Goal: Task Accomplishment & Management: Manage account settings

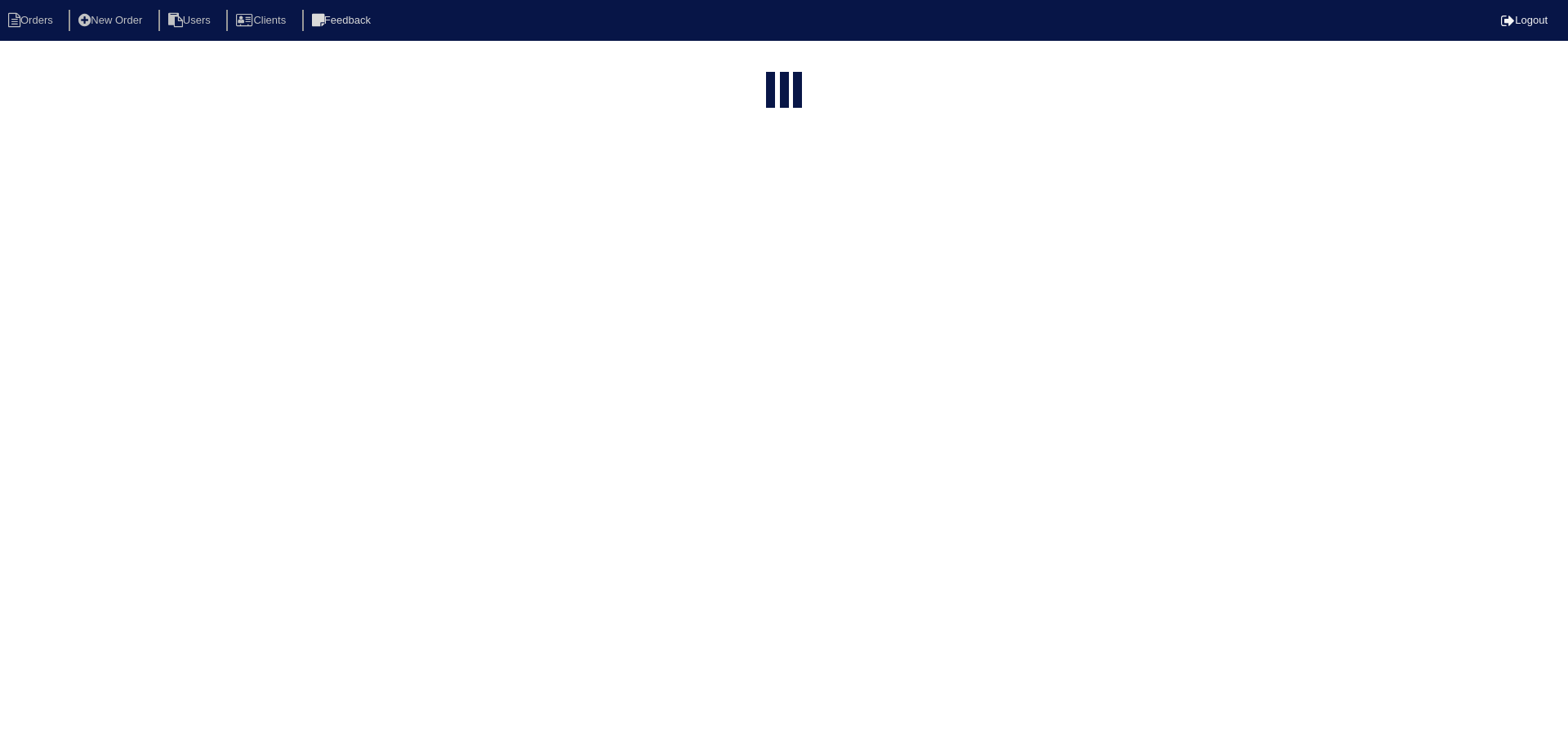
select select "15"
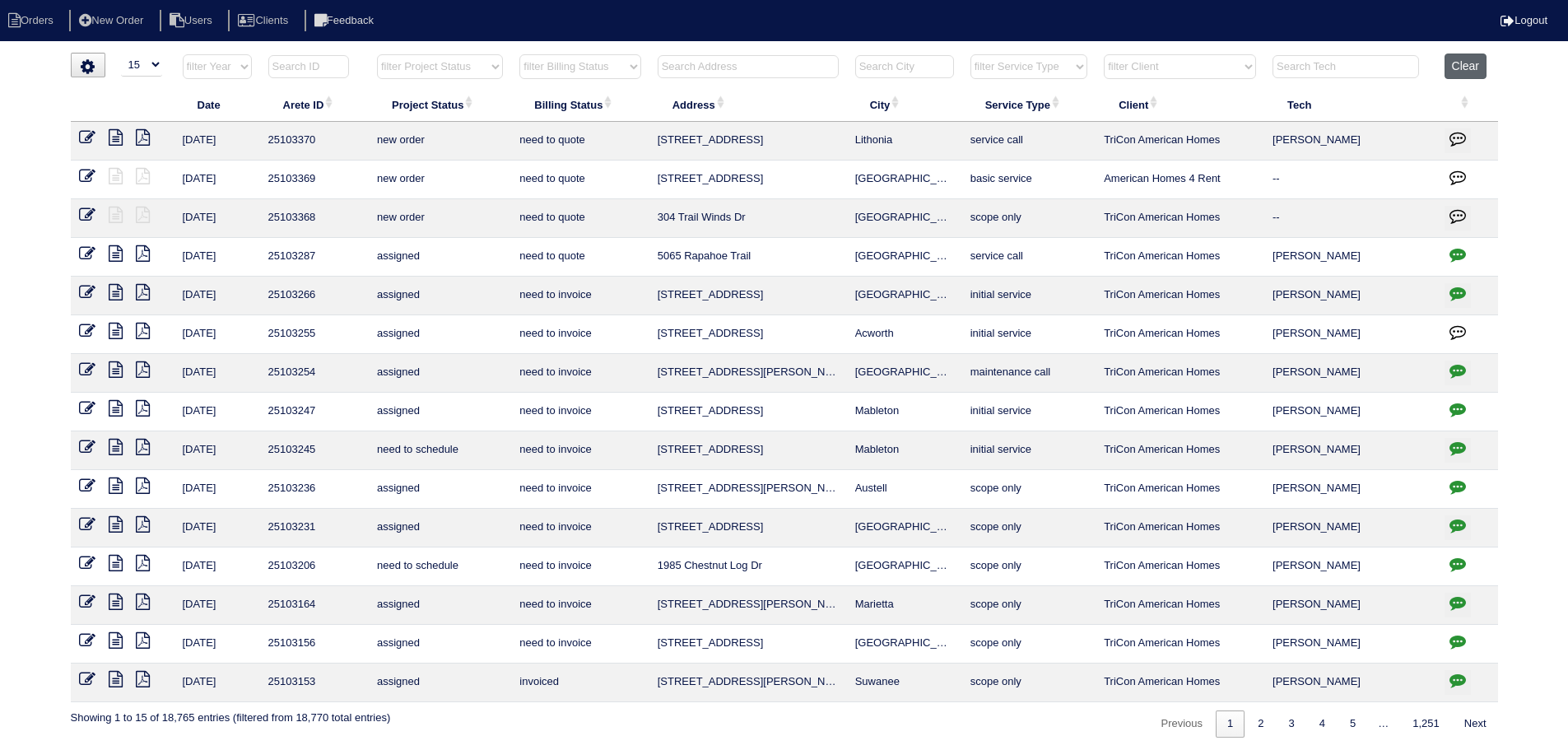
click at [1480, 72] on button "Clear" at bounding box center [1465, 65] width 42 height 26
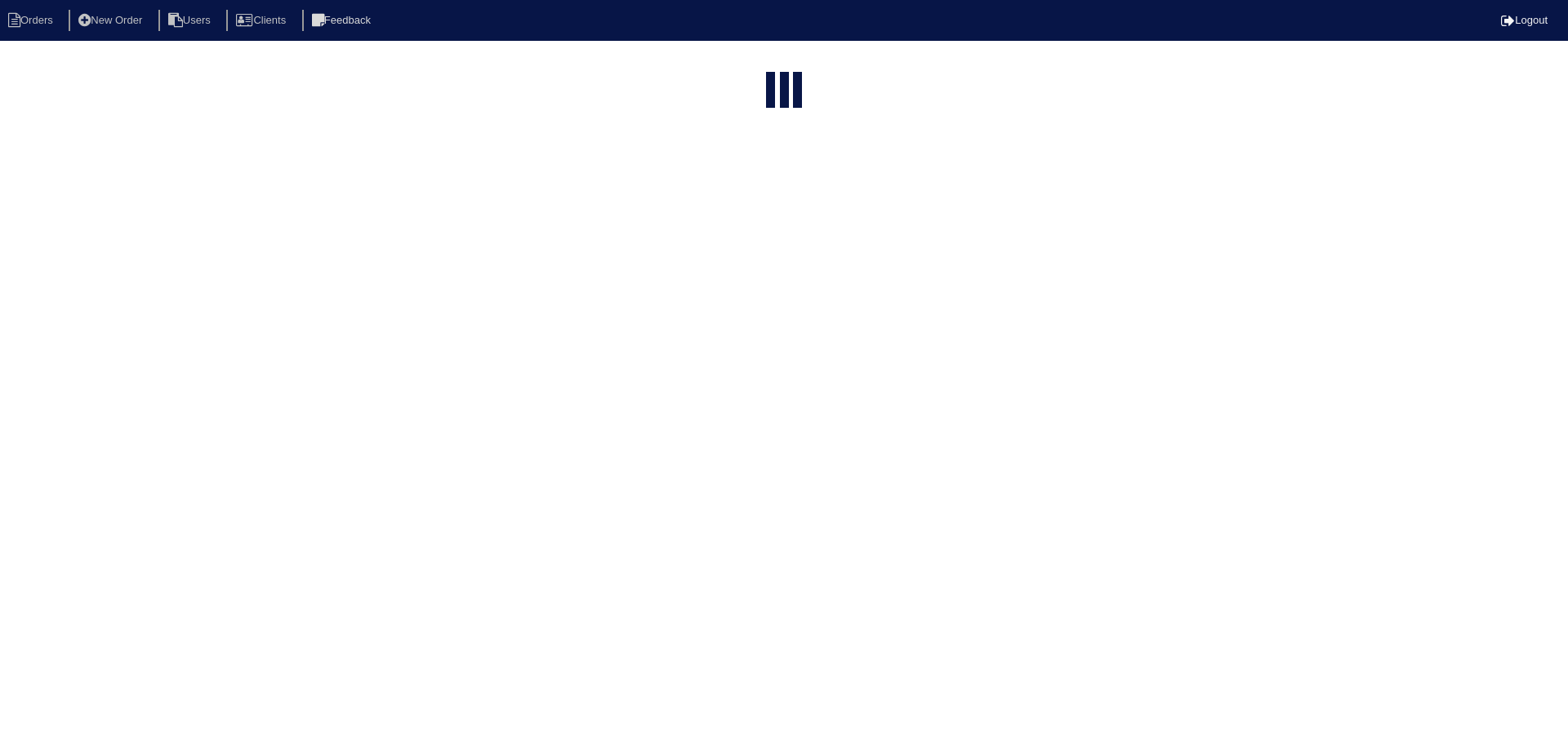
select select "15"
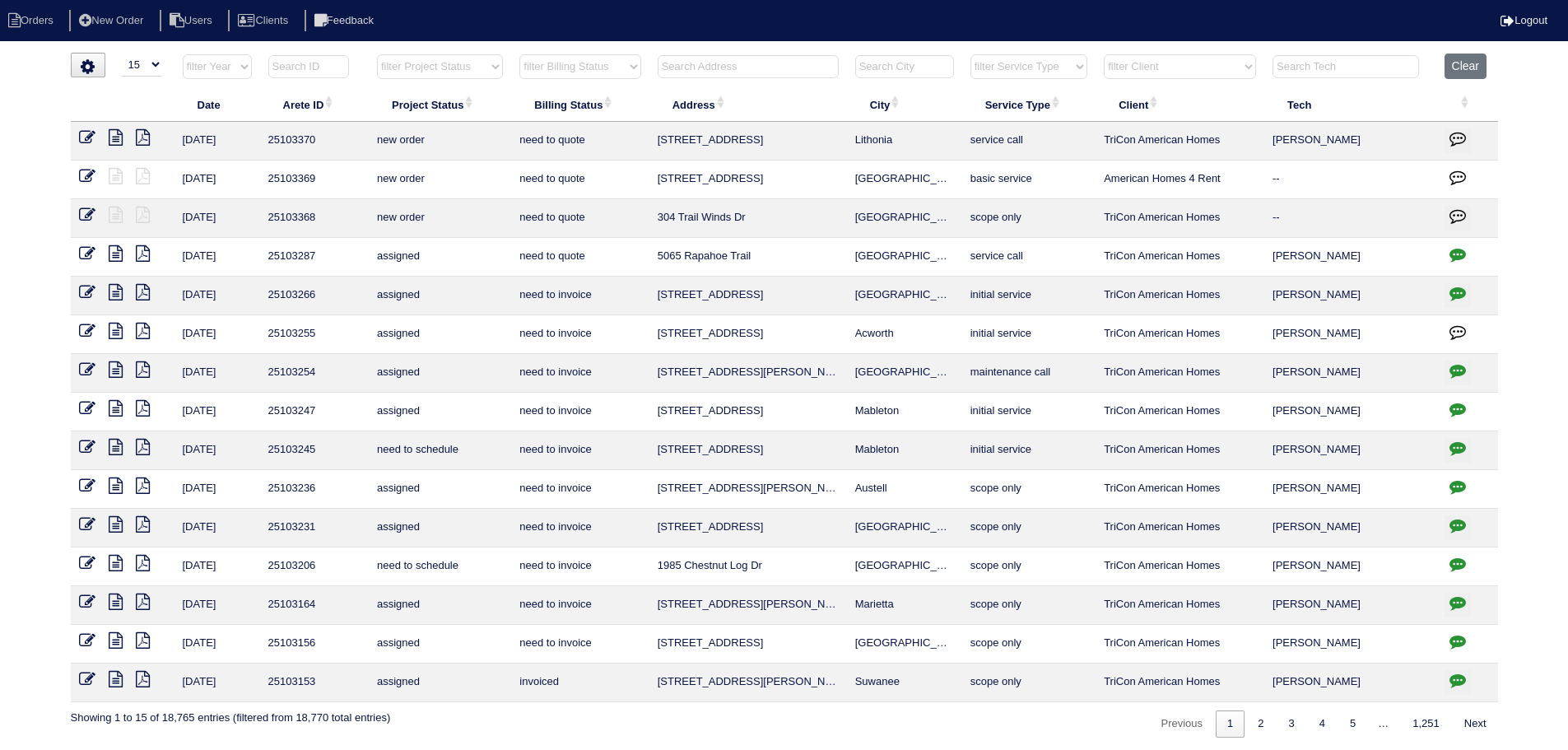
click at [770, 75] on input "text" at bounding box center [748, 66] width 181 height 23
click at [465, 77] on select "filter Project Status -- Any Project Status -- new order assigned in progress f…" at bounding box center [440, 66] width 126 height 25
click at [377, 54] on select "filter Project Status -- Any Project Status -- new order assigned in progress f…" at bounding box center [440, 66] width 126 height 25
select select "new order"
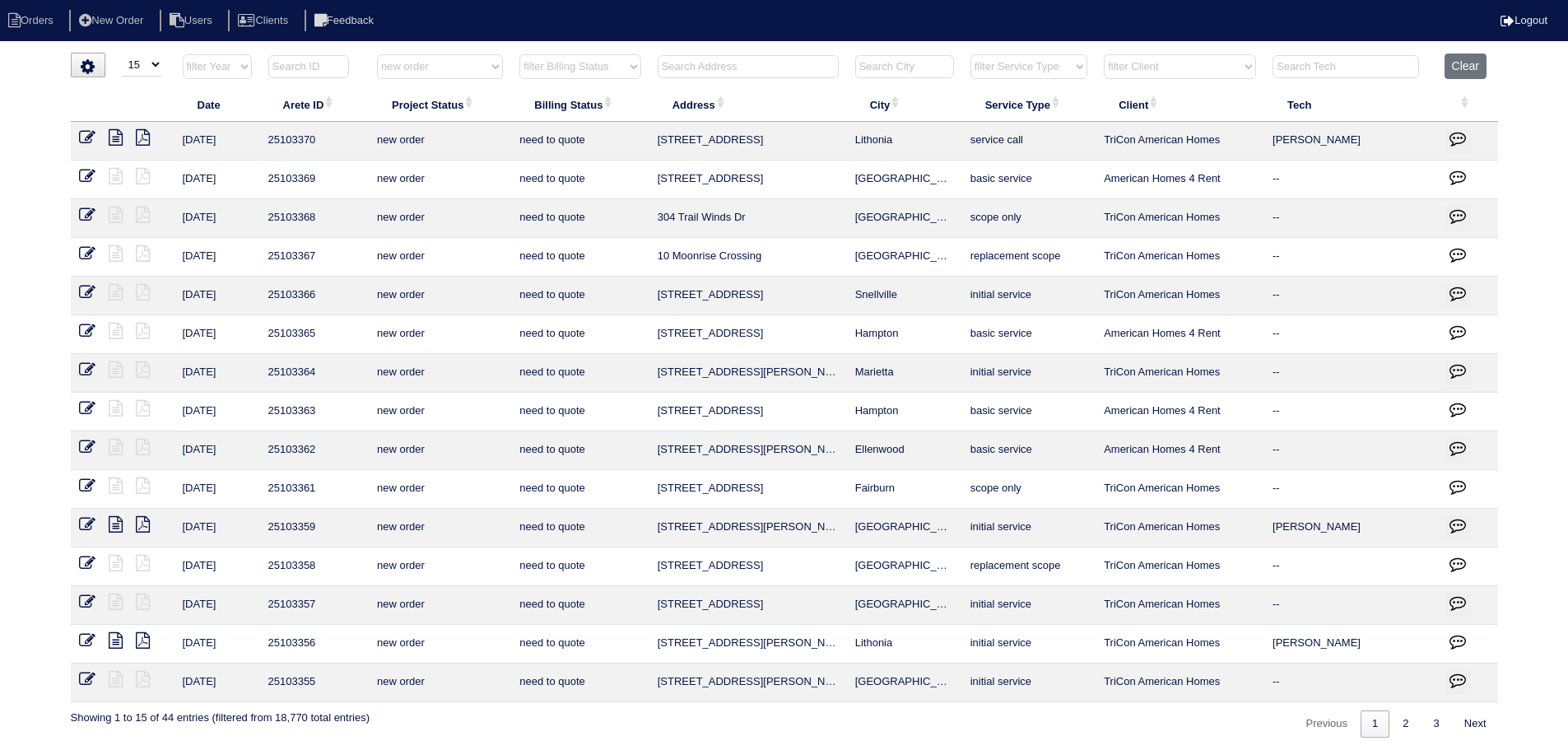
click at [1437, 64] on th "Clear" at bounding box center [1467, 70] width 62 height 34
click at [1445, 61] on button "Clear" at bounding box center [1465, 65] width 42 height 26
select select
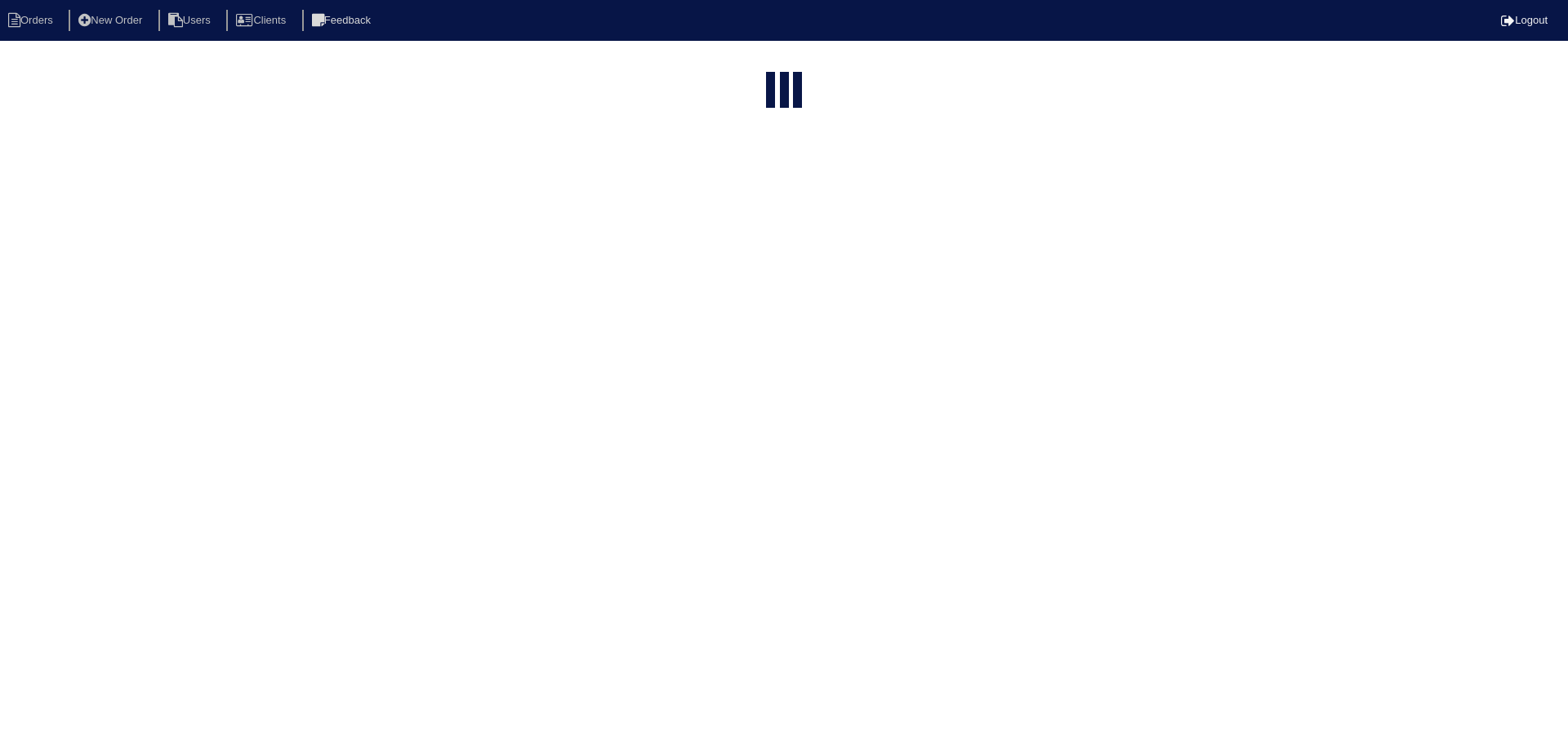
select select "15"
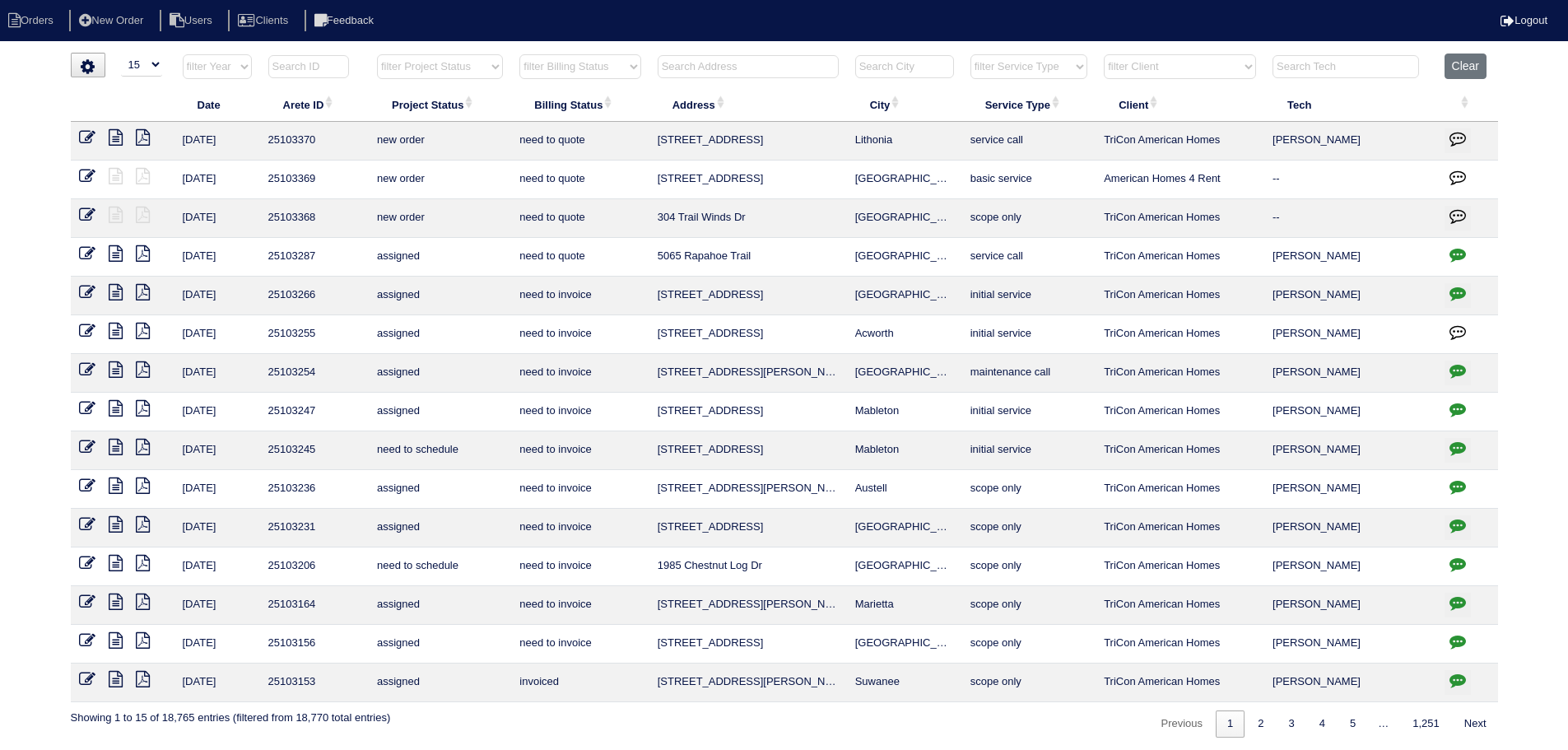
click at [739, 70] on input "text" at bounding box center [748, 66] width 181 height 23
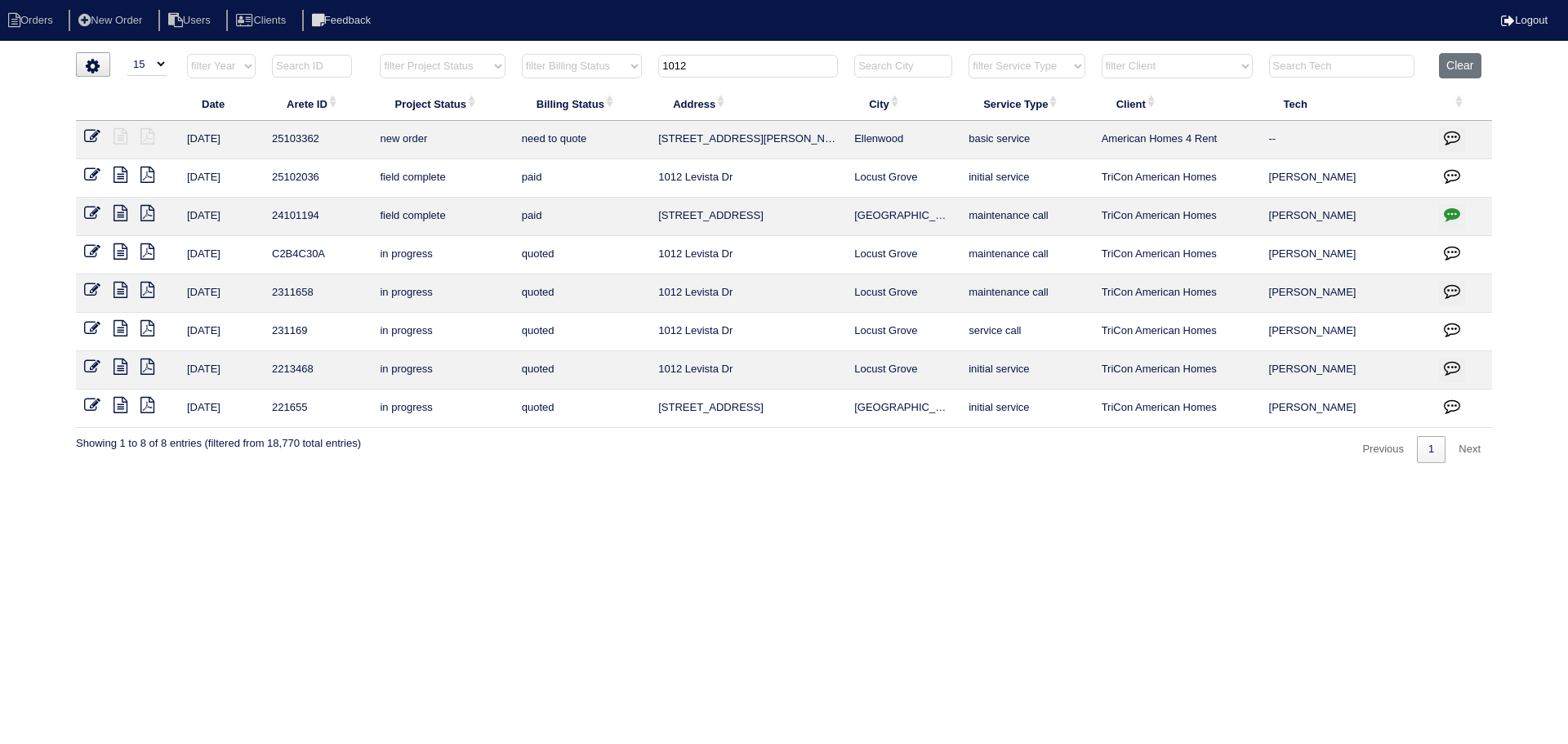
type input "1012"
click at [107, 141] on link at bounding box center [98, 138] width 29 height 12
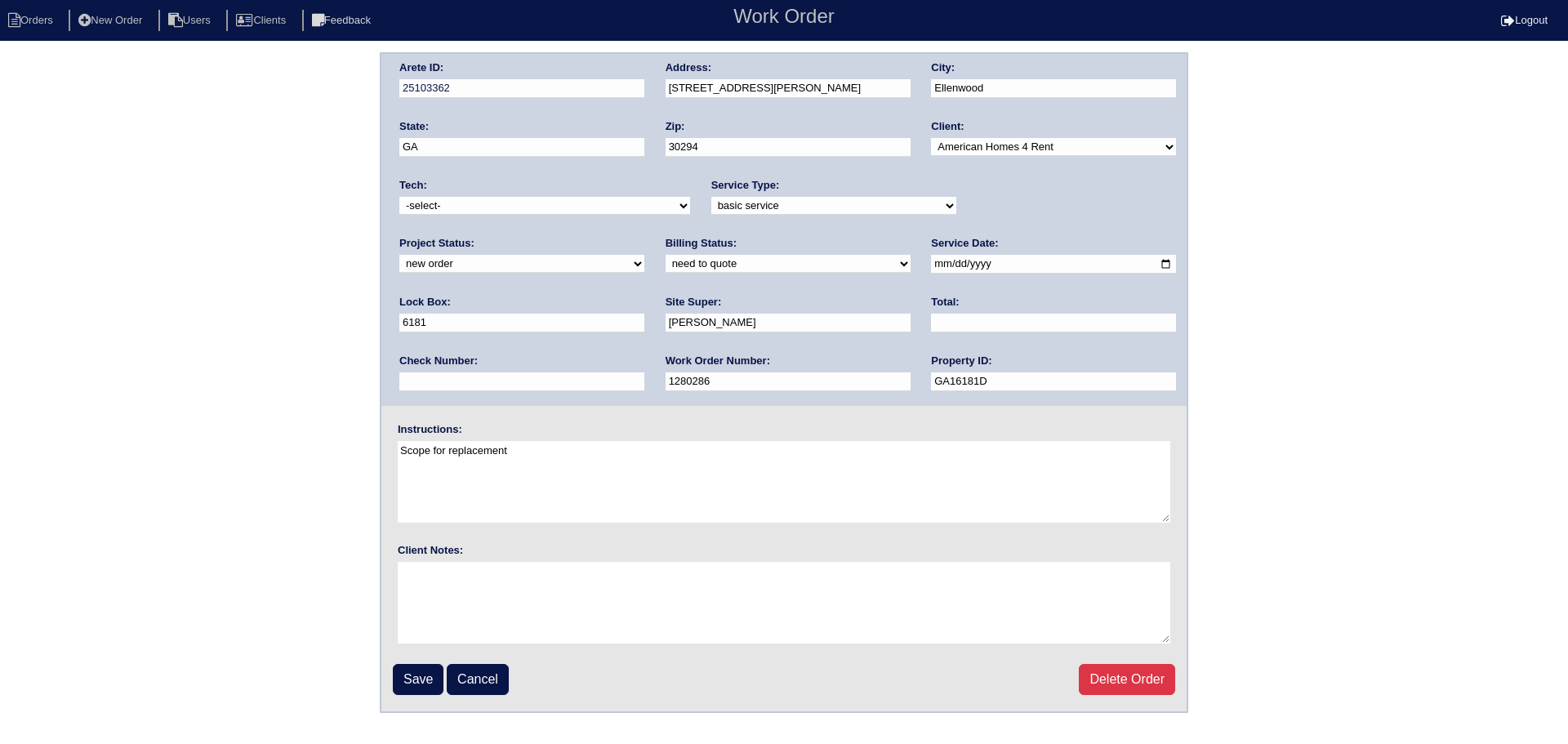
drag, startPoint x: 1048, startPoint y: 201, endPoint x: 1048, endPoint y: 214, distance: 13.0
click at [644, 255] on select "new order assigned in progress field complete need to schedule admin review arc…" at bounding box center [521, 263] width 245 height 18
select select "assigned"
click at [644, 255] on select "new order assigned in progress field complete need to schedule admin review arc…" at bounding box center [521, 263] width 245 height 18
click at [931, 263] on input "2025-09-10" at bounding box center [1053, 264] width 245 height 19
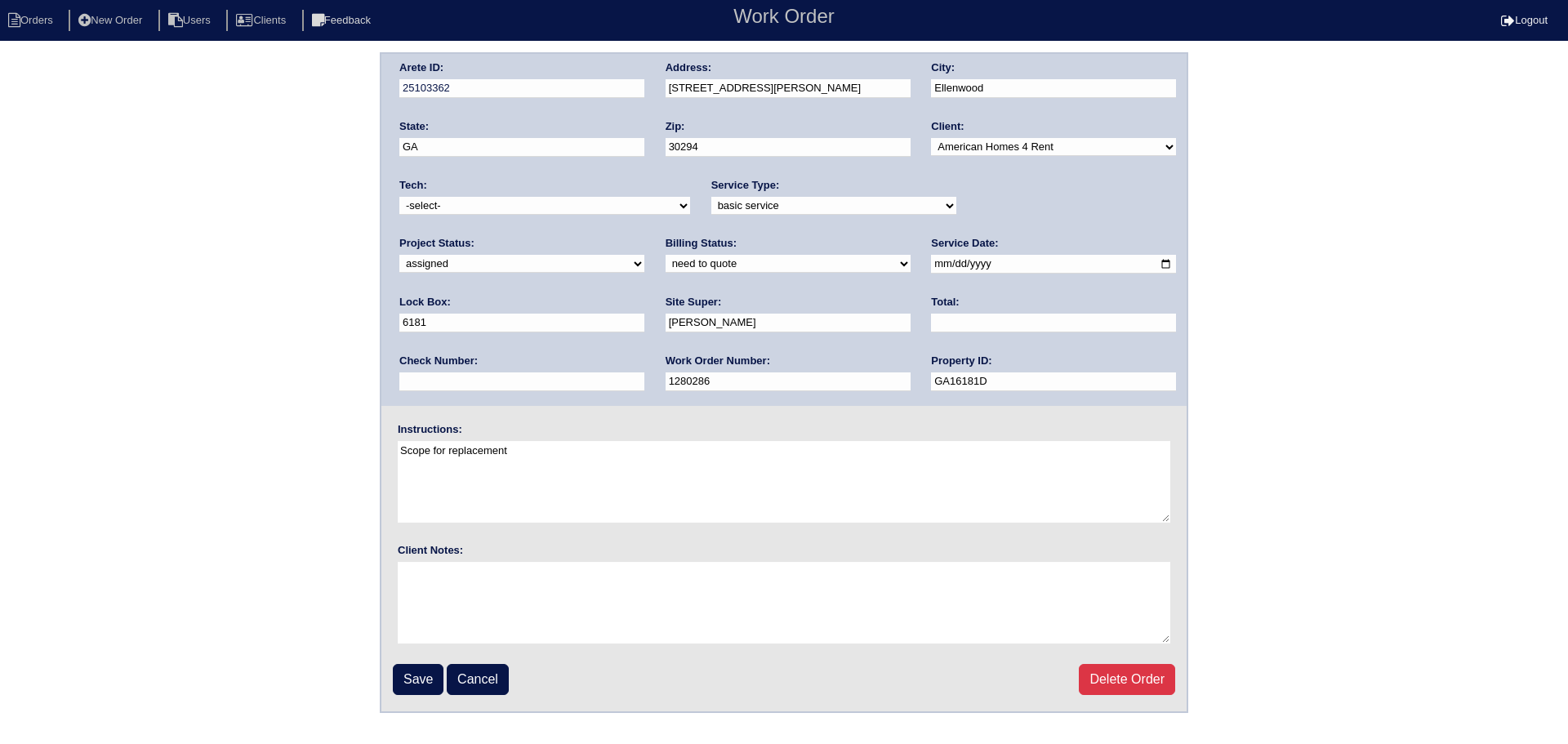
type input "2025-09-11"
click at [435, 214] on select "-select- aretesmg+backup-tech@gmail.com benjohnholt88@gmail.com callisonhvac@ya…" at bounding box center [544, 205] width 291 height 18
select select "31"
click at [399, 197] on select "-select- aretesmg+backup-tech@gmail.com benjohnholt88@gmail.com callisonhvac@ya…" at bounding box center [544, 205] width 291 height 18
click at [411, 683] on input "Save" at bounding box center [419, 679] width 51 height 31
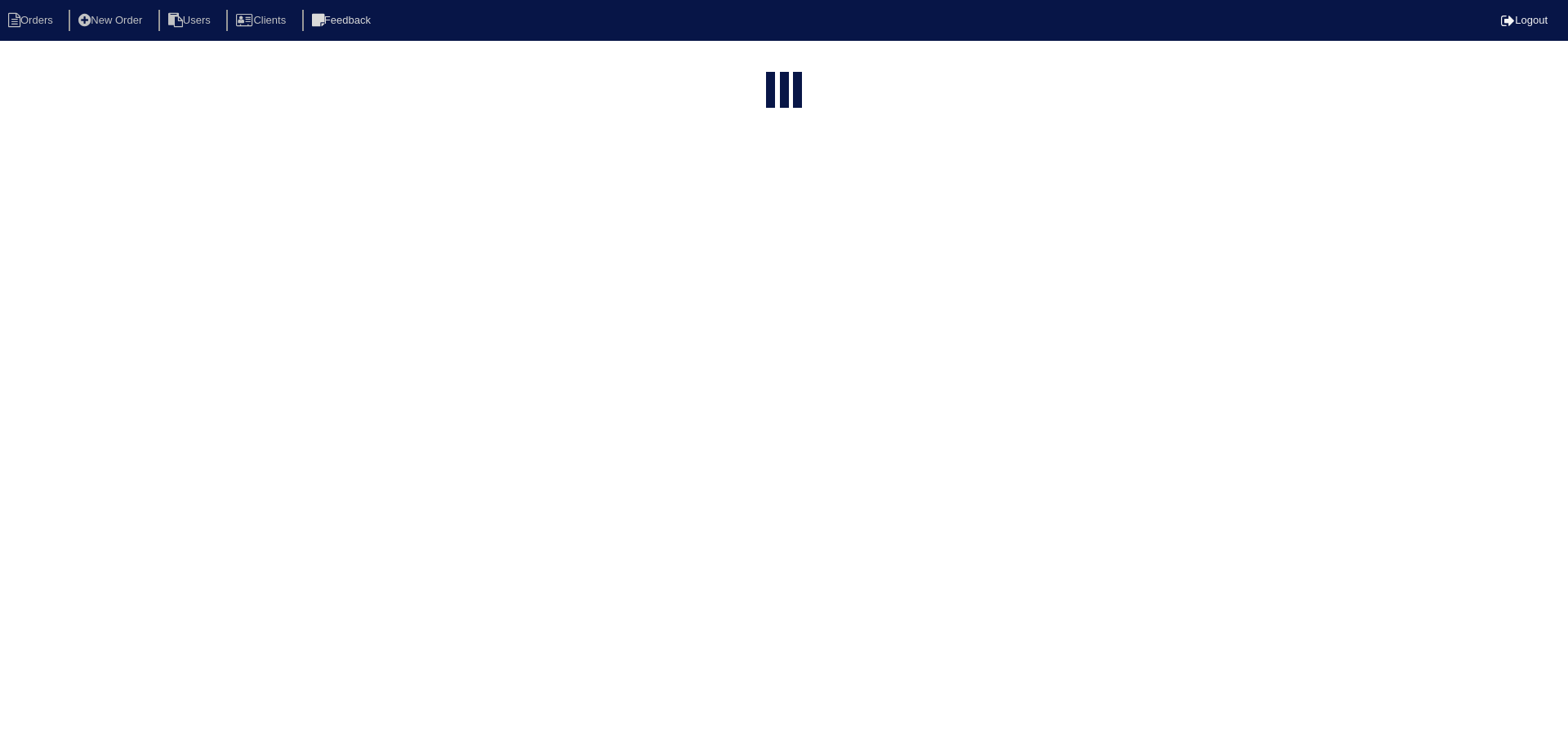
select select "15"
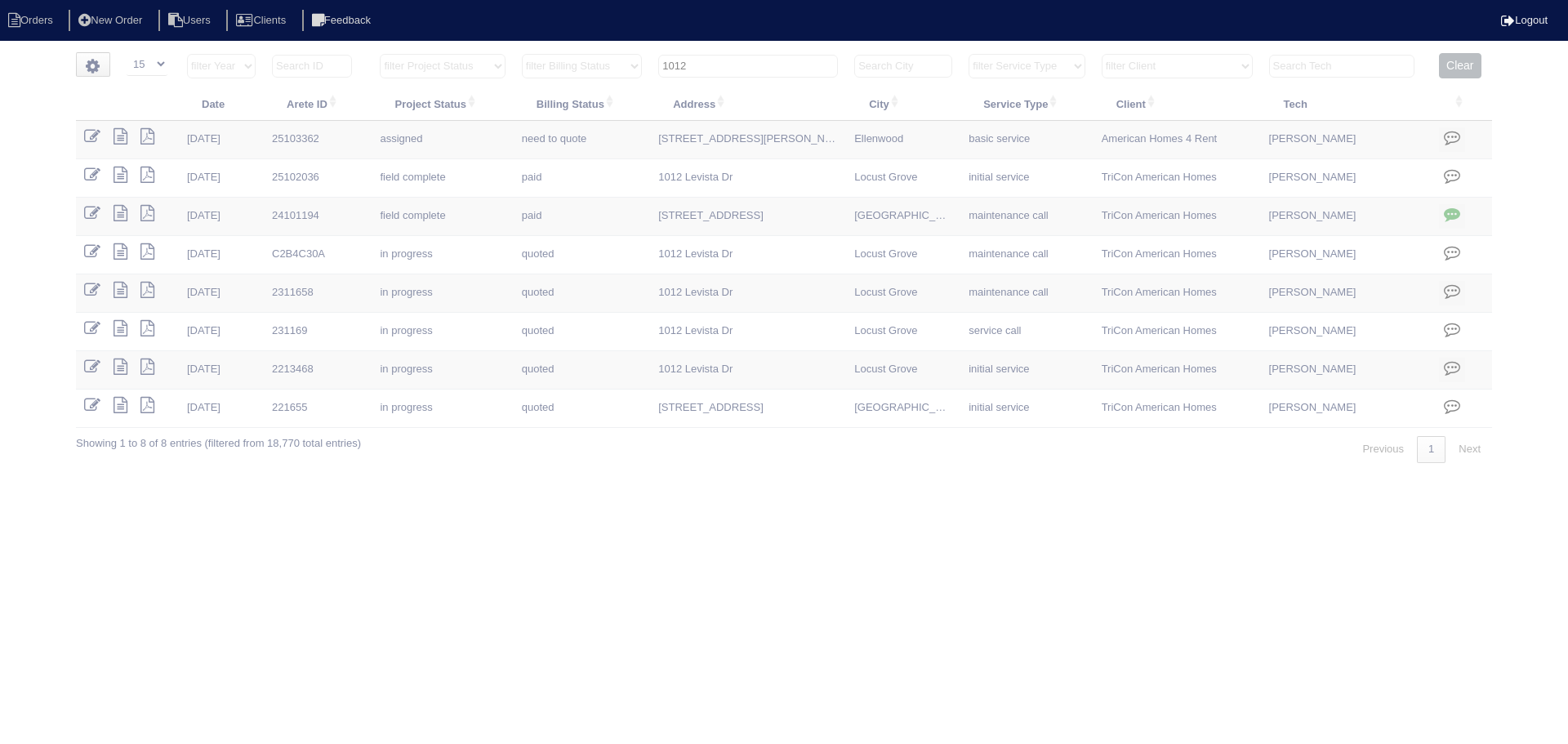
click at [741, 65] on input "1012" at bounding box center [748, 66] width 180 height 23
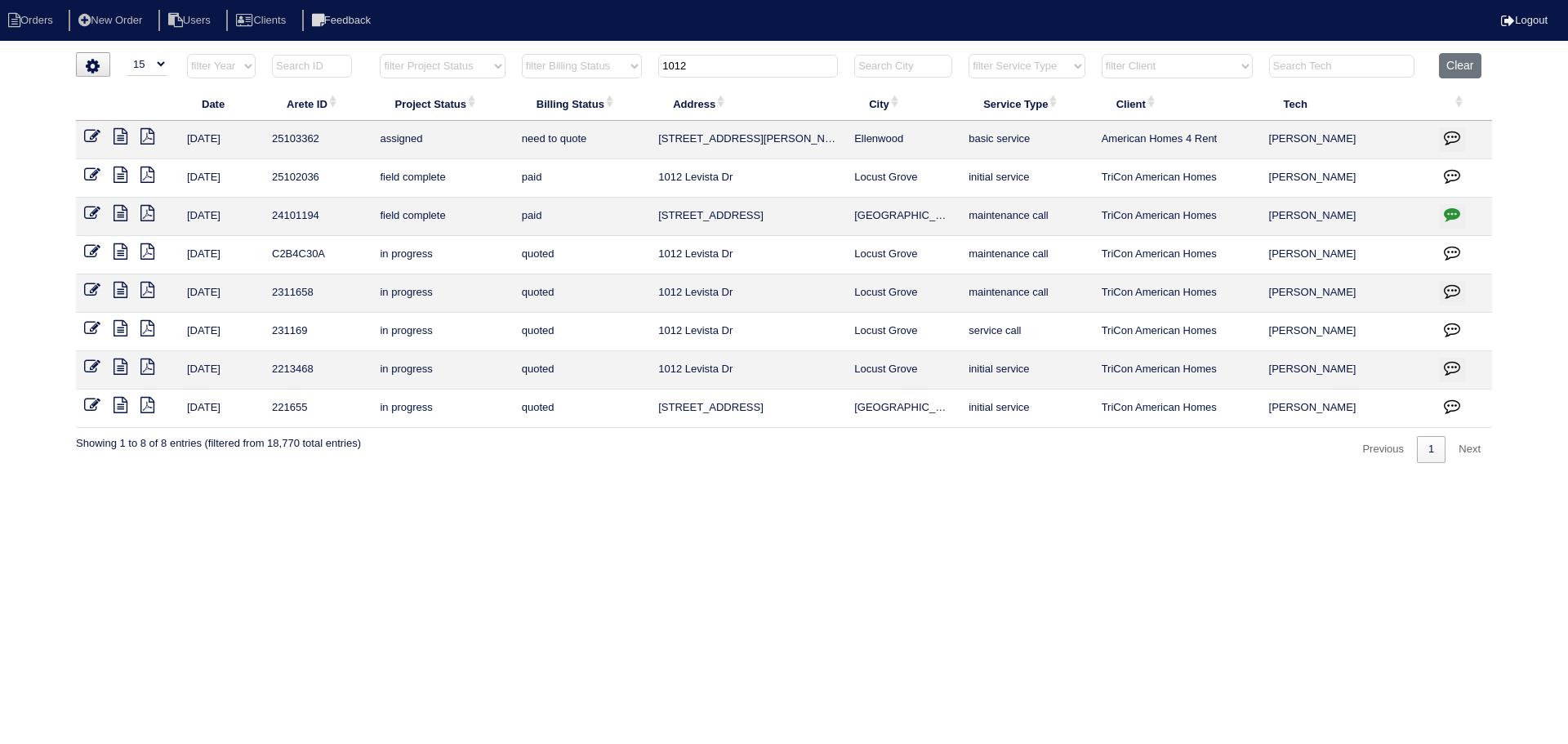
click at [741, 65] on input "1012" at bounding box center [748, 66] width 180 height 23
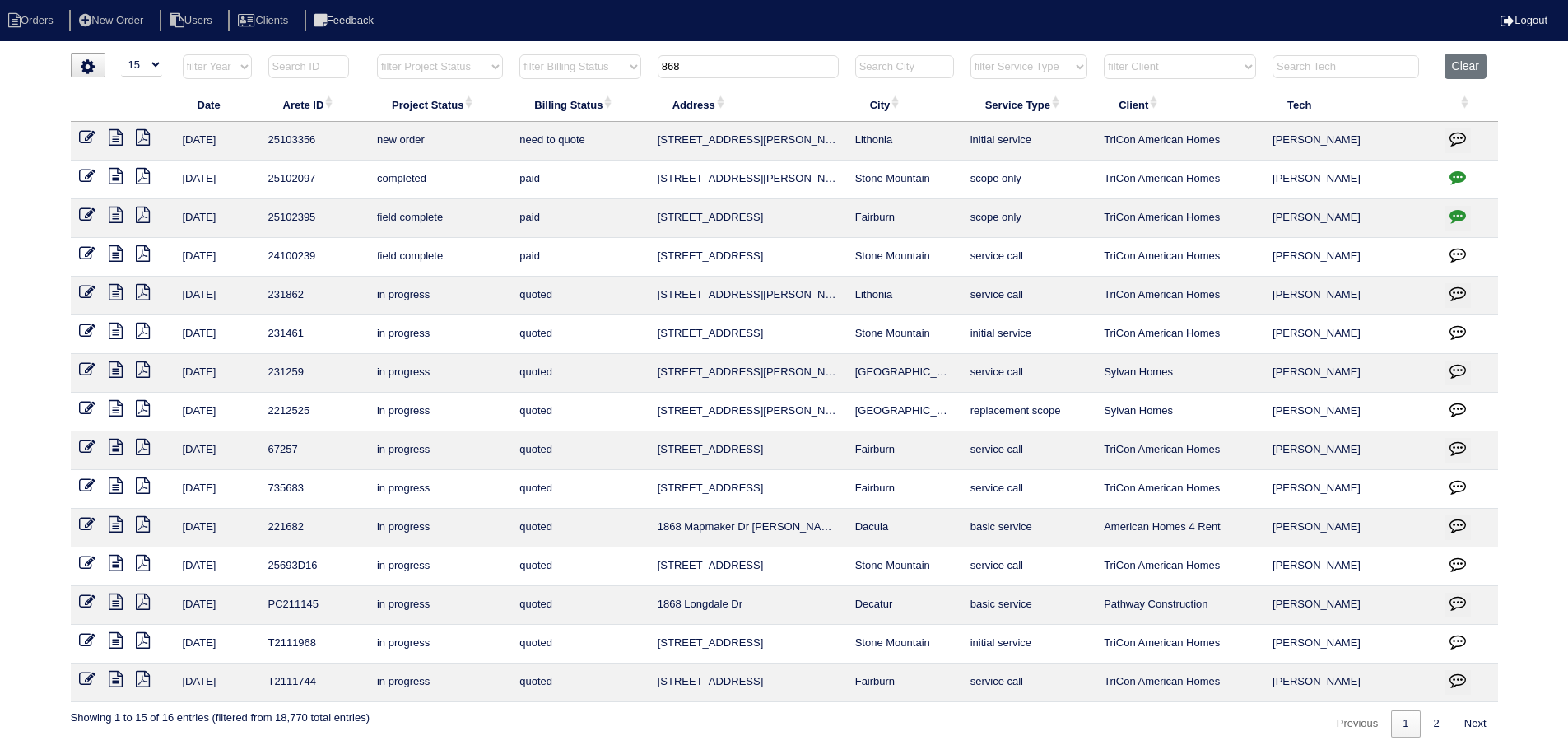
type input "868"
click at [84, 137] on icon at bounding box center [86, 137] width 16 height 16
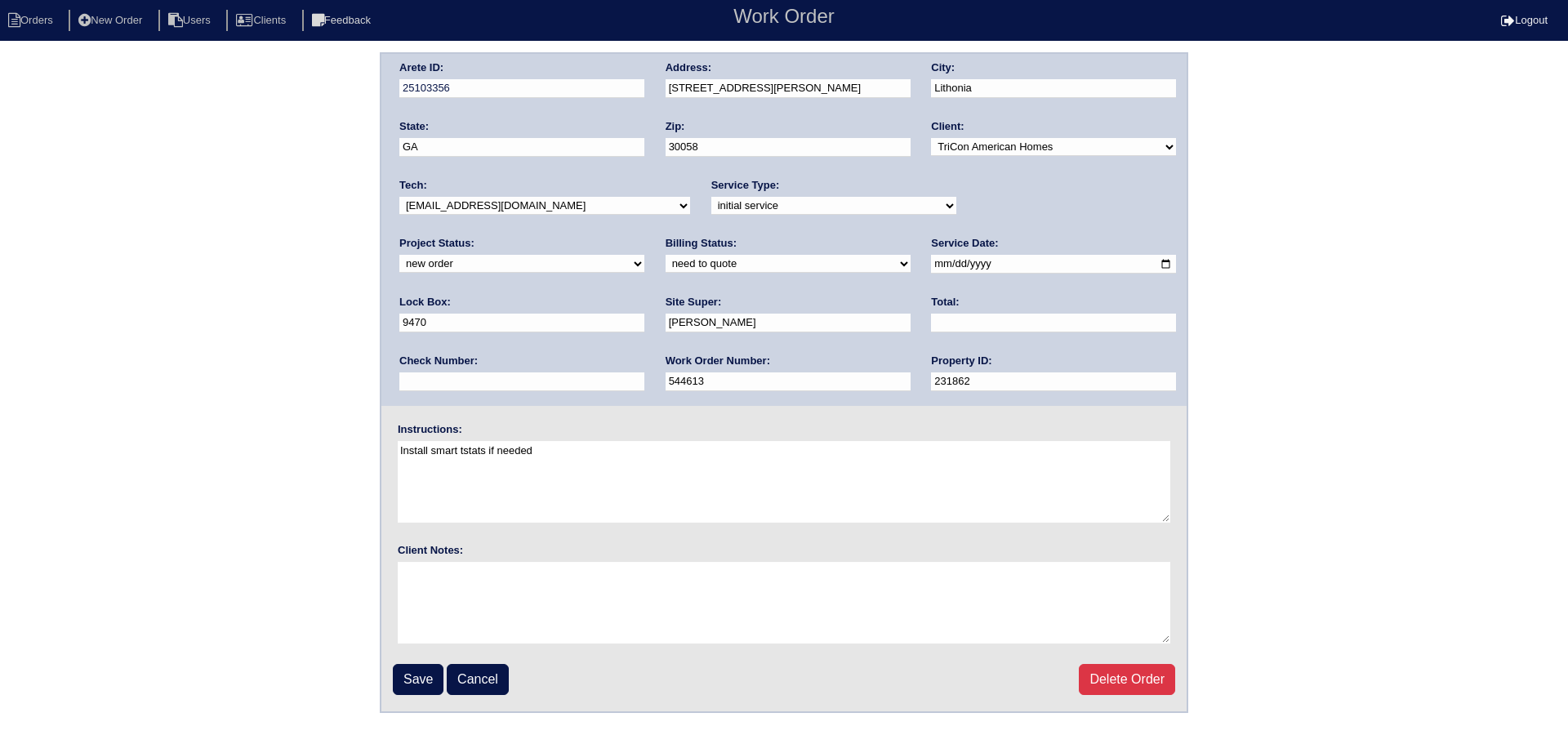
click at [644, 255] on select "new order assigned in progress field complete need to schedule admin review arc…" at bounding box center [521, 263] width 245 height 18
select select "assigned"
click at [644, 255] on select "new order assigned in progress field complete need to schedule admin review arc…" at bounding box center [521, 263] width 245 height 18
click at [931, 269] on input "2025-09-10" at bounding box center [1053, 264] width 245 height 19
type input "2025-09-11"
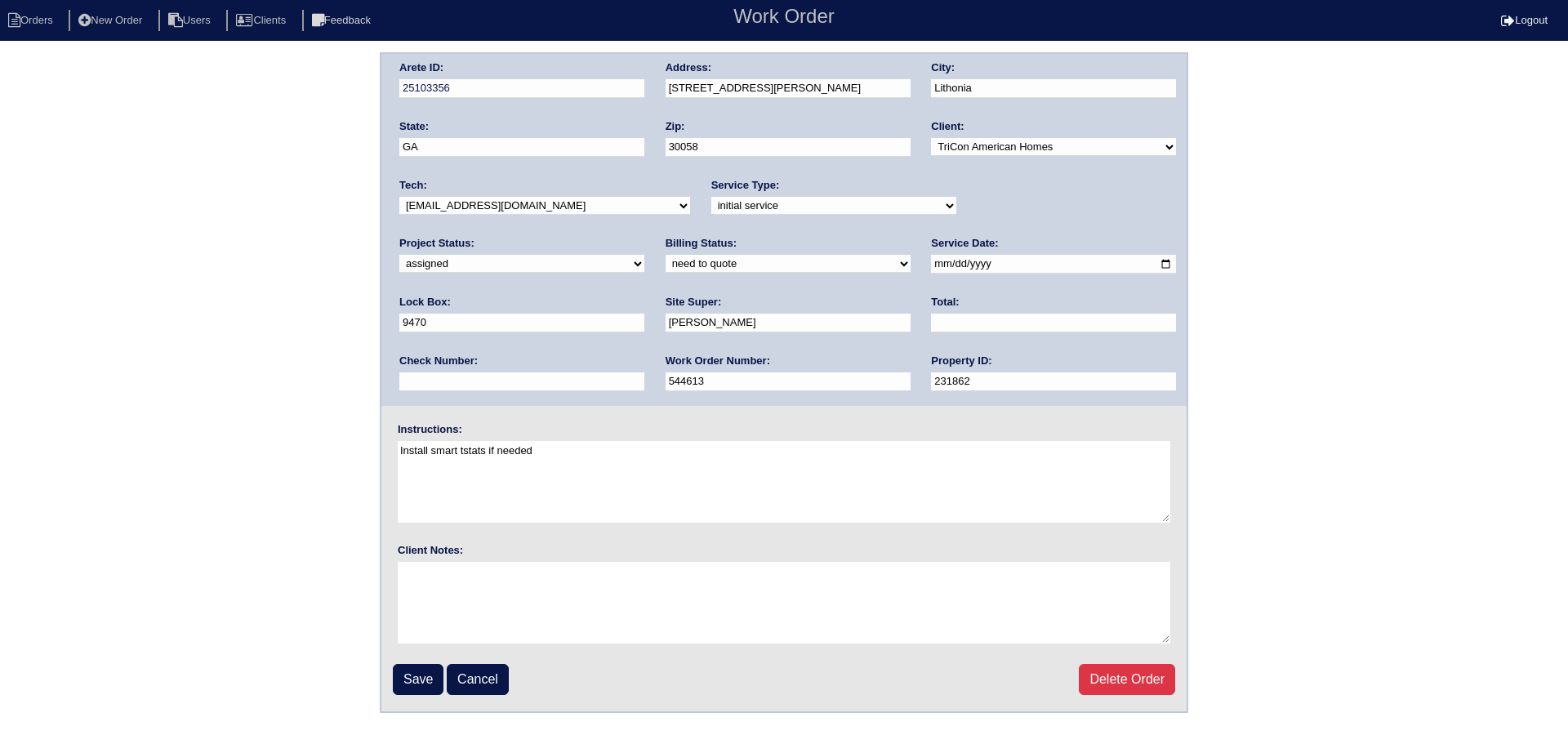
click at [591, 191] on div "Tech: -select- aretesmg+backup-tech@gmail.com benjohnholt88@gmail.com callisonh…" at bounding box center [544, 200] width 291 height 45
click at [589, 198] on select "-select- aretesmg+backup-tech@gmail.com benjohnholt88@gmail.com callisonhvac@ya…" at bounding box center [544, 205] width 291 height 18
select select "31"
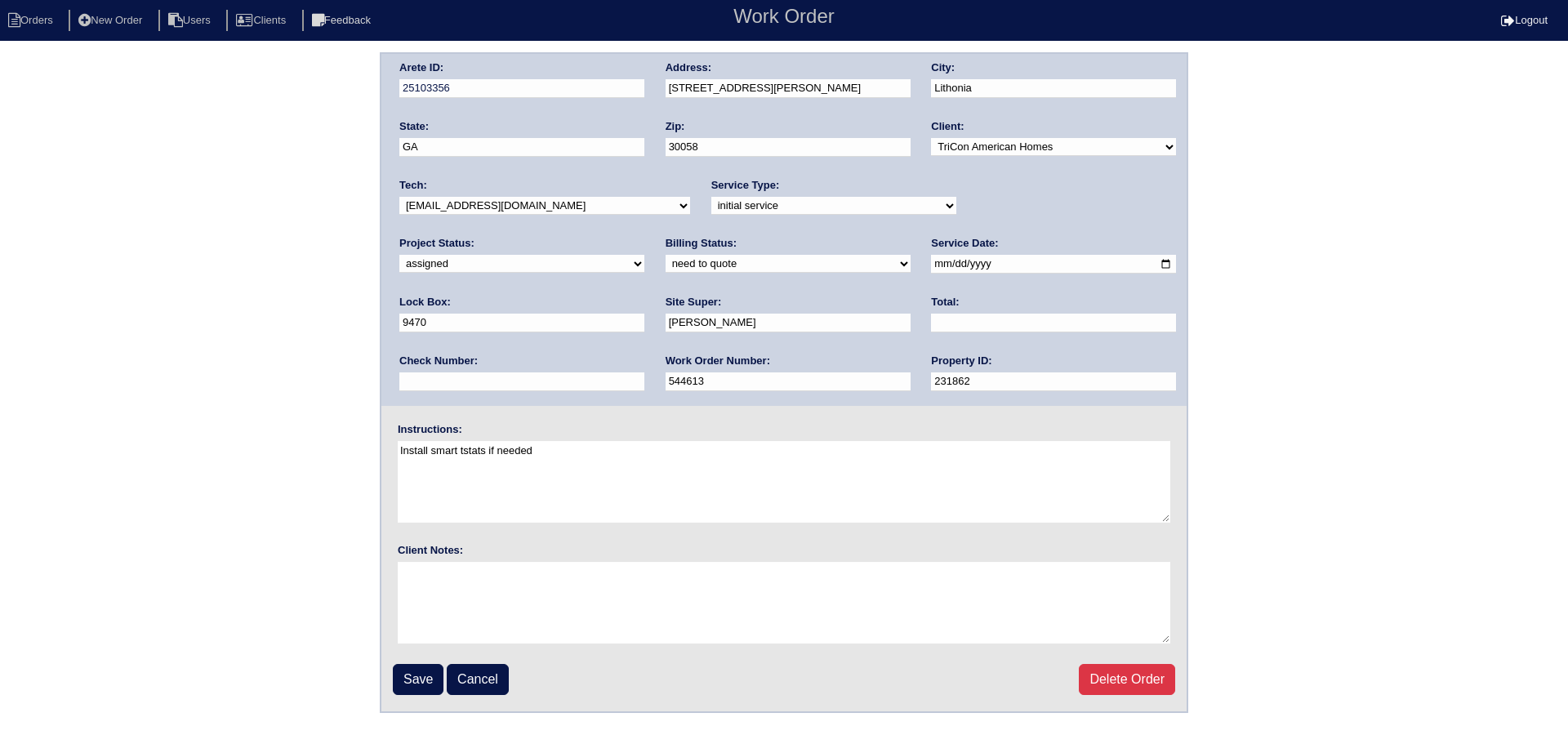
click at [399, 197] on select "-select- aretesmg+backup-tech@gmail.com benjohnholt88@gmail.com callisonhvac@ya…" at bounding box center [544, 205] width 291 height 18
click at [426, 669] on input "Save" at bounding box center [419, 679] width 51 height 31
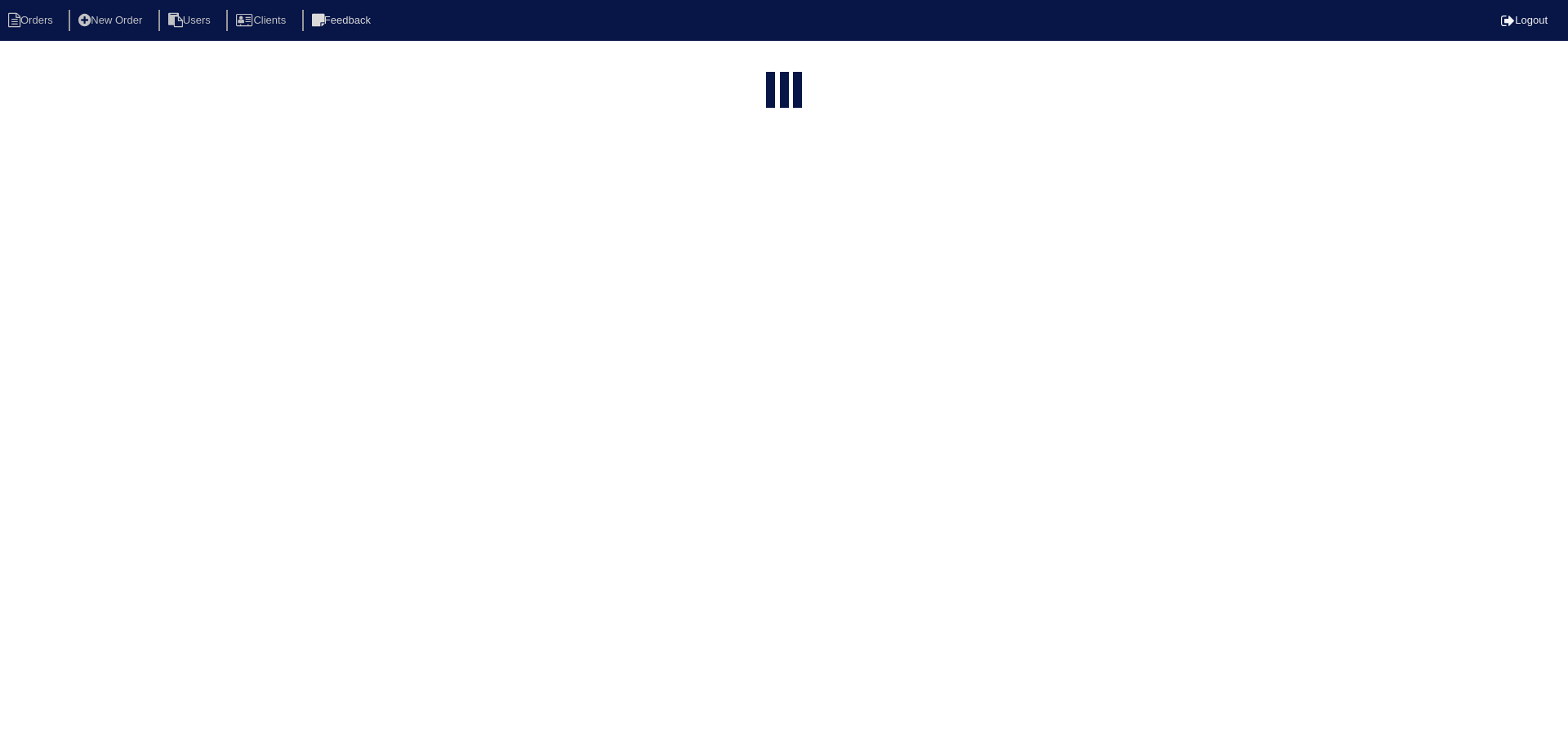
select select "15"
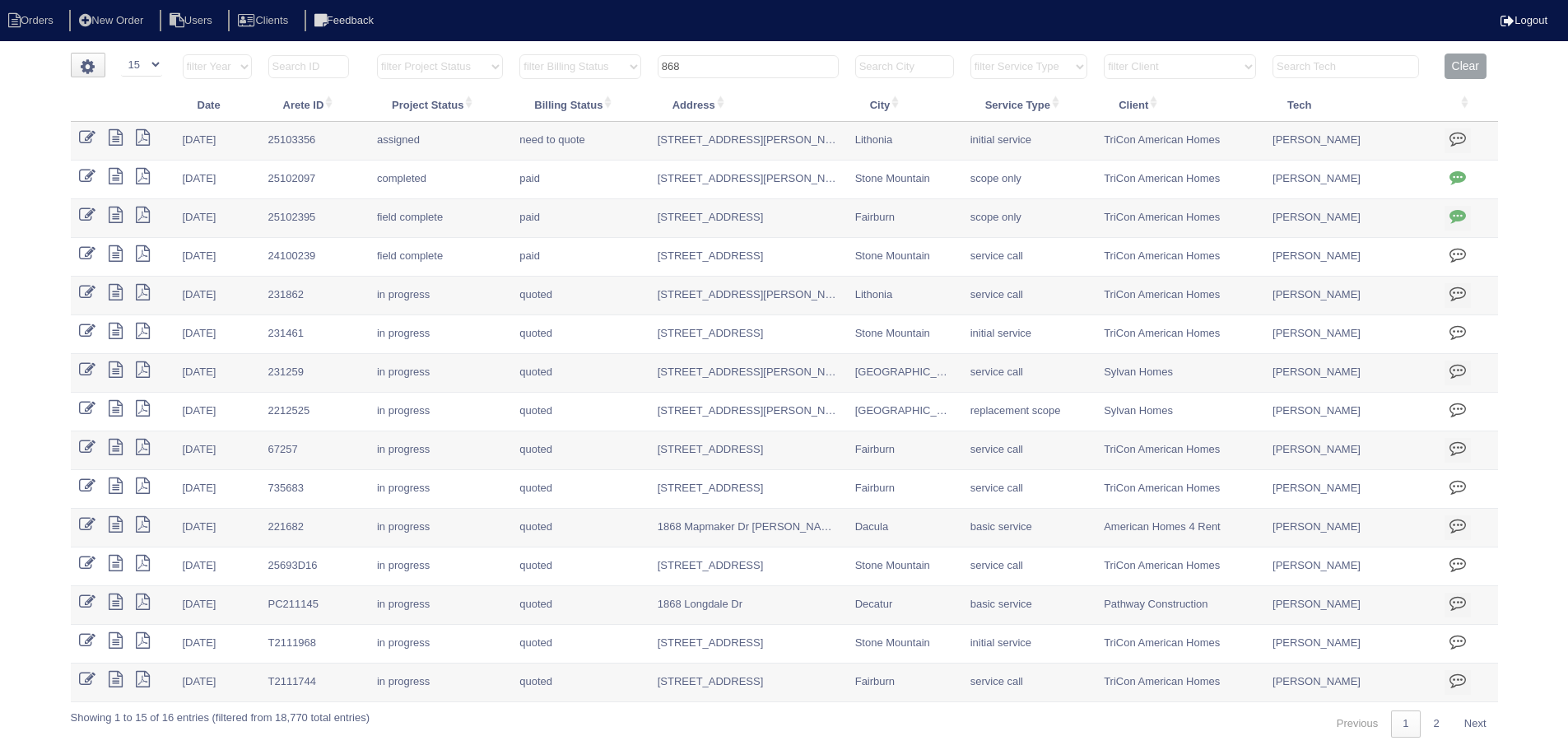
click at [799, 65] on input "868" at bounding box center [748, 66] width 181 height 23
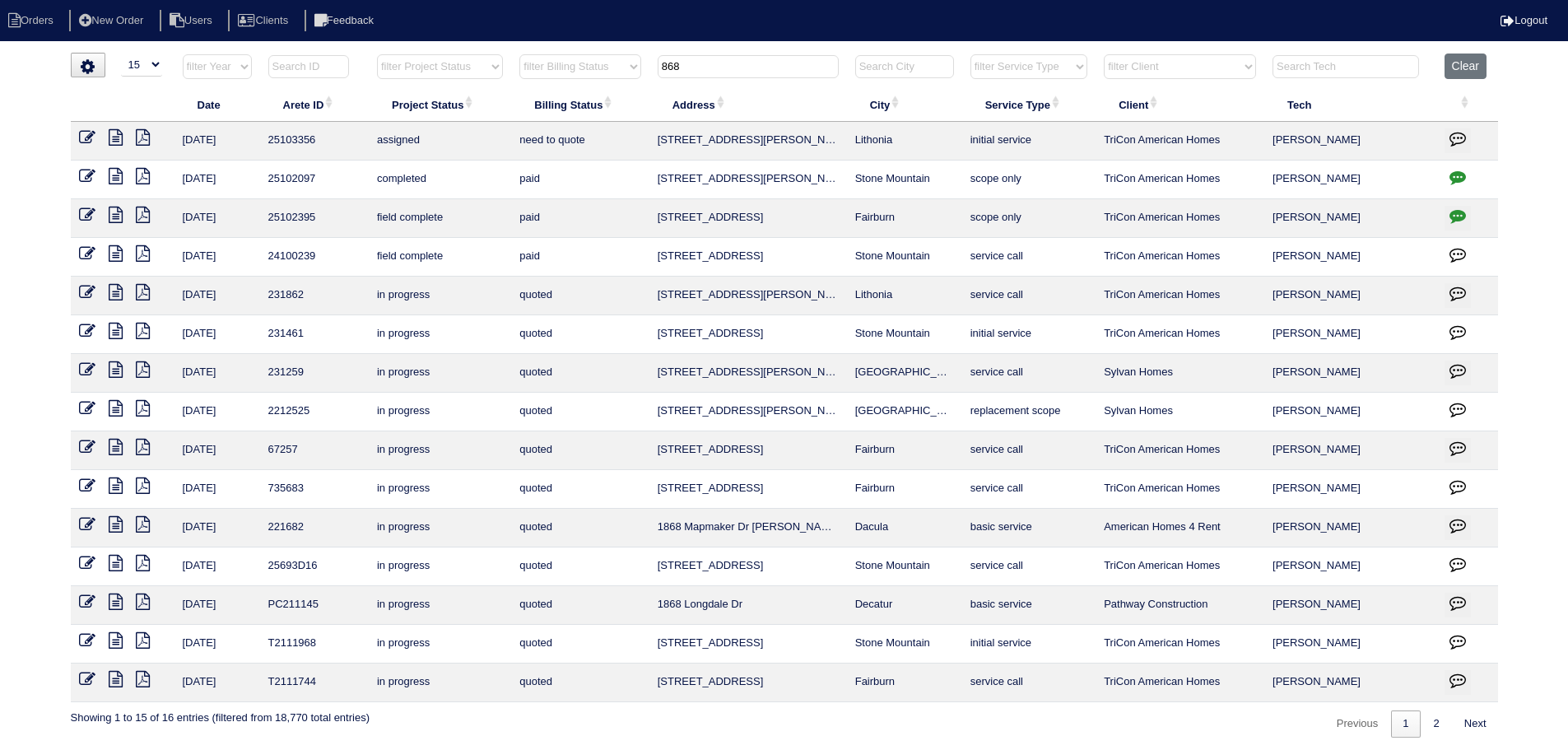
click at [799, 65] on input "868" at bounding box center [748, 66] width 181 height 23
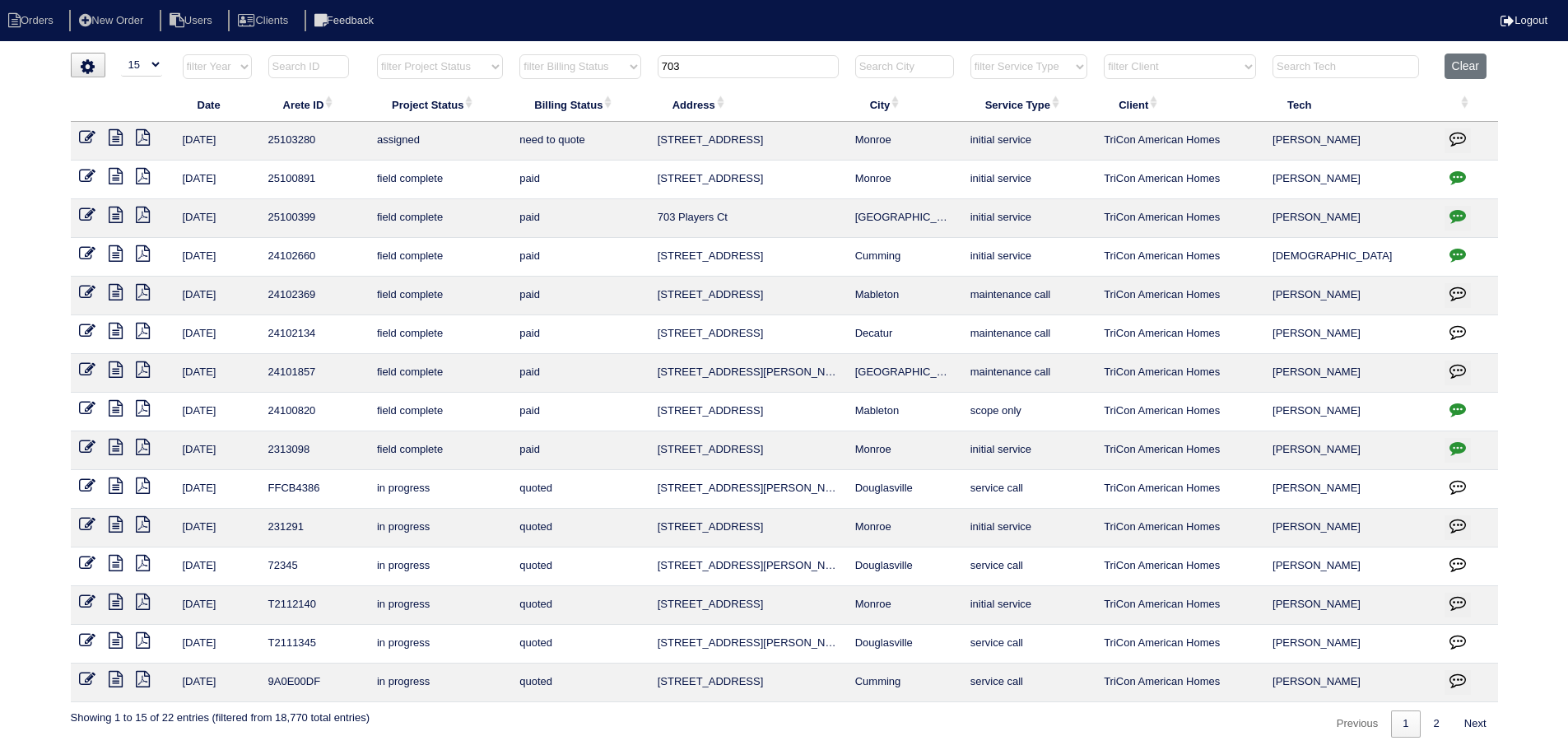
type input "703"
click at [85, 137] on icon at bounding box center [86, 137] width 16 height 16
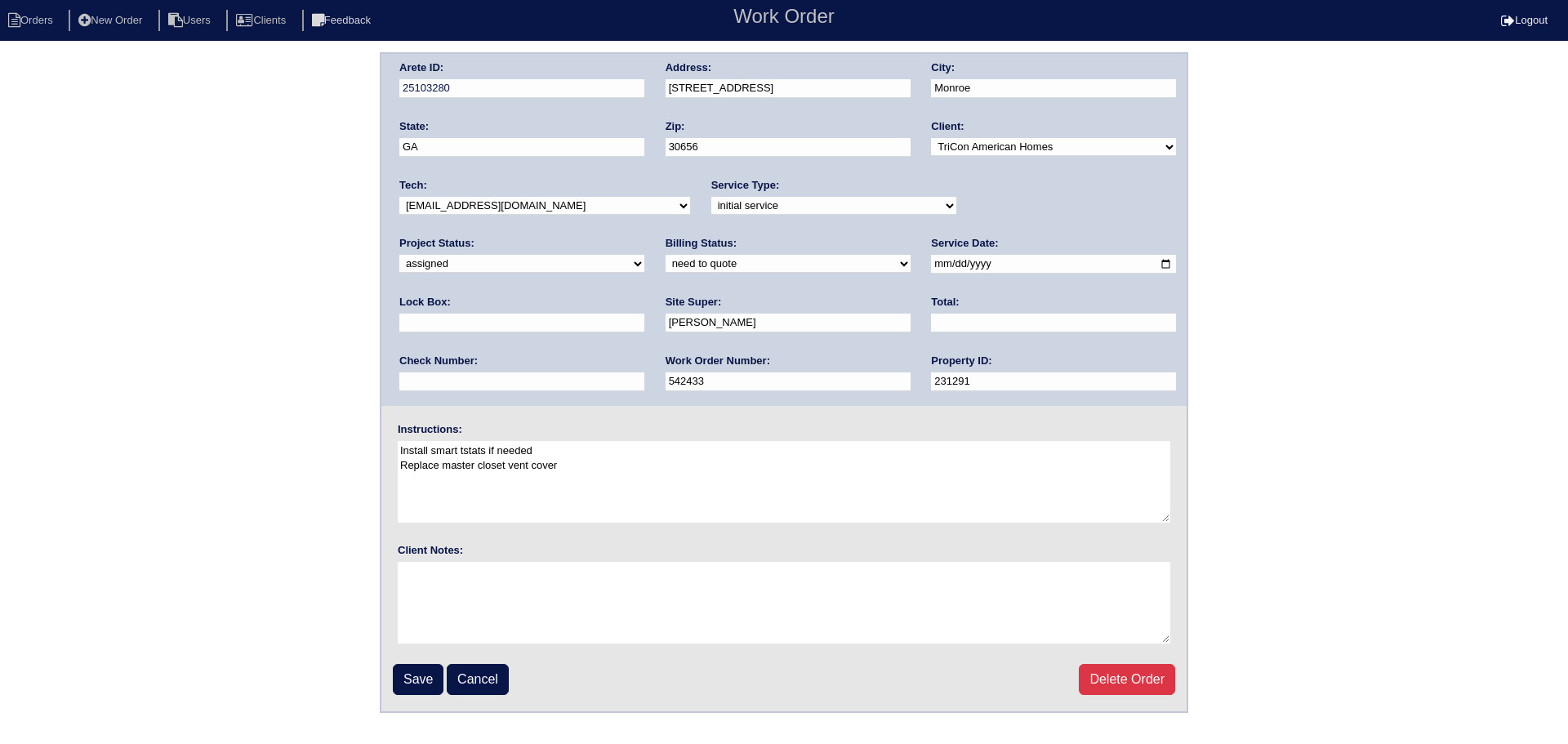
drag, startPoint x: 605, startPoint y: 200, endPoint x: 598, endPoint y: 211, distance: 13.0
click at [604, 200] on select "-select- aretesmg+backup-tech@gmail.com benjohnholt88@gmail.com callisonhvac@ya…" at bounding box center [544, 205] width 291 height 18
select select "31"
click at [399, 197] on select "-select- aretesmg+backup-tech@gmail.com benjohnholt88@gmail.com callisonhvac@ya…" at bounding box center [544, 205] width 291 height 18
click at [424, 673] on input "Save" at bounding box center [419, 679] width 51 height 31
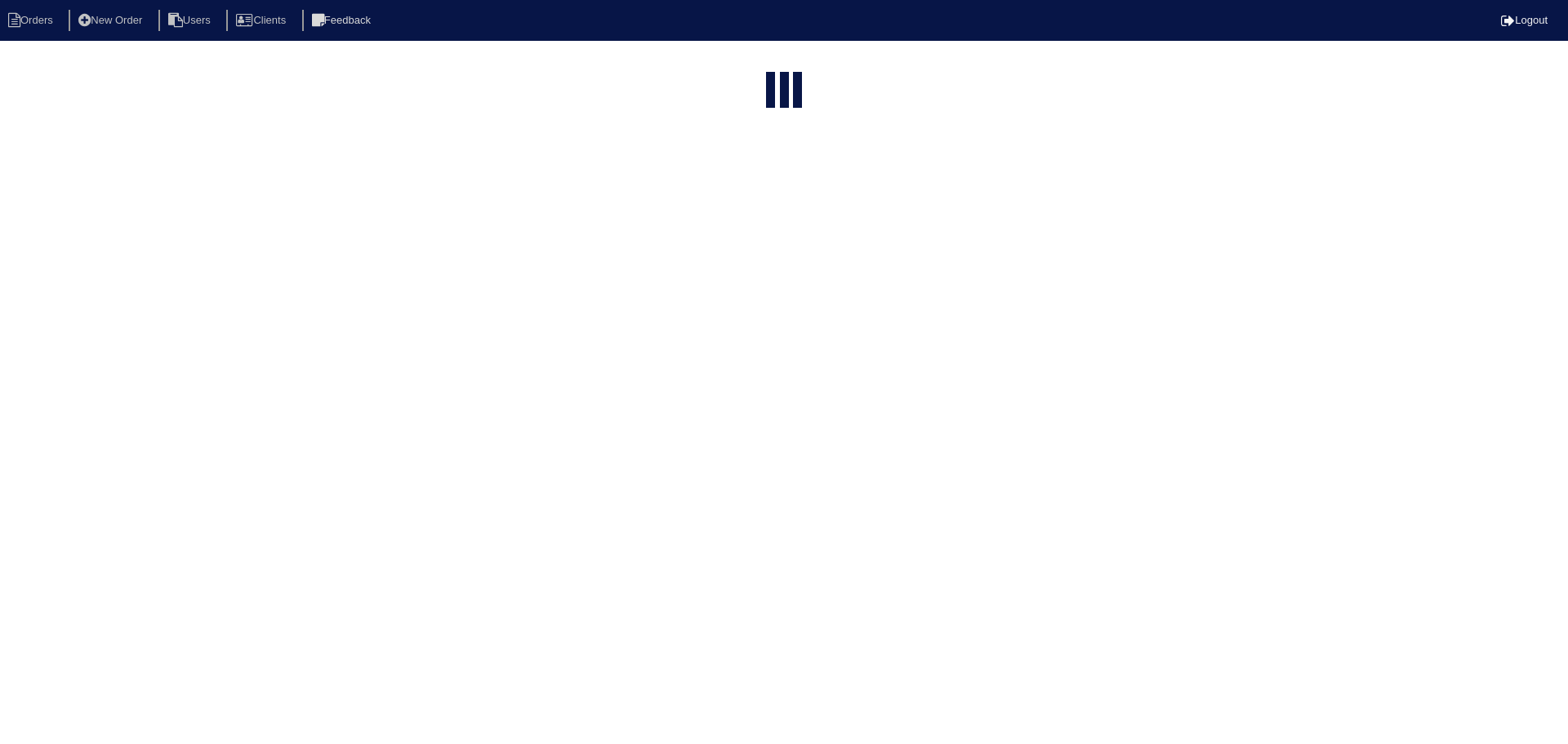
select select "15"
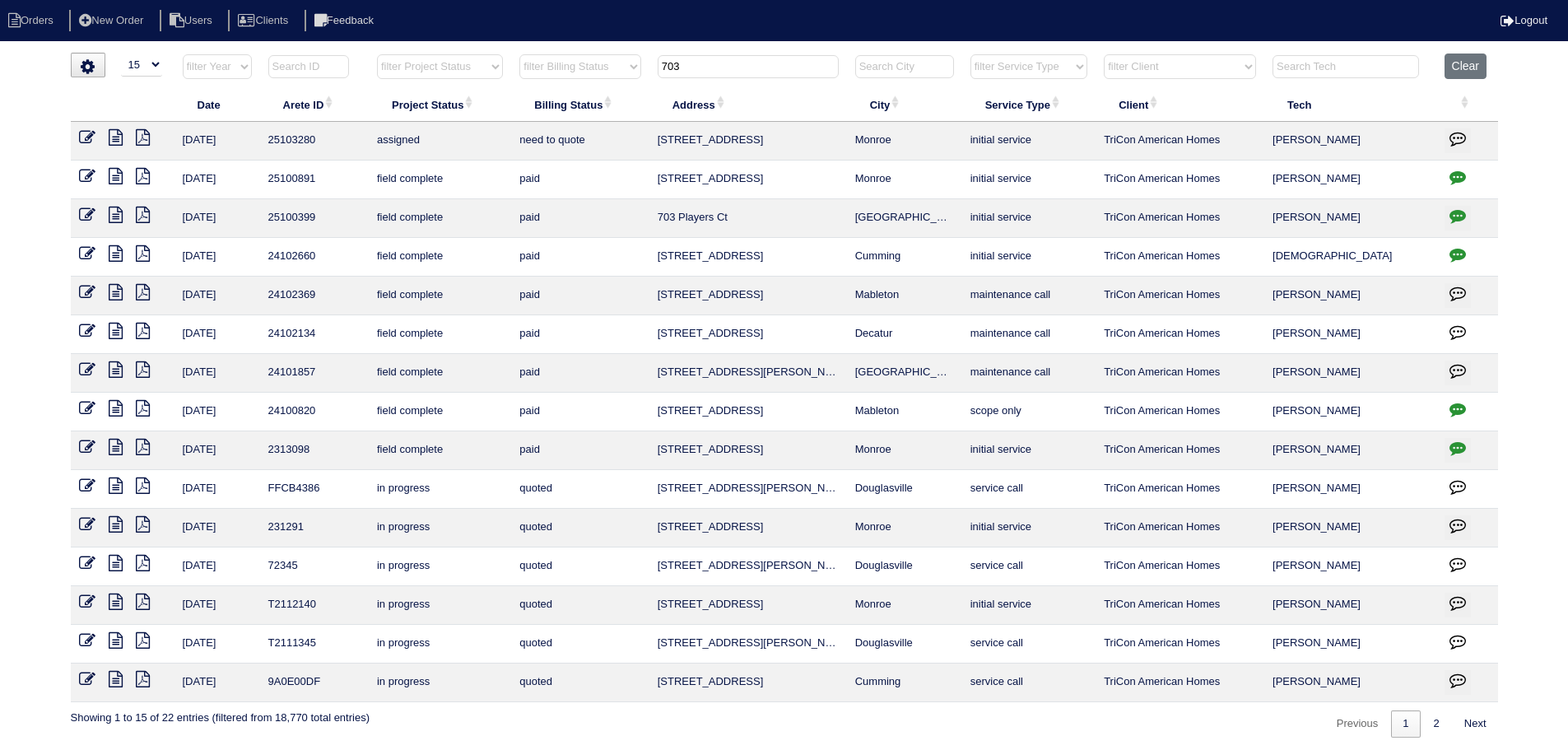
drag, startPoint x: 706, startPoint y: 67, endPoint x: 630, endPoint y: 64, distance: 76.1
click at [614, 68] on tr "filter Year -- Any Year -- 2025 2024 2023 2022 2021 2020 2019 filter Project St…" at bounding box center [784, 70] width 1427 height 34
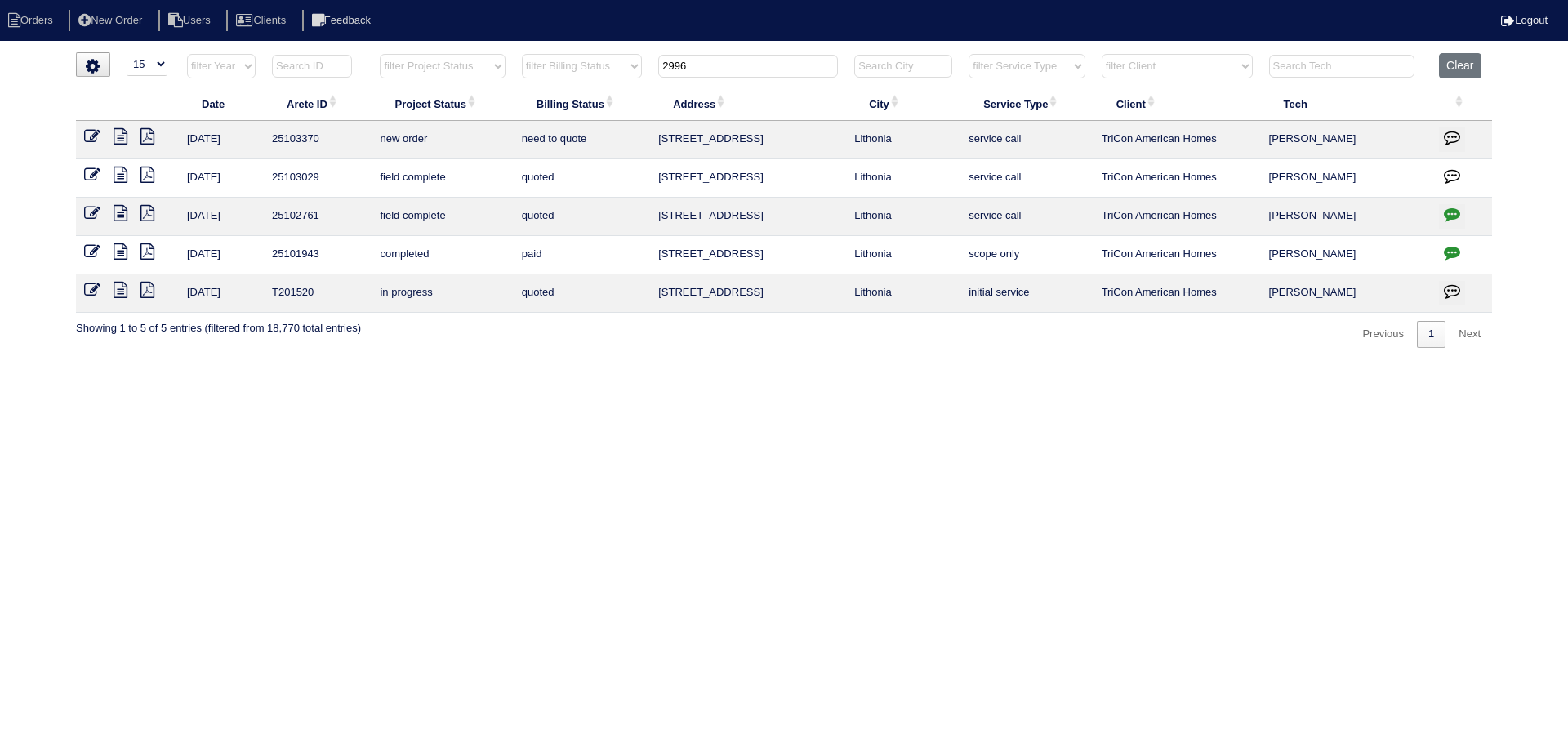
type input "2996"
click at [90, 134] on icon at bounding box center [91, 135] width 16 height 16
click at [98, 136] on icon at bounding box center [91, 135] width 16 height 16
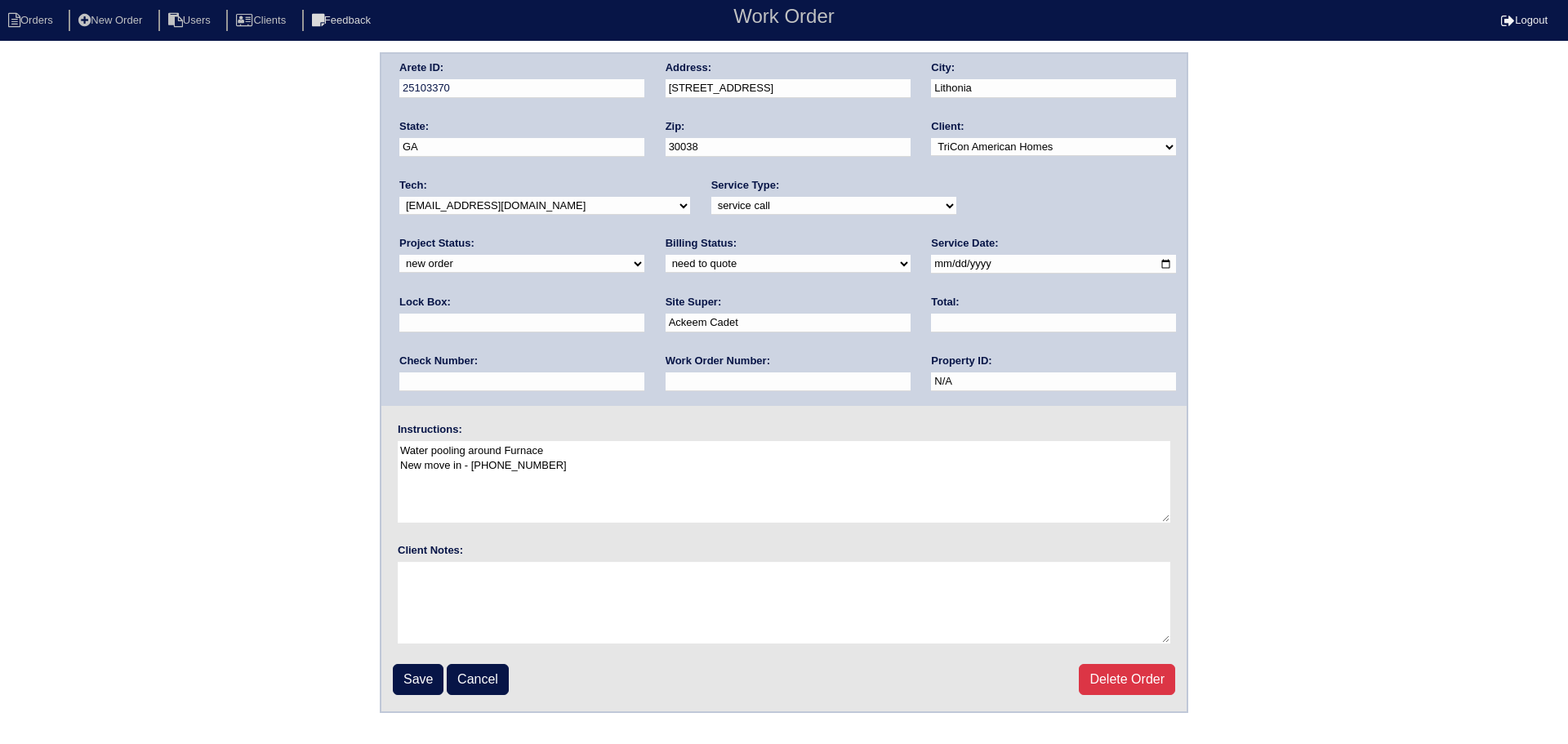
click at [474, 236] on label "Project Status:" at bounding box center [436, 244] width 75 height 15
drag, startPoint x: 1004, startPoint y: 198, endPoint x: 1005, endPoint y: 214, distance: 16.0
click at [644, 255] on select "new order assigned in progress field complete need to schedule admin review arc…" at bounding box center [521, 263] width 245 height 18
select select "assigned"
click at [644, 255] on select "new order assigned in progress field complete need to schedule admin review arc…" at bounding box center [521, 263] width 245 height 18
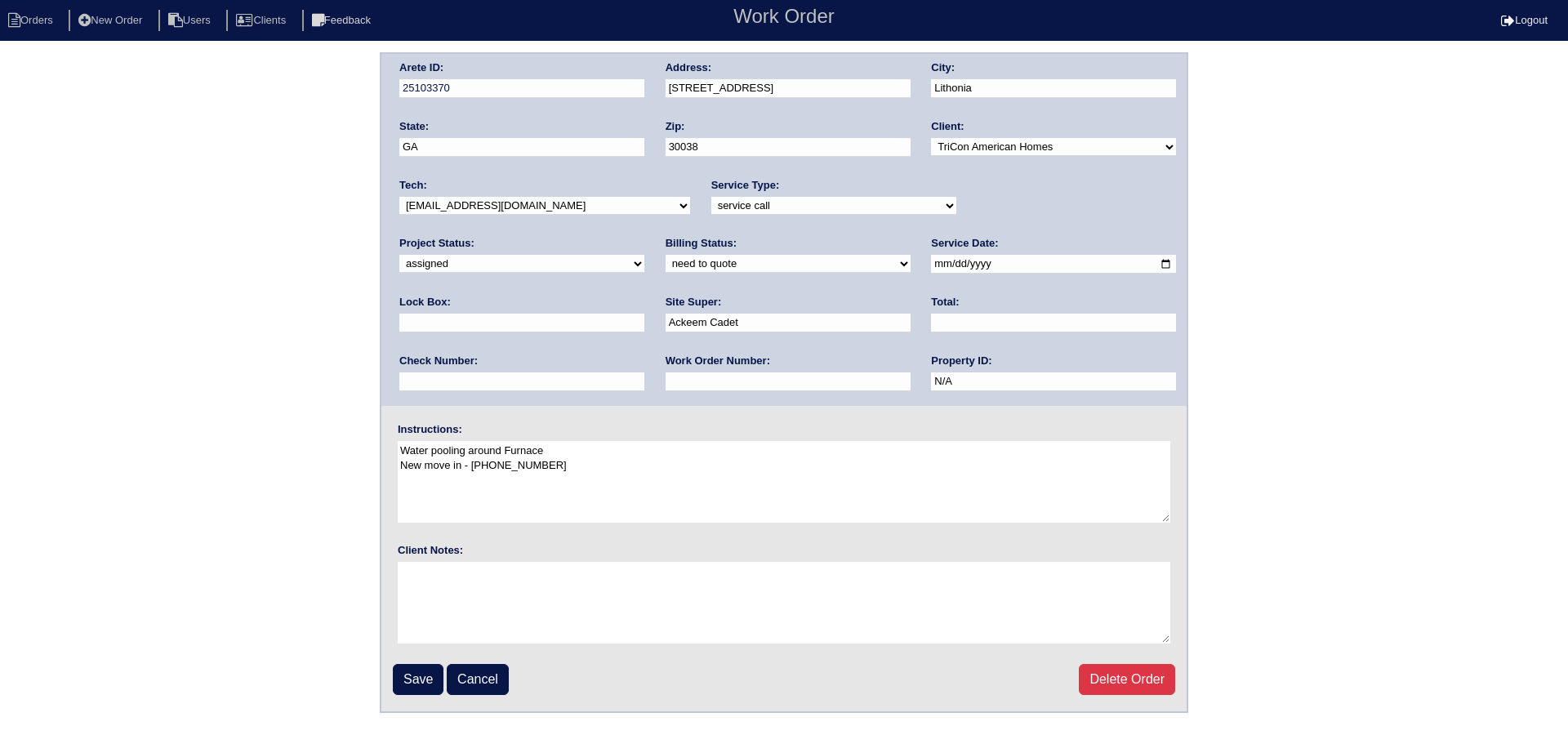
click at [488, 201] on select "-select- aretesmg+backup-tech@gmail.com benjohnholt88@gmail.com callisonhvac@ya…" at bounding box center [544, 205] width 291 height 18
select select "31"
click at [399, 197] on select "-select- aretesmg+backup-tech@gmail.com benjohnholt88@gmail.com callisonhvac@ya…" at bounding box center [544, 205] width 291 height 18
click at [931, 268] on input "2025-09-11" at bounding box center [1053, 264] width 245 height 19
click at [931, 269] on input "2025-09-11" at bounding box center [1053, 264] width 245 height 19
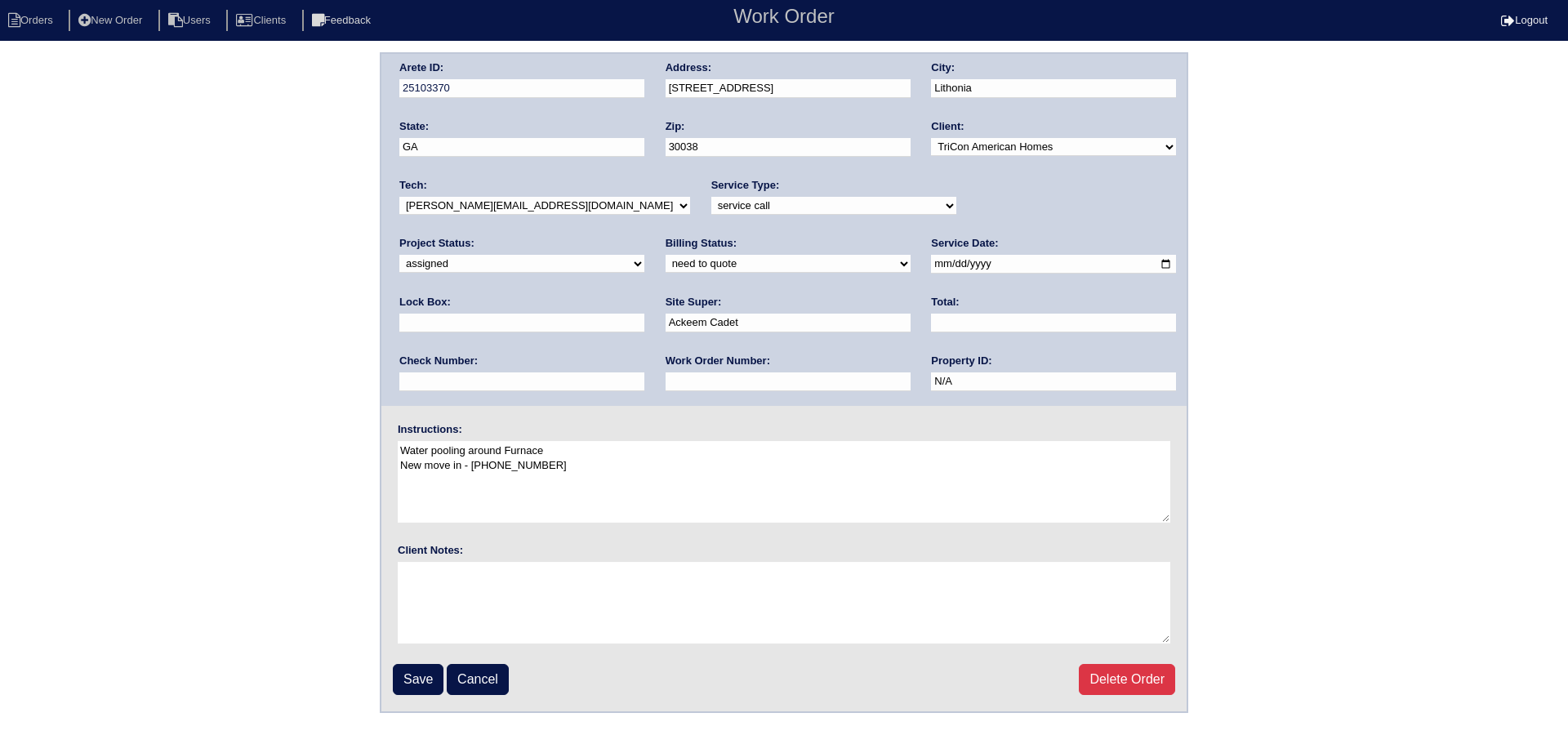
drag, startPoint x: 424, startPoint y: 689, endPoint x: 422, endPoint y: 681, distance: 8.2
click at [423, 689] on input "Save" at bounding box center [419, 679] width 51 height 31
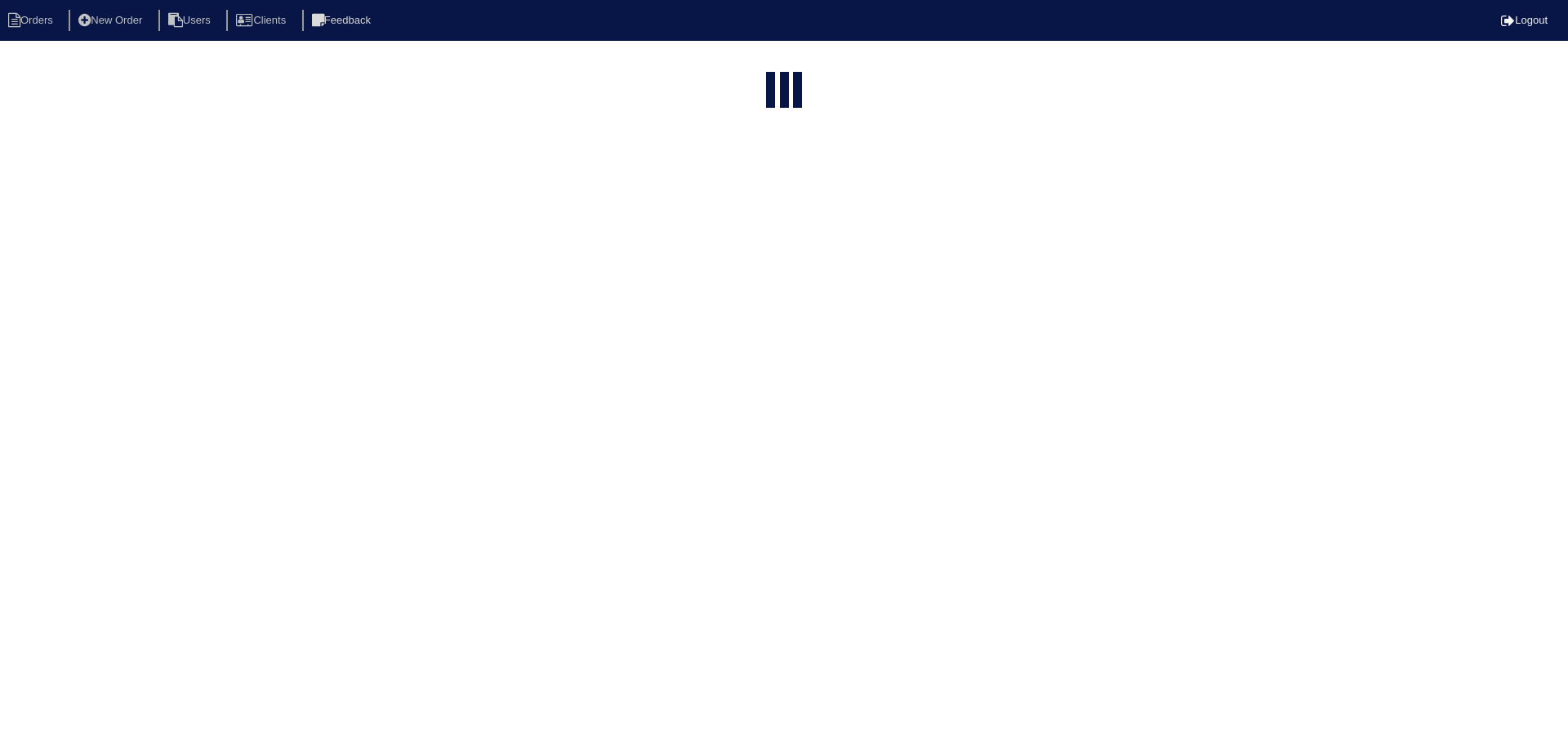
select select "15"
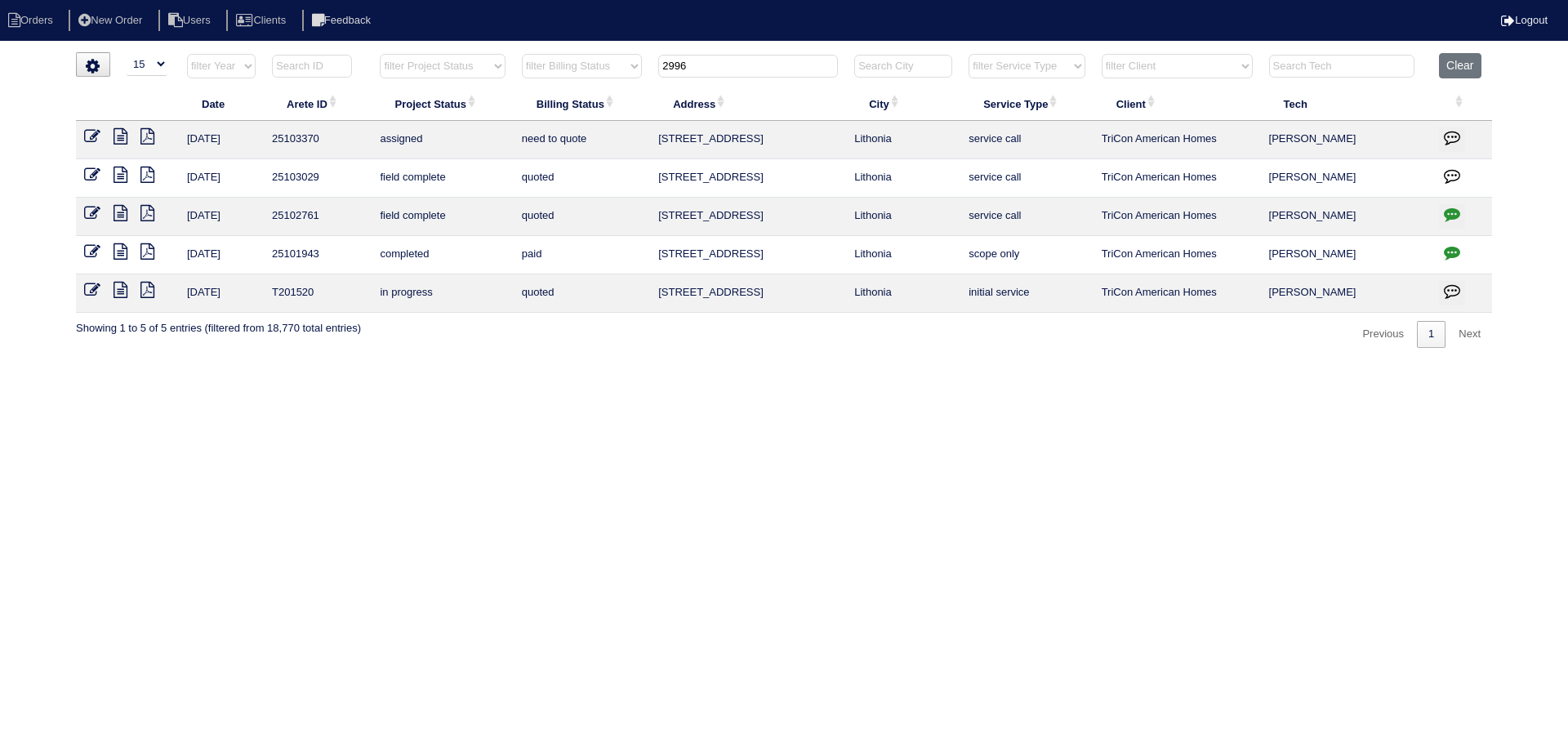
drag, startPoint x: 606, startPoint y: 61, endPoint x: 464, endPoint y: 56, distance: 142.1
click at [473, 54] on tr "filter Year -- Any Year -- 2025 2024 2023 2022 2021 2020 2019 filter Project St…" at bounding box center [784, 70] width 1416 height 34
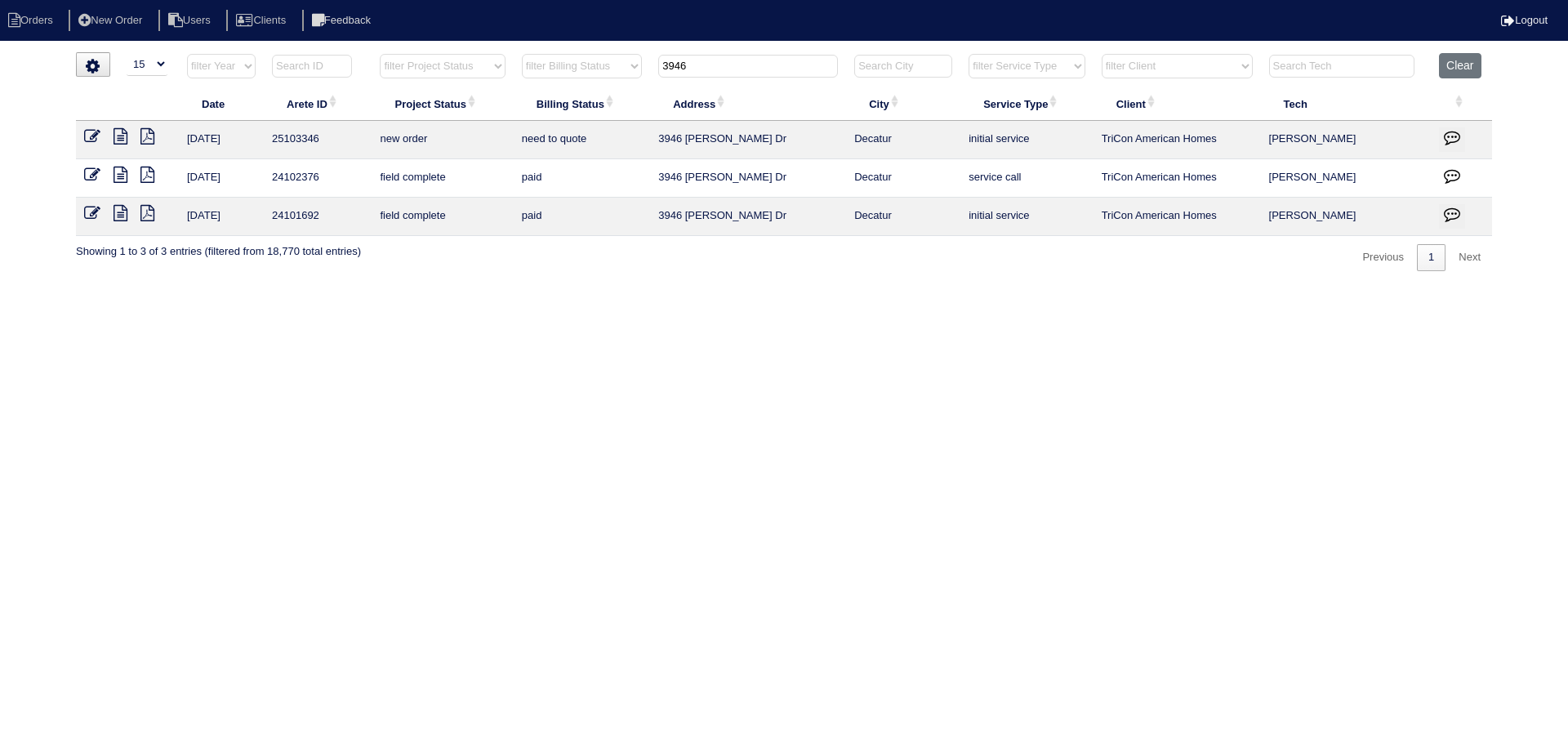
type input "3946"
click at [101, 133] on link at bounding box center [98, 138] width 29 height 12
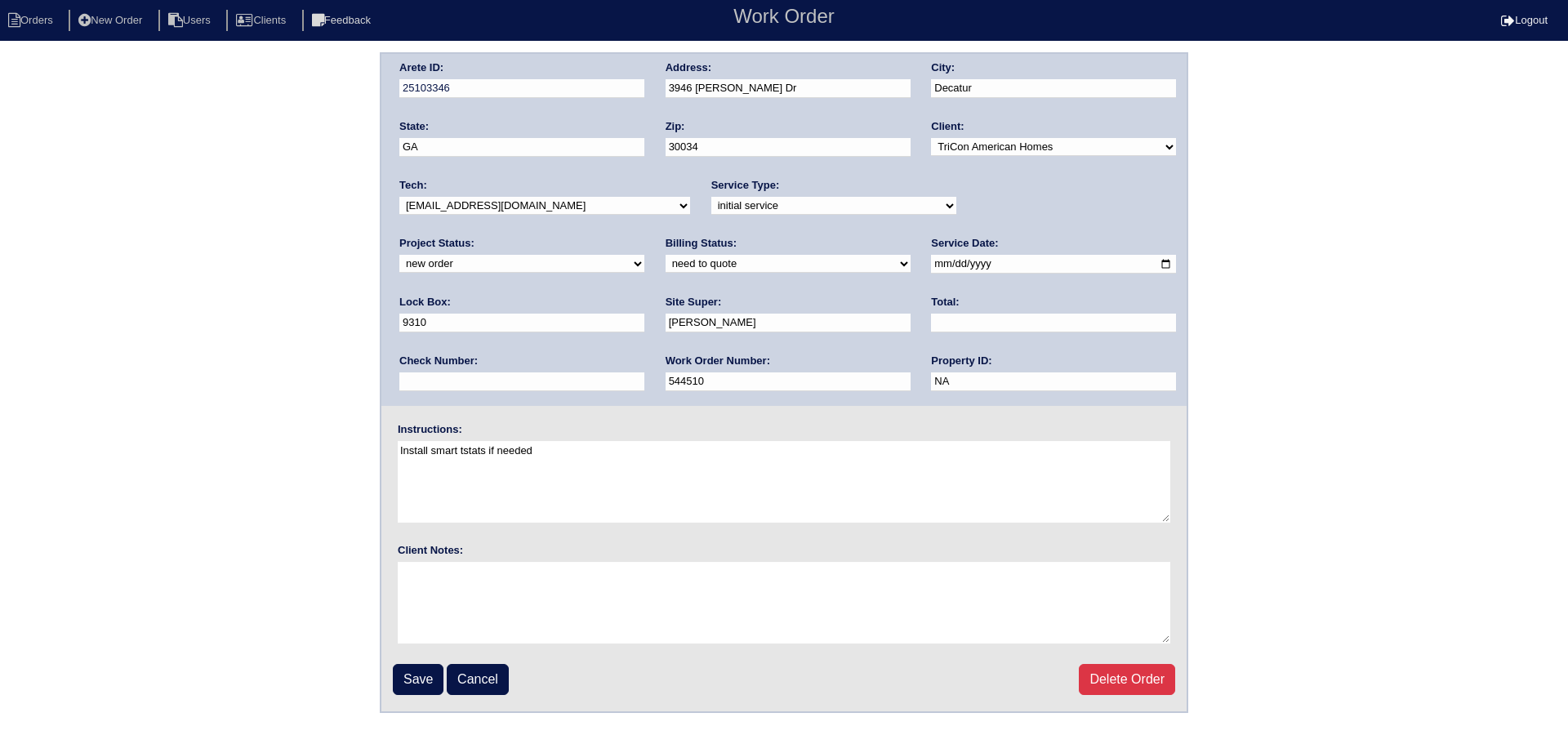
click at [492, 209] on select "-select- [EMAIL_ADDRESS][DOMAIN_NAME] [EMAIL_ADDRESS][DOMAIN_NAME] [EMAIL_ADDRE…" at bounding box center [544, 205] width 291 height 18
select select "151"
click at [399, 197] on select "-select- [EMAIL_ADDRESS][DOMAIN_NAME] [EMAIL_ADDRESS][DOMAIN_NAME] [EMAIL_ADDRE…" at bounding box center [544, 205] width 291 height 18
click at [644, 255] on select "new order assigned in progress field complete need to schedule admin review arc…" at bounding box center [521, 263] width 245 height 18
select select "assigned"
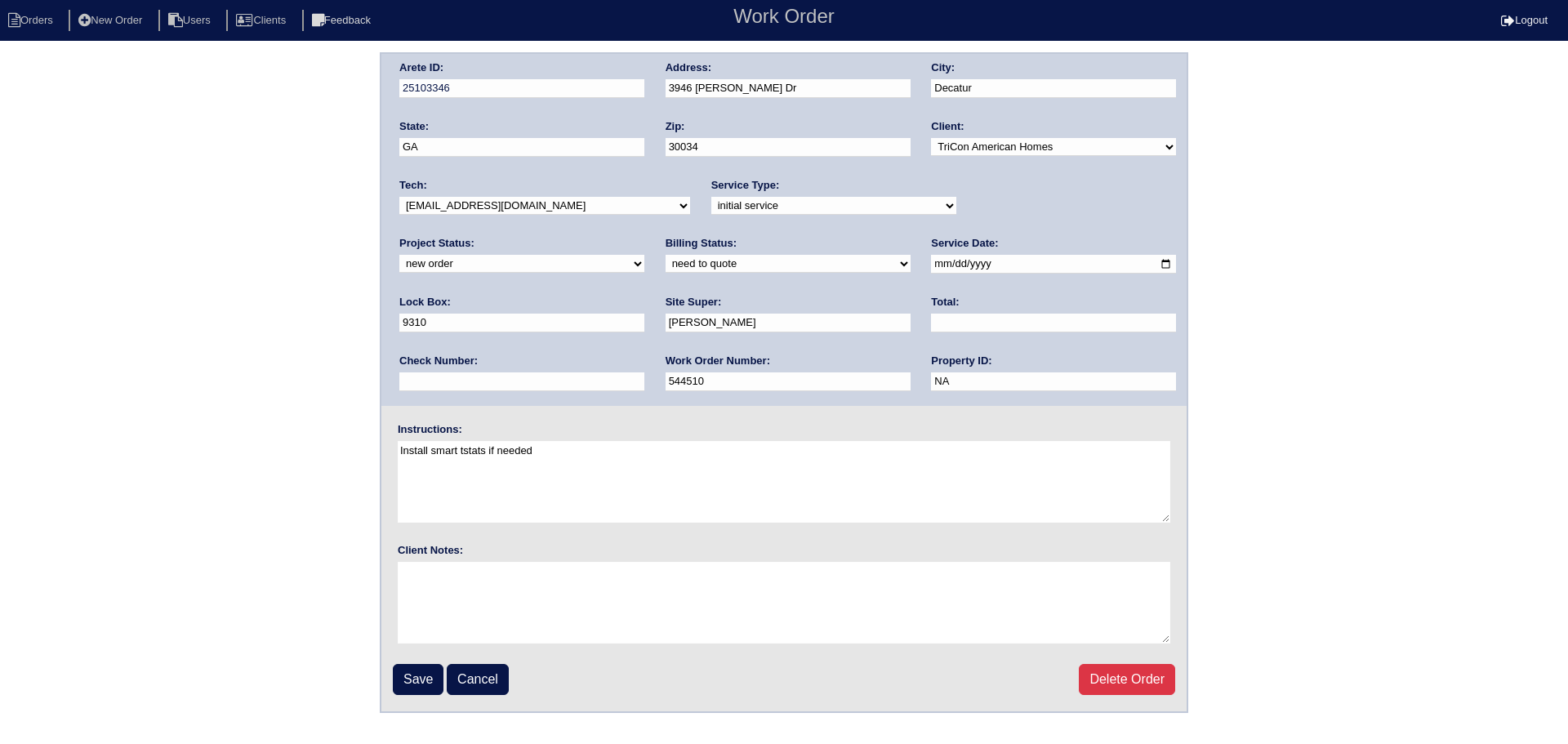
click at [644, 255] on select "new order assigned in progress field complete need to schedule admin review arc…" at bounding box center [521, 263] width 245 height 18
click at [931, 265] on input "[DATE]" at bounding box center [1053, 264] width 245 height 19
click at [931, 272] on input "2025-09-10" at bounding box center [1053, 264] width 245 height 19
click at [931, 261] on input "2025-09-10" at bounding box center [1053, 264] width 245 height 19
type input "2025-09-11"
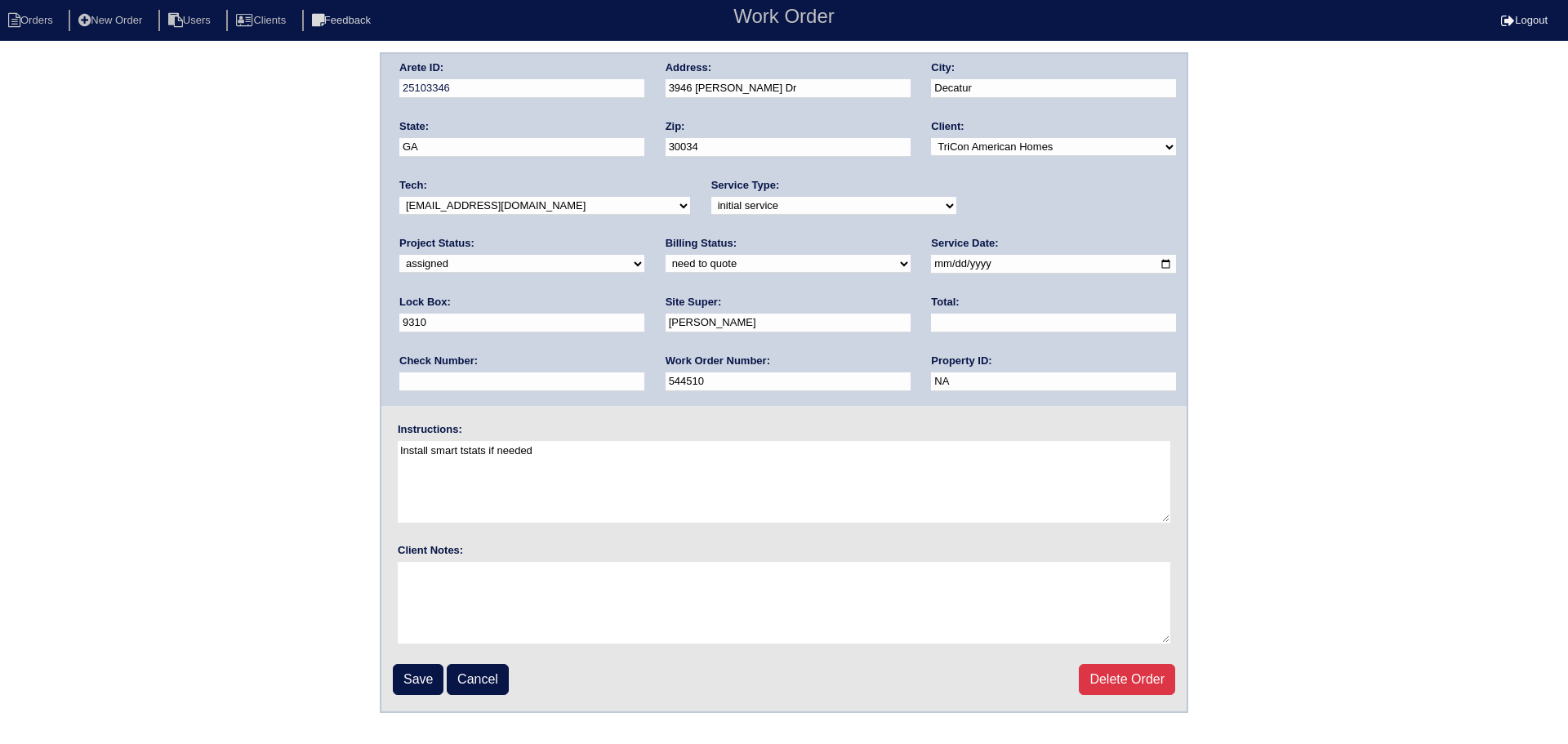
click at [424, 683] on input "Save" at bounding box center [419, 679] width 51 height 31
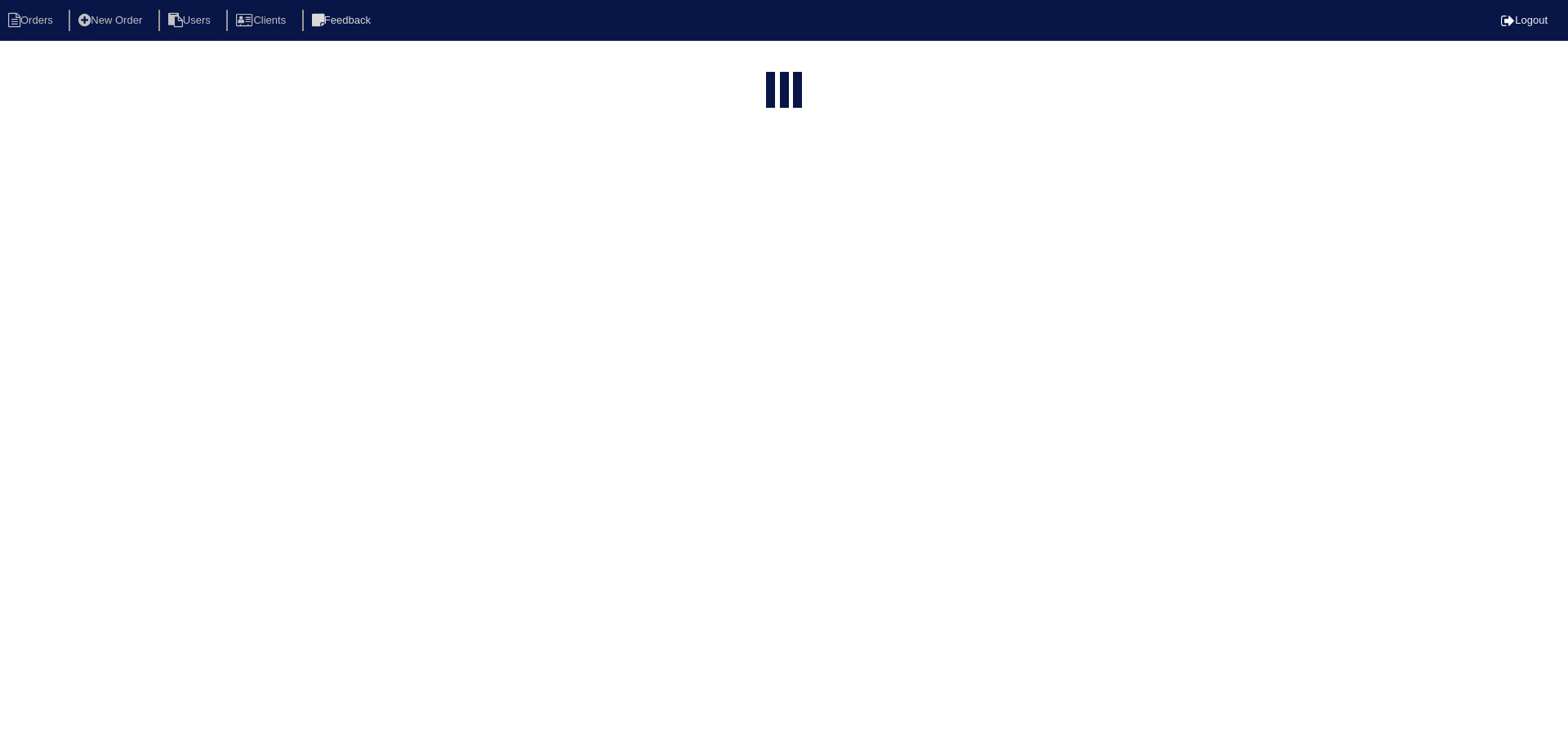
select select "15"
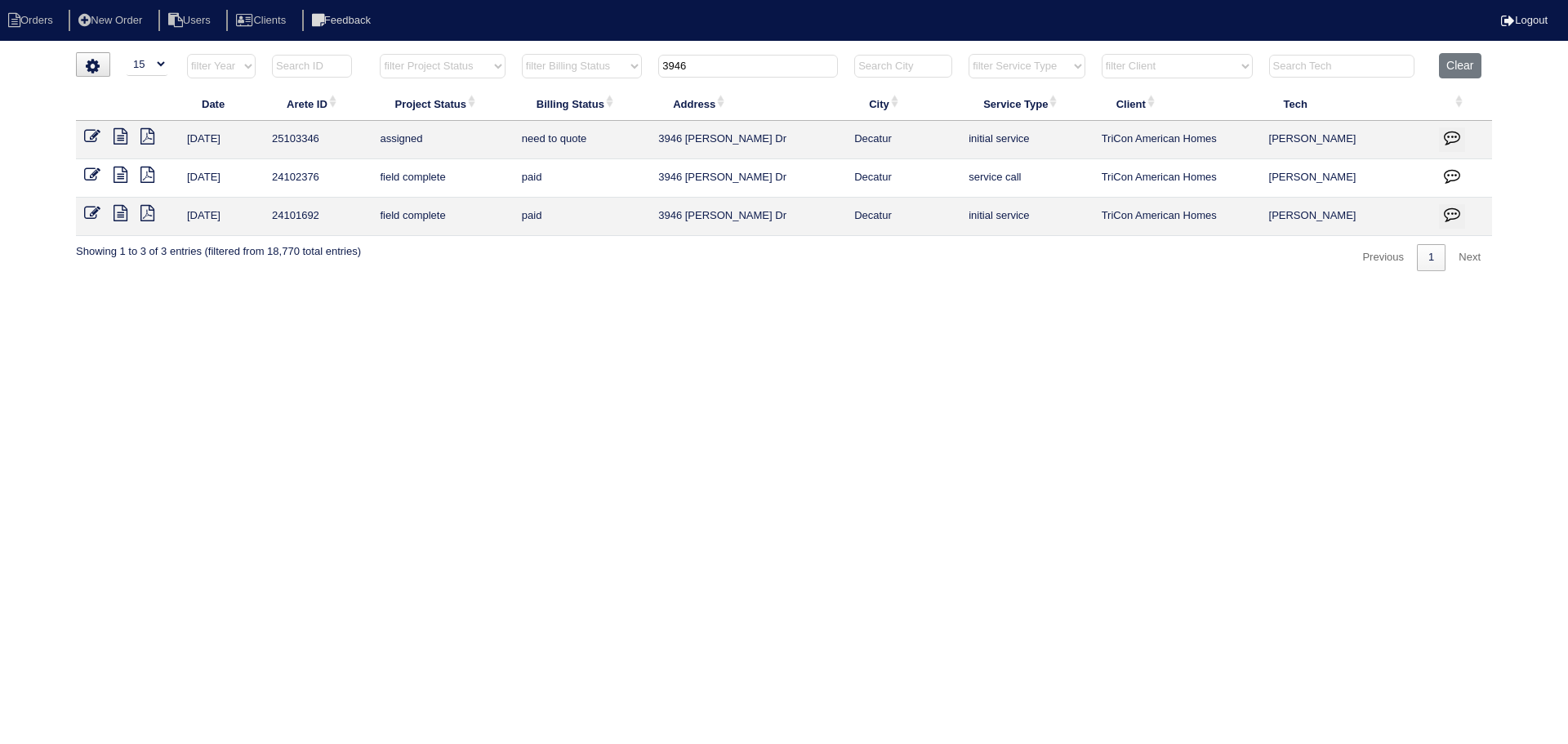
drag, startPoint x: 658, startPoint y: 65, endPoint x: 620, endPoint y: 64, distance: 38.0
click at [610, 63] on tr "filter Year -- Any Year -- 2025 2024 2023 2022 2021 2020 2019 filter Project St…" at bounding box center [784, 70] width 1416 height 34
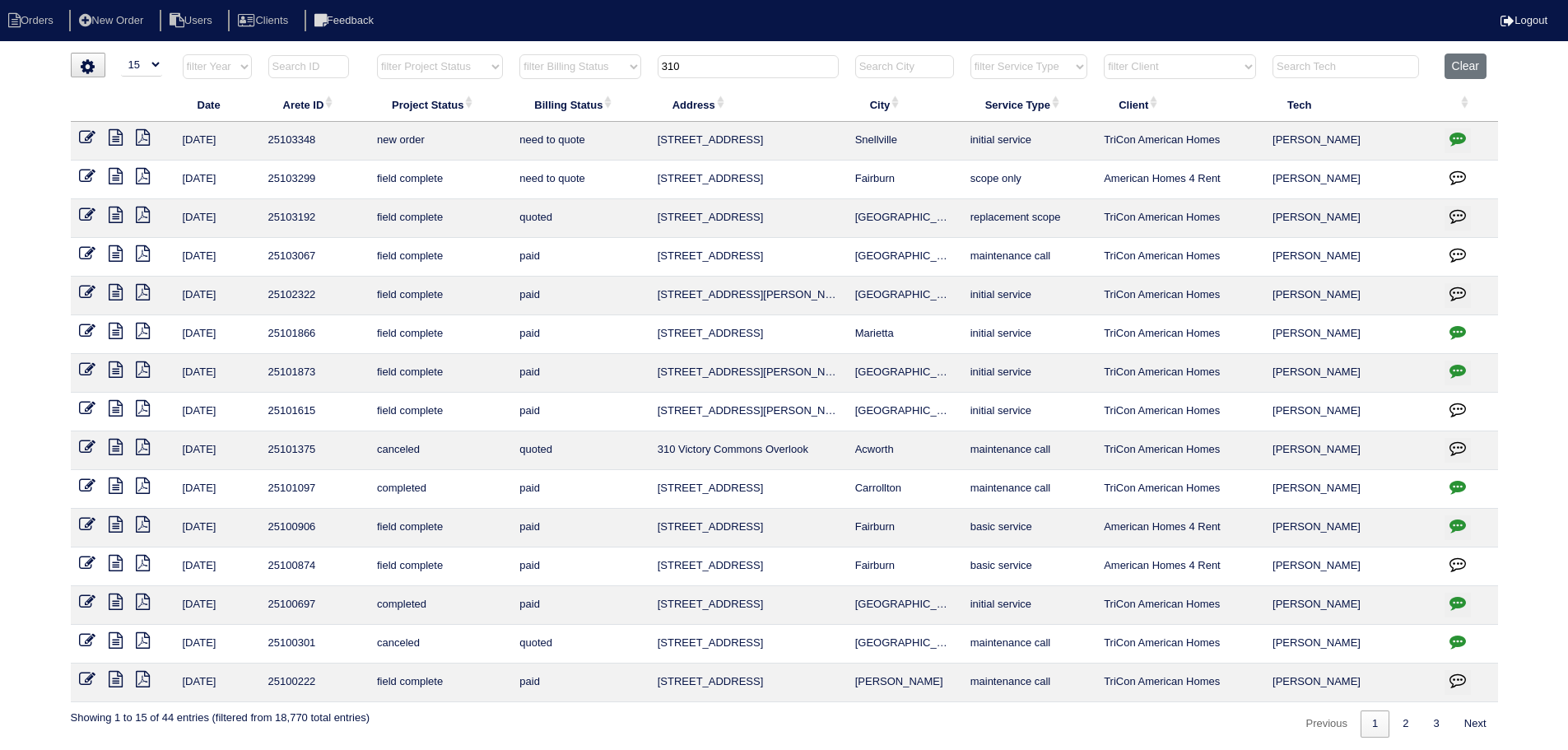
type input "310"
click at [82, 134] on icon at bounding box center [86, 137] width 16 height 16
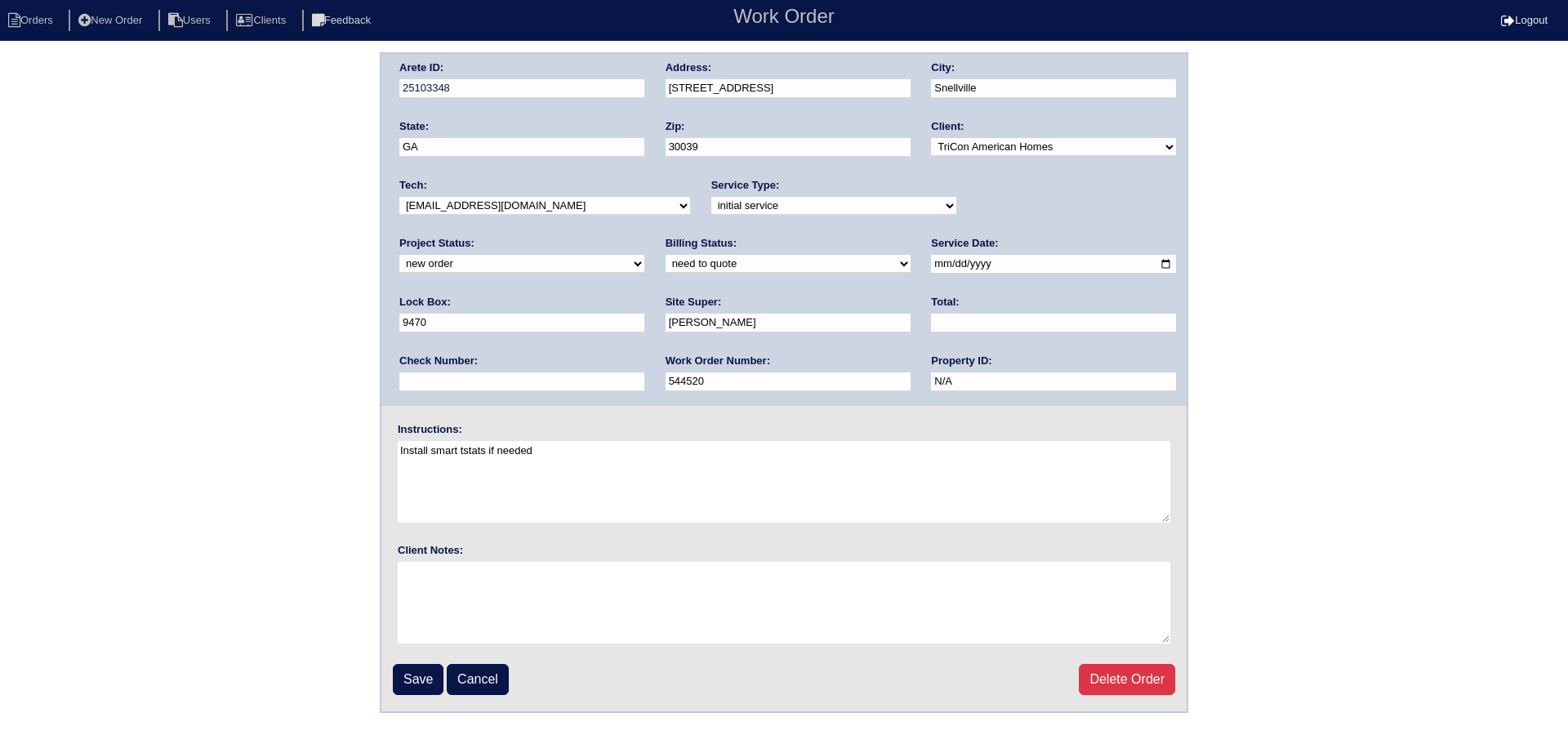
drag, startPoint x: 1016, startPoint y: 205, endPoint x: 1006, endPoint y: 214, distance: 13.5
click at [644, 255] on select "new order assigned in progress field complete need to schedule admin review arc…" at bounding box center [521, 263] width 245 height 18
select select "assigned"
click at [644, 255] on select "new order assigned in progress field complete need to schedule admin review arc…" at bounding box center [521, 263] width 245 height 18
click at [931, 260] on input "[DATE]" at bounding box center [1053, 264] width 245 height 19
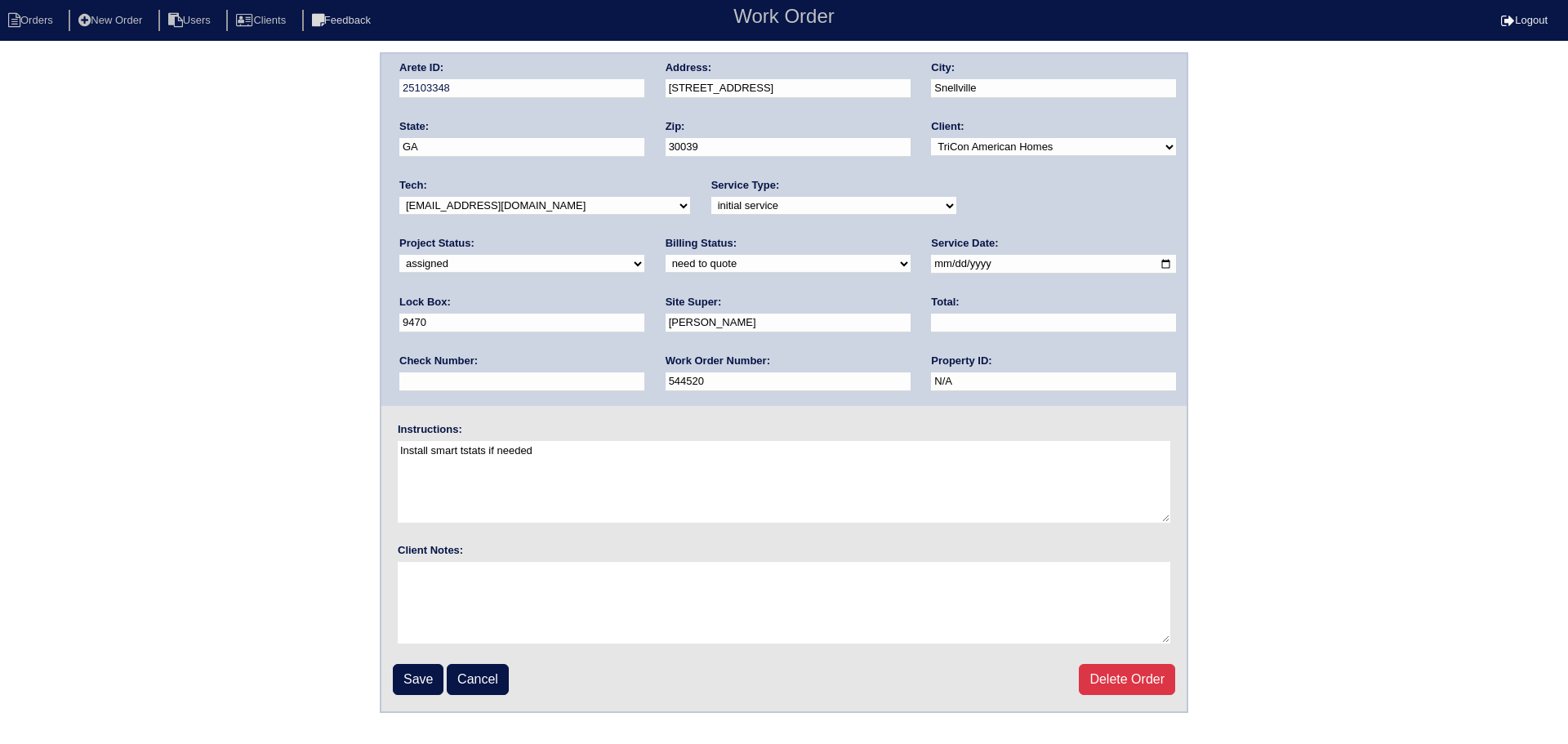
type input "[DATE]"
click at [582, 214] on select "-select- [EMAIL_ADDRESS][DOMAIN_NAME] [EMAIL_ADDRESS][DOMAIN_NAME] [EMAIL_ADDRE…" at bounding box center [544, 205] width 291 height 18
select select "151"
click at [399, 197] on select "-select- [EMAIL_ADDRESS][DOMAIN_NAME] [EMAIL_ADDRESS][DOMAIN_NAME] [EMAIL_ADDRE…" at bounding box center [544, 205] width 291 height 18
click at [429, 673] on input "Save" at bounding box center [419, 679] width 51 height 31
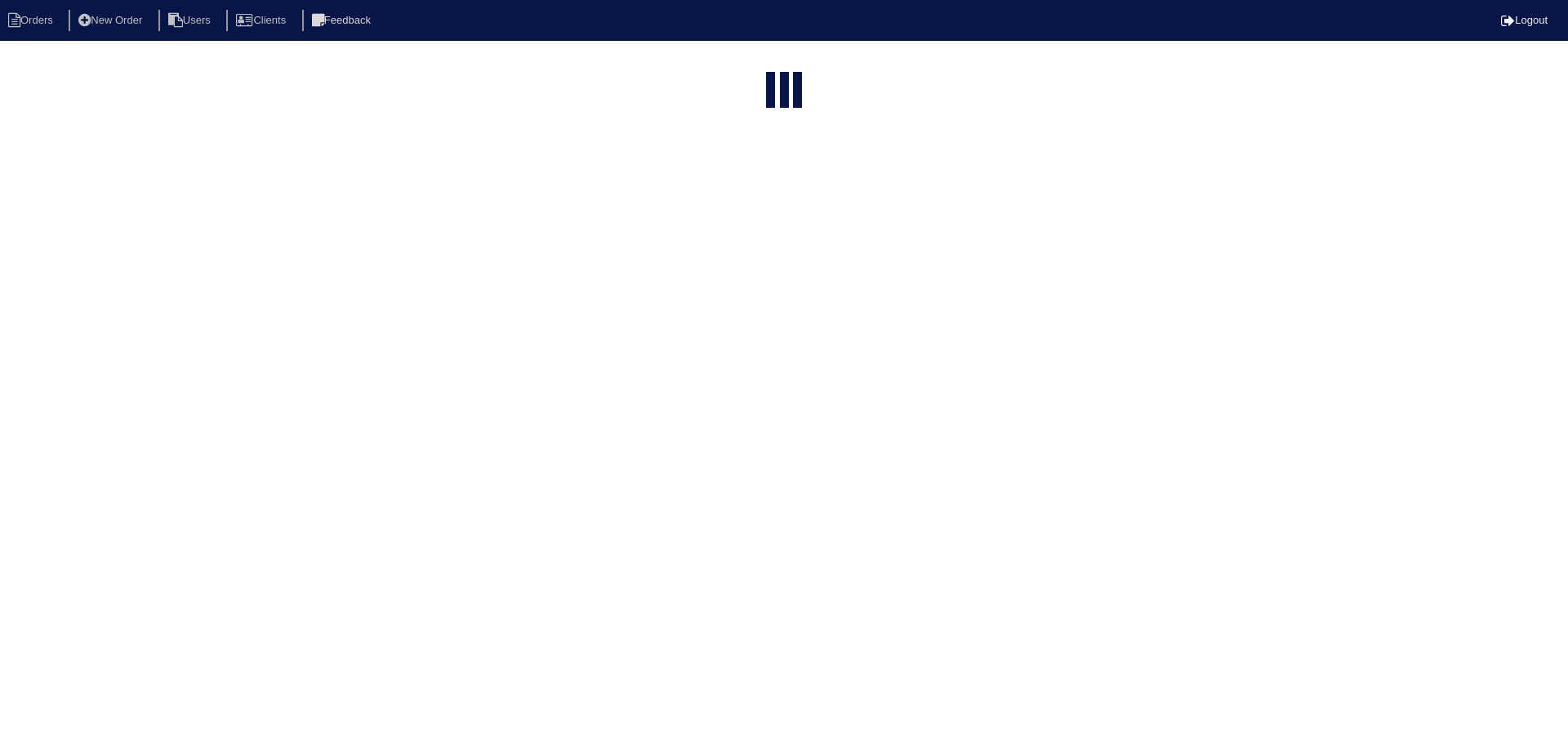
select select "15"
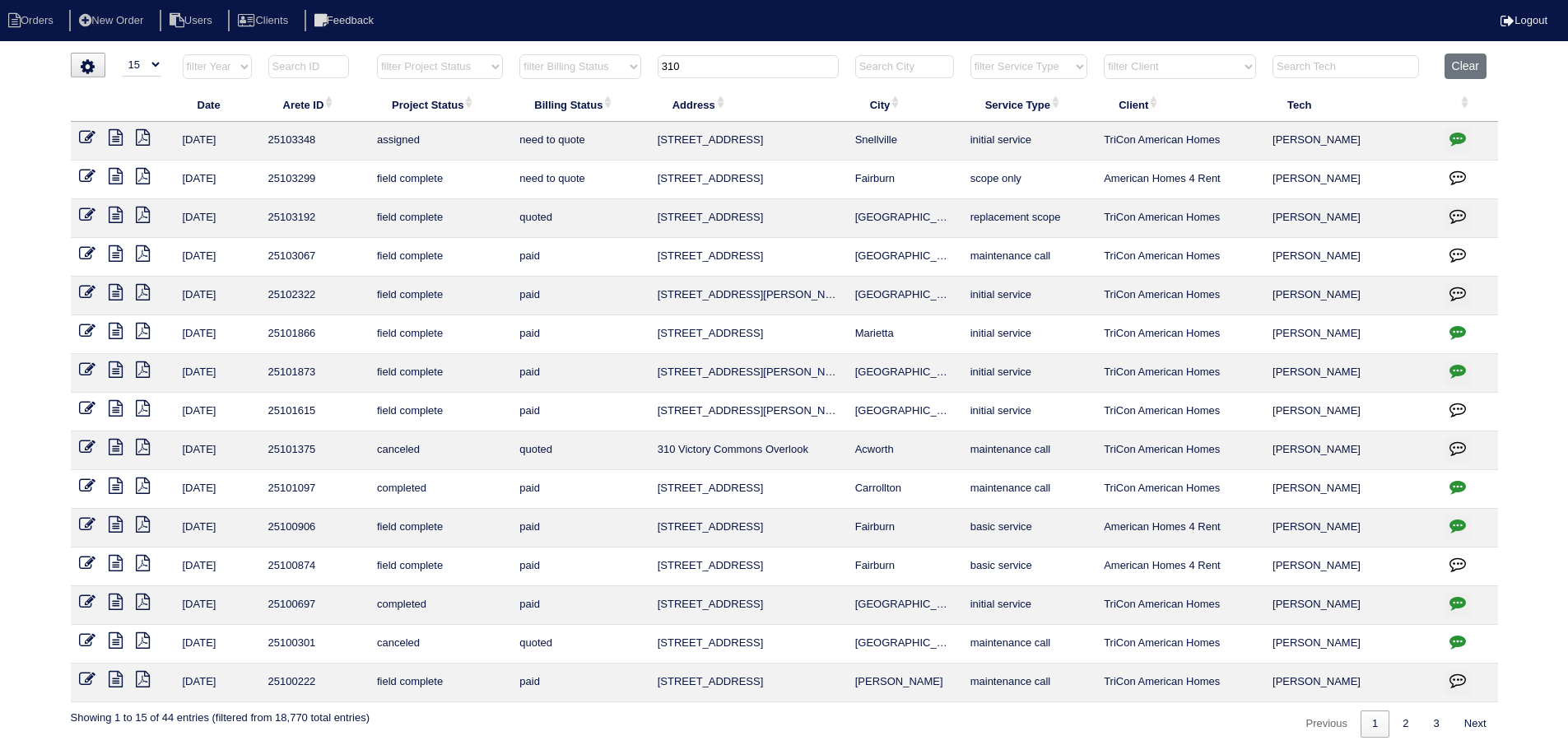
drag, startPoint x: 616, startPoint y: 65, endPoint x: 580, endPoint y: 68, distance: 36.1
click at [580, 68] on tr "filter Year -- Any Year -- 2025 2024 2023 2022 2021 2020 2019 filter Project St…" at bounding box center [784, 70] width 1427 height 34
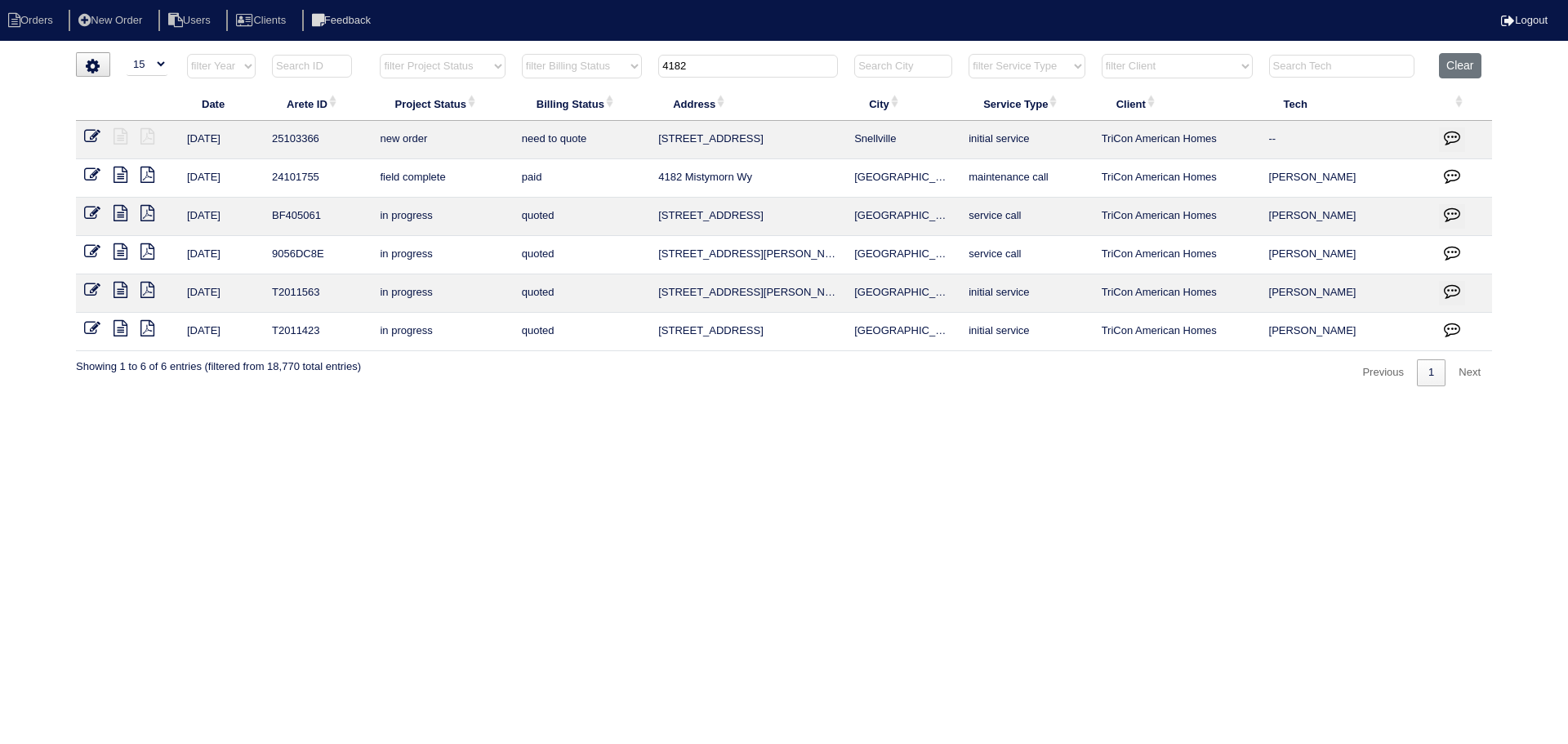
type input "4182"
click at [82, 135] on td at bounding box center [127, 139] width 103 height 39
click at [99, 136] on icon at bounding box center [91, 135] width 16 height 16
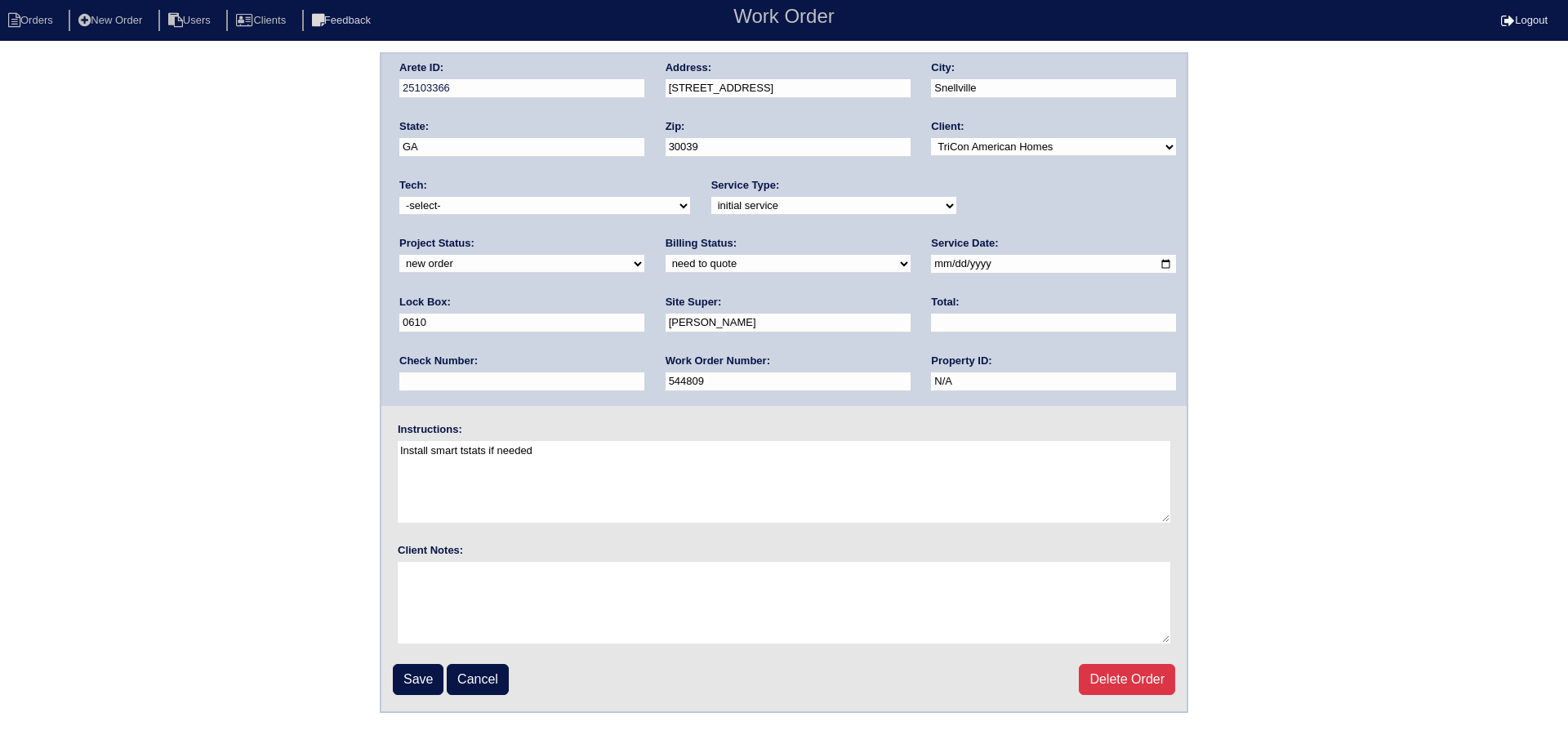
click at [644, 255] on select "new order assigned in progress field complete need to schedule admin review arc…" at bounding box center [521, 263] width 245 height 18
select select "assigned"
click at [644, 255] on select "new order assigned in progress field complete need to schedule admin review arc…" at bounding box center [521, 263] width 245 height 18
click at [931, 268] on input "[DATE]" at bounding box center [1053, 264] width 245 height 19
type input "[DATE]"
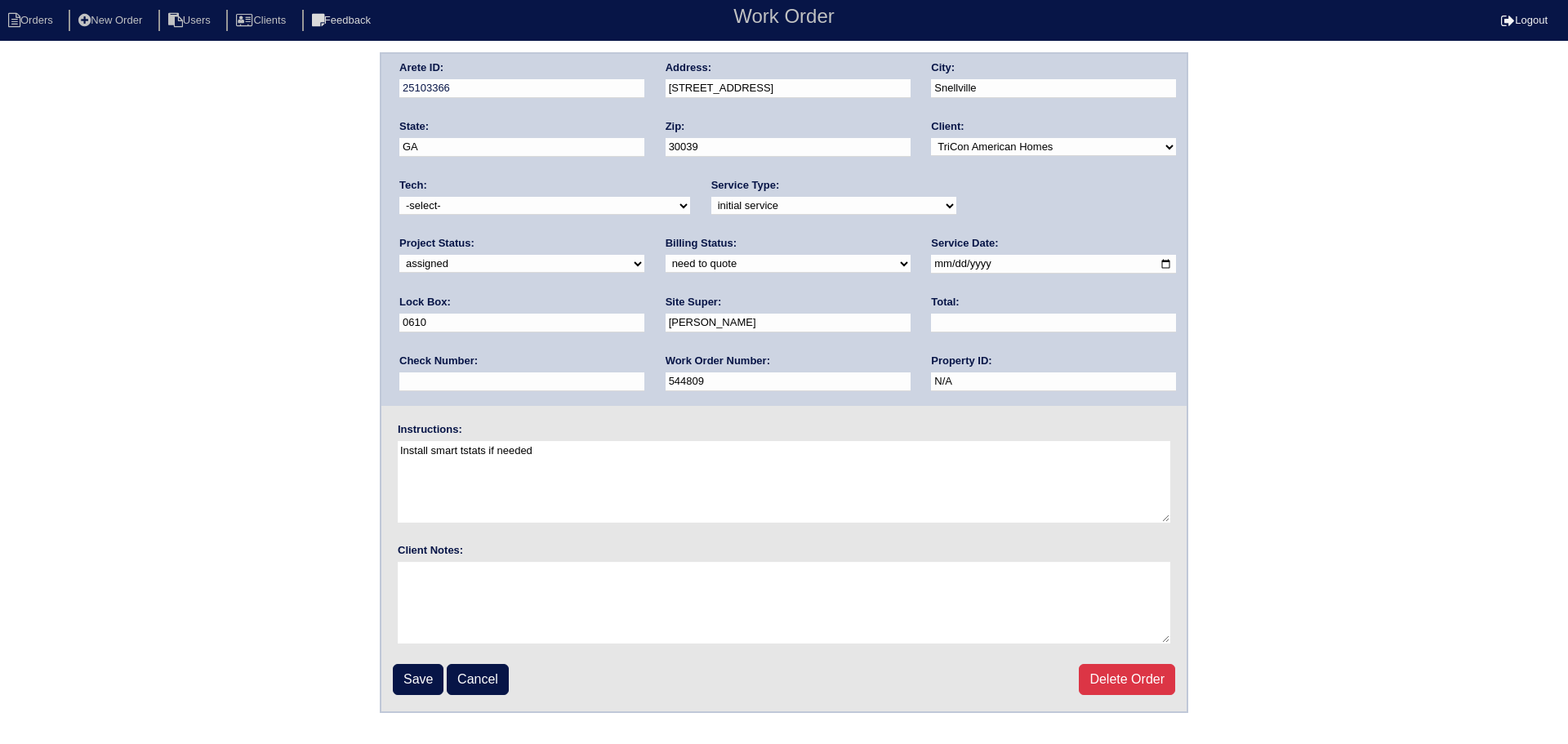
click at [547, 208] on select "-select- aretesmg+backup-tech@gmail.com benjohnholt88@gmail.com callisonhvac@ya…" at bounding box center [544, 205] width 291 height 18
select select "151"
click at [399, 197] on select "-select- aretesmg+backup-tech@gmail.com benjohnholt88@gmail.com callisonhvac@ya…" at bounding box center [544, 205] width 291 height 18
click at [410, 680] on input "Save" at bounding box center [419, 679] width 51 height 31
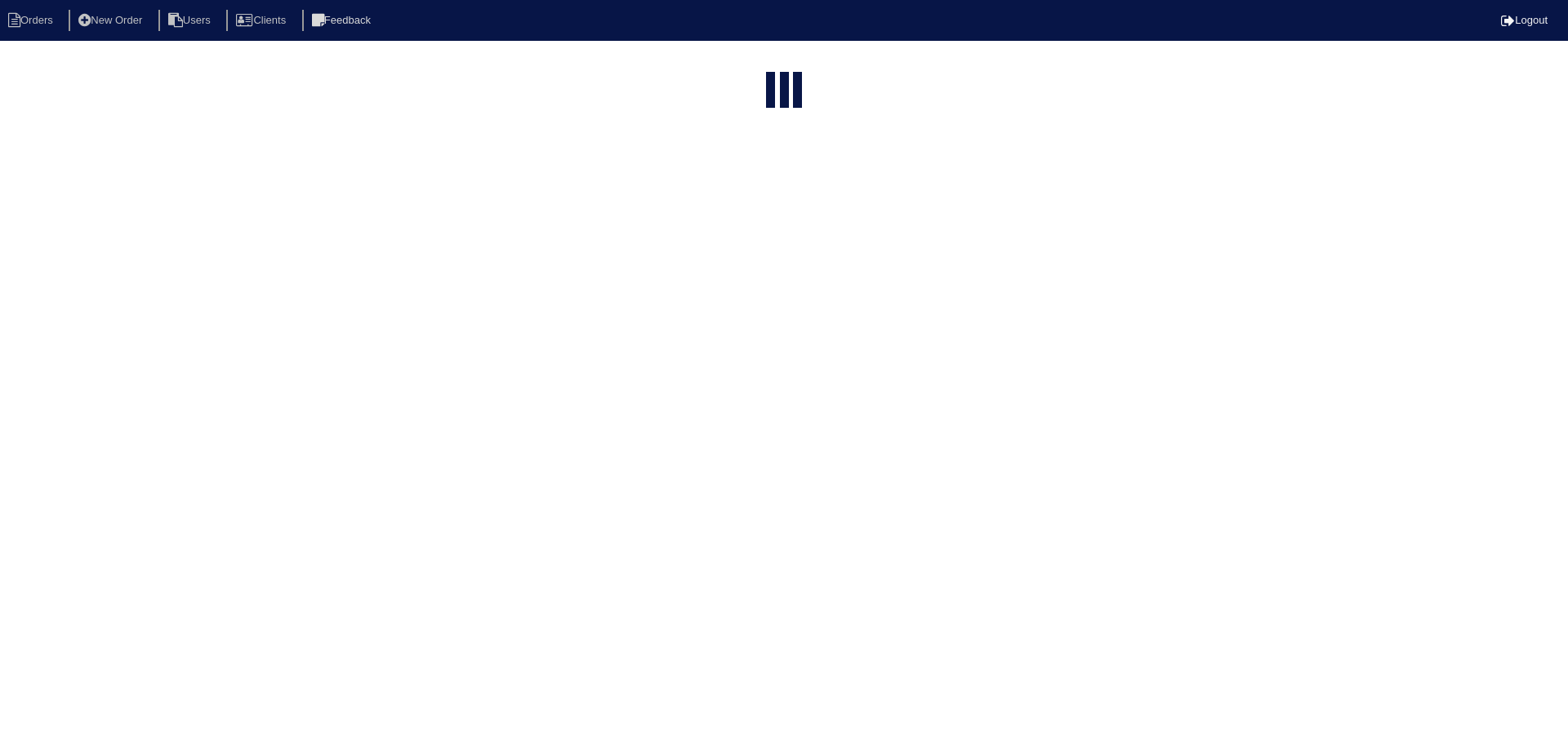
select select "15"
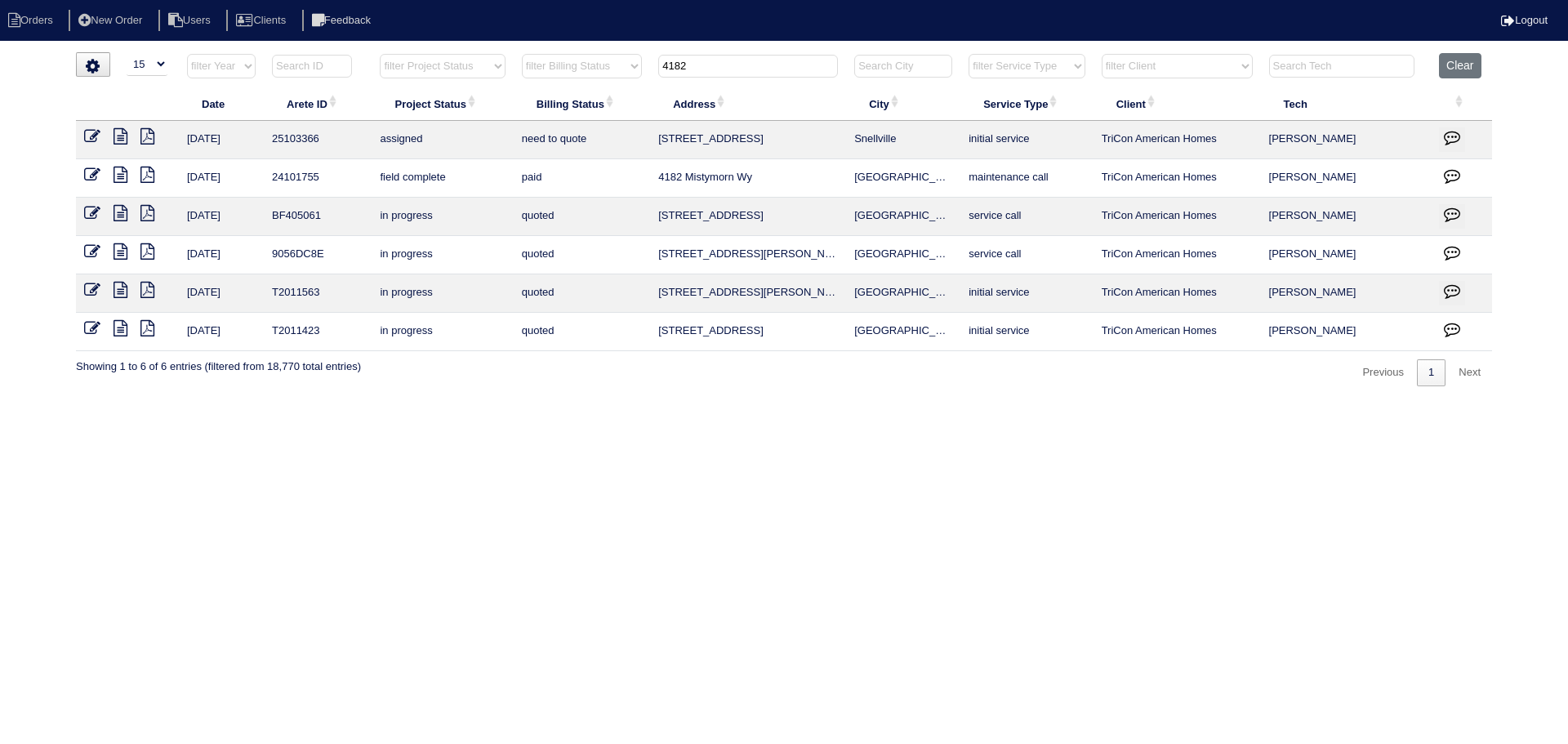
drag, startPoint x: 673, startPoint y: 63, endPoint x: 584, endPoint y: 62, distance: 89.0
click at [576, 62] on tr "filter Year -- Any Year -- 2025 2024 2023 2022 2021 2020 2019 filter Project St…" at bounding box center [784, 70] width 1416 height 34
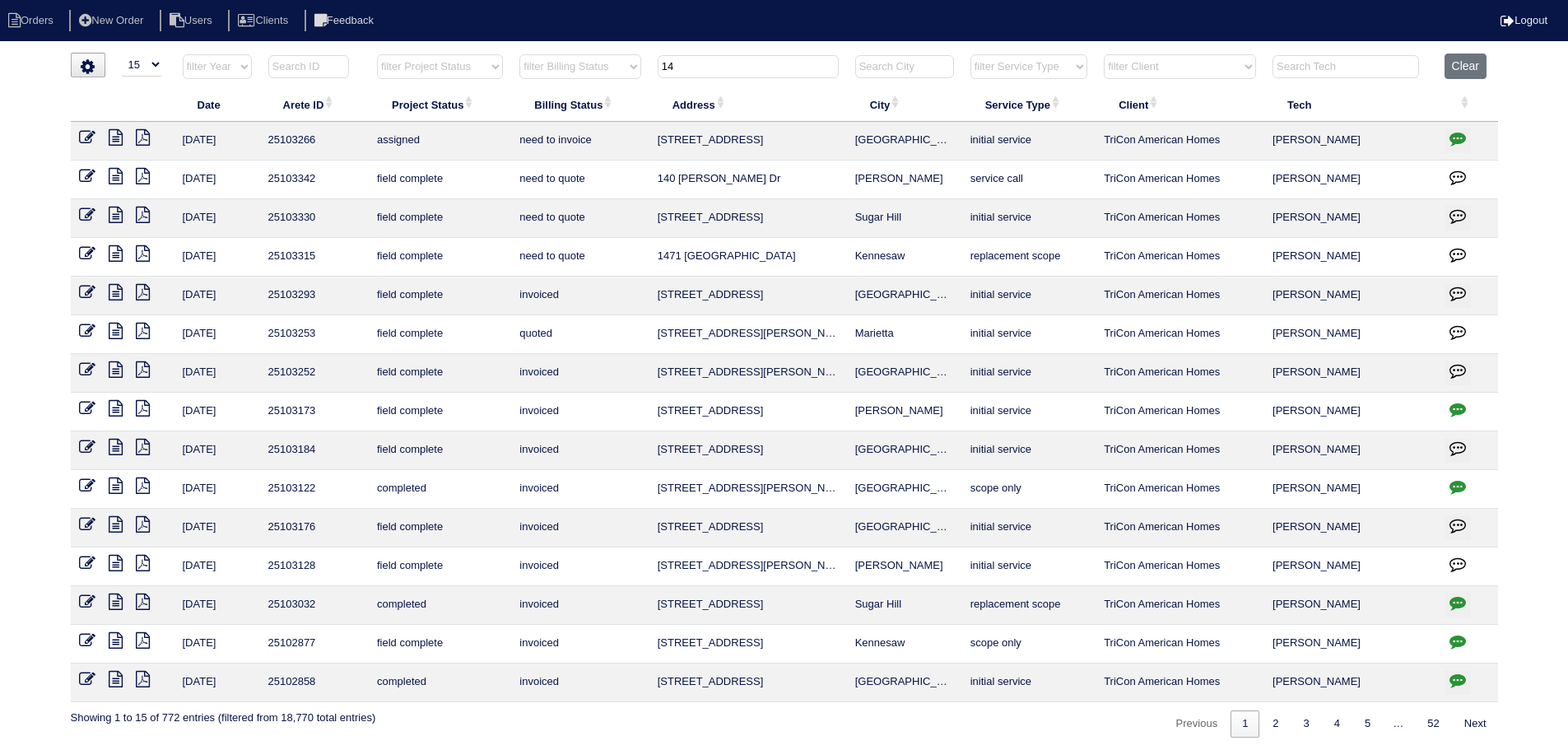
drag, startPoint x: 725, startPoint y: 65, endPoint x: 633, endPoint y: 65, distance: 92.0
click at [633, 65] on tr "filter Year -- Any Year -- 2025 2024 2023 2022 2021 2020 2019 filter Project St…" at bounding box center [784, 70] width 1427 height 34
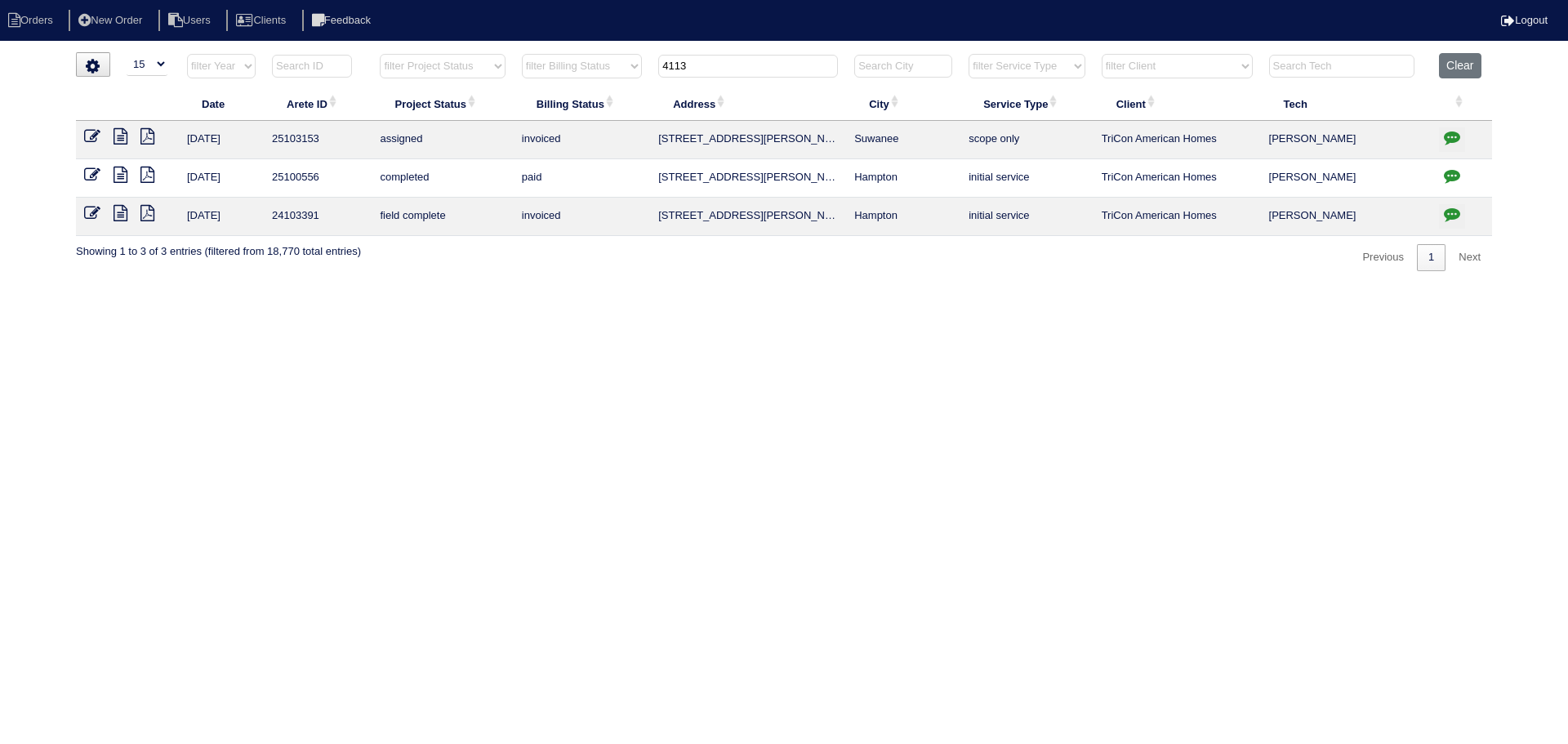
click at [720, 58] on input "4113" at bounding box center [748, 66] width 180 height 23
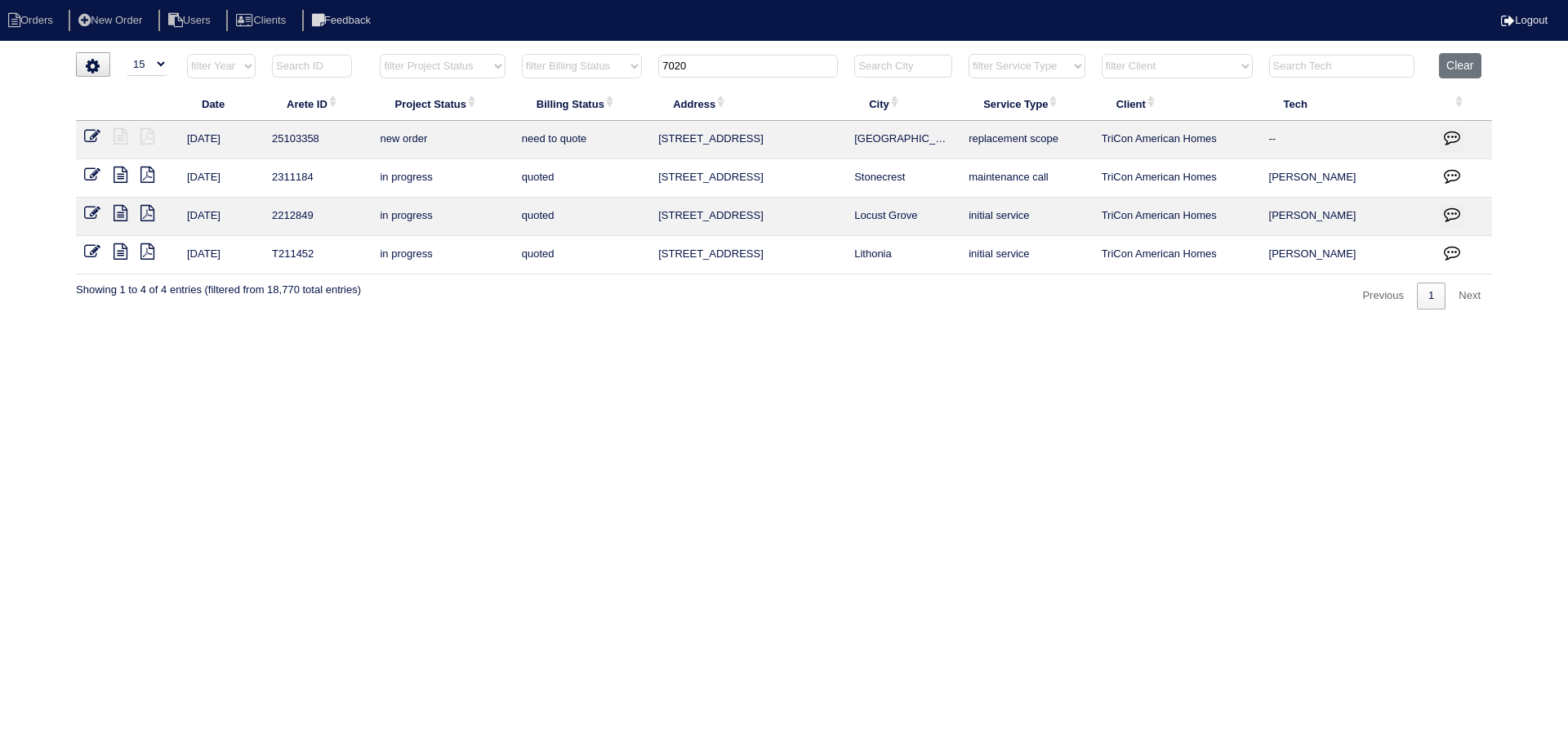
type input "7020"
click at [89, 129] on icon at bounding box center [91, 135] width 16 height 16
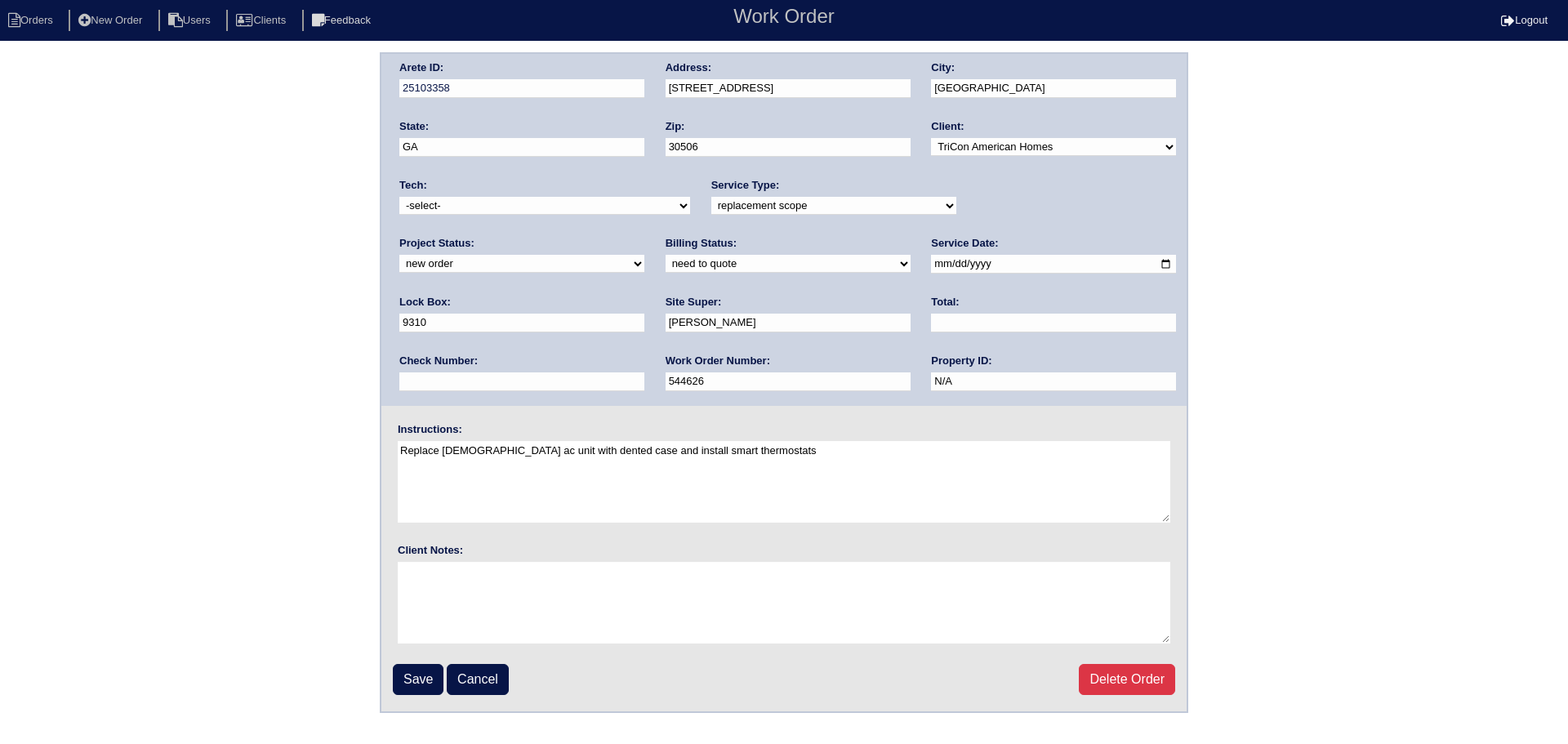
click at [644, 255] on select "new order assigned in progress field complete need to schedule admin review arc…" at bounding box center [521, 263] width 245 height 18
select select "assigned"
click at [644, 255] on select "new order assigned in progress field complete need to schedule admin review arc…" at bounding box center [521, 263] width 245 height 18
click at [931, 262] on input "2025-09-10" at bounding box center [1053, 264] width 245 height 19
type input "2025-09-11"
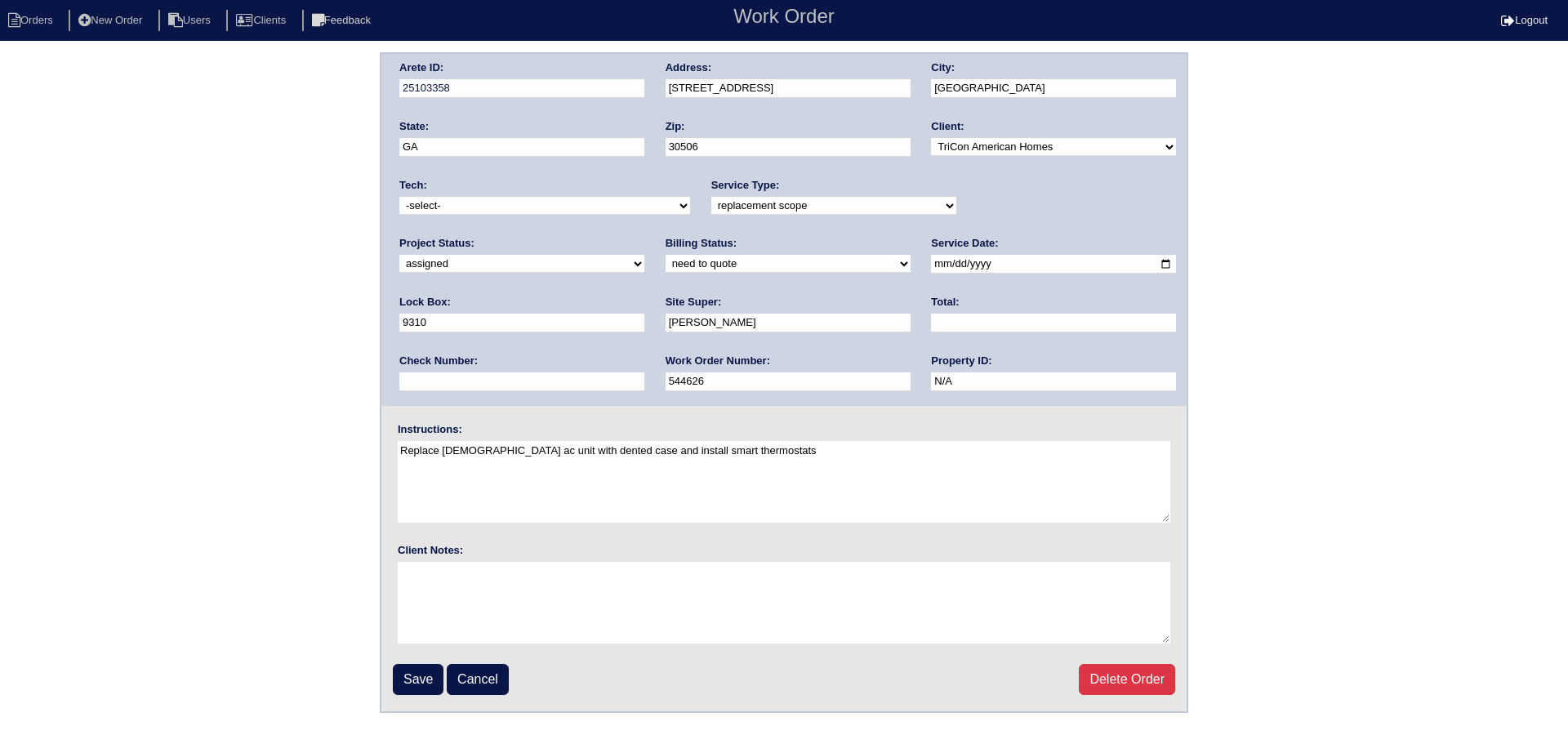
click at [541, 200] on select "-select- aretesmg+backup-tech@gmail.com benjohnholt88@gmail.com callisonhvac@ya…" at bounding box center [544, 205] width 291 height 18
select select "77"
click at [399, 197] on select "-select- aretesmg+backup-tech@gmail.com benjohnholt88@gmail.com callisonhvac@ya…" at bounding box center [544, 205] width 291 height 18
click at [419, 681] on input "Save" at bounding box center [419, 679] width 51 height 31
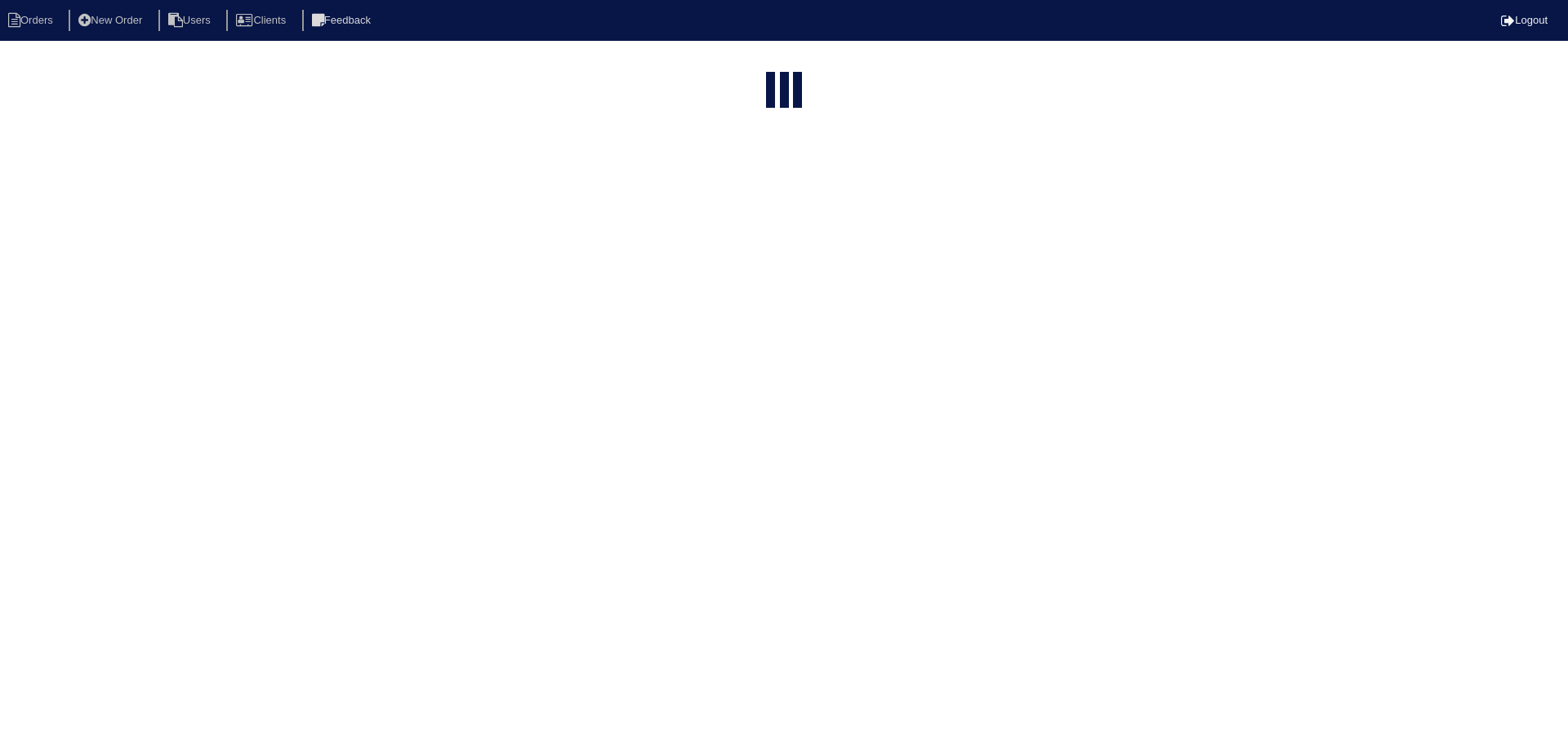
select select "15"
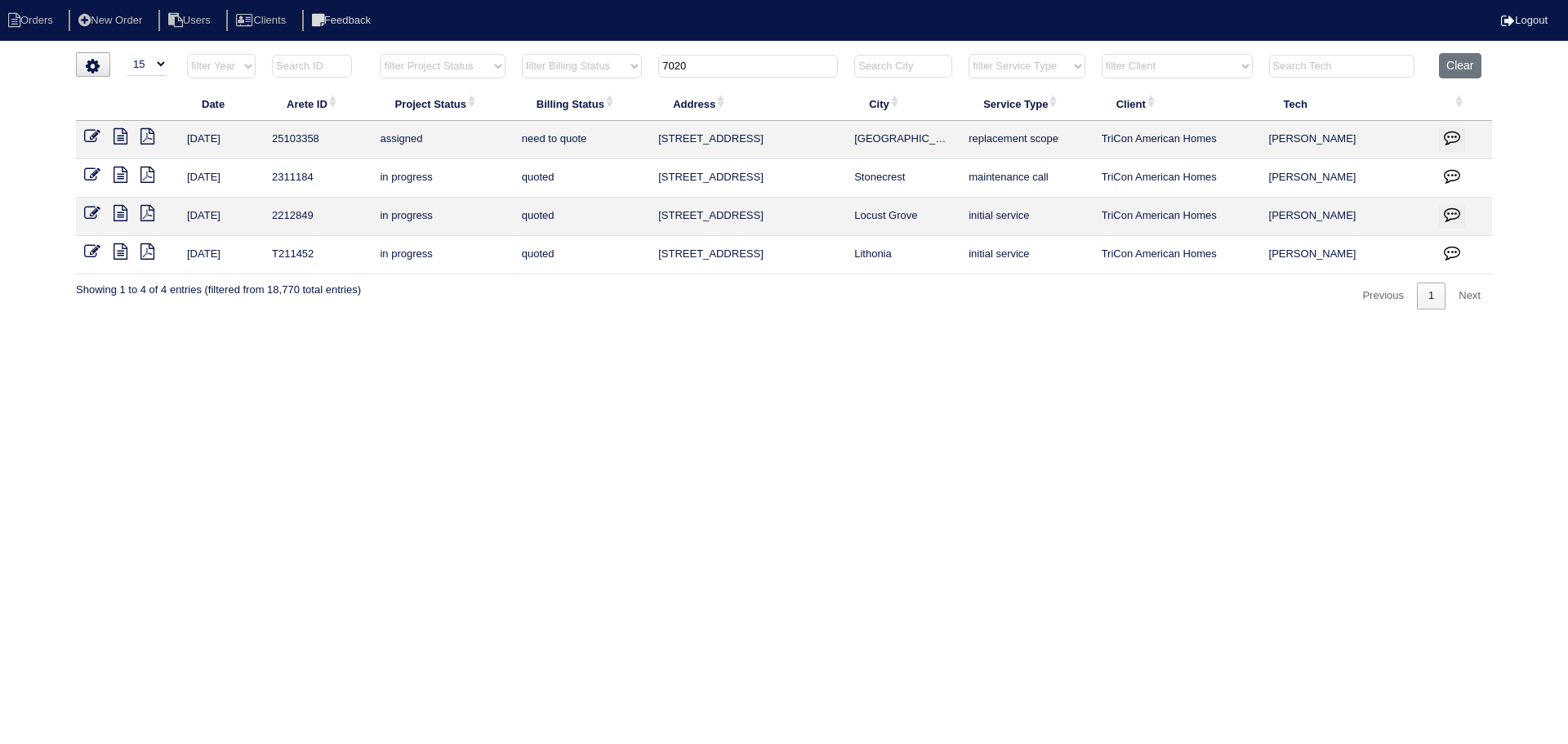
drag, startPoint x: 685, startPoint y: 61, endPoint x: 604, endPoint y: 67, distance: 81.2
click at [602, 67] on tr "filter Year -- Any Year -- 2025 2024 2023 2022 2021 2020 2019 filter Project St…" at bounding box center [784, 70] width 1416 height 34
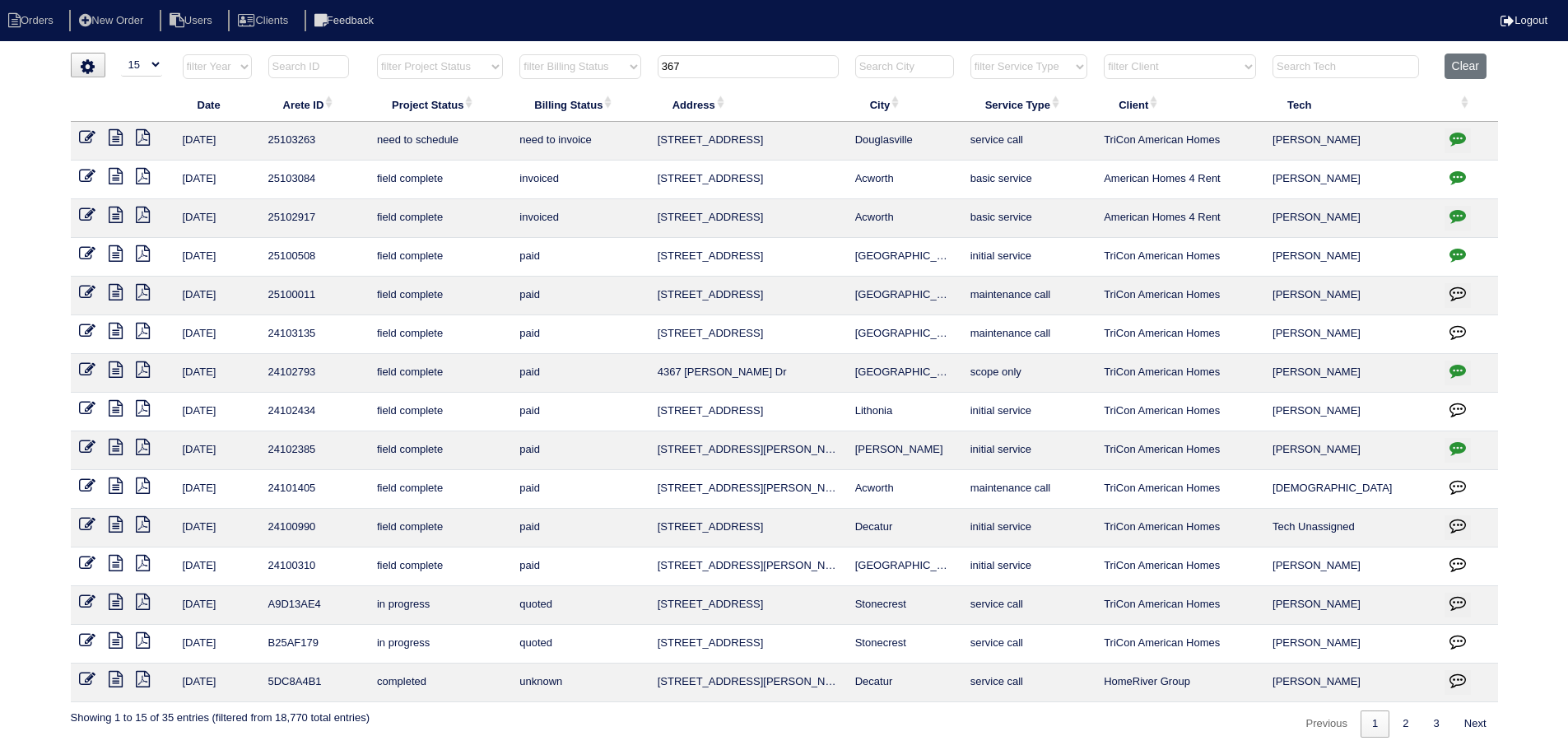
drag, startPoint x: 699, startPoint y: 65, endPoint x: 595, endPoint y: 73, distance: 104.3
click at [595, 73] on tr "filter Year -- Any Year -- 2025 2024 2023 2022 2021 2020 2019 filter Project St…" at bounding box center [784, 70] width 1427 height 34
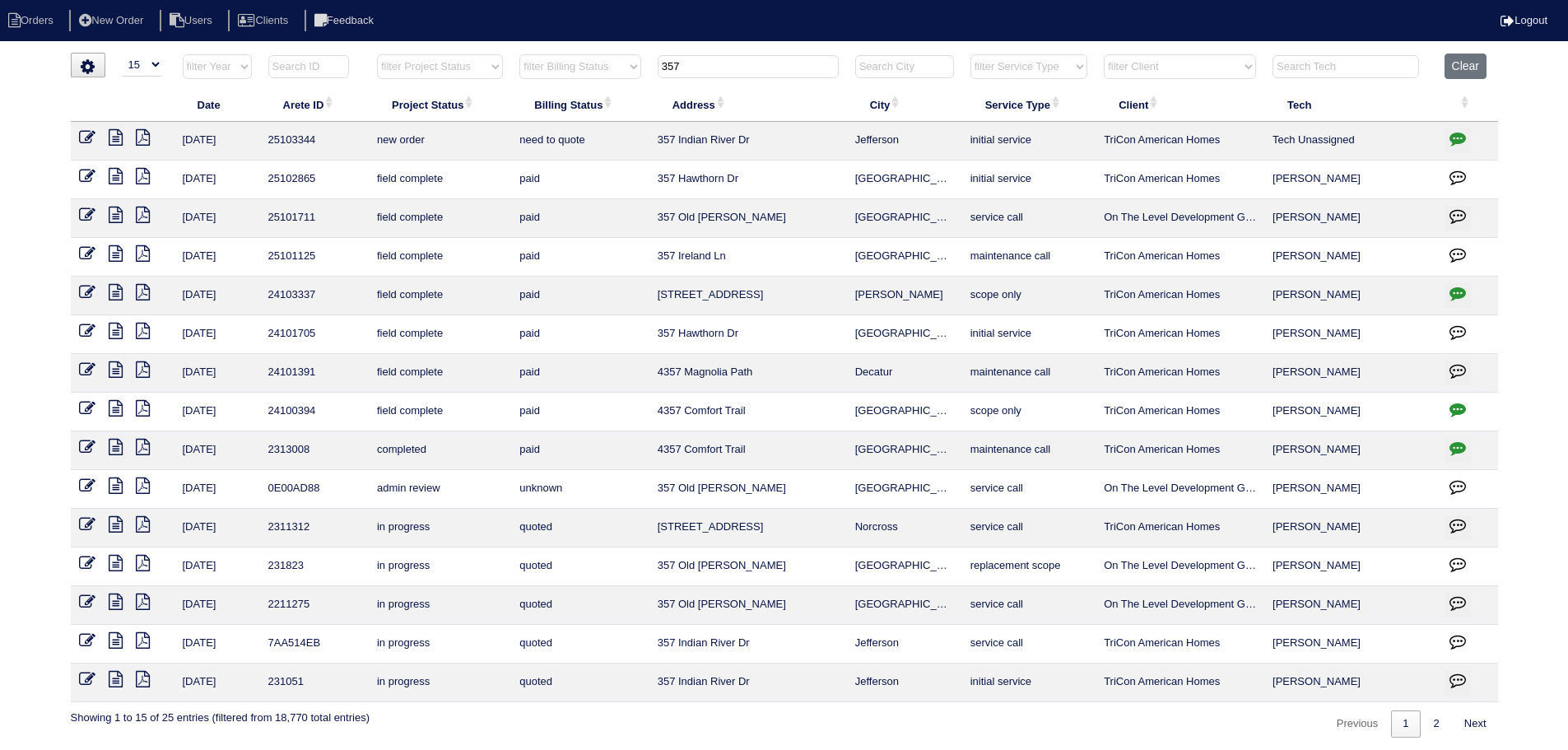
type input "357"
click at [84, 141] on icon at bounding box center [86, 137] width 16 height 16
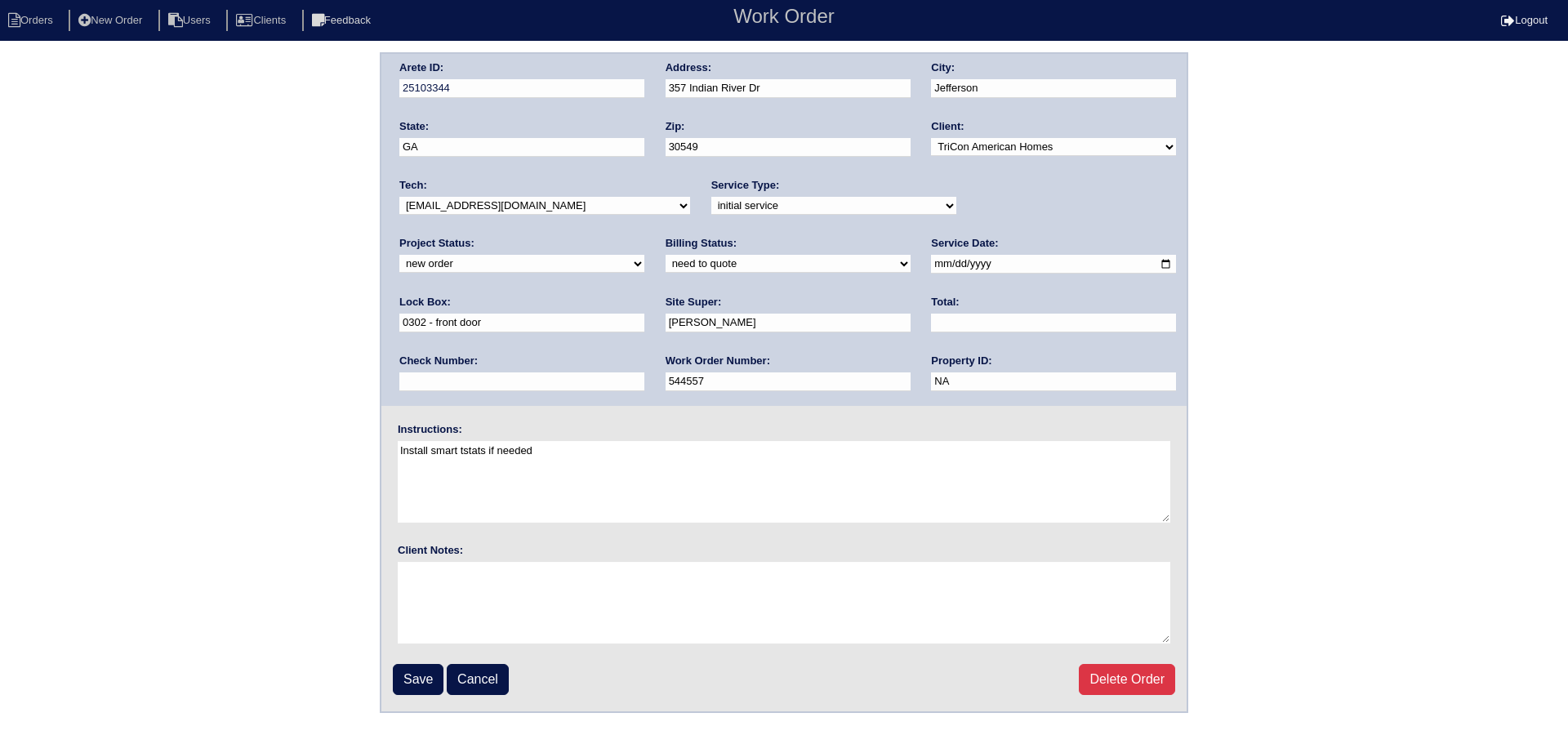
drag, startPoint x: 1054, startPoint y: 205, endPoint x: 1037, endPoint y: 214, distance: 19.2
click at [644, 255] on select "new order assigned in progress field complete need to schedule admin review arc…" at bounding box center [521, 263] width 245 height 18
select select "assigned"
click at [644, 255] on select "new order assigned in progress field complete need to schedule admin review arc…" at bounding box center [521, 263] width 245 height 18
click at [931, 262] on input "2025-09-10" at bounding box center [1053, 264] width 245 height 19
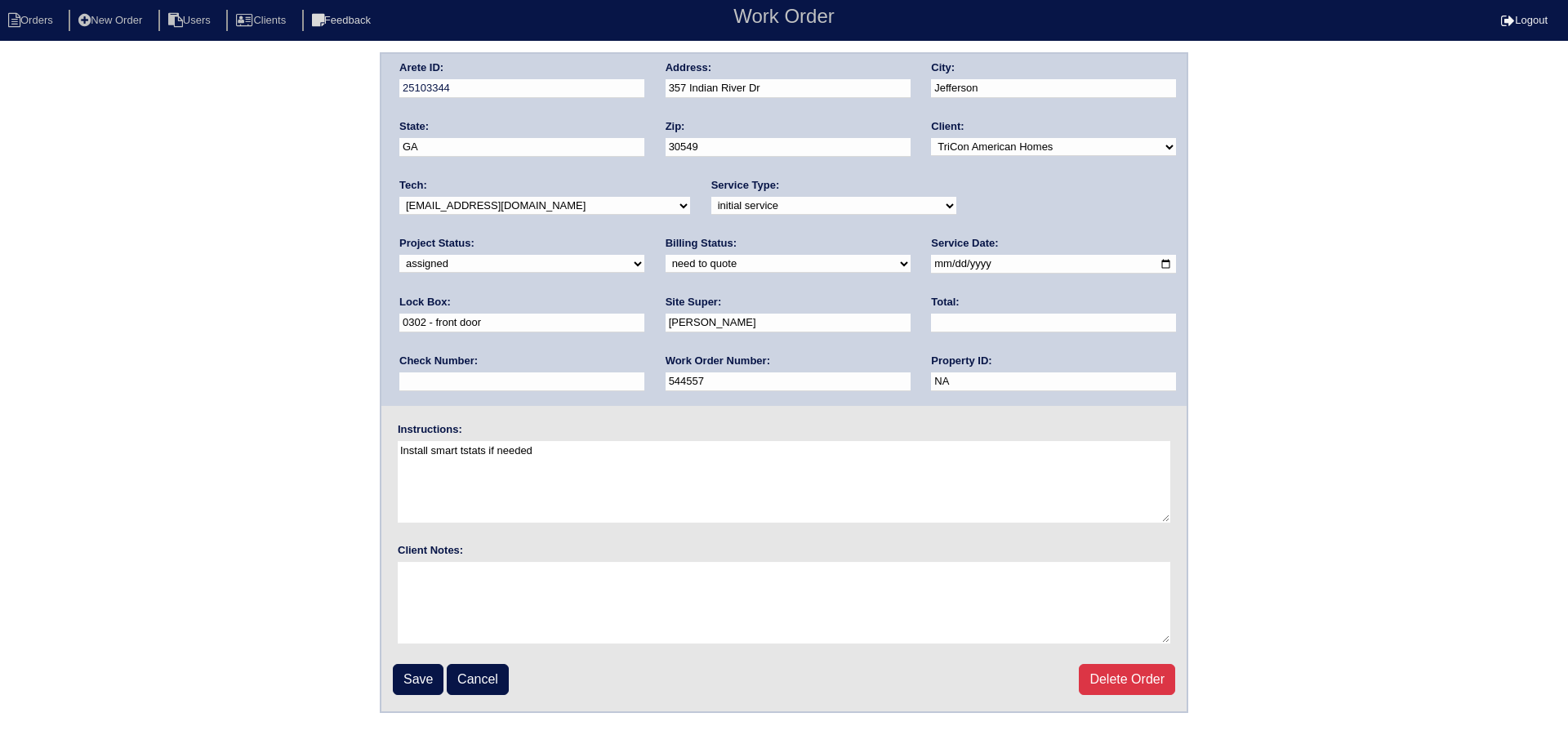
type input "[DATE]"
click at [543, 207] on select "-select- aretesmg+backup-tech@gmail.com benjohnholt88@gmail.com callisonhvac@ya…" at bounding box center [544, 205] width 291 height 18
select select "77"
click at [399, 197] on select "-select- aretesmg+backup-tech@gmail.com benjohnholt88@gmail.com callisonhvac@ya…" at bounding box center [544, 205] width 291 height 18
click at [931, 265] on input "[DATE]" at bounding box center [1053, 264] width 245 height 19
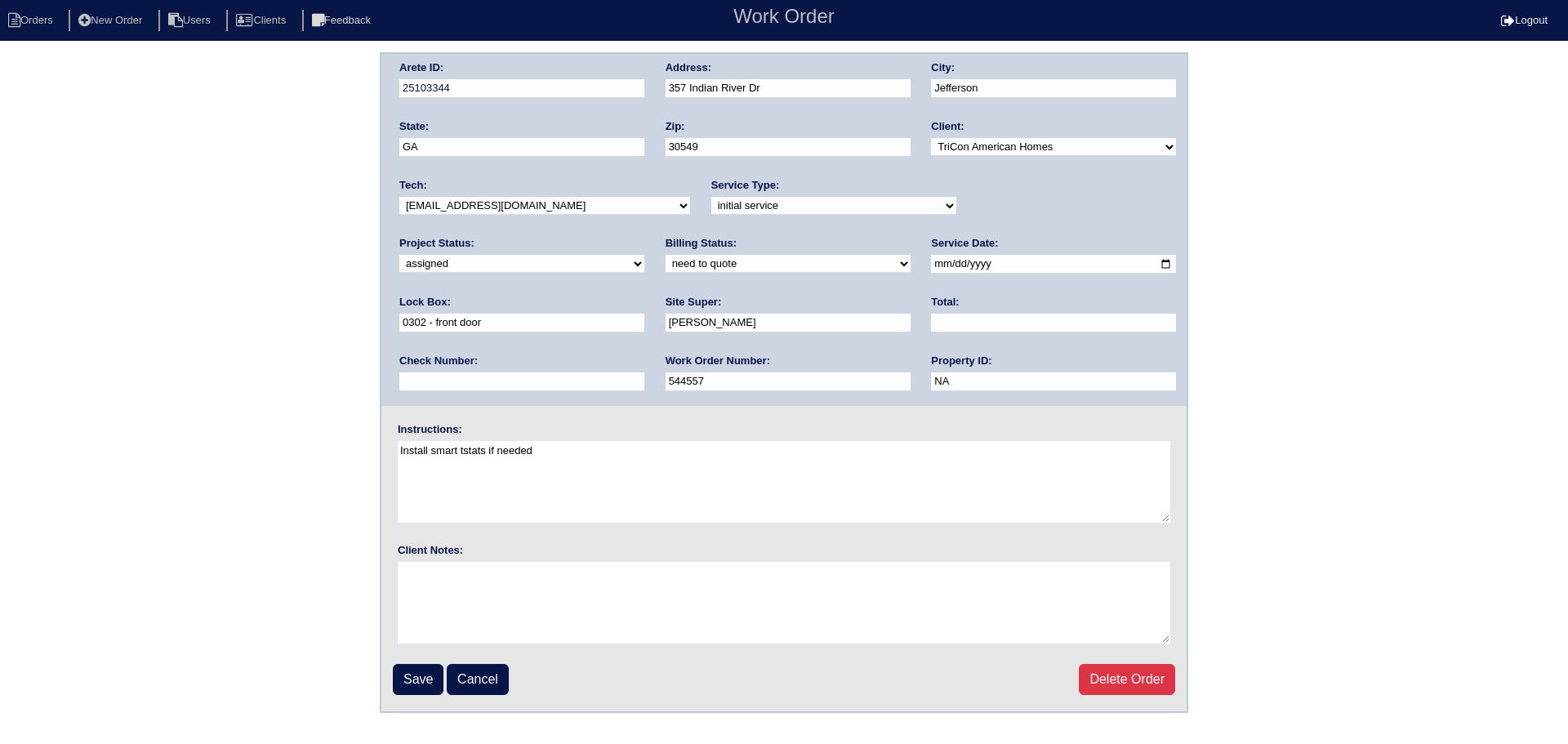
click at [1084, 435] on div "Instructions: Install smart tstats if needed" at bounding box center [784, 474] width 805 height 104
click at [448, 687] on div "Save Cancel Delete Order" at bounding box center [784, 679] width 783 height 31
click at [440, 675] on input "Save" at bounding box center [419, 679] width 51 height 31
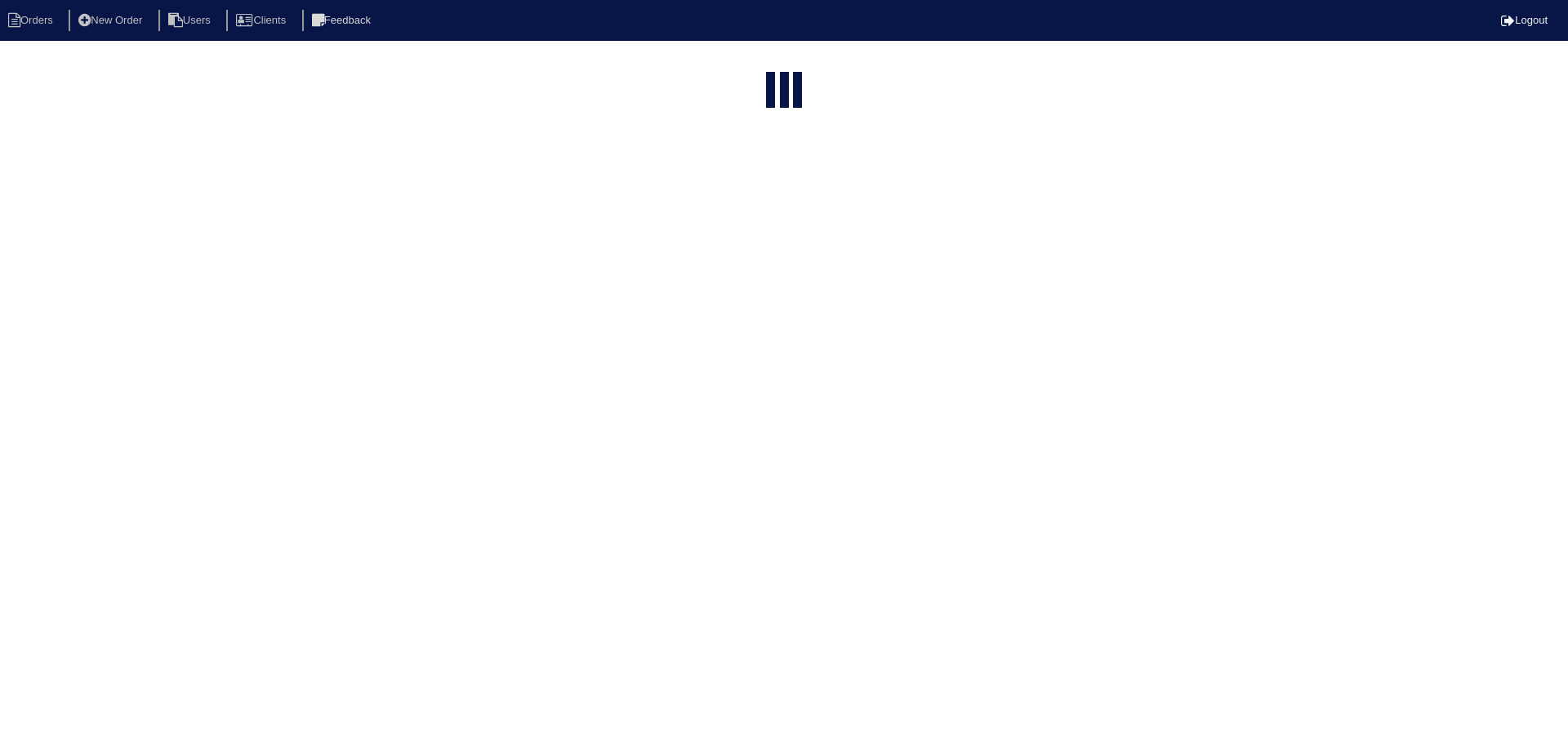
select select "15"
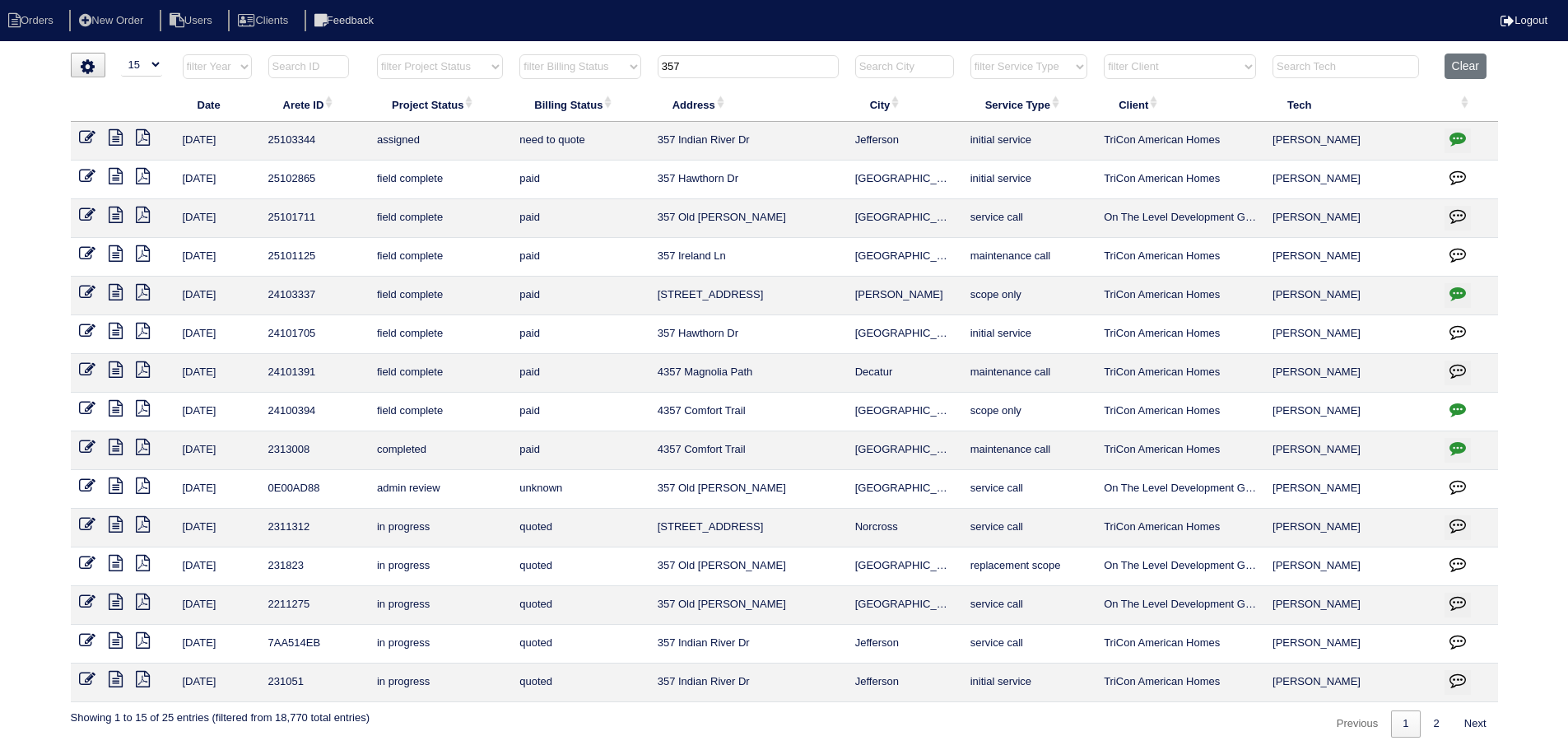
drag, startPoint x: 655, startPoint y: 78, endPoint x: 618, endPoint y: 82, distance: 37.2
click at [618, 82] on tr "filter Year -- Any Year -- 2025 2024 2023 2022 2021 2020 2019 filter Project St…" at bounding box center [784, 70] width 1427 height 34
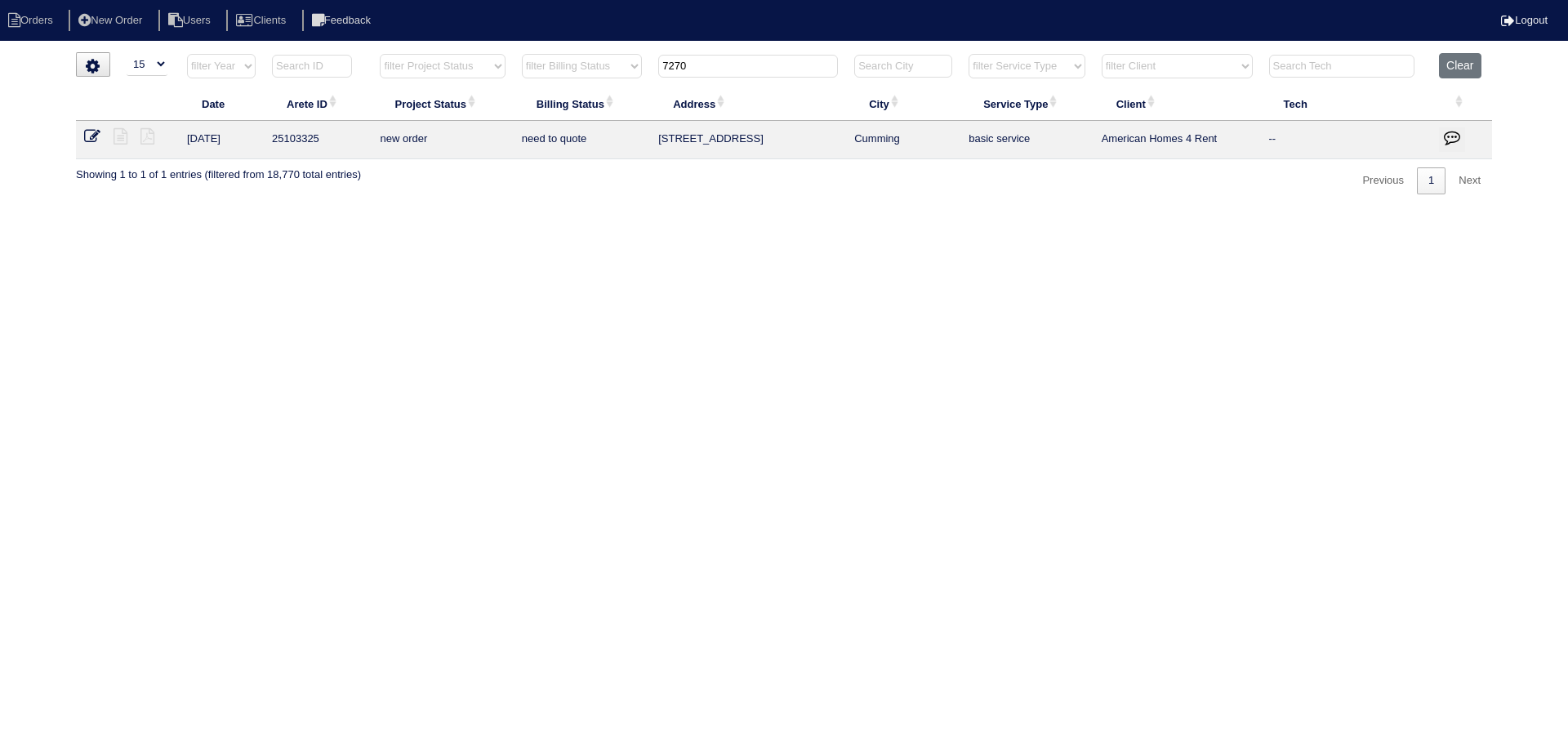
type input "7270"
click at [82, 137] on td at bounding box center [127, 139] width 103 height 39
click at [86, 136] on icon at bounding box center [91, 135] width 16 height 16
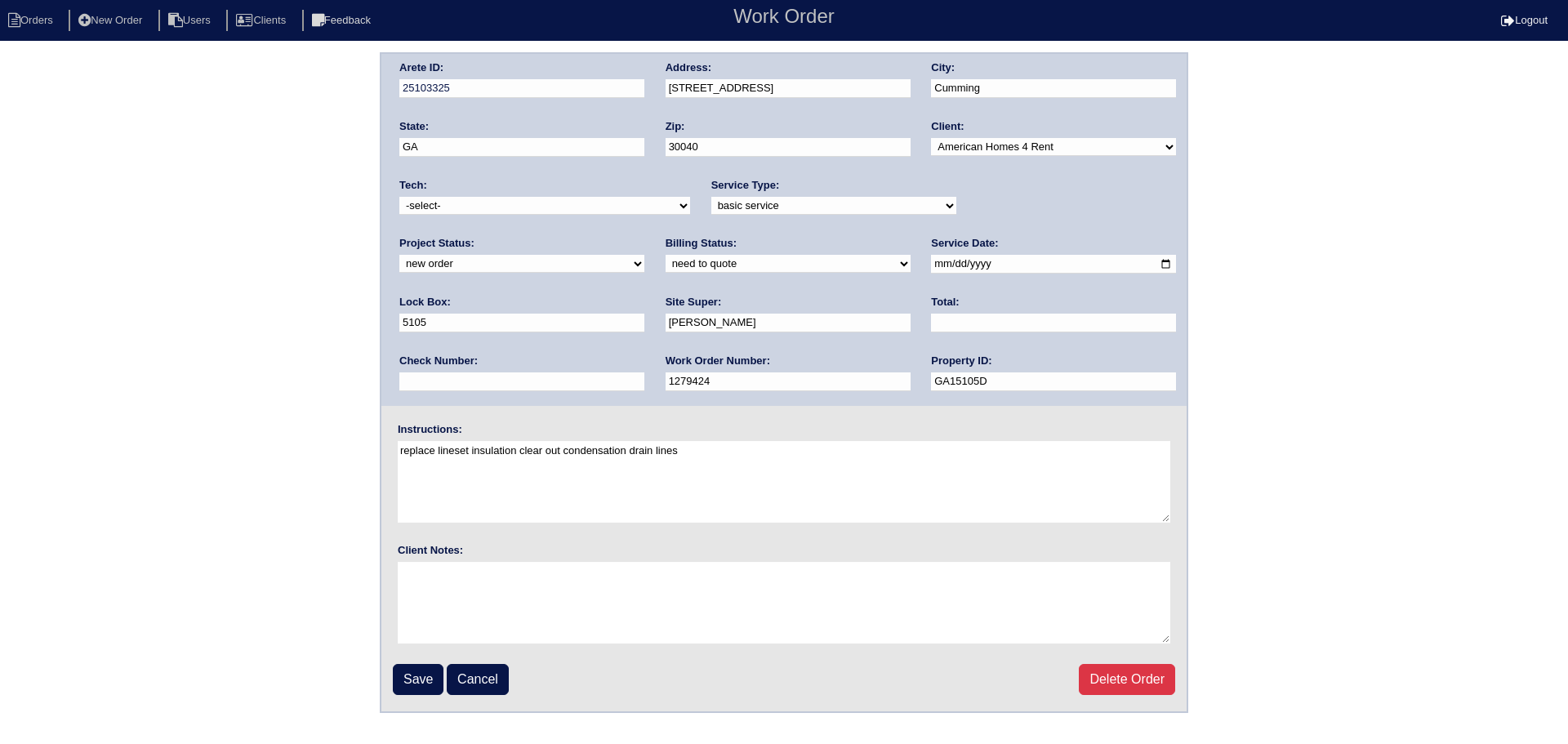
drag, startPoint x: 539, startPoint y: 200, endPoint x: 539, endPoint y: 214, distance: 14.0
click at [539, 203] on select "-select- [EMAIL_ADDRESS][DOMAIN_NAME] [EMAIL_ADDRESS][DOMAIN_NAME] [EMAIL_ADDRE…" at bounding box center [544, 205] width 291 height 18
select select "77"
click at [399, 197] on select "-select- [EMAIL_ADDRESS][DOMAIN_NAME] [EMAIL_ADDRESS][DOMAIN_NAME] [EMAIL_ADDRE…" at bounding box center [544, 205] width 291 height 18
click at [644, 255] on select "new order assigned in progress field complete need to schedule admin review arc…" at bounding box center [521, 263] width 245 height 18
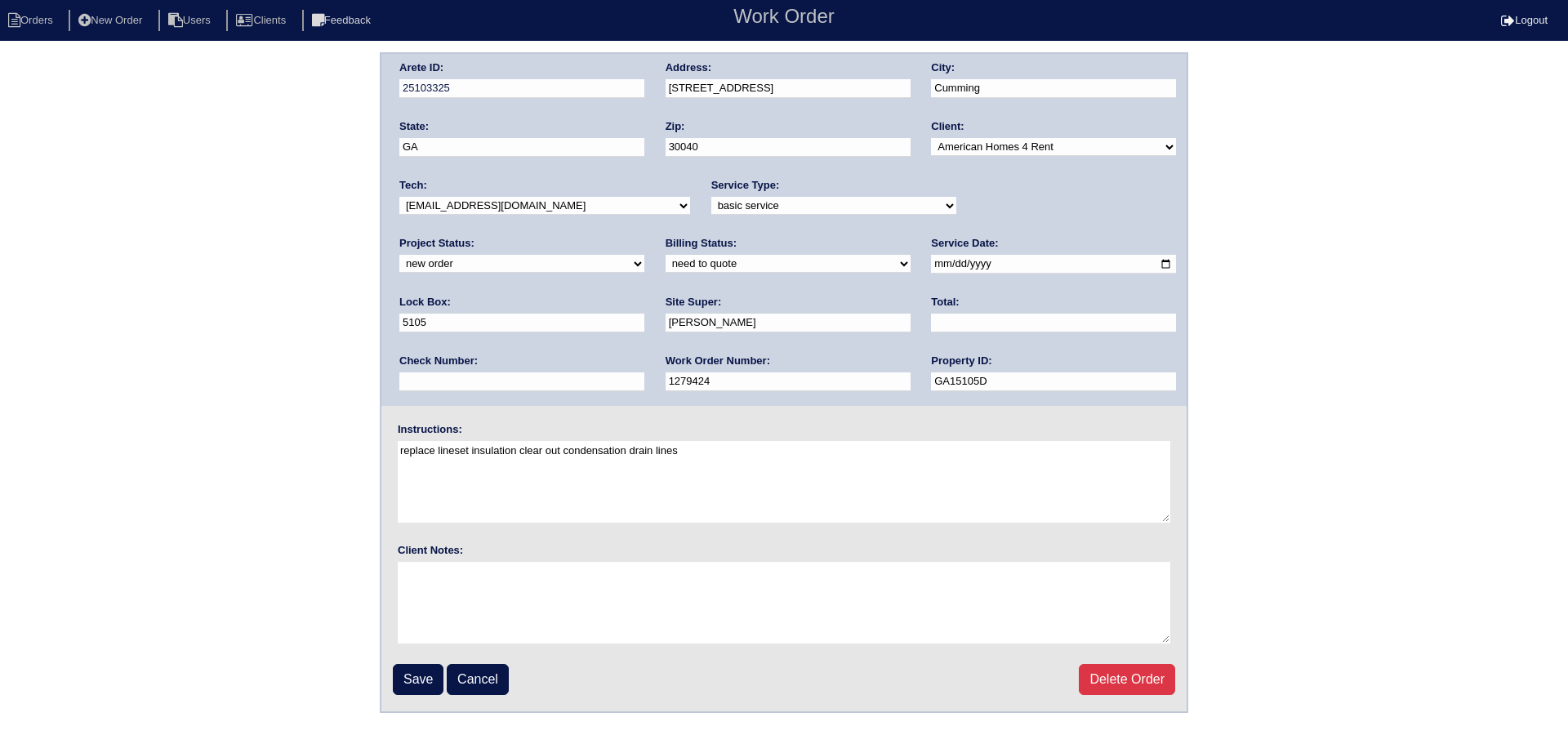
select select "assigned"
click at [644, 255] on select "new order assigned in progress field complete need to schedule admin review arc…" at bounding box center [521, 263] width 245 height 18
click at [931, 260] on input "[DATE]" at bounding box center [1053, 264] width 245 height 19
type input "[DATE]"
click at [418, 682] on input "Save" at bounding box center [419, 679] width 51 height 31
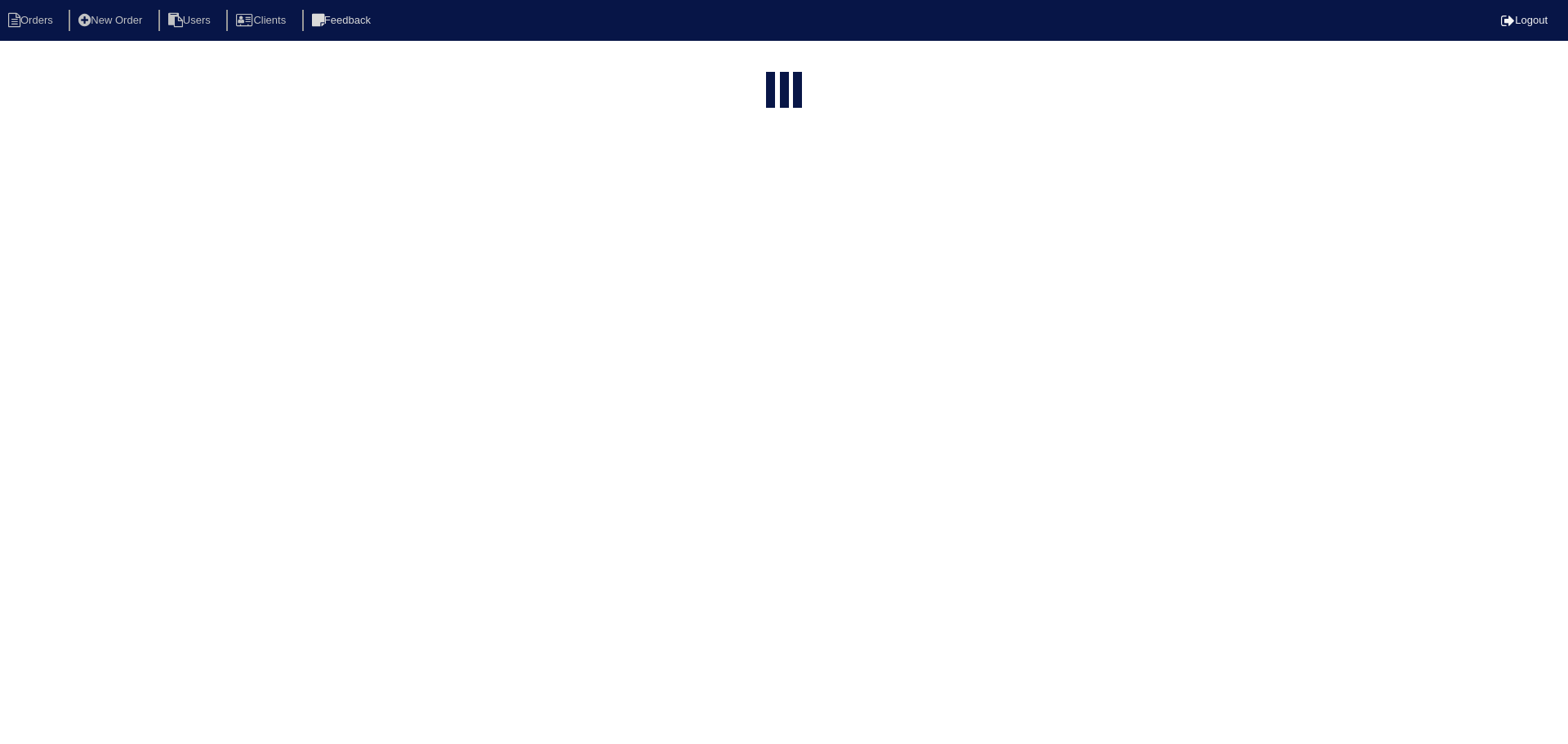
select select "15"
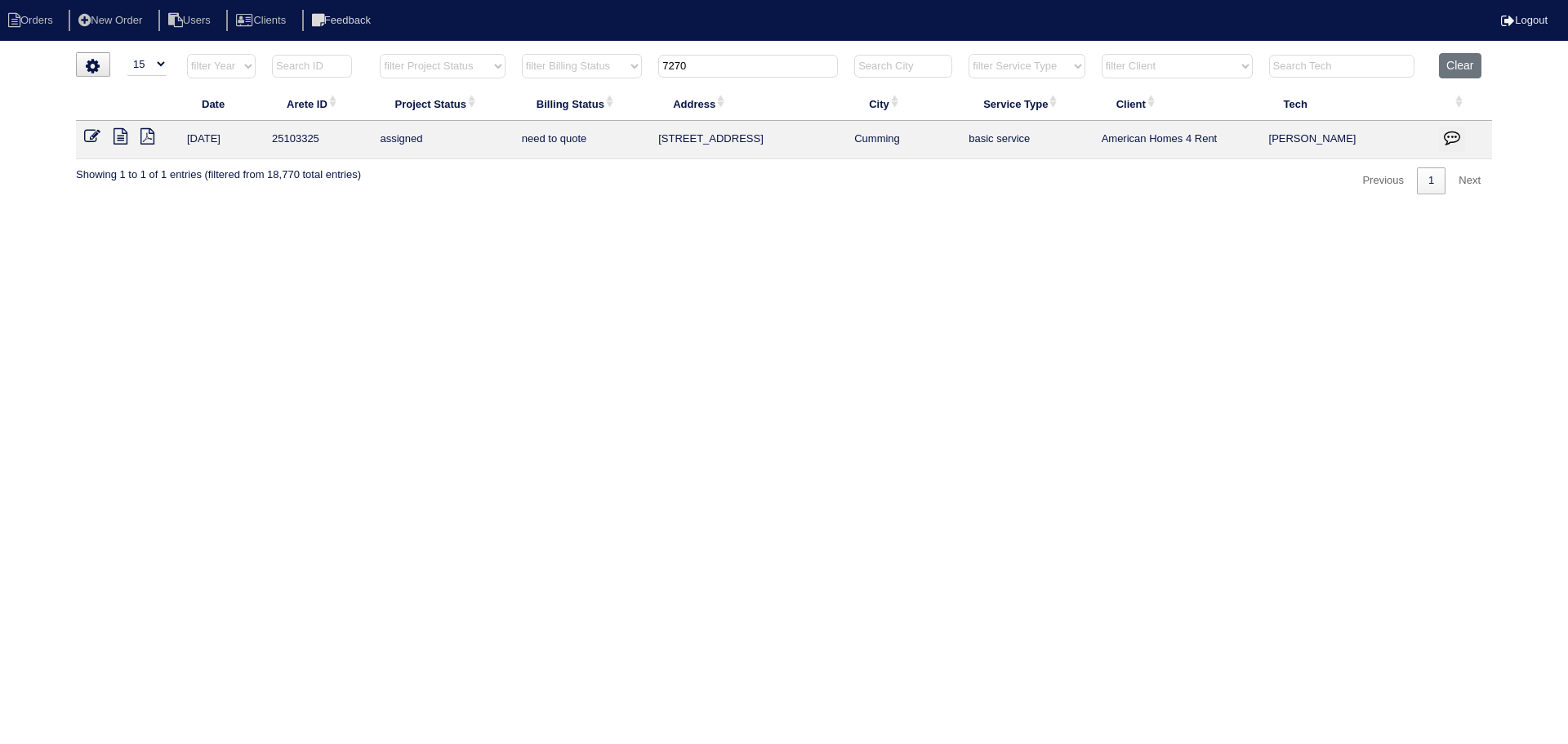
drag, startPoint x: 698, startPoint y: 71, endPoint x: 611, endPoint y: 64, distance: 87.3
click at [611, 64] on tr "filter Year -- Any Year -- 2025 2024 2023 2022 2021 2020 2019 filter Project St…" at bounding box center [784, 70] width 1416 height 34
type input "3"
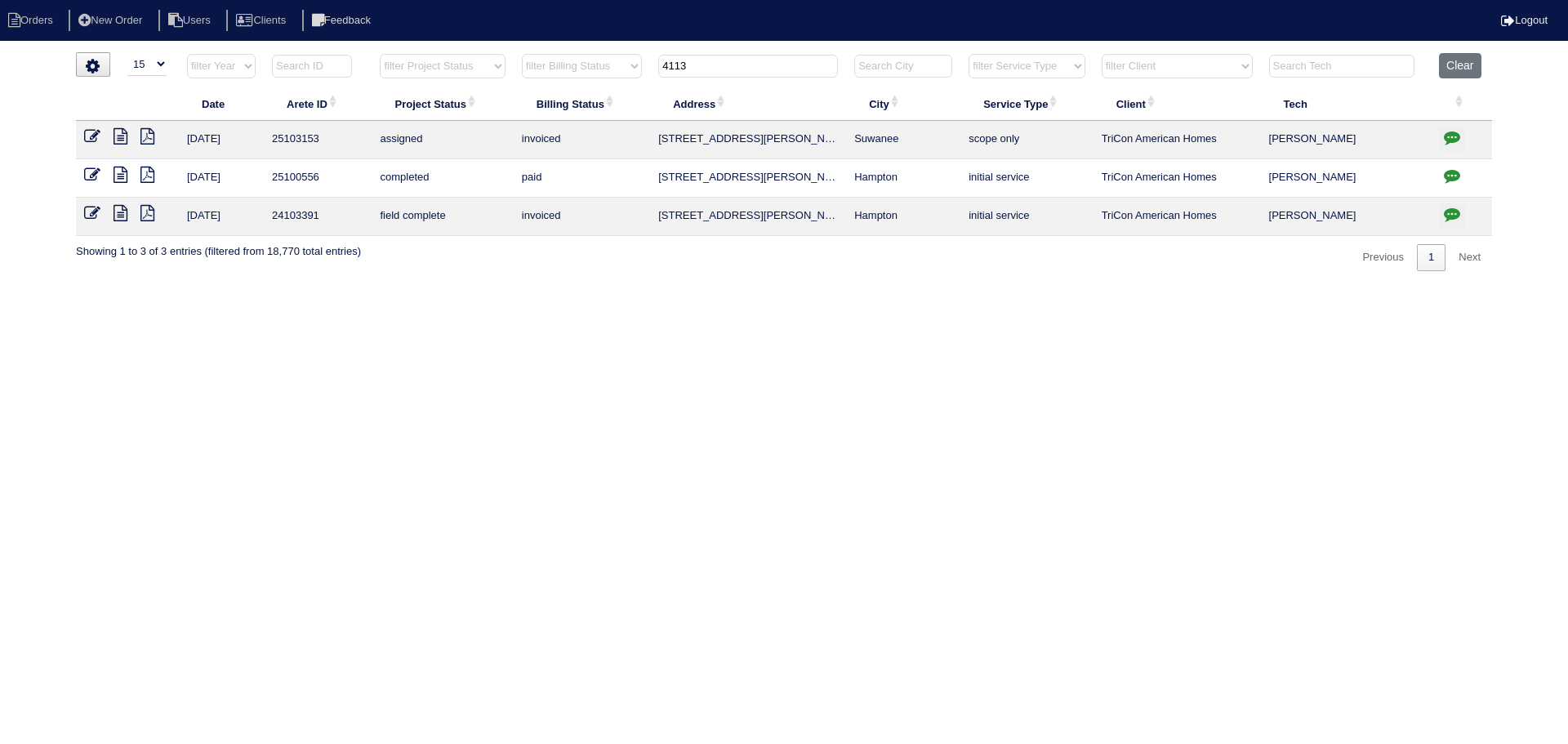
drag, startPoint x: 713, startPoint y: 65, endPoint x: 642, endPoint y: 71, distance: 71.3
click at [642, 71] on tr "filter Year -- Any Year -- 2025 2024 2023 2022 2021 2020 2019 filter Project St…" at bounding box center [784, 70] width 1416 height 34
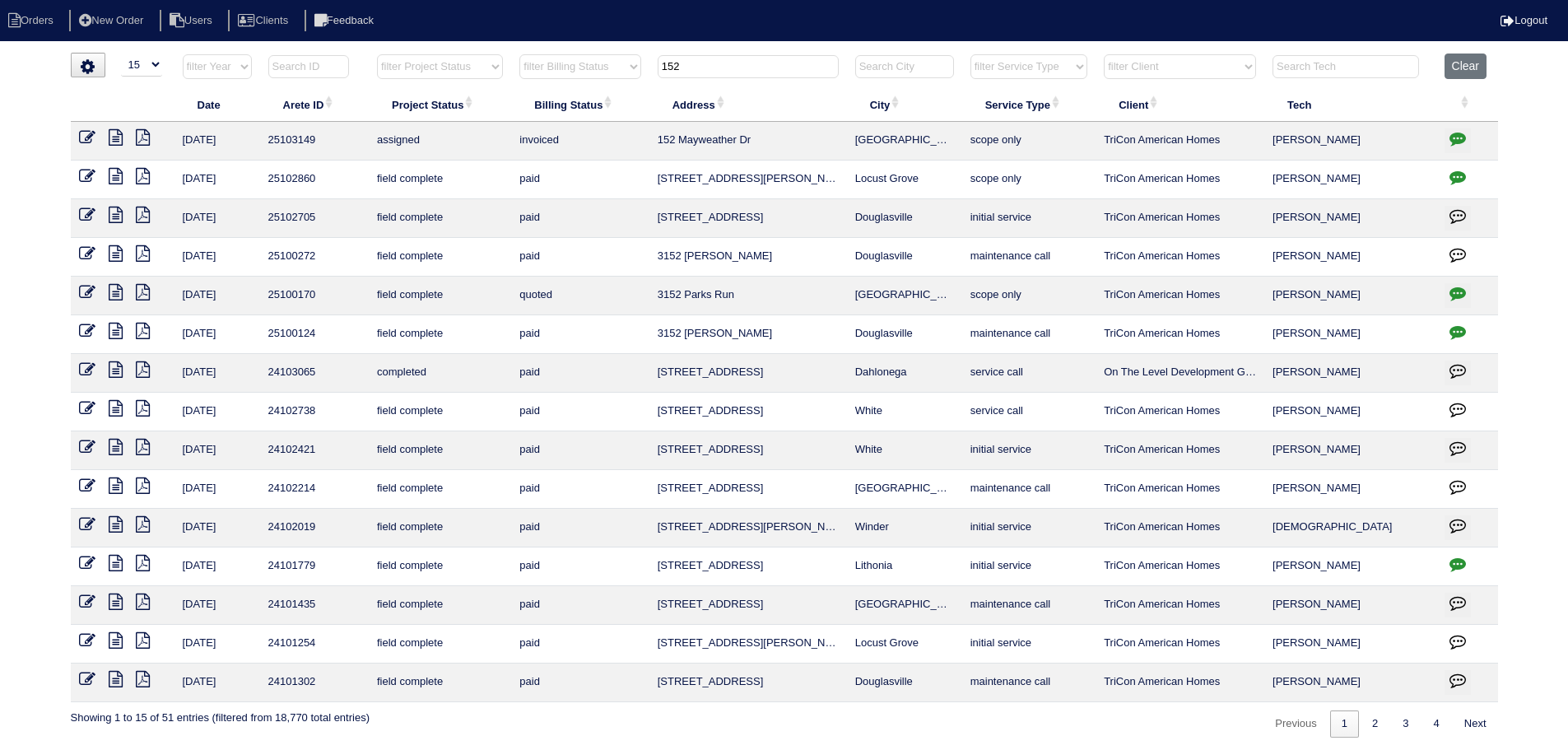
drag, startPoint x: 726, startPoint y: 71, endPoint x: 590, endPoint y: 50, distance: 137.6
click at [590, 50] on html "Orders New Order Users Clients Feedback Logout Orders New Order Users Clients M…" at bounding box center [784, 376] width 1568 height 754
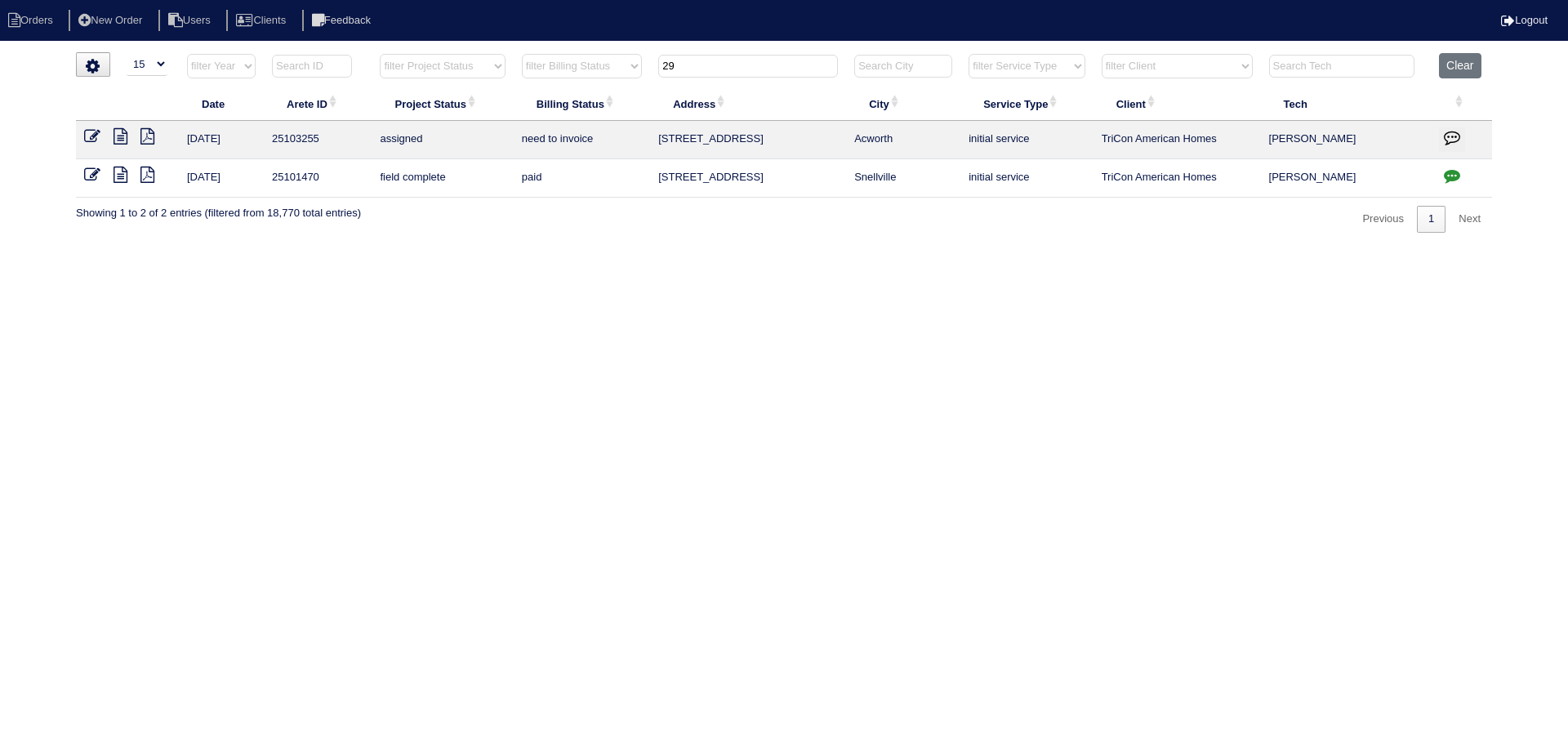
type input "2"
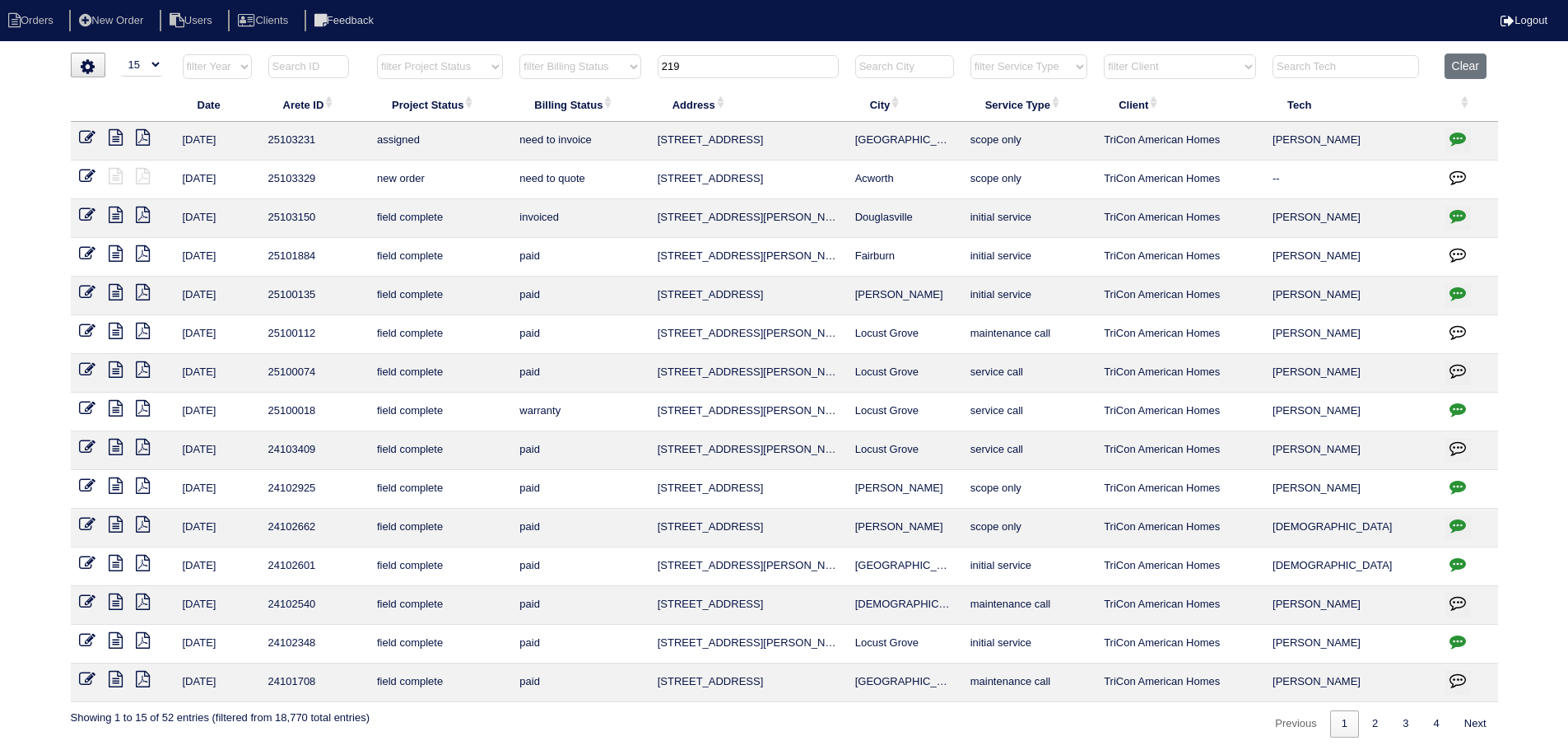
type input "219"
click at [86, 137] on icon at bounding box center [86, 137] width 16 height 16
click at [87, 172] on icon at bounding box center [86, 175] width 16 height 16
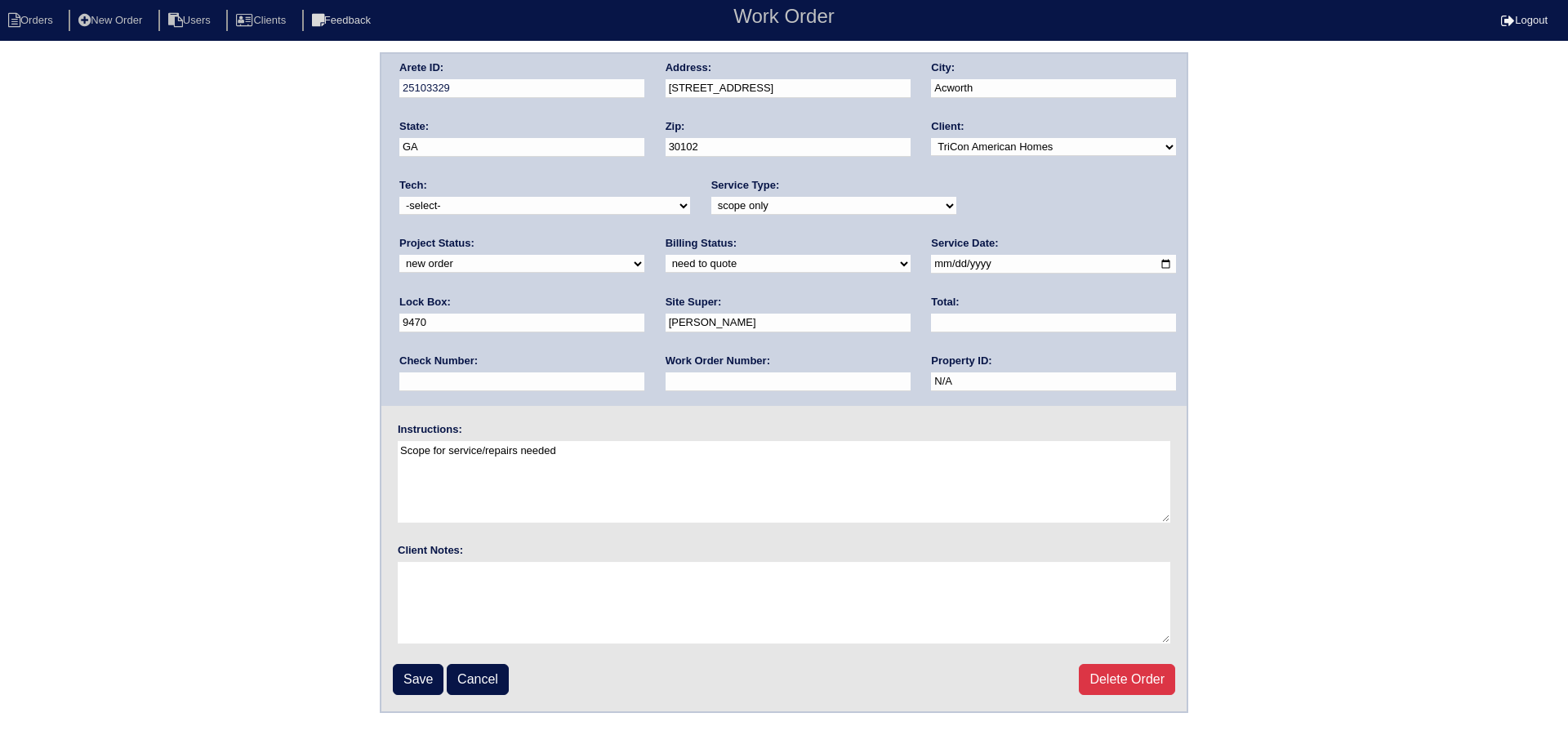
click at [644, 255] on select "new order assigned in progress field complete need to schedule admin review arc…" at bounding box center [521, 263] width 245 height 18
select select "assigned"
click at [644, 255] on select "new order assigned in progress field complete need to schedule admin review arc…" at bounding box center [521, 263] width 245 height 18
click at [931, 260] on input "2025-09-09" at bounding box center [1053, 264] width 245 height 19
click at [931, 262] on input "2025-09-09" at bounding box center [1053, 264] width 245 height 19
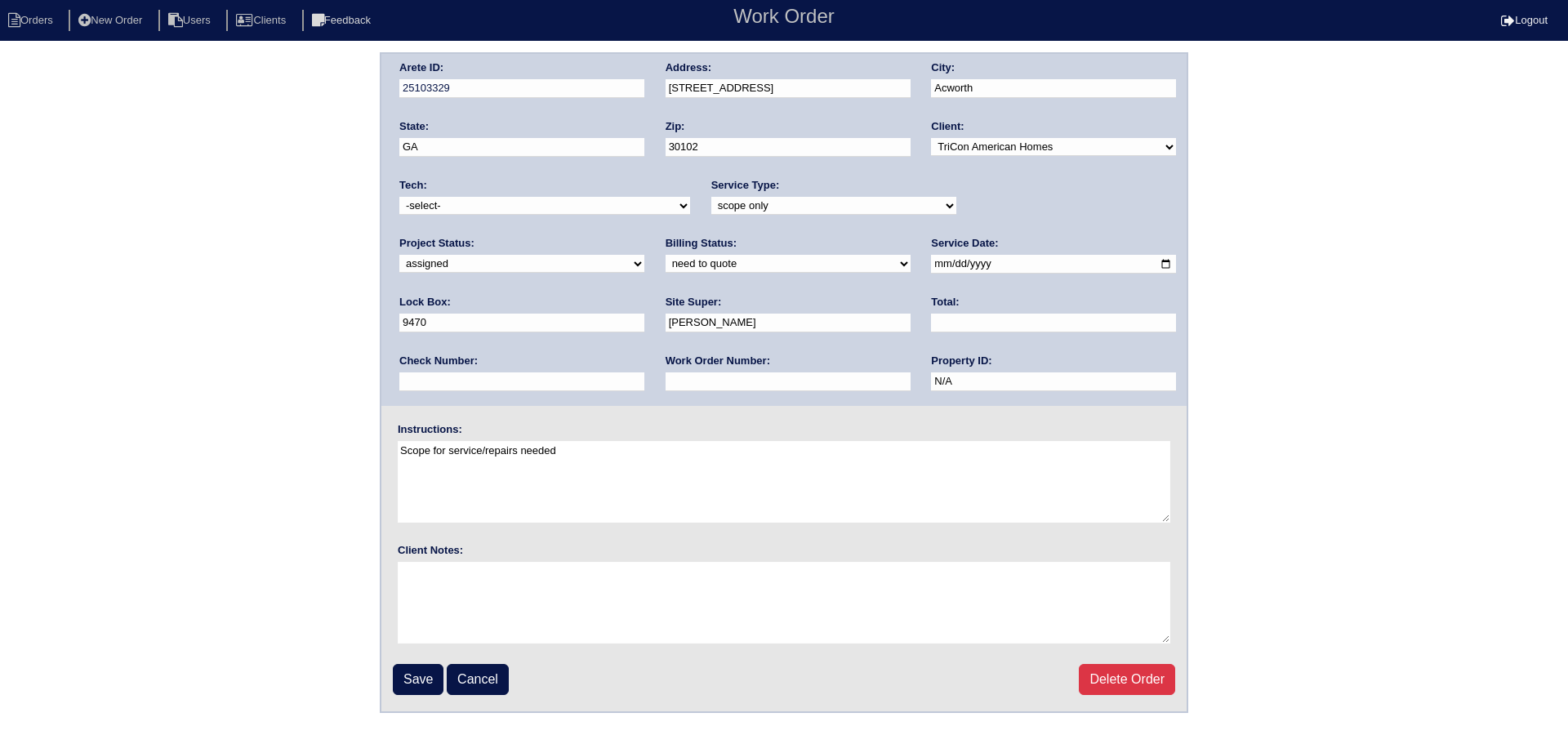
type input "2025-09-11"
click at [583, 200] on select "-select- [EMAIL_ADDRESS][DOMAIN_NAME] [EMAIL_ADDRESS][DOMAIN_NAME] [EMAIL_ADDRE…" at bounding box center [544, 205] width 291 height 18
select select "36"
click select "-select- [EMAIL_ADDRESS][DOMAIN_NAME] [EMAIL_ADDRESS][DOMAIN_NAME] [EMAIL_ADDRE…"
click input "Save"
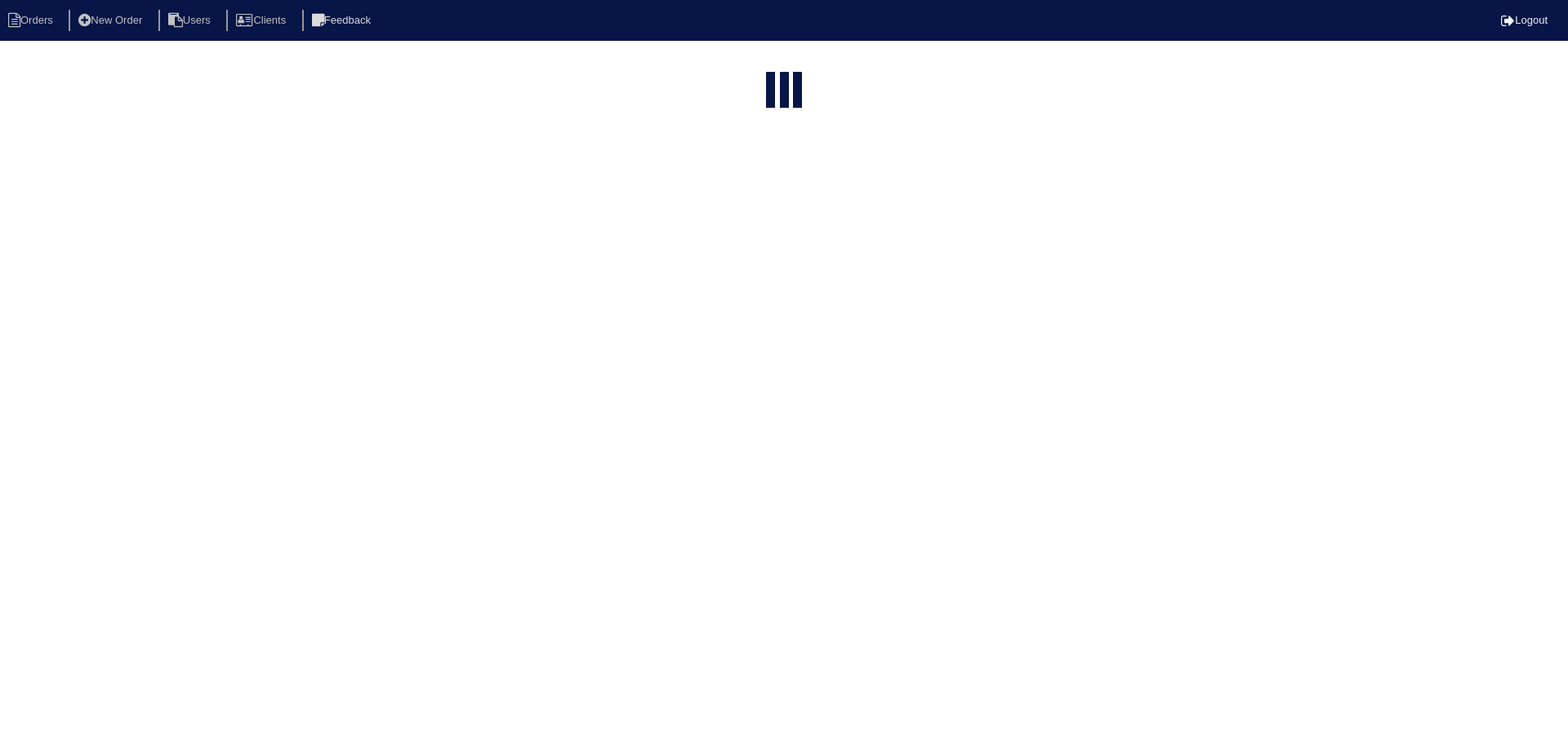
select select "15"
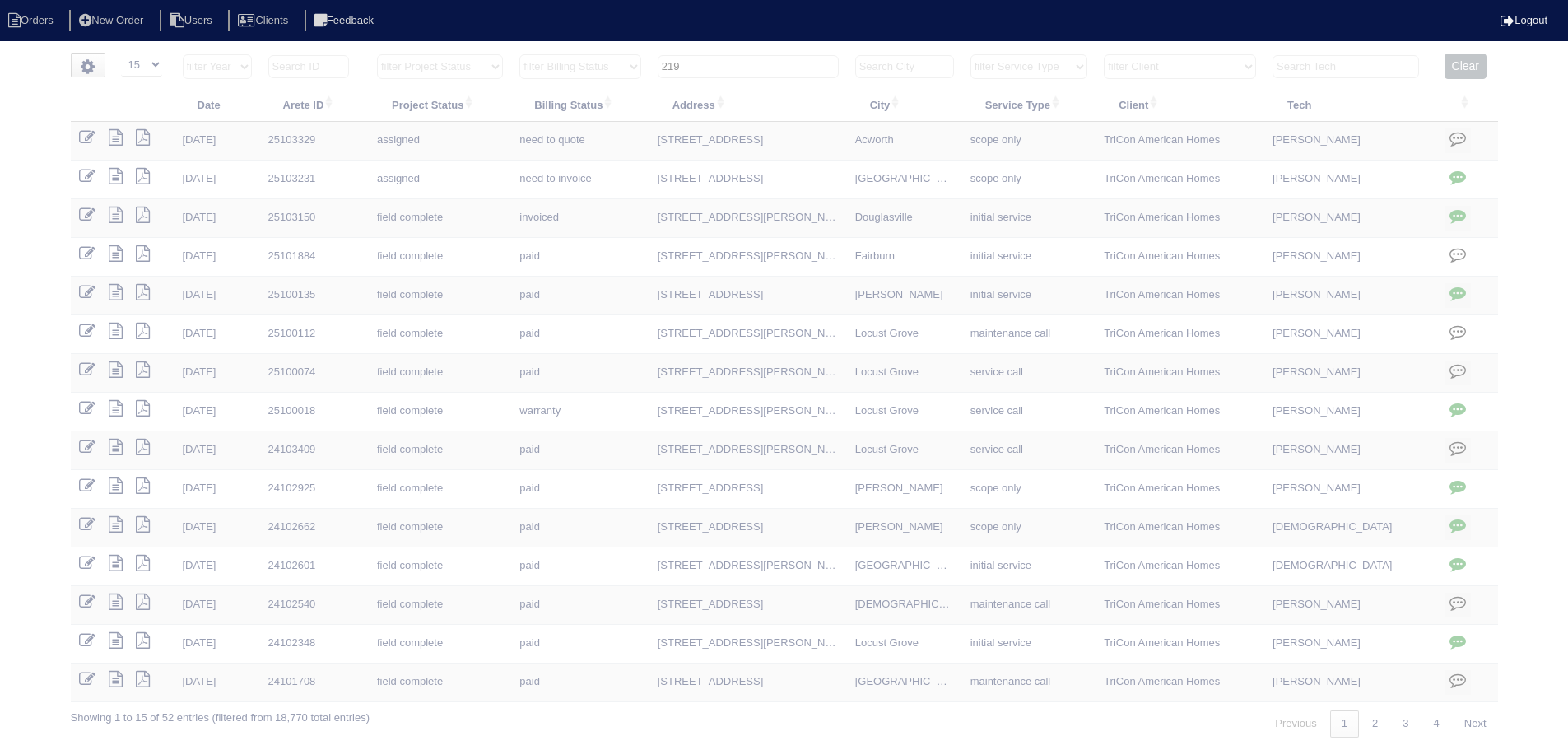
click at [611, 62] on tr "filter Year -- Any Year -- 2025 2024 2023 2022 2021 2020 2019 filter Project St…" at bounding box center [784, 70] width 1427 height 34
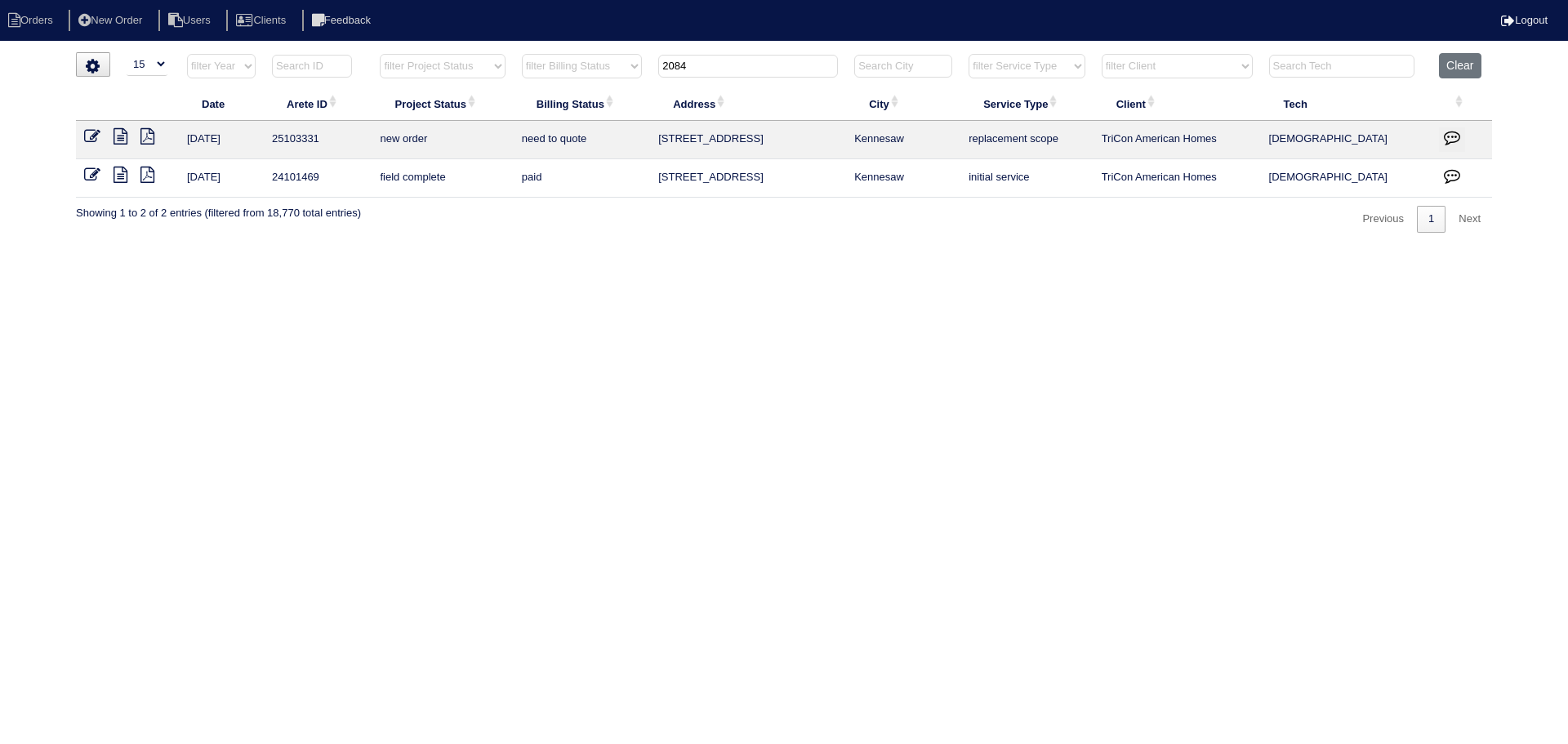
type input "2084"
click at [89, 136] on icon at bounding box center [91, 135] width 16 height 16
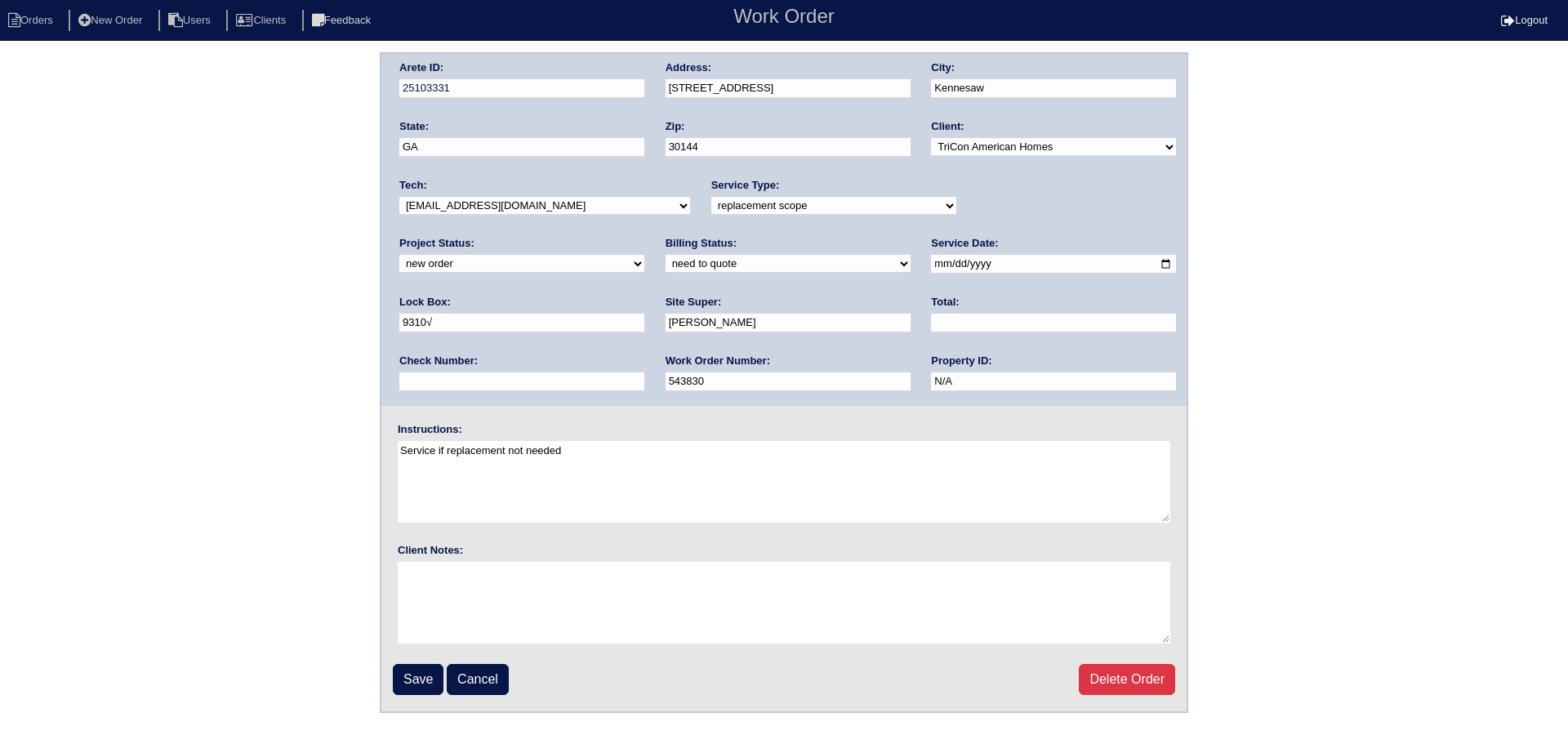
click at [644, 236] on div "Project Status: new order assigned in progress field complete need to schedule …" at bounding box center [521, 259] width 245 height 45
click at [644, 255] on select "new order assigned in progress field complete need to schedule admin review arc…" at bounding box center [521, 263] width 245 height 18
select select "assigned"
click at [644, 255] on select "new order assigned in progress field complete need to schedule admin review arc…" at bounding box center [521, 263] width 245 height 18
click at [931, 268] on input "[DATE]" at bounding box center [1053, 264] width 245 height 19
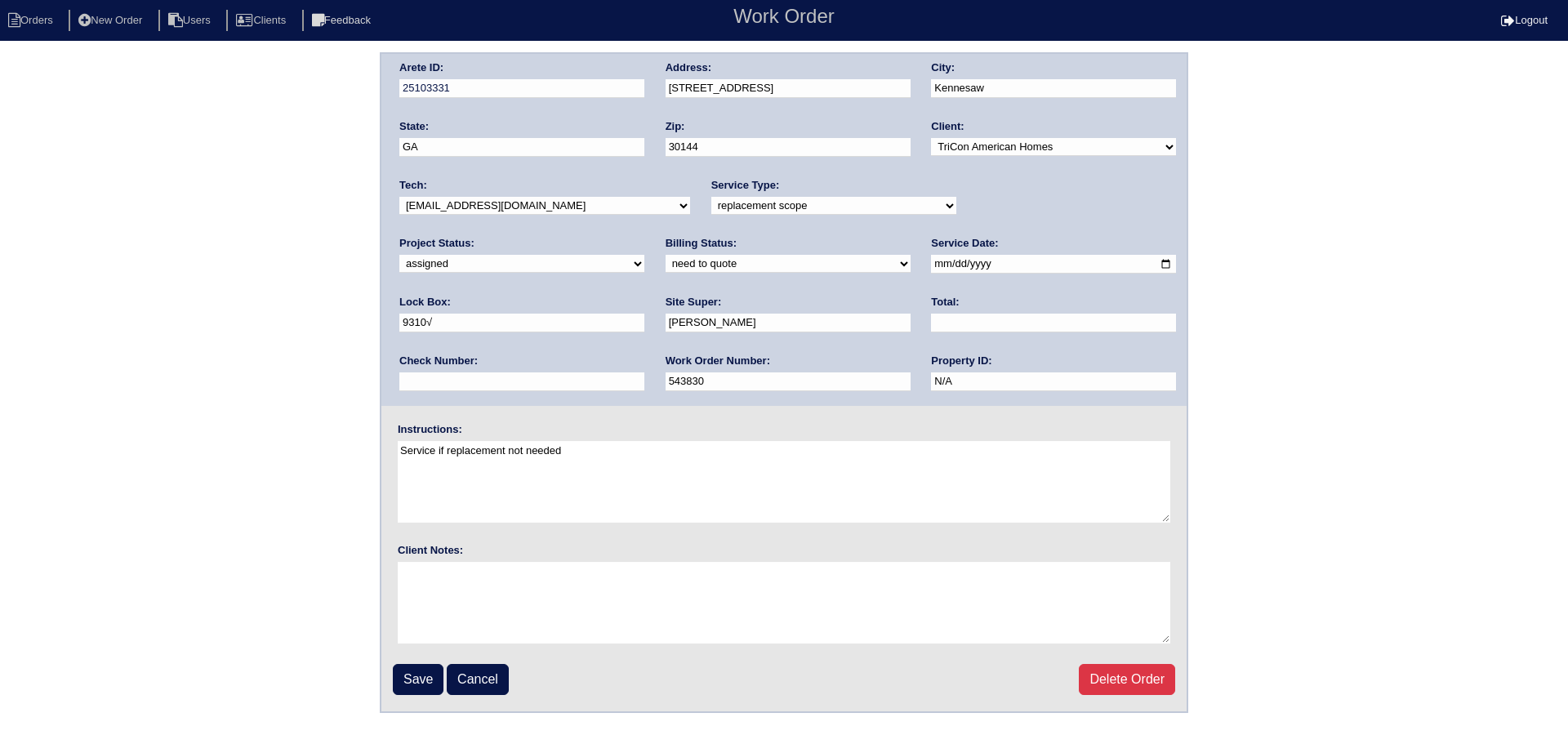
type input "[DATE]"
click at [551, 199] on select "-select- [EMAIL_ADDRESS][DOMAIN_NAME] [EMAIL_ADDRESS][DOMAIN_NAME] [EMAIL_ADDRE…" at bounding box center [544, 205] width 291 height 18
select select "36"
click at [399, 197] on select "-select- [EMAIL_ADDRESS][DOMAIN_NAME] [EMAIL_ADDRESS][DOMAIN_NAME] [EMAIL_ADDRE…" at bounding box center [544, 205] width 291 height 18
click at [425, 685] on input "Save" at bounding box center [419, 679] width 51 height 31
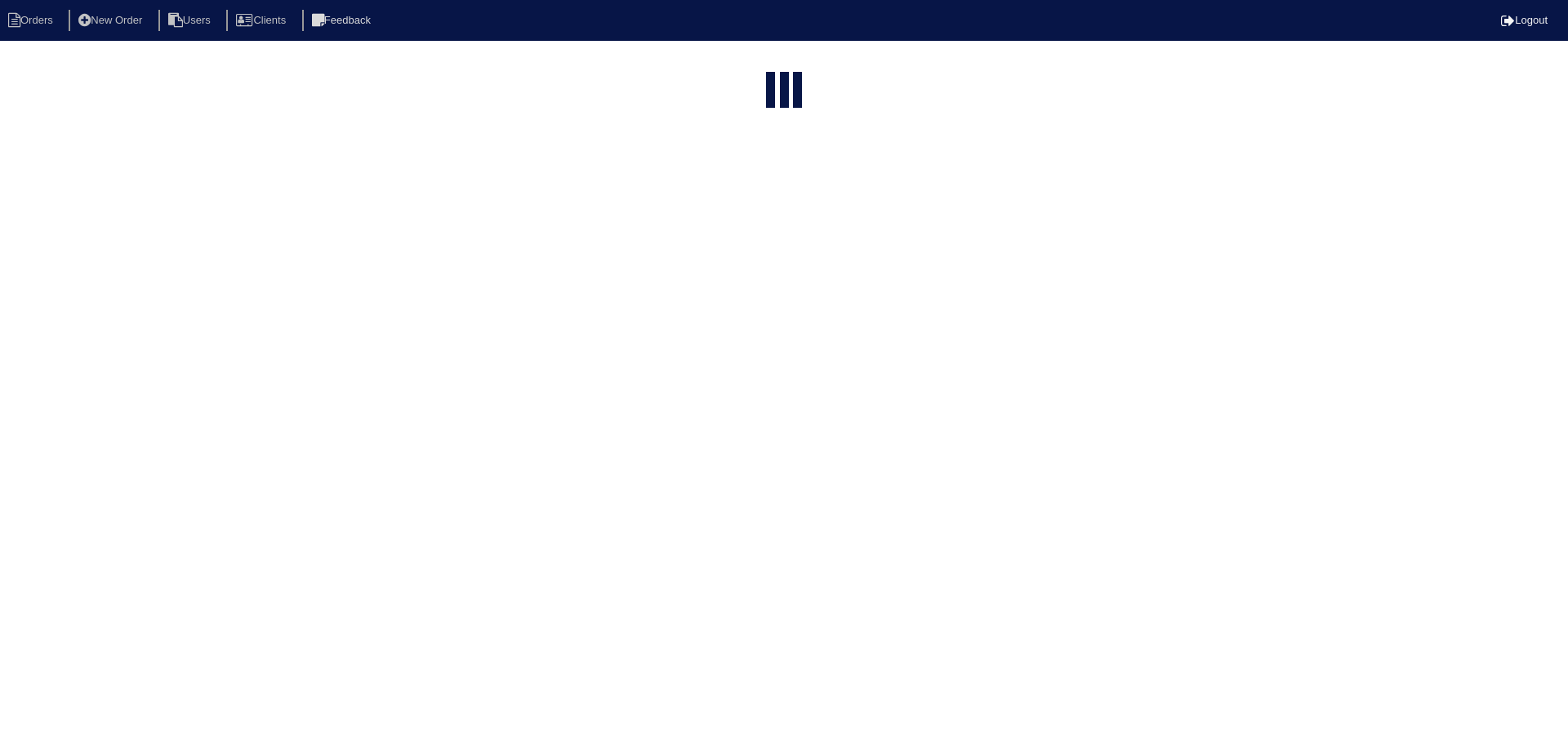
select select "15"
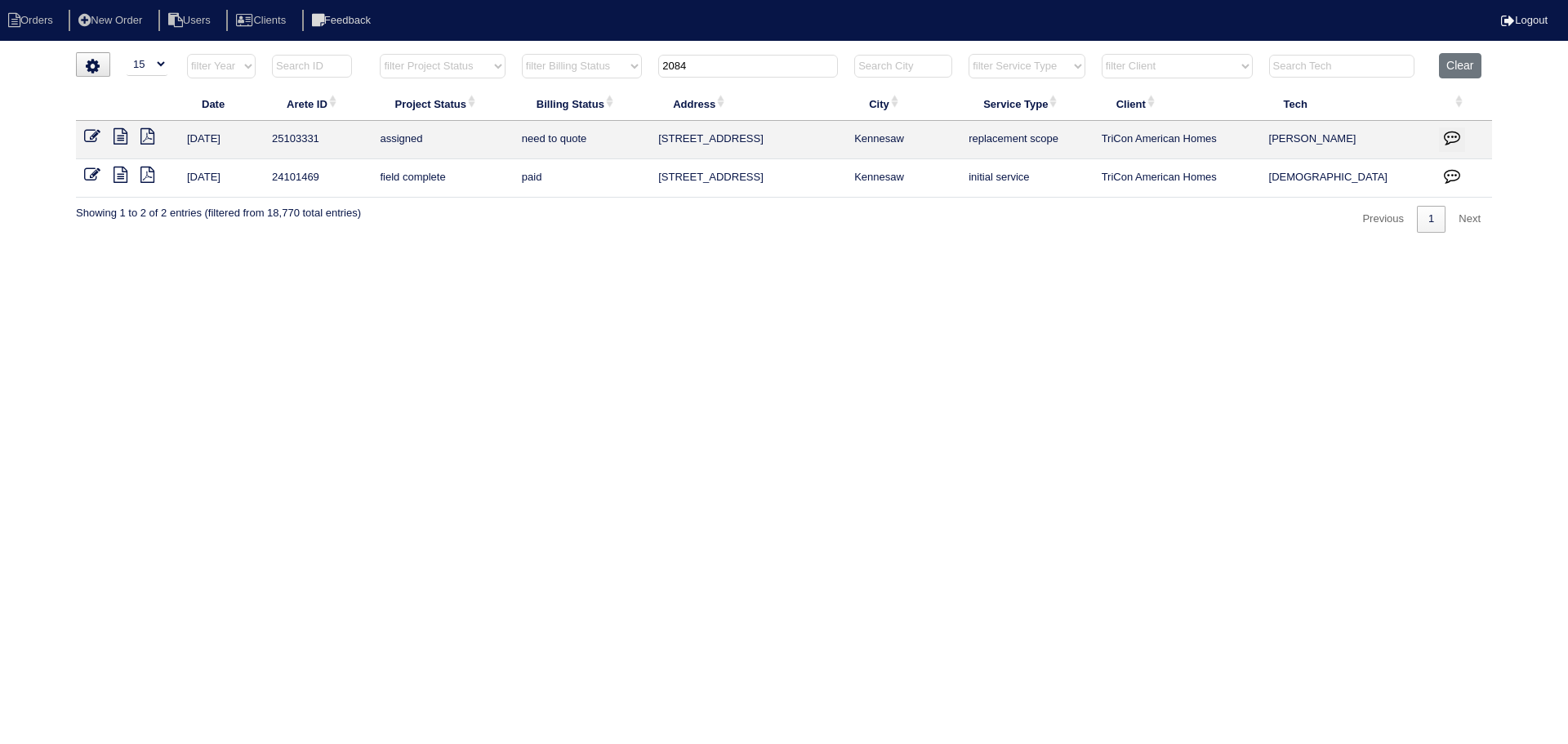
click at [608, 72] on tr "filter Year -- Any Year -- 2025 2024 2023 2022 2021 2020 2019 filter Project St…" at bounding box center [784, 70] width 1416 height 34
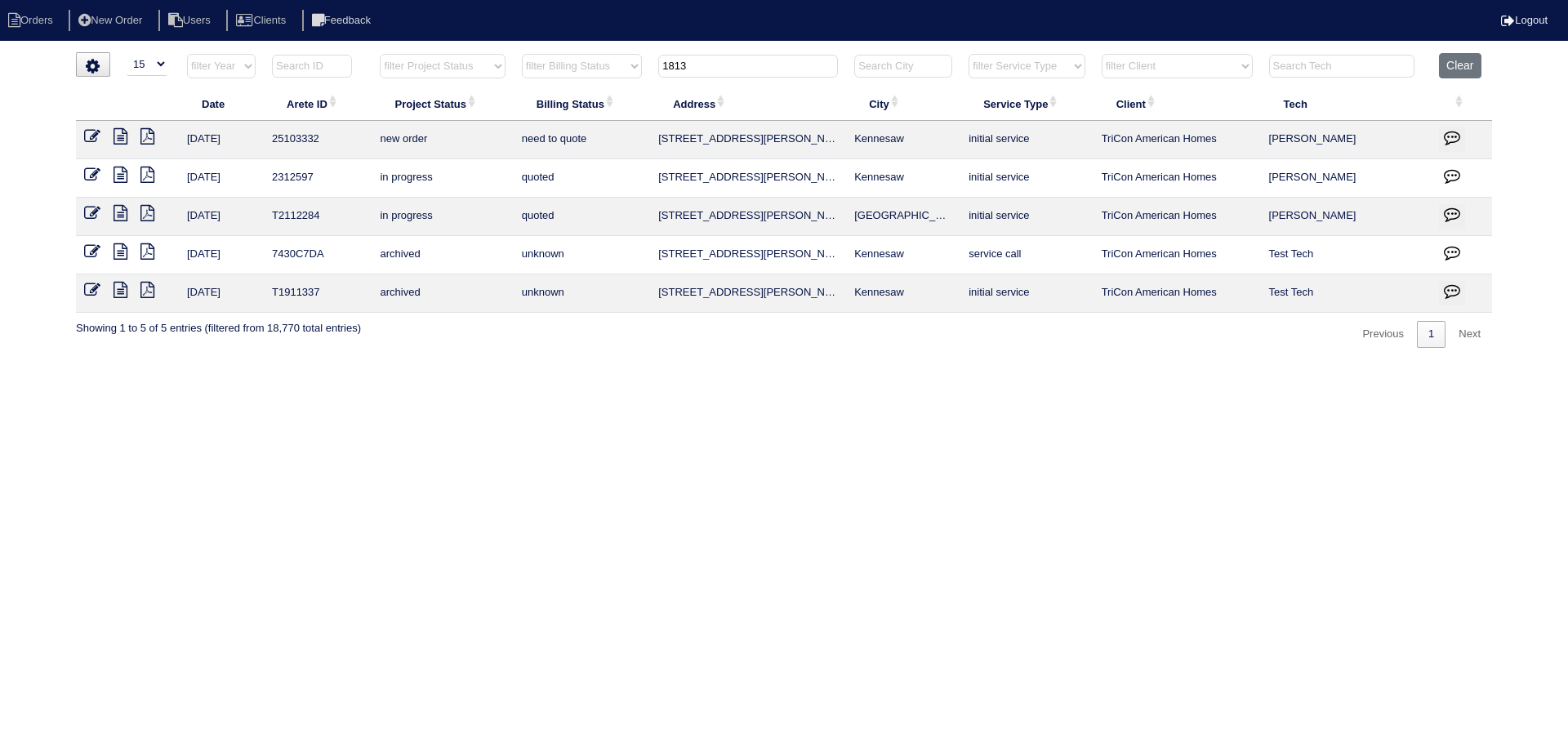
type input "1813"
click at [94, 138] on icon at bounding box center [91, 135] width 16 height 16
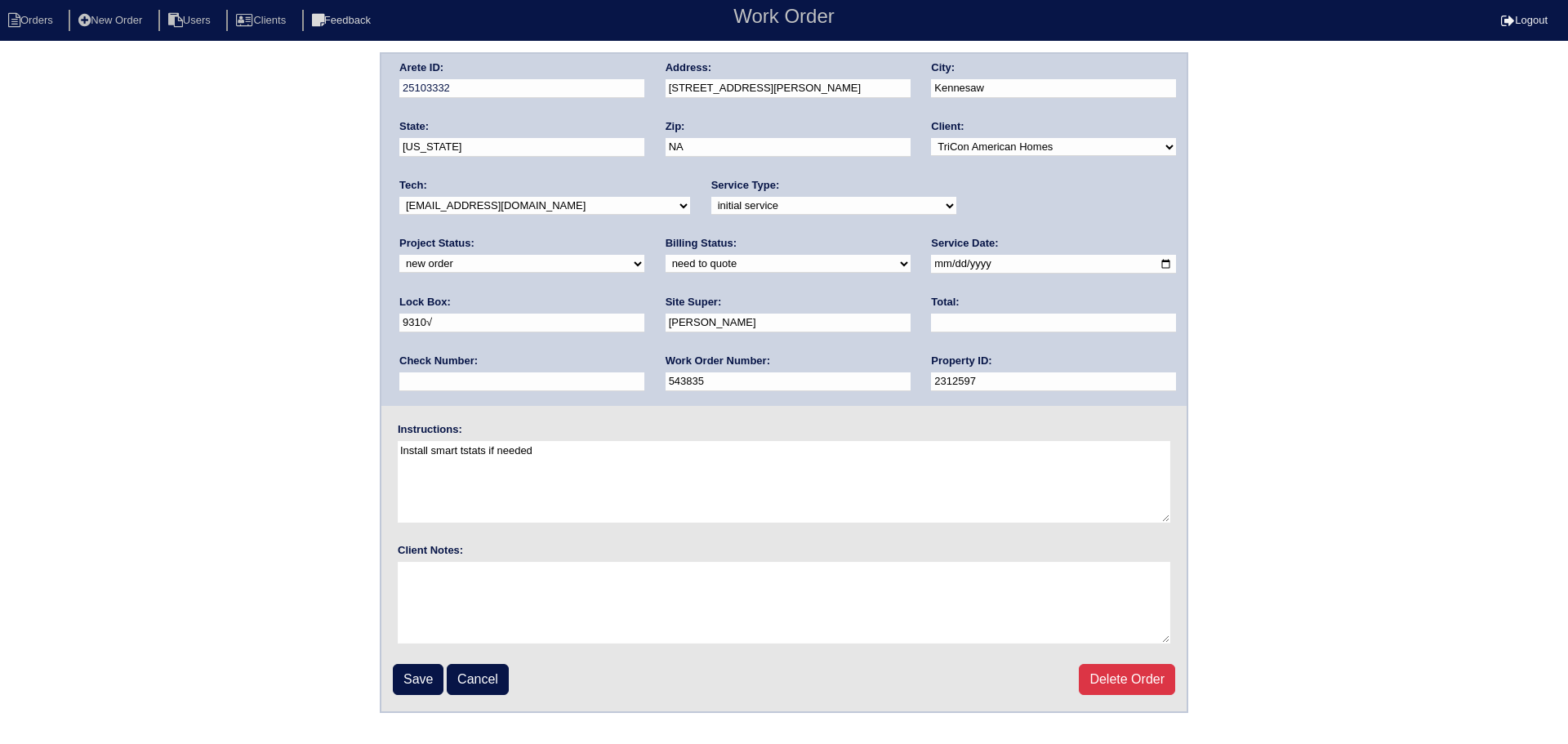
click at [644, 255] on select "new order assigned in progress field complete need to schedule admin review arc…" at bounding box center [521, 263] width 245 height 18
select select "assigned"
click at [644, 255] on select "new order assigned in progress field complete need to schedule admin review arc…" at bounding box center [521, 263] width 245 height 18
click at [931, 258] on input "2025-09-09" at bounding box center [1053, 264] width 245 height 19
type input "2025-09-11"
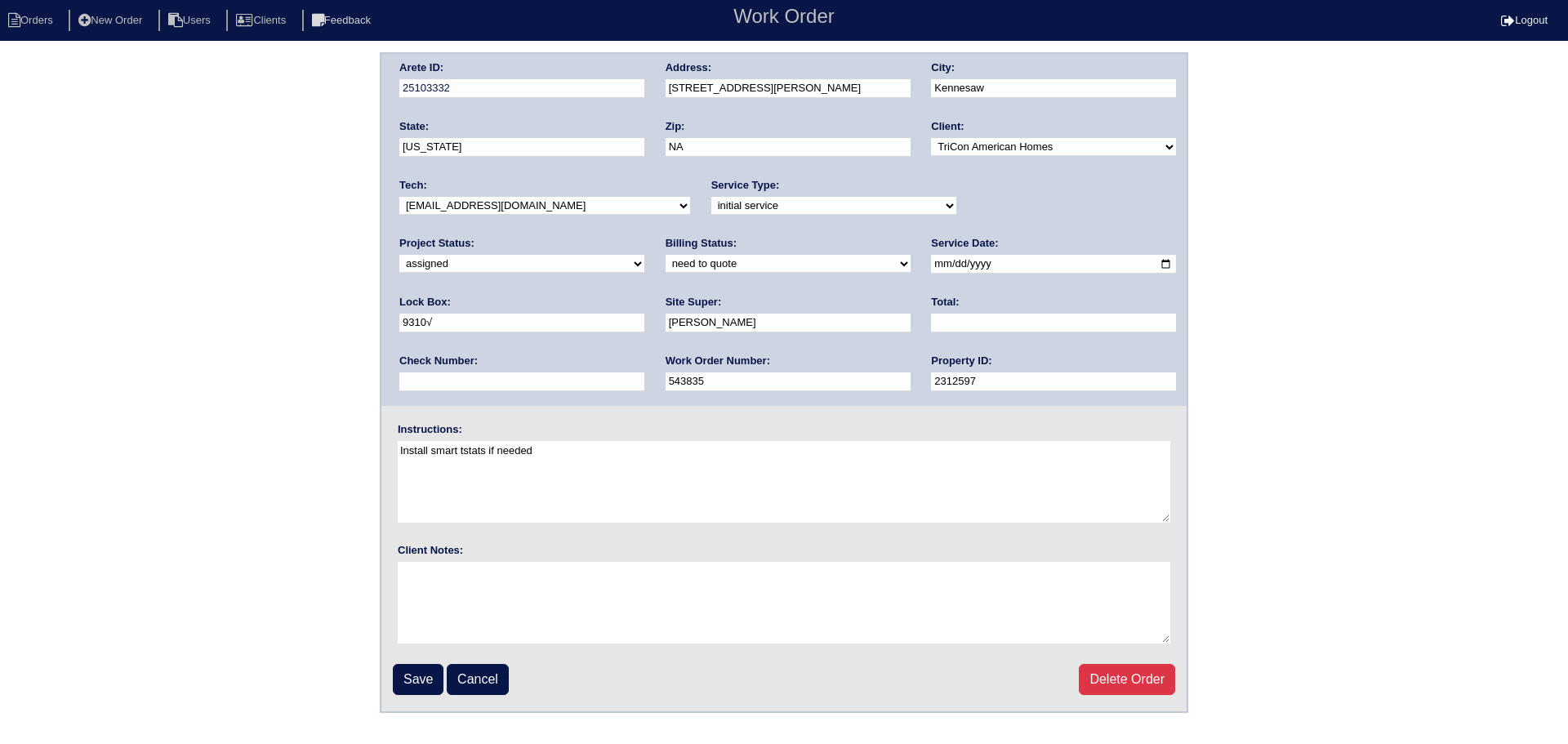
click at [541, 205] on select "-select- aretesmg+backup-tech@gmail.com benjohnholt88@gmail.com callisonhvac@ya…" at bounding box center [544, 205] width 291 height 18
select select "36"
click at [399, 197] on select "-select- aretesmg+backup-tech@gmail.com benjohnholt88@gmail.com callisonhvac@ya…" at bounding box center [544, 205] width 291 height 18
click at [400, 688] on input "Save" at bounding box center [419, 679] width 51 height 31
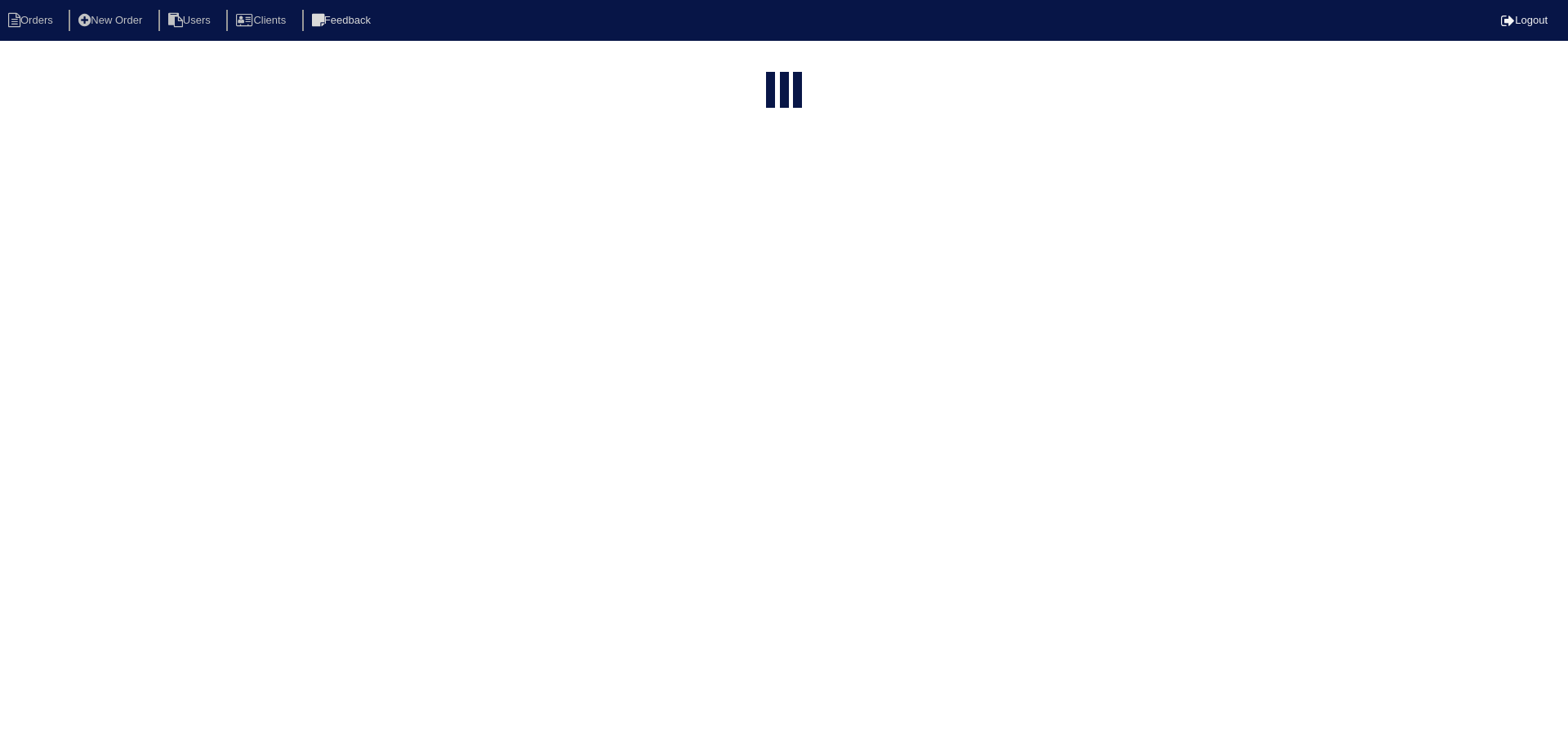
select select "15"
click at [753, 72] on div "loading... ▼ 10 15 25 50 200 500 Search: Date Arete ID Project Status Billing S…" at bounding box center [784, 274] width 1568 height 405
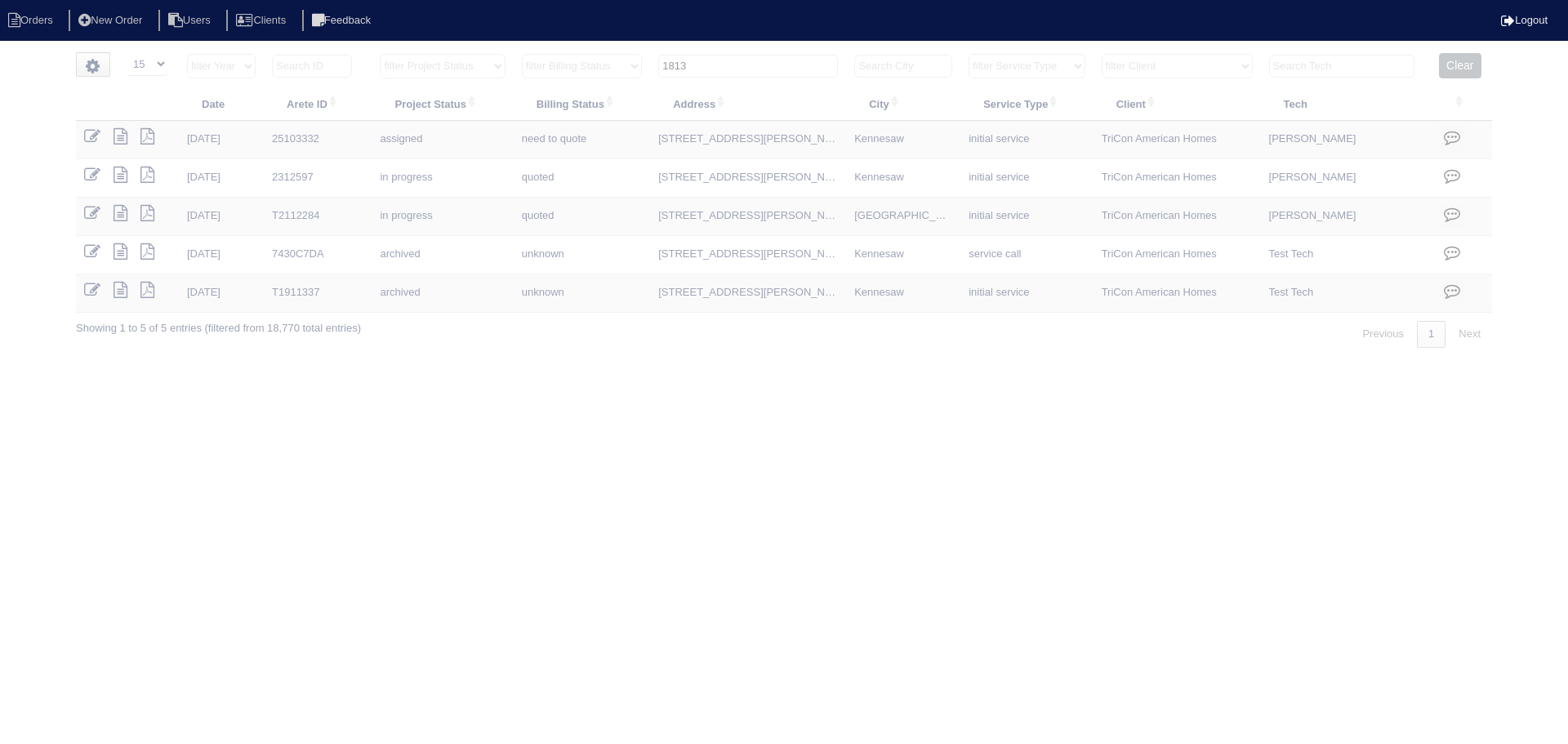
click at [753, 72] on input "1813" at bounding box center [748, 66] width 180 height 23
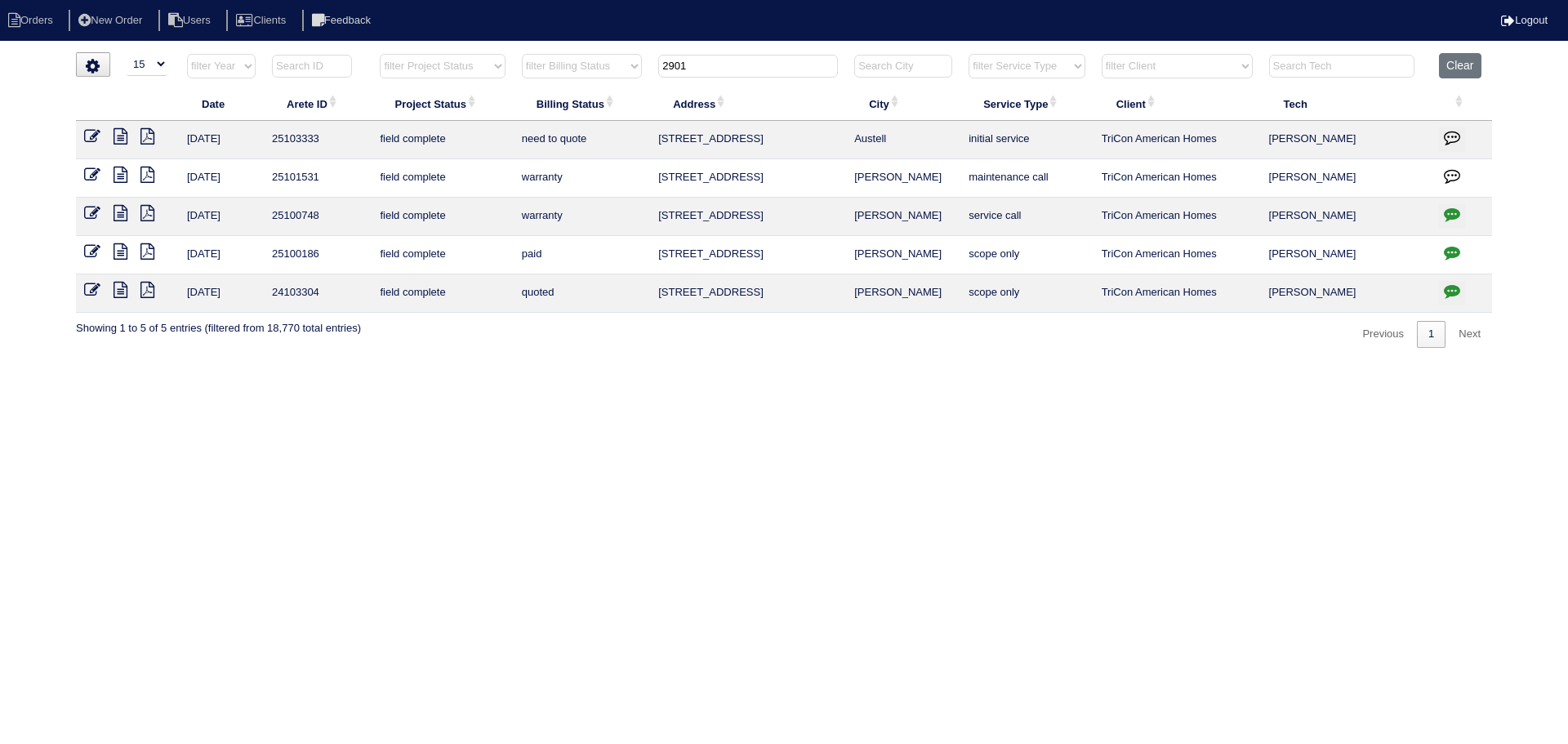
drag, startPoint x: 732, startPoint y: 70, endPoint x: 608, endPoint y: 64, distance: 124.1
click at [608, 64] on tr "filter Year -- Any Year -- 2025 2024 2023 2022 2021 2020 2019 filter Project St…" at bounding box center [784, 70] width 1416 height 34
type input "2901"
click at [96, 133] on icon at bounding box center [91, 135] width 16 height 16
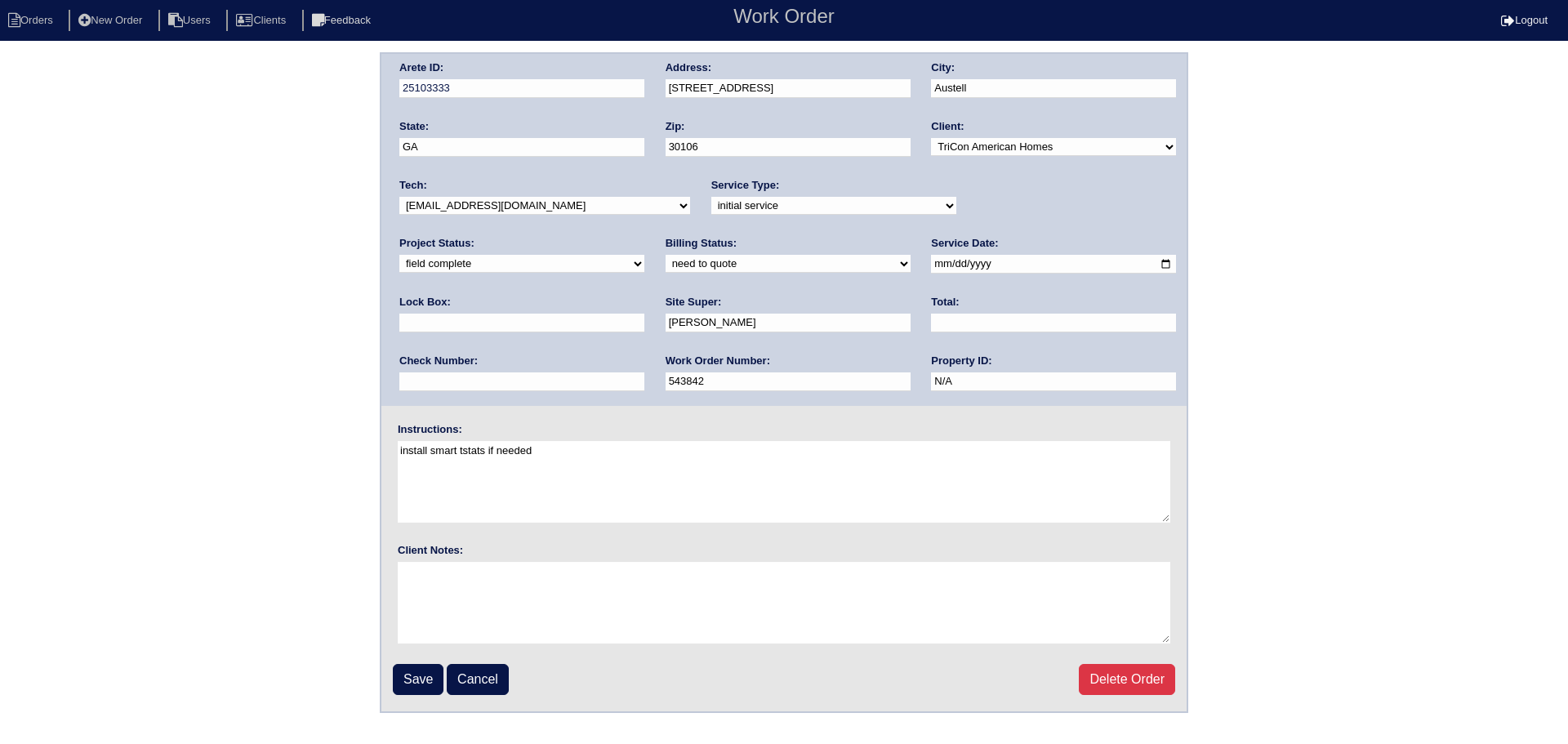
click at [931, 261] on input "[DATE]" at bounding box center [1053, 264] width 245 height 19
type input "[DATE]"
click at [430, 682] on input "Save" at bounding box center [419, 679] width 51 height 31
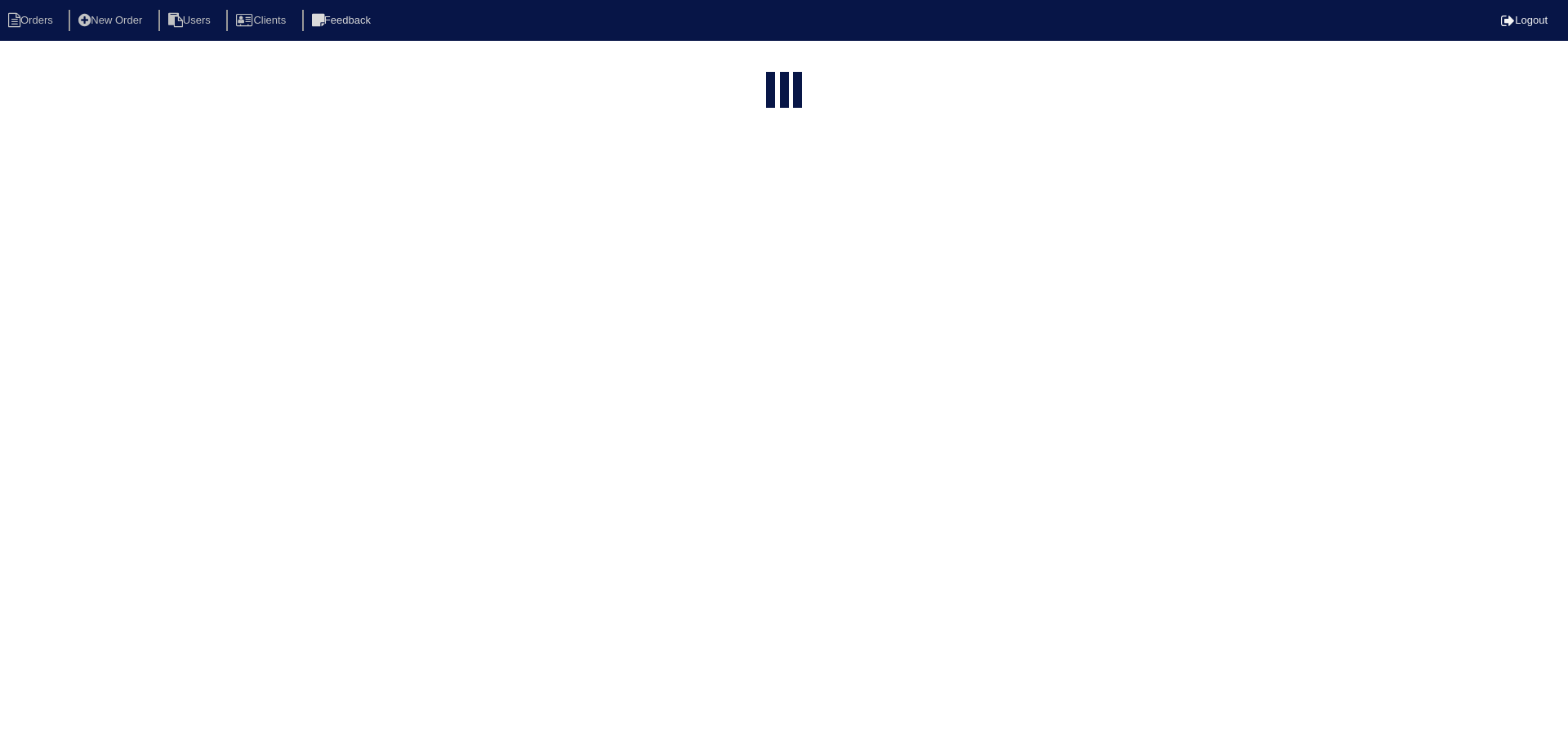
select select "15"
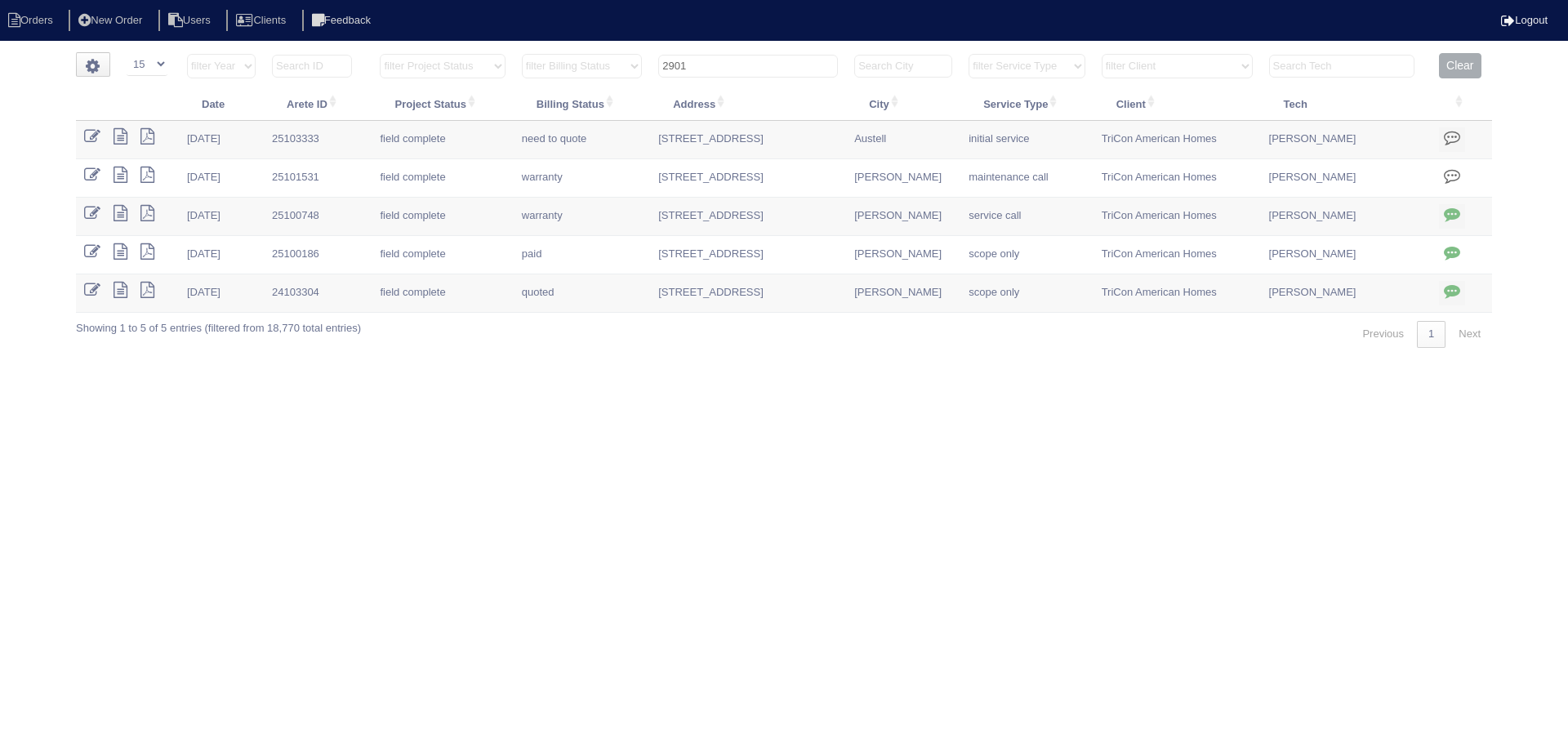
click at [727, 65] on input "2901" at bounding box center [748, 66] width 180 height 23
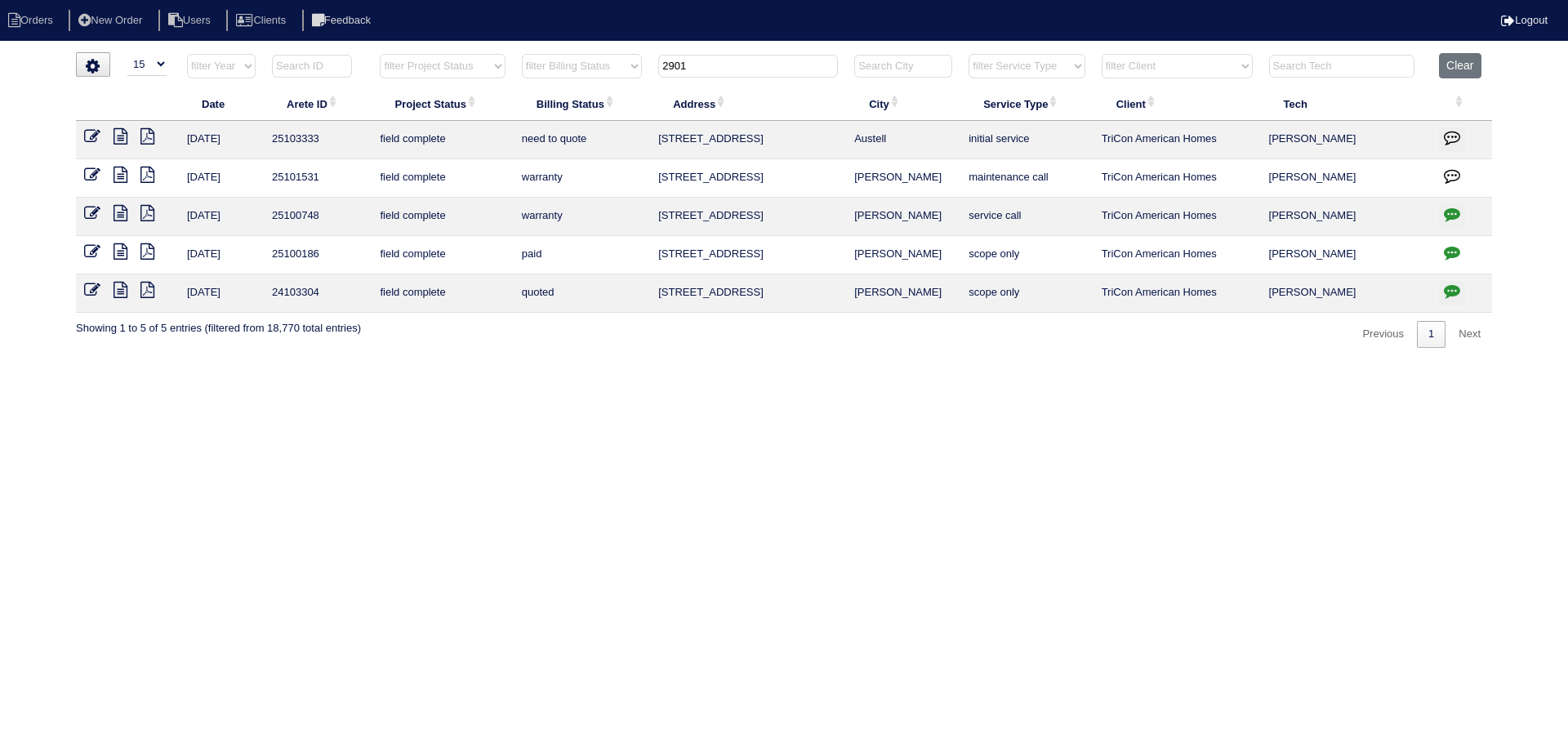
click at [727, 65] on input "2901" at bounding box center [748, 66] width 180 height 23
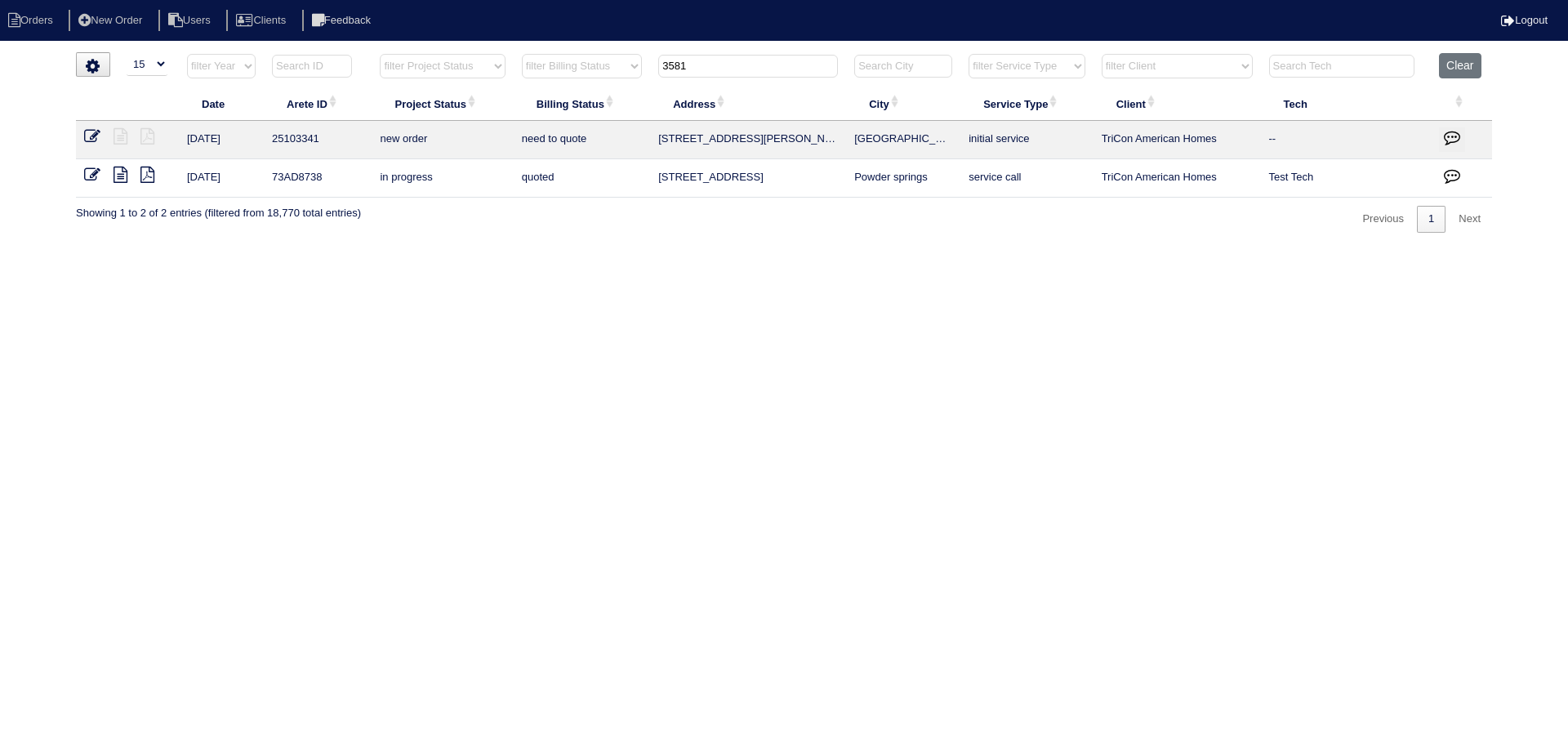
type input "3581"
click at [93, 134] on icon at bounding box center [91, 135] width 16 height 16
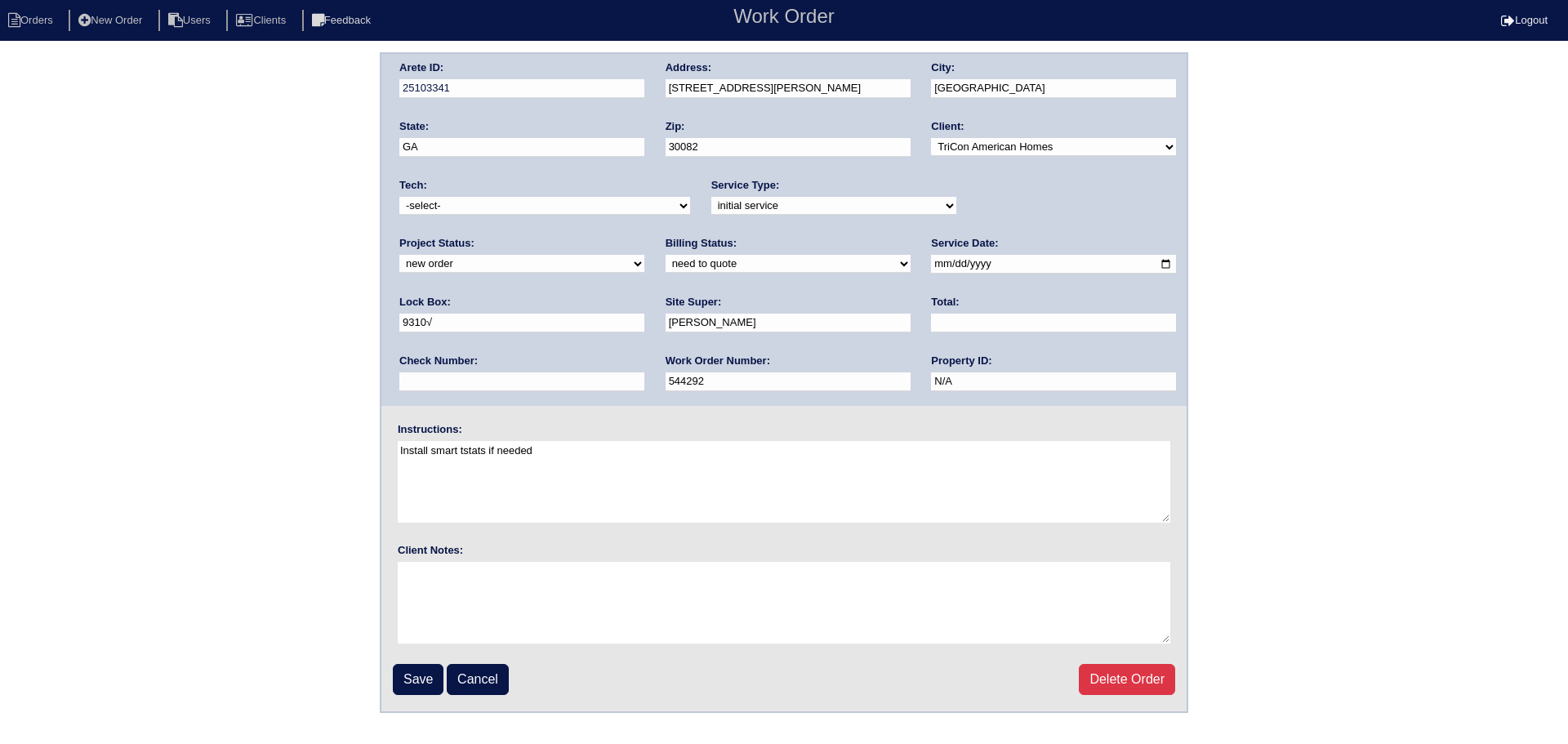
click at [644, 255] on select "new order assigned in progress field complete need to schedule admin review arc…" at bounding box center [521, 263] width 245 height 18
select select "assigned"
click at [644, 255] on select "new order assigned in progress field complete need to schedule admin review arc…" at bounding box center [521, 263] width 245 height 18
click at [931, 263] on input "[DATE]" at bounding box center [1053, 264] width 245 height 19
click at [931, 267] on input "[DATE]" at bounding box center [1053, 264] width 245 height 19
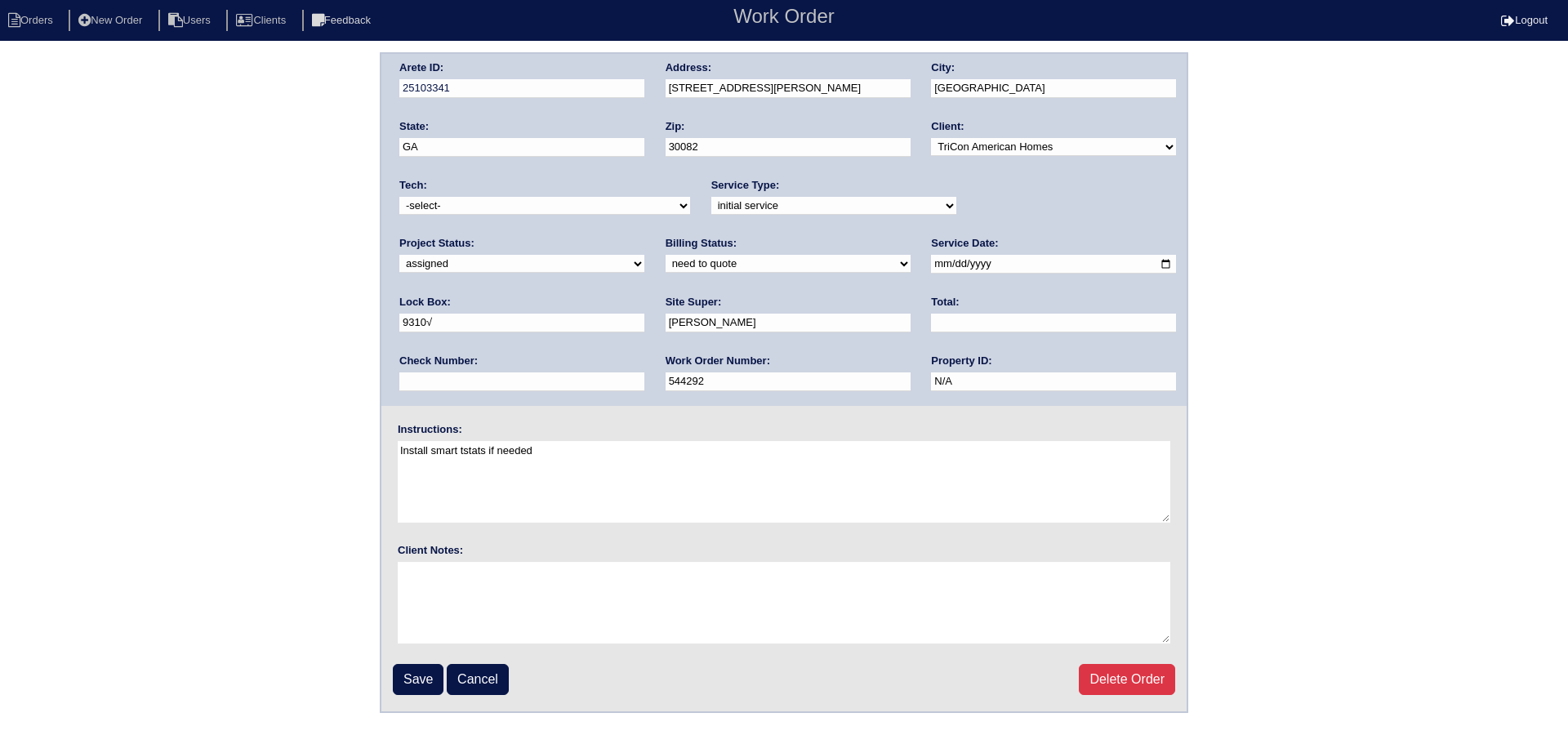
type input "[DATE]"
click at [511, 208] on select "-select- [EMAIL_ADDRESS][DOMAIN_NAME] [EMAIL_ADDRESS][DOMAIN_NAME] [EMAIL_ADDRE…" at bounding box center [544, 205] width 291 height 18
select select "36"
click at [399, 197] on select "-select- [EMAIL_ADDRESS][DOMAIN_NAME] [EMAIL_ADDRESS][DOMAIN_NAME] [EMAIL_ADDRE…" at bounding box center [544, 205] width 291 height 18
click at [405, 679] on input "Save" at bounding box center [419, 679] width 51 height 31
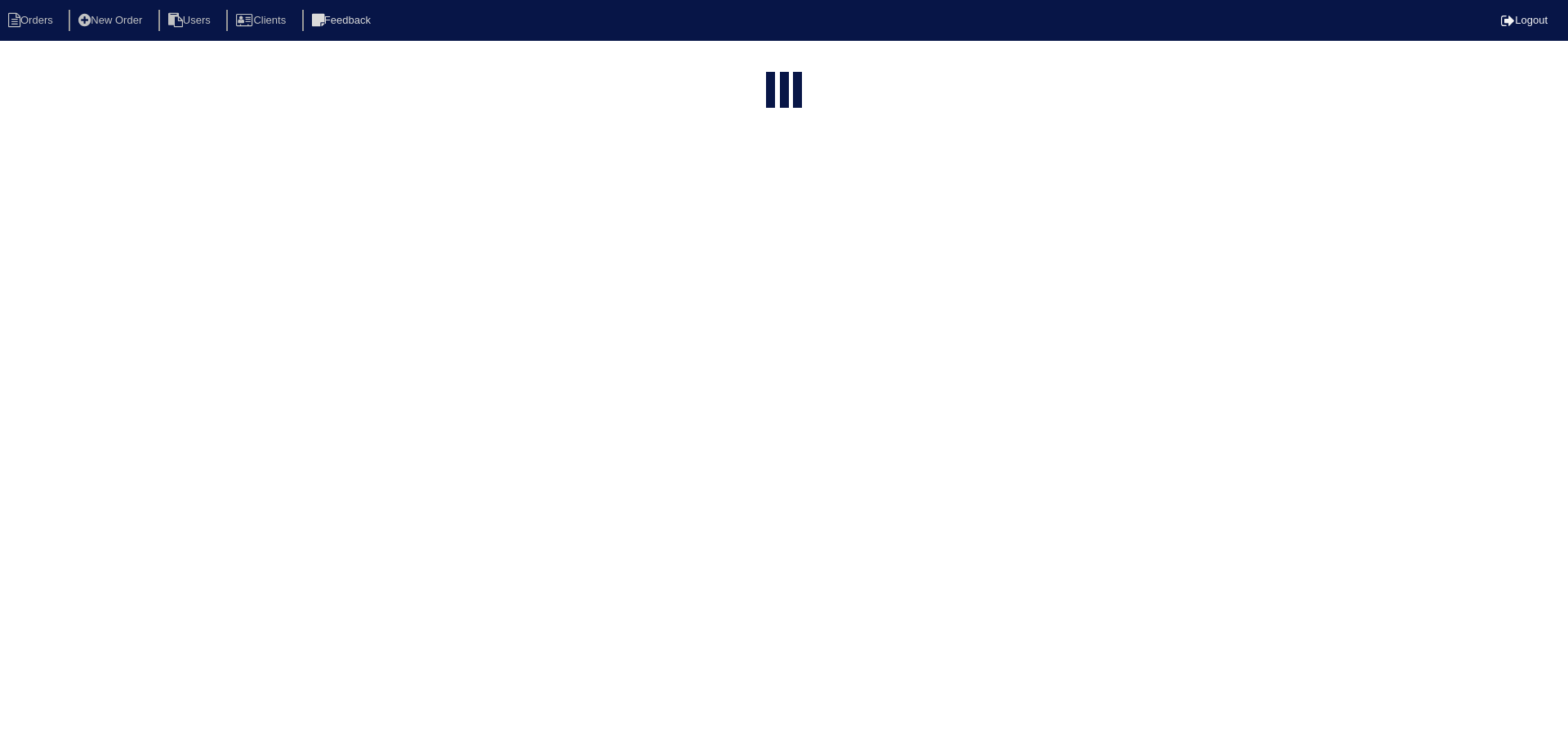
select select "15"
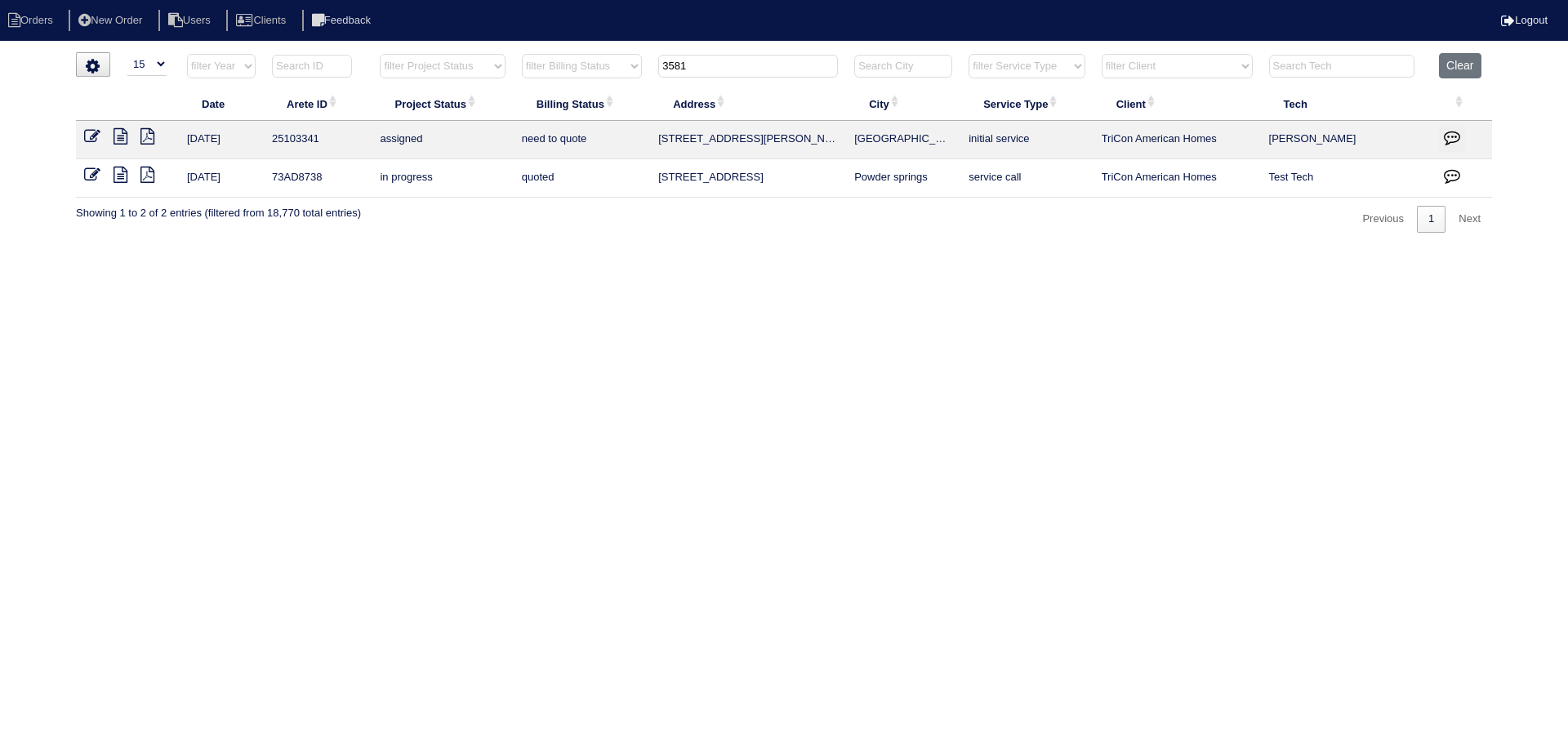
click at [748, 82] on th "3581" at bounding box center [748, 70] width 196 height 34
click at [745, 71] on input "3581" at bounding box center [748, 66] width 180 height 23
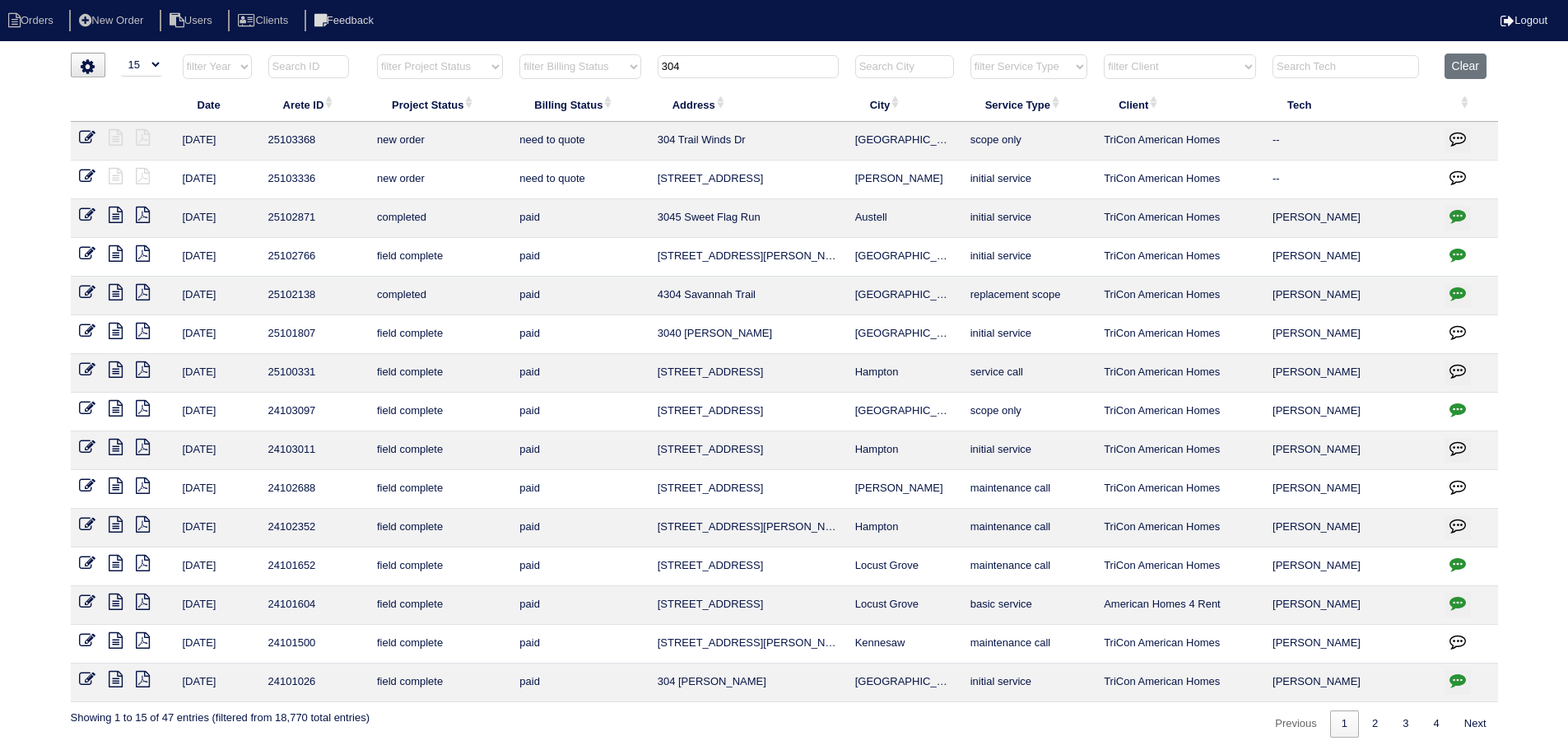
type input "304"
click at [84, 140] on icon at bounding box center [86, 137] width 16 height 16
click at [85, 174] on icon at bounding box center [86, 175] width 16 height 16
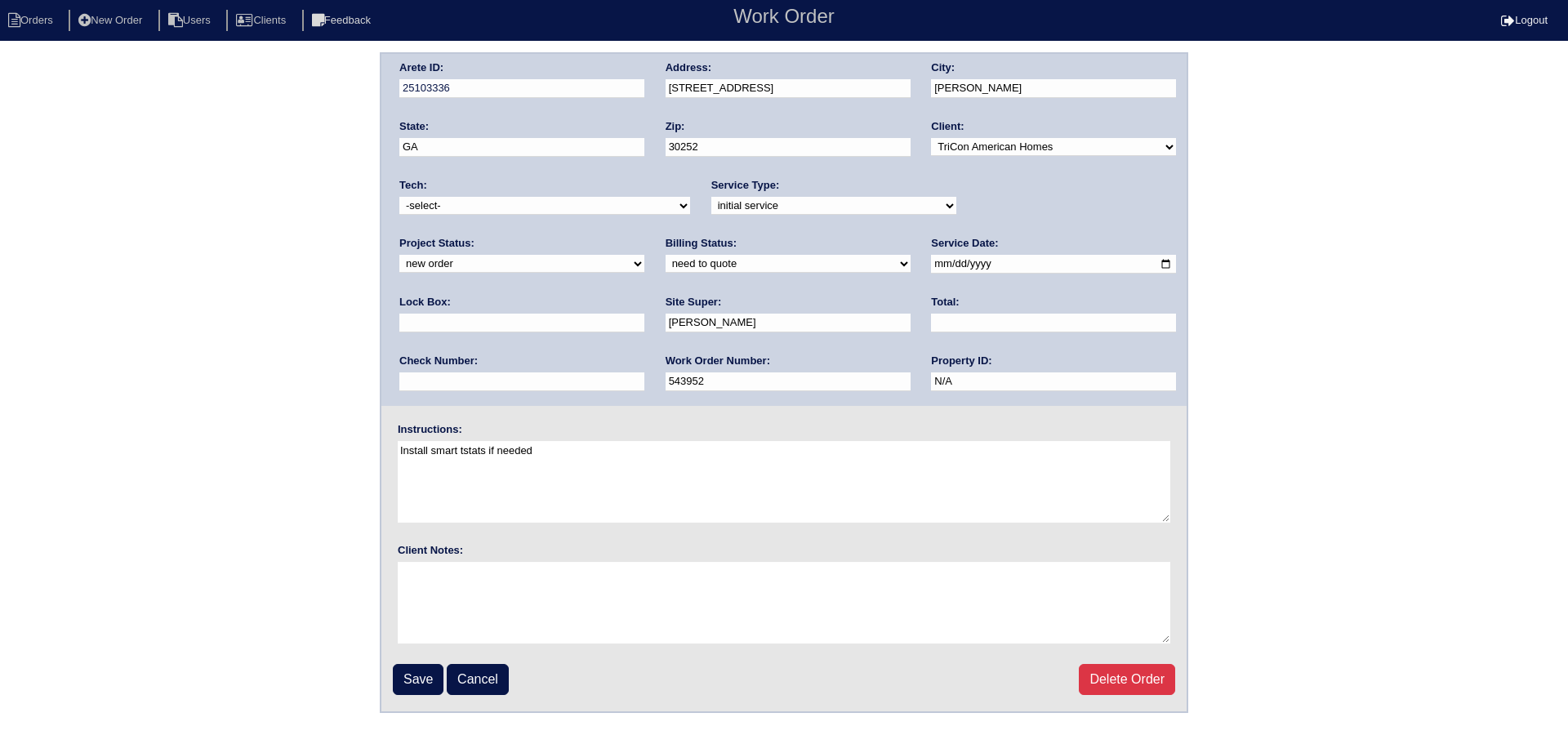
click at [644, 255] on select "new order assigned in progress field complete need to schedule admin review arc…" at bounding box center [521, 263] width 245 height 18
select select "assigned"
click at [644, 255] on select "new order assigned in progress field complete need to schedule admin review arc…" at bounding box center [521, 263] width 245 height 18
click at [495, 190] on div "Tech: -select- [EMAIL_ADDRESS][DOMAIN_NAME] [EMAIL_ADDRESS][DOMAIN_NAME] [EMAIL…" at bounding box center [544, 200] width 291 height 45
drag, startPoint x: 499, startPoint y: 200, endPoint x: 512, endPoint y: 214, distance: 19.1
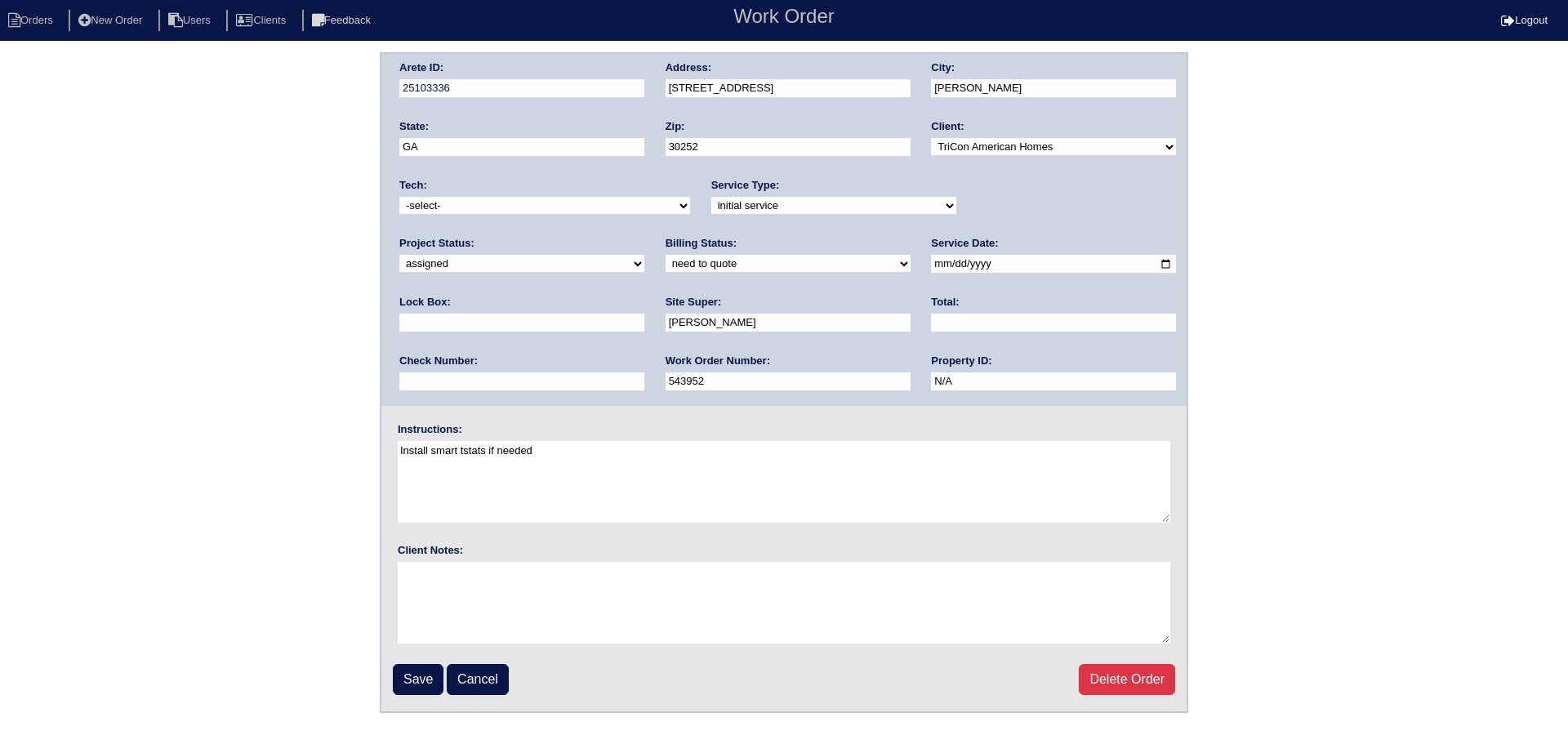
click at [500, 200] on select "-select- [EMAIL_ADDRESS][DOMAIN_NAME] [EMAIL_ADDRESS][DOMAIN_NAME] [EMAIL_ADDRE…" at bounding box center [544, 205] width 291 height 18
select select "27"
click at [399, 197] on select "-select- [EMAIL_ADDRESS][DOMAIN_NAME] [EMAIL_ADDRESS][DOMAIN_NAME] [EMAIL_ADDRE…" at bounding box center [544, 205] width 291 height 18
click at [931, 262] on input "[DATE]" at bounding box center [1053, 264] width 245 height 19
type input "[DATE]"
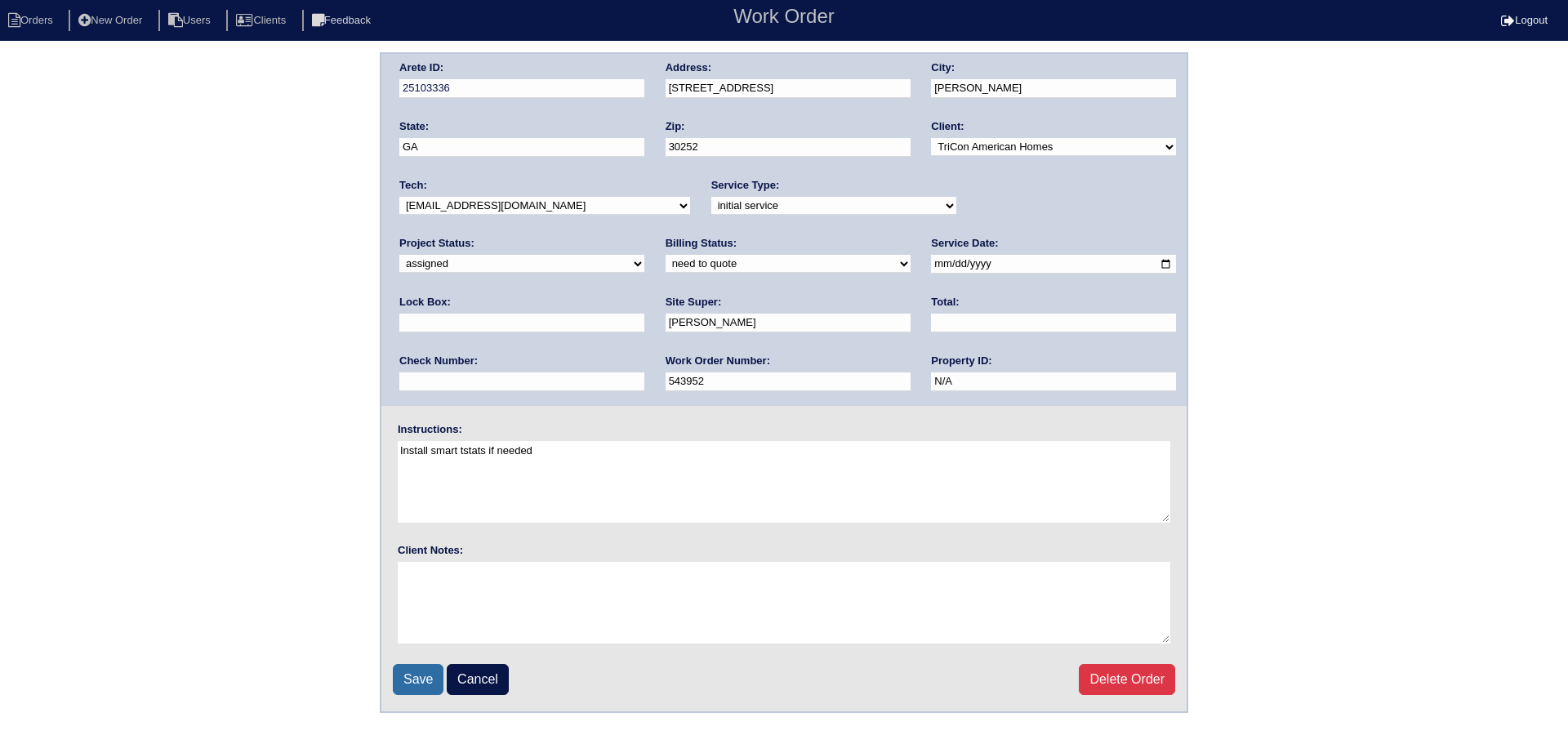
click at [426, 686] on input "Save" at bounding box center [419, 679] width 51 height 31
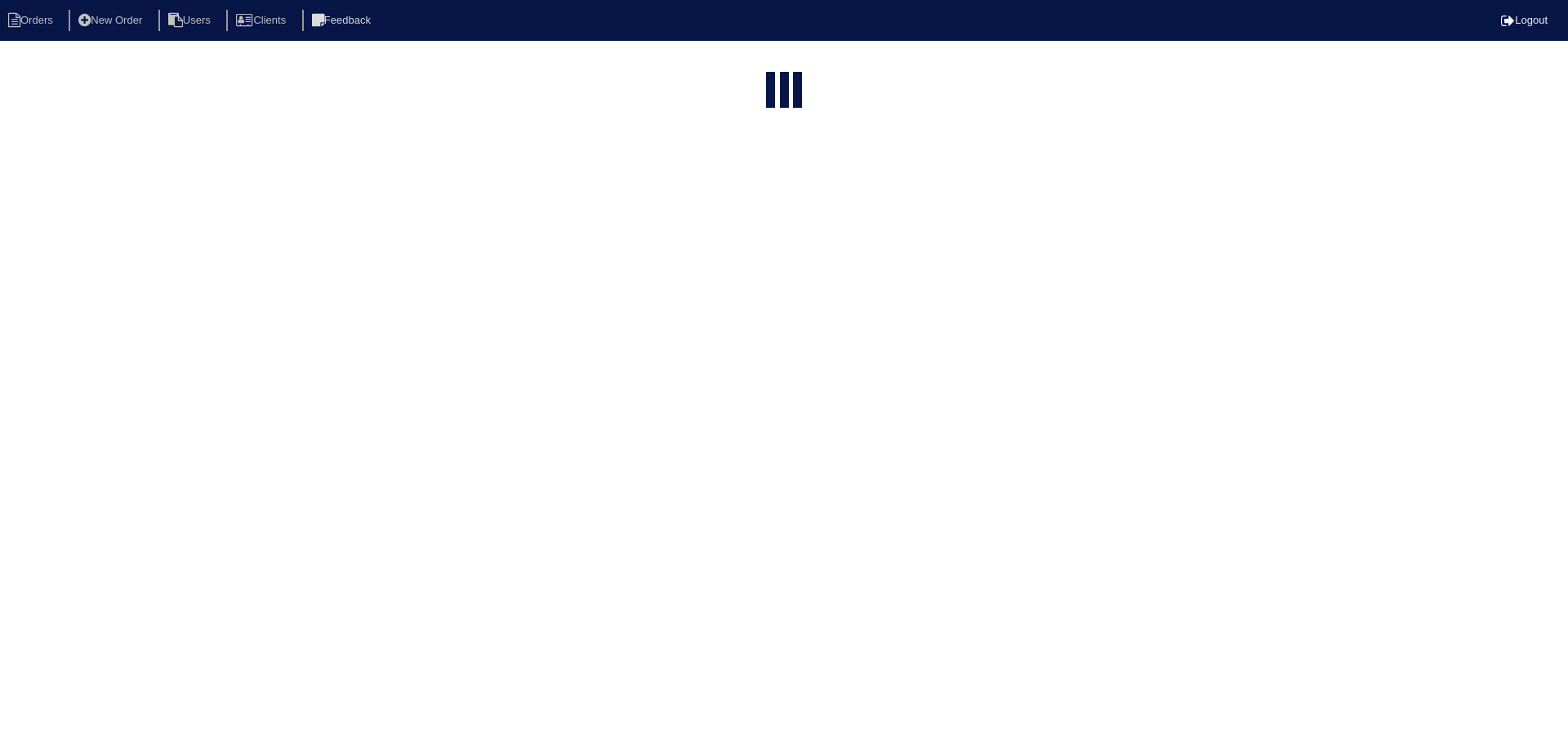
select select "15"
click at [715, 66] on input "304" at bounding box center [742, 66] width 180 height 23
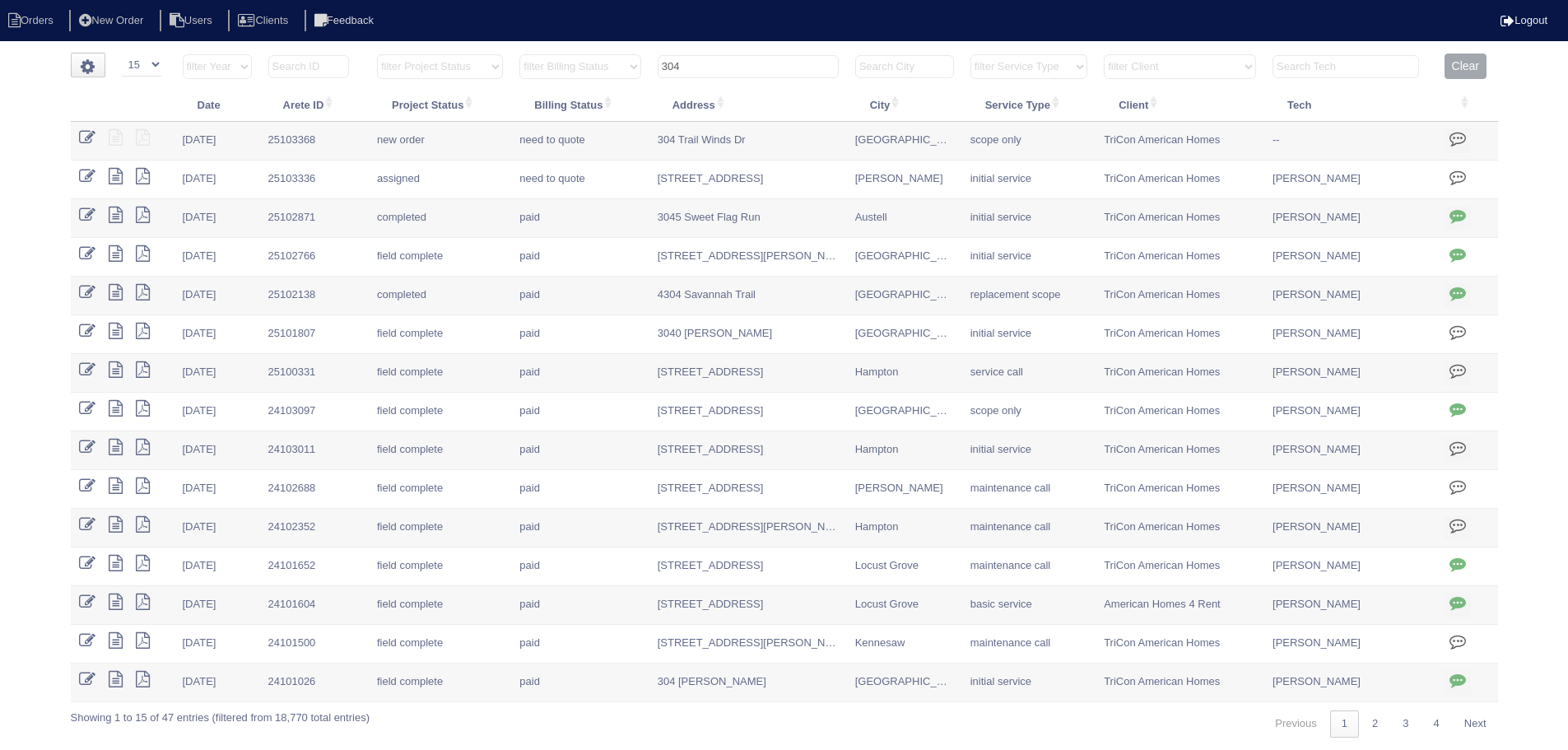
click at [720, 66] on input "304" at bounding box center [748, 66] width 181 height 23
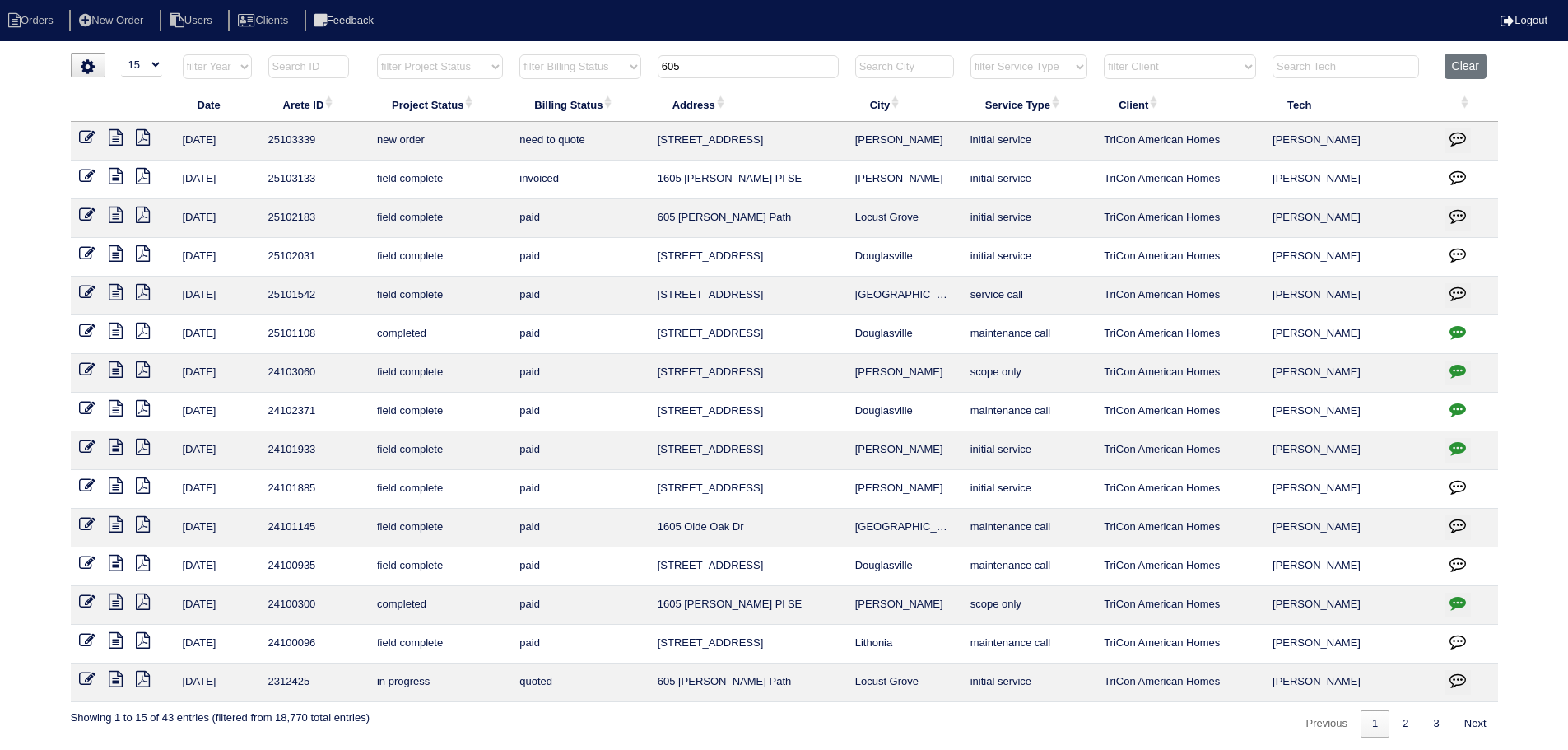
type input "605"
click at [85, 138] on icon at bounding box center [86, 137] width 16 height 16
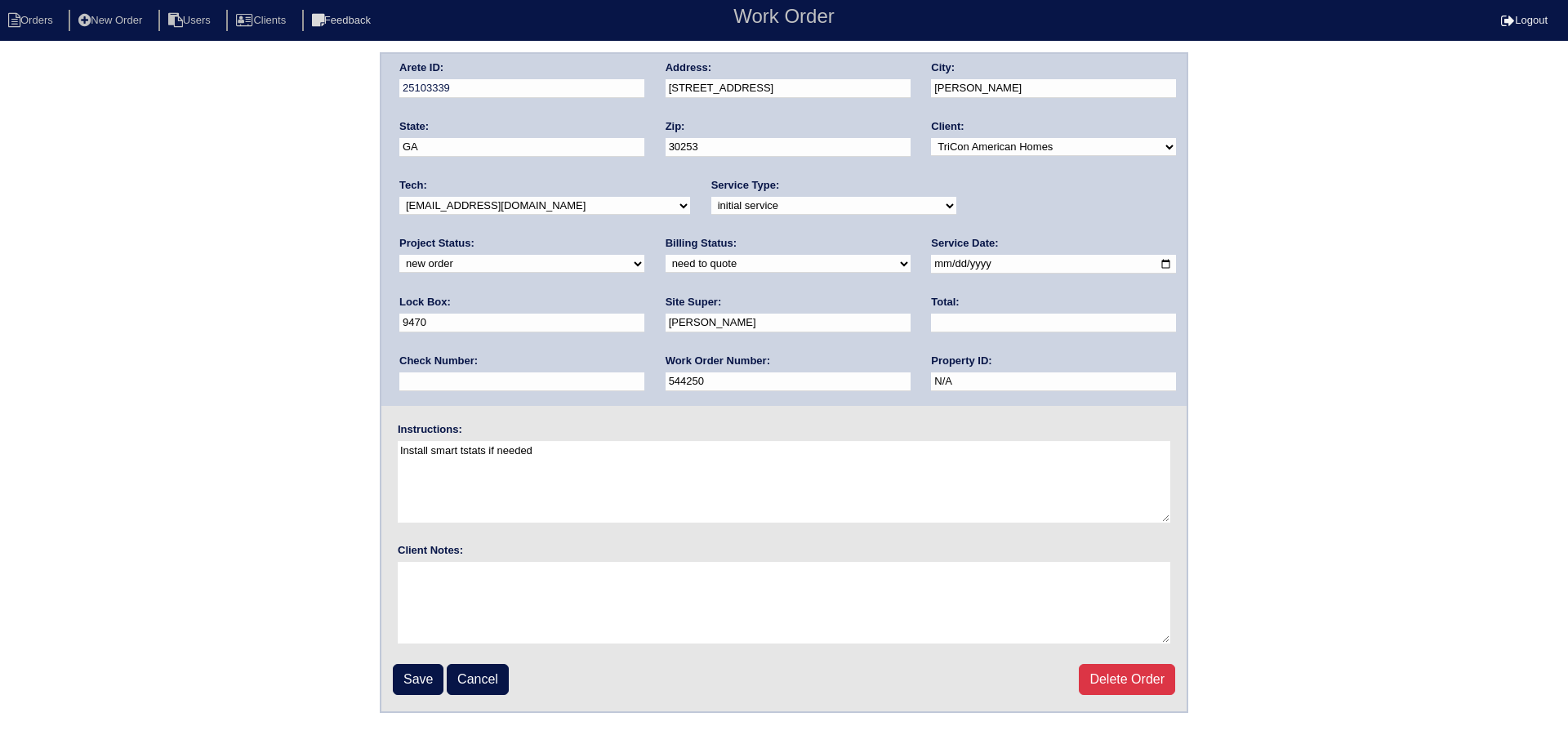
click at [644, 236] on div "Project Status: new order assigned in progress field complete need to schedule …" at bounding box center [521, 259] width 245 height 45
click at [644, 255] on select "new order assigned in progress field complete need to schedule admin review arc…" at bounding box center [521, 263] width 245 height 18
select select "assigned"
click at [644, 255] on select "new order assigned in progress field complete need to schedule admin review arc…" at bounding box center [521, 263] width 245 height 18
click at [931, 266] on input "2025-09-09" at bounding box center [1053, 264] width 245 height 19
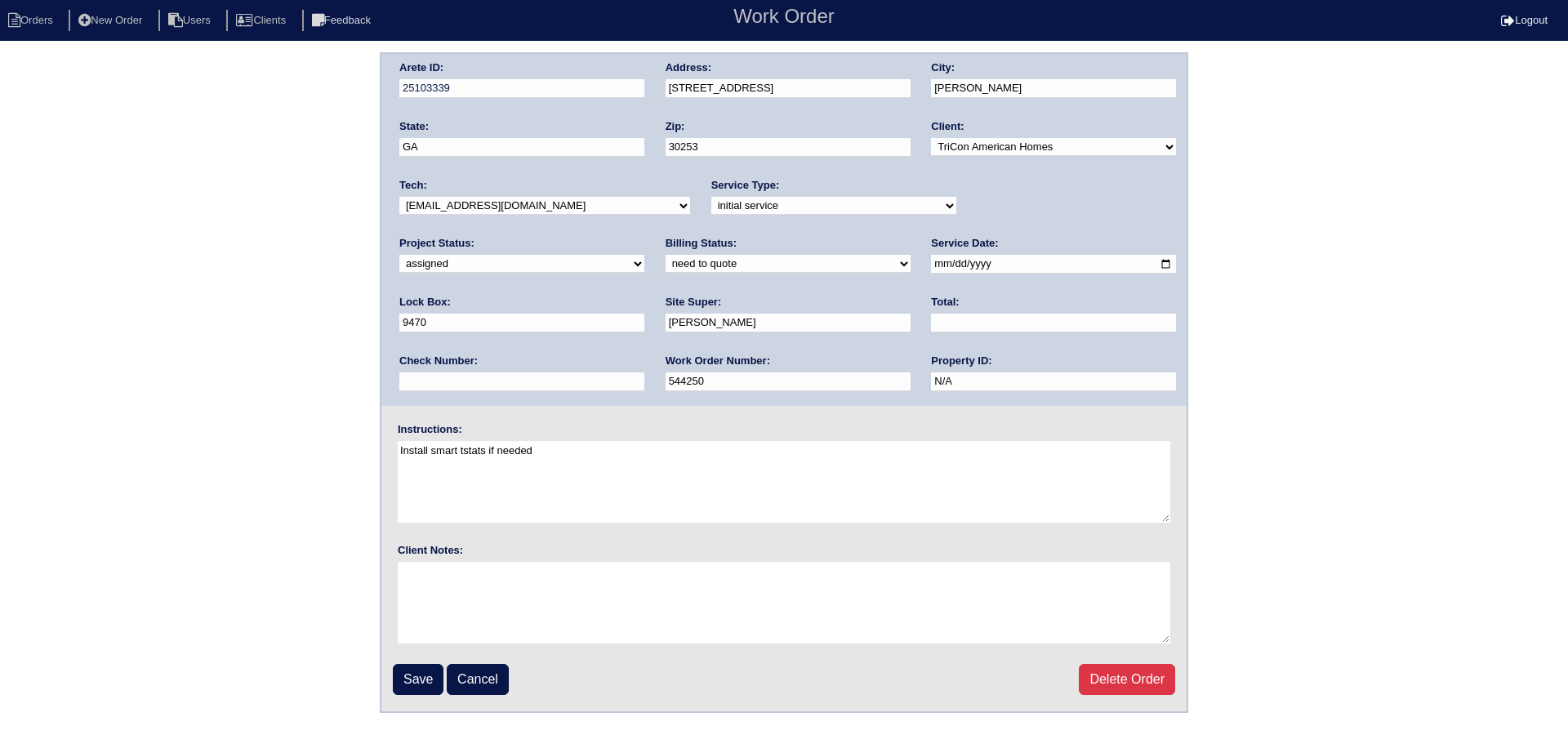
type input "2025-09-11"
click at [555, 208] on select "-select- aretesmg+backup-tech@gmail.com benjohnholt88@gmail.com callisonhvac@ya…" at bounding box center [544, 205] width 291 height 18
select select "27"
click at [399, 197] on select "-select- aretesmg+backup-tech@gmail.com benjohnholt88@gmail.com callisonhvac@ya…" at bounding box center [544, 205] width 291 height 18
click at [422, 678] on input "Save" at bounding box center [419, 679] width 51 height 31
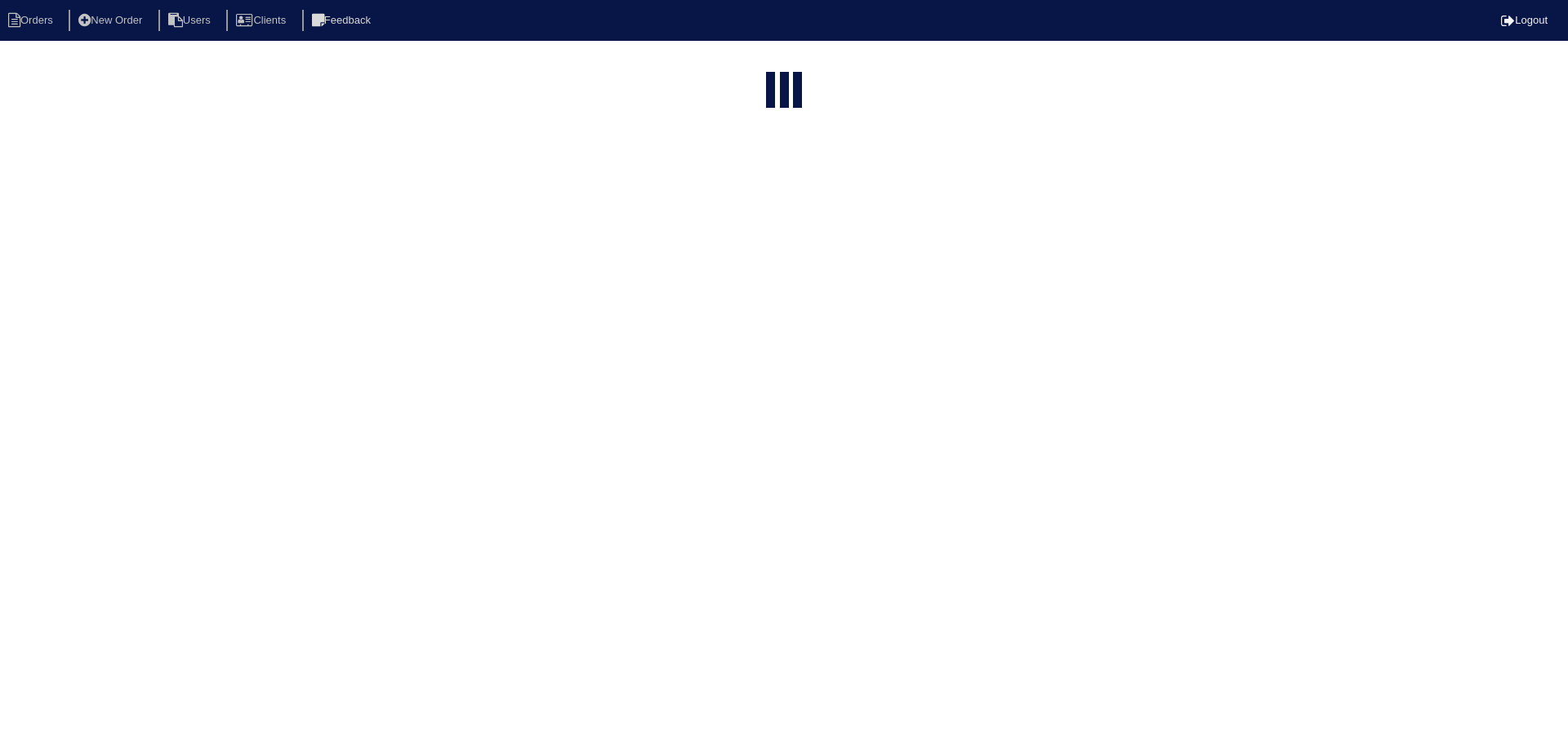
select select "15"
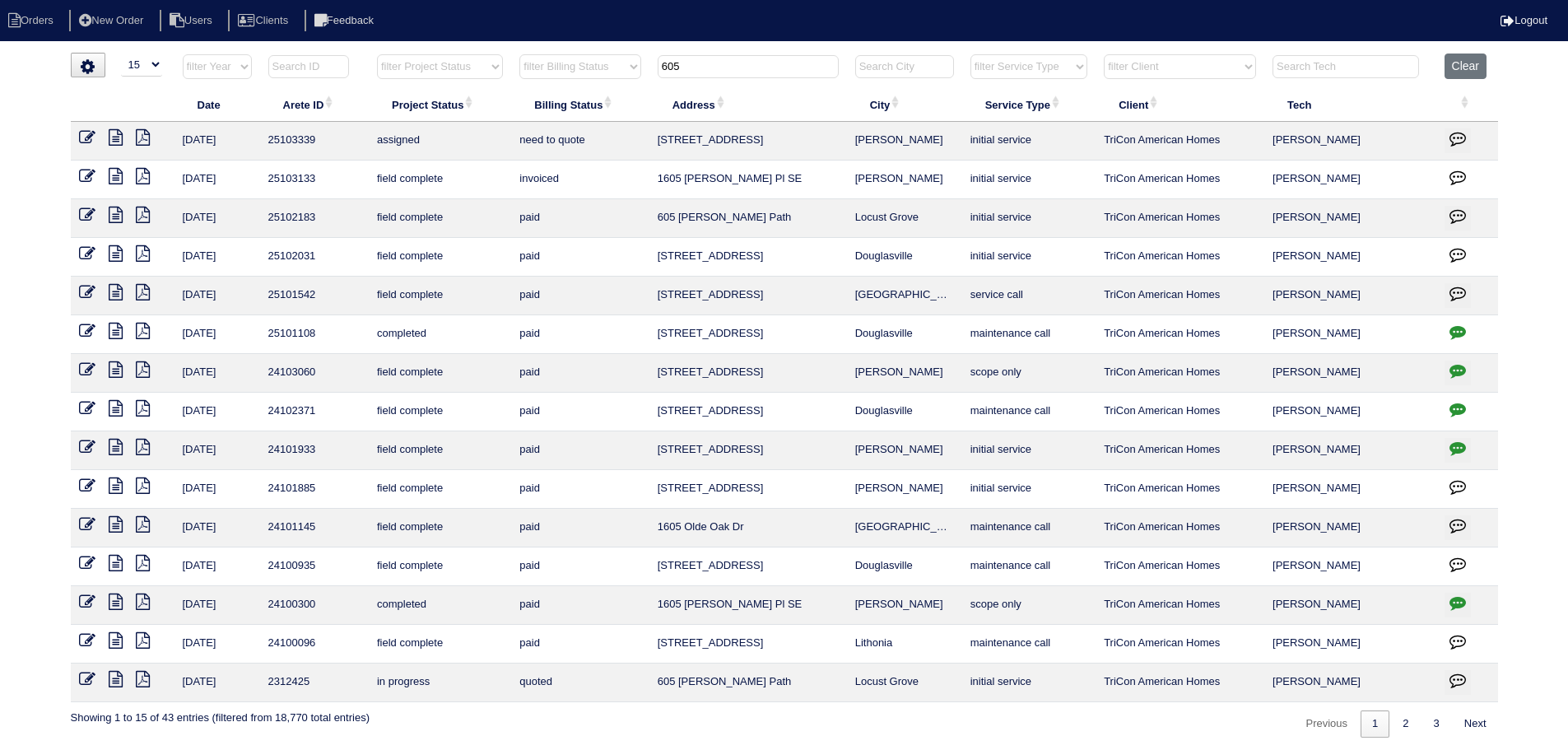
drag, startPoint x: 662, startPoint y: 59, endPoint x: 616, endPoint y: 54, distance: 46.3
click at [576, 54] on tr "filter Year -- Any Year -- 2025 2024 2023 2022 2021 2020 2019 filter Project St…" at bounding box center [784, 70] width 1427 height 34
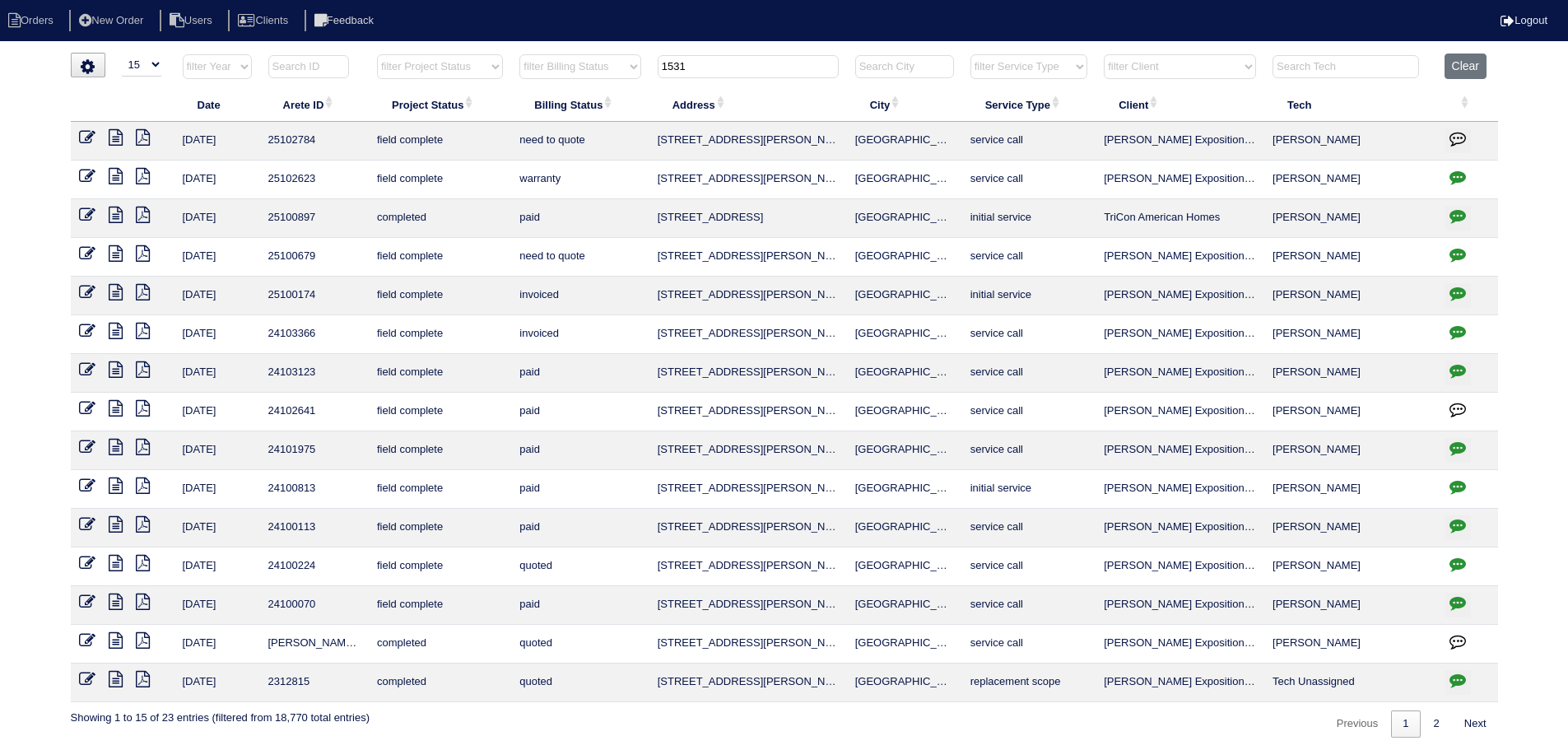
type input "1531"
drag, startPoint x: 920, startPoint y: 137, endPoint x: 662, endPoint y: 141, distance: 258.0
click at [634, 140] on tr "[DATE] 25102784 field complete need to quote [STREET_ADDRESS][PERSON_NAME] Atla…" at bounding box center [784, 140] width 1427 height 39
copy tr "[STREET_ADDRESS][PERSON_NAME]"
click at [148, 25] on li "New Order" at bounding box center [113, 20] width 87 height 22
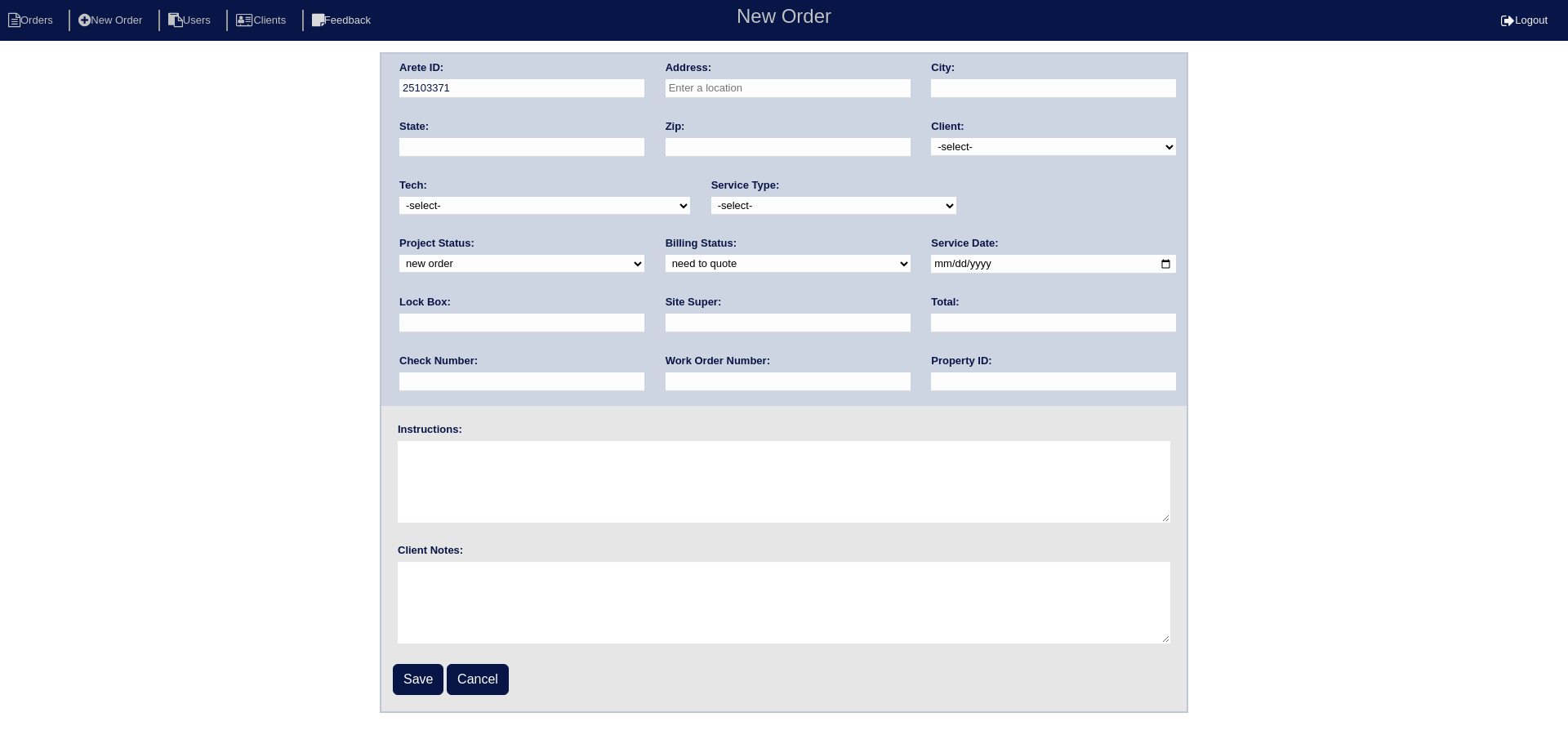
click at [745, 87] on input "text" at bounding box center [787, 88] width 245 height 19
paste input "[STREET_ADDRESS][PERSON_NAME]"
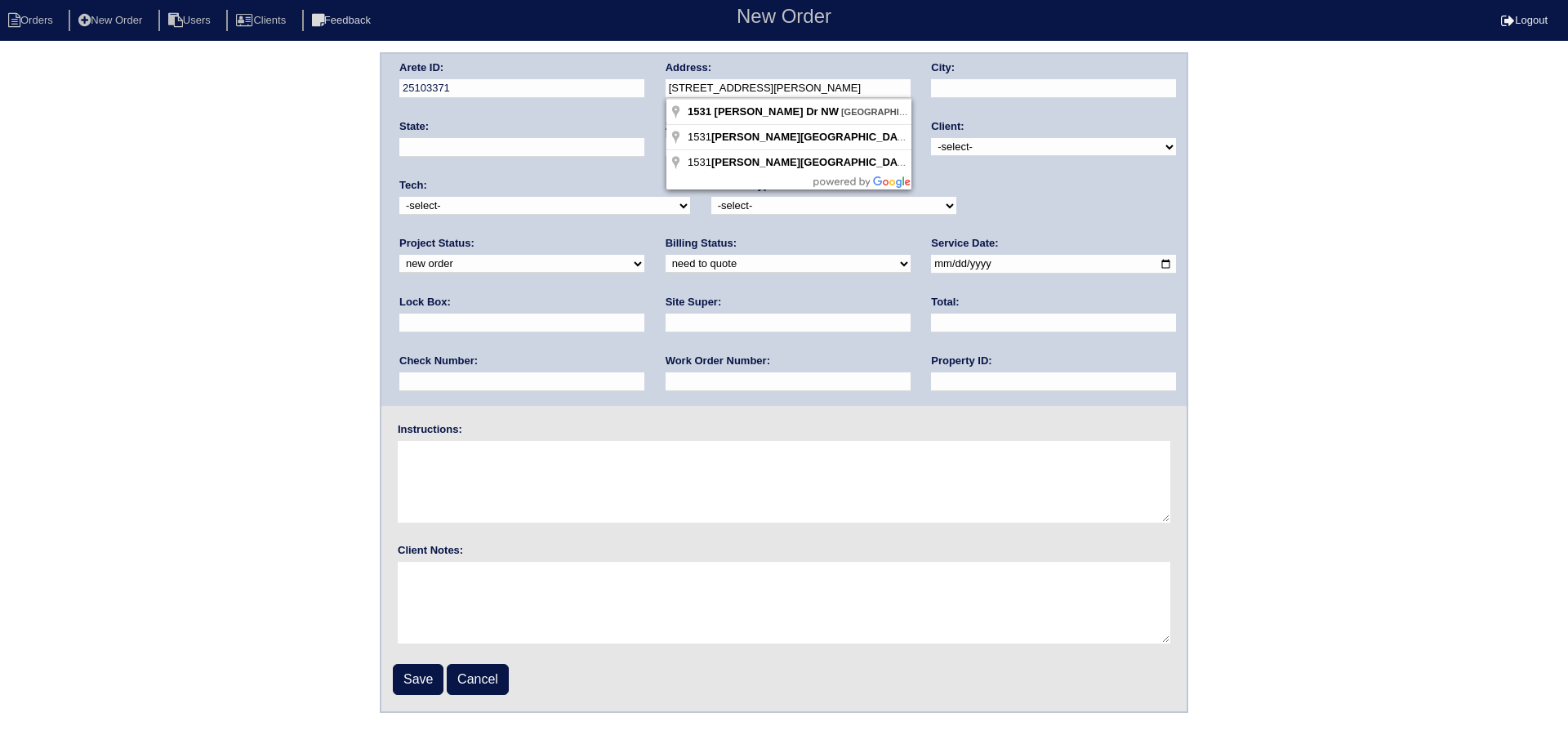
type input "[STREET_ADDRESS][PERSON_NAME]"
type input "[GEOGRAPHIC_DATA]"
type input "GA"
type input "30318"
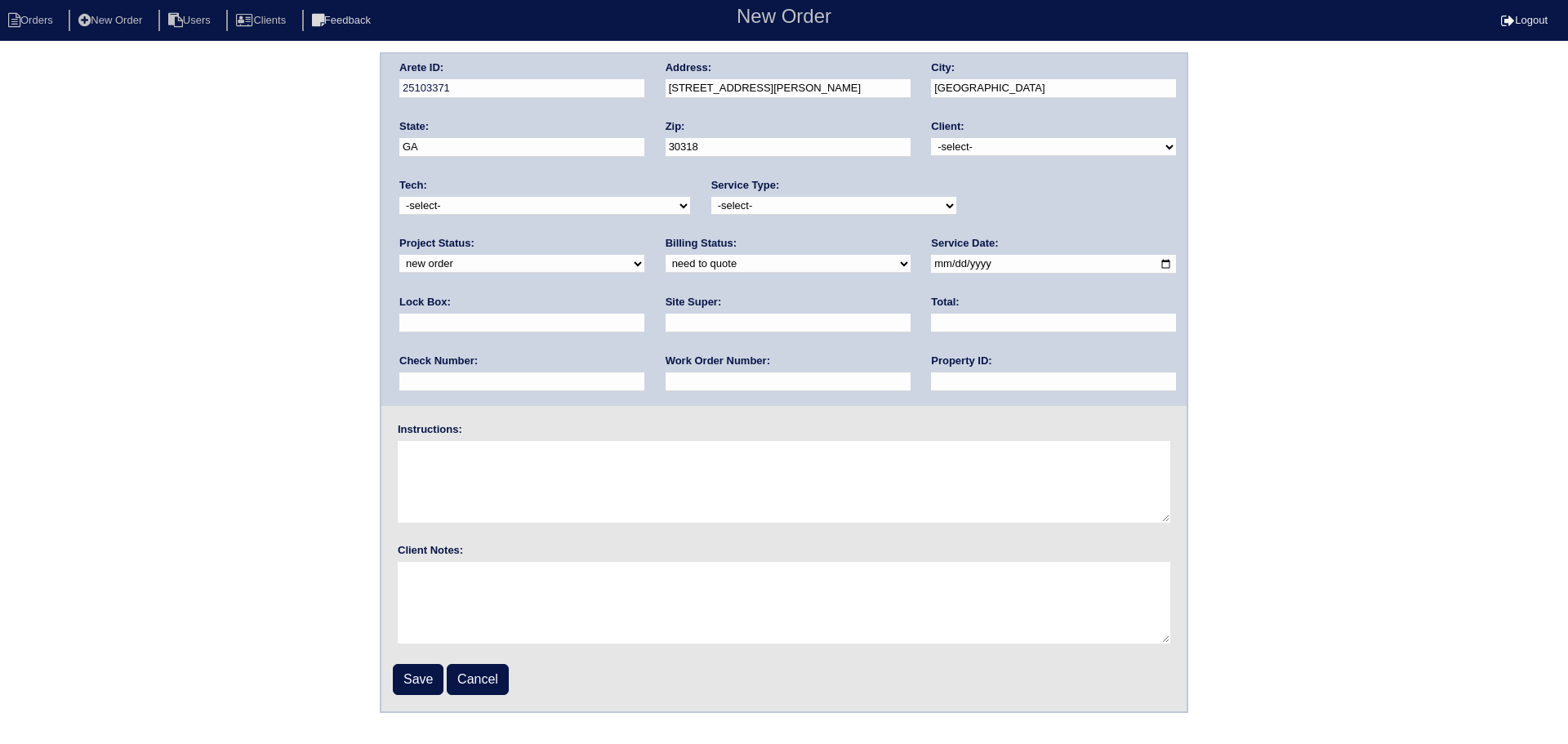
click at [1067, 151] on select "-select- TriCon American Homes American Homes 4 Rent First Key Homes Zillow The…" at bounding box center [1053, 147] width 245 height 18
select select "7"
click at [932, 138] on select "-select- TriCon American Homes American Homes 4 Rent First Key Homes Zillow The…" at bounding box center [1053, 147] width 245 height 18
click at [644, 255] on select "new order assigned in progress field complete need to schedule admin review arc…" at bounding box center [521, 263] width 245 height 18
select select "assigned"
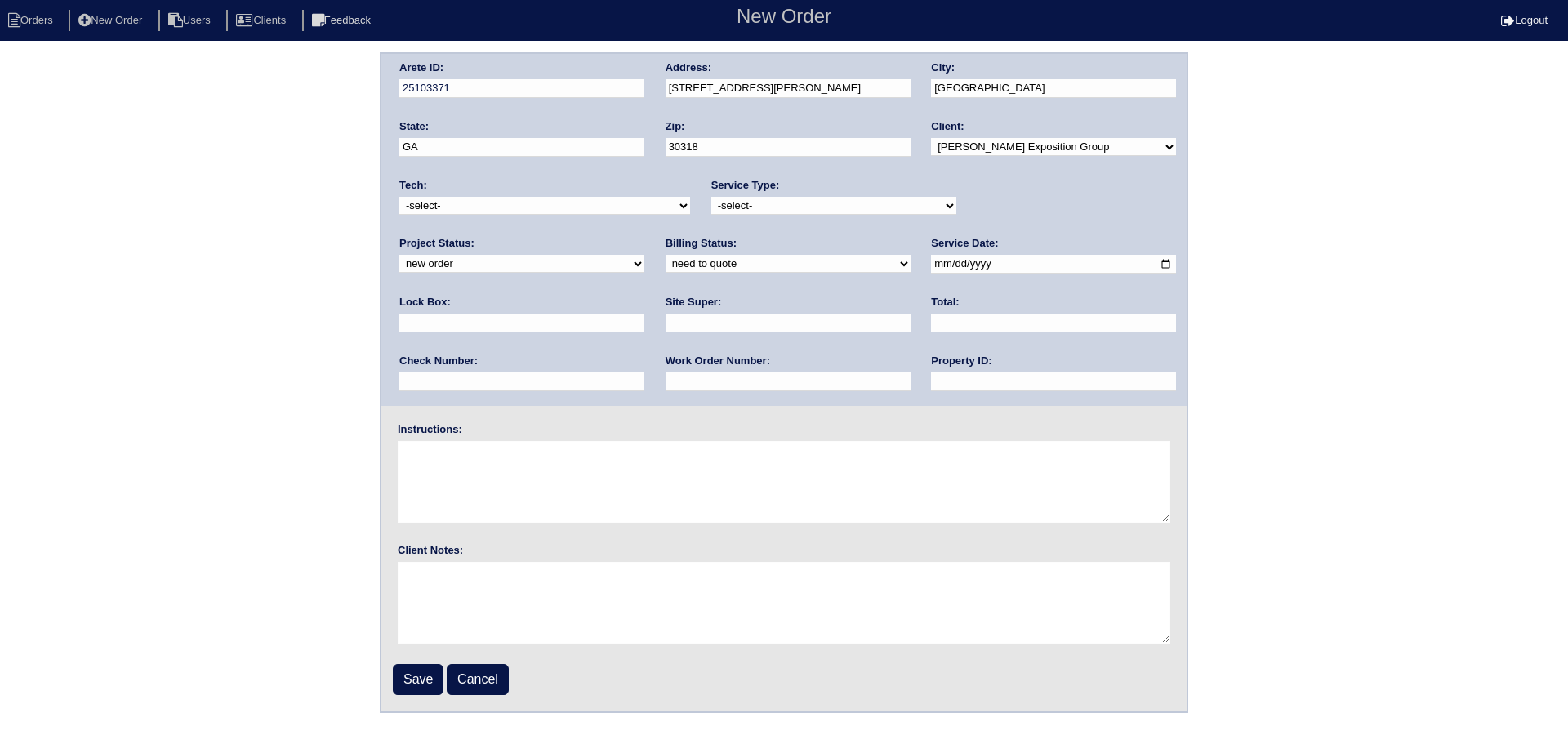
click at [644, 255] on select "new order assigned in progress field complete need to schedule admin review arc…" at bounding box center [521, 263] width 245 height 18
click at [843, 200] on select "-select- initial service basic service maintenance call replacement scope servi…" at bounding box center [833, 205] width 245 height 18
select select "service call"
click at [711, 197] on select "-select- initial service basic service maintenance call replacement scope servi…" at bounding box center [833, 205] width 245 height 18
click at [575, 206] on select "-select- [EMAIL_ADDRESS][DOMAIN_NAME] [EMAIL_ADDRESS][DOMAIN_NAME] [EMAIL_ADDRE…" at bounding box center [544, 205] width 291 height 18
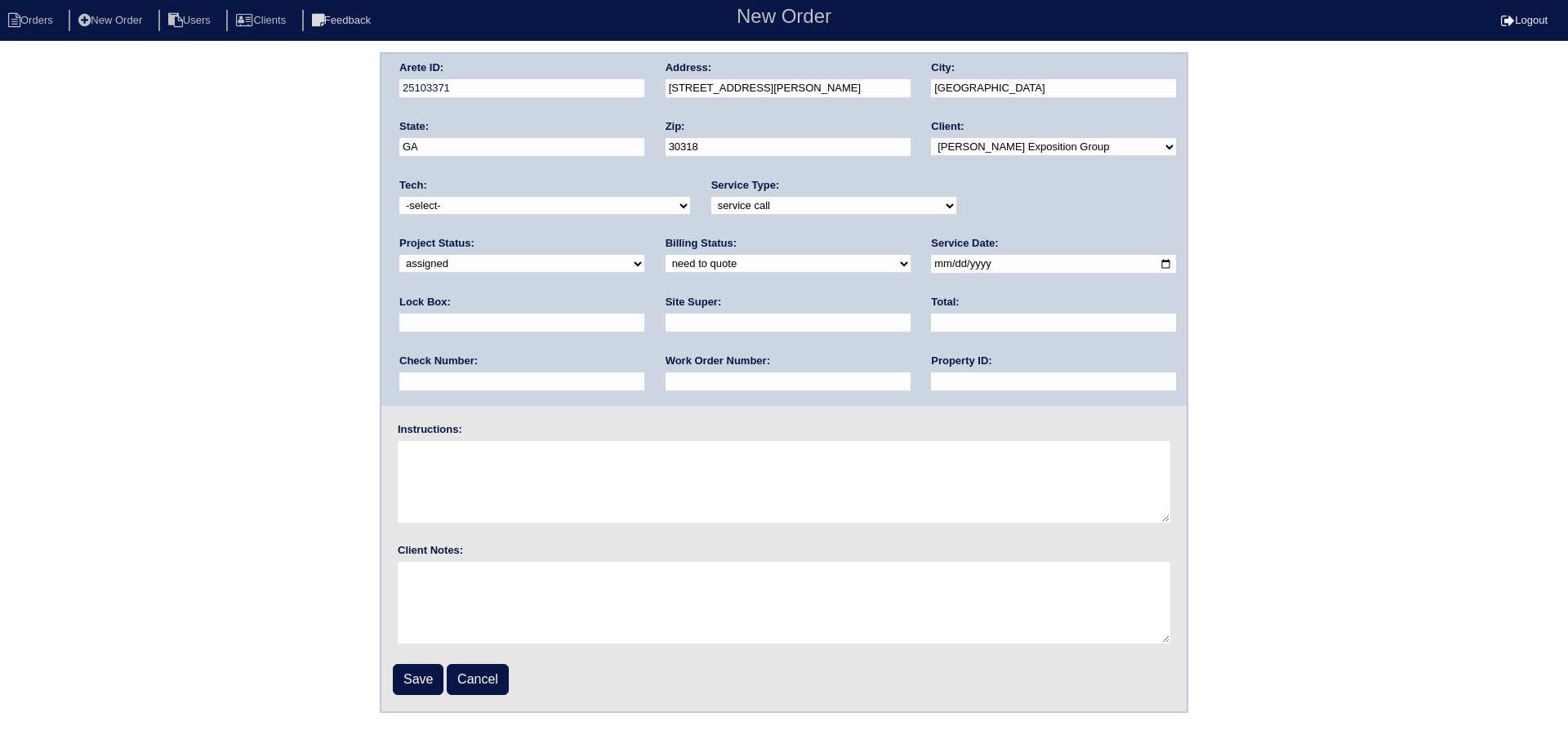
select select "27"
click at [399, 197] on select "-select- [EMAIL_ADDRESS][DOMAIN_NAME] [EMAIL_ADDRESS][DOMAIN_NAME] [EMAIL_ADDRE…" at bounding box center [544, 205] width 291 height 18
click at [665, 269] on select "need to quote quoted need to invoice invoiced paid warranty purchase order need…" at bounding box center [787, 263] width 245 height 18
select select "in quickbooks"
click at [665, 256] on select "need to quote quoted need to invoice invoiced paid warranty purchase order need…" at bounding box center [787, 263] width 245 height 18
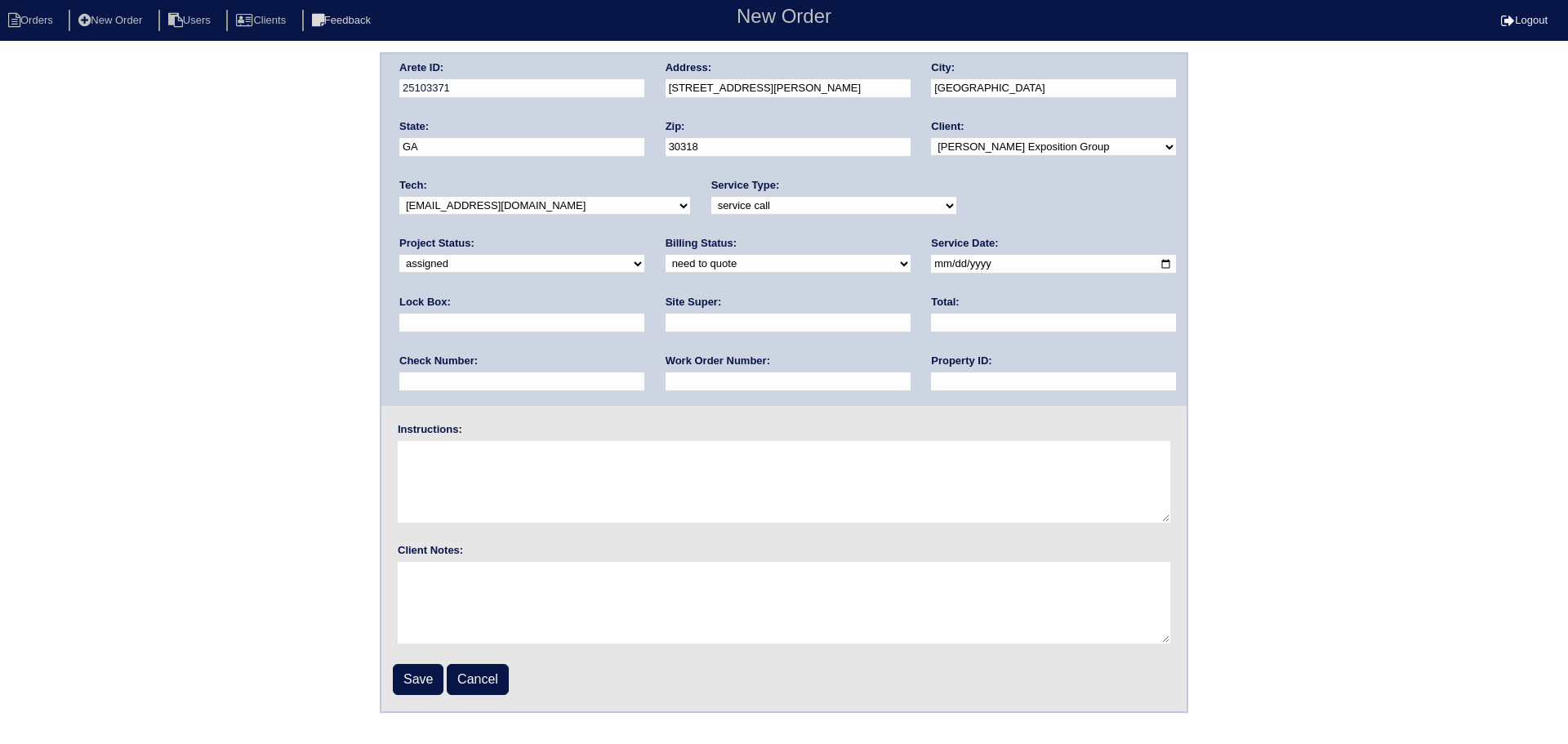
click at [931, 261] on input "date" at bounding box center [1053, 264] width 245 height 19
type input "2025-09-11"
click at [931, 382] on input "text" at bounding box center [1053, 382] width 245 height 19
type input "N/A"
click at [418, 671] on input "Save" at bounding box center [419, 679] width 51 height 31
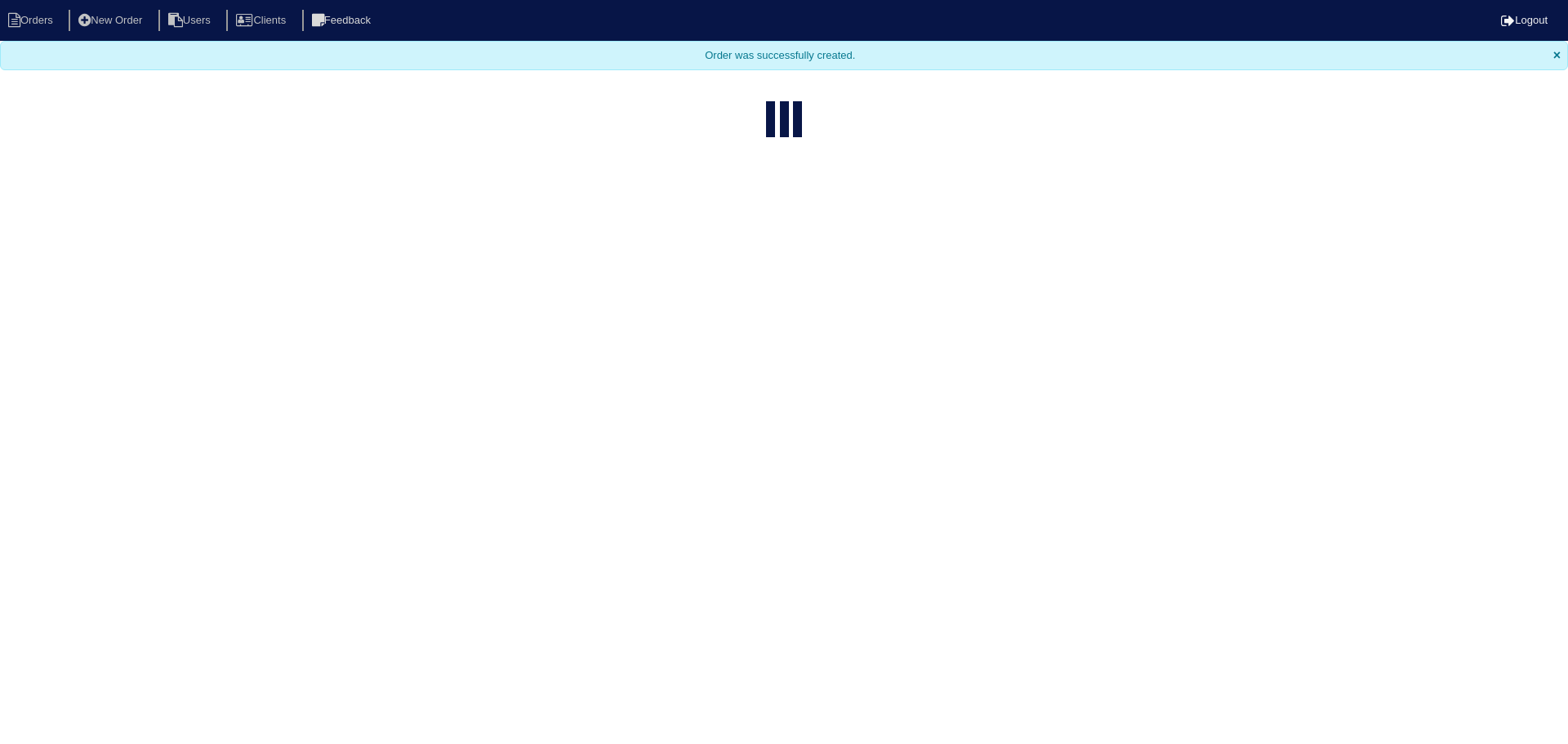
select select "15"
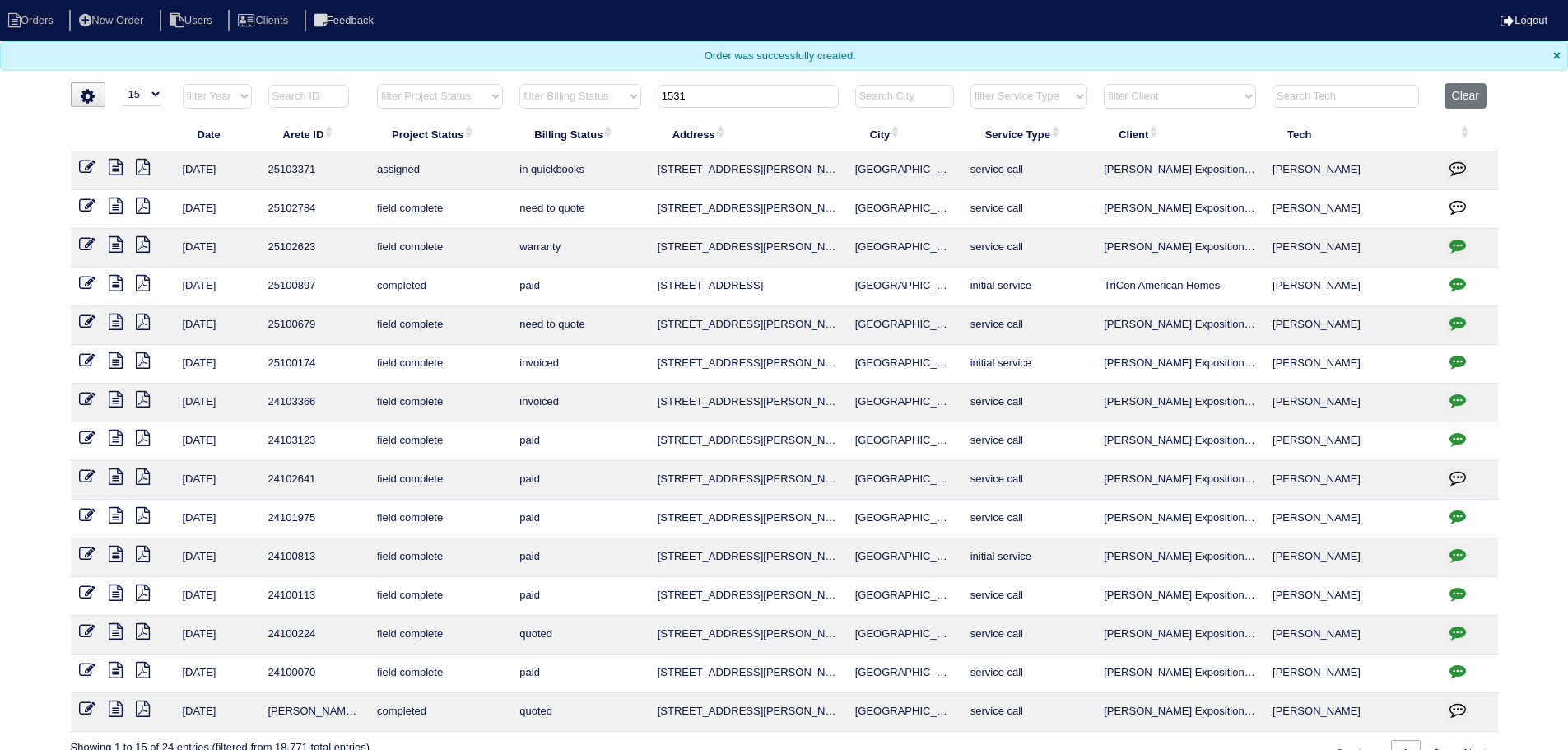
click at [721, 96] on input "1531" at bounding box center [748, 96] width 181 height 23
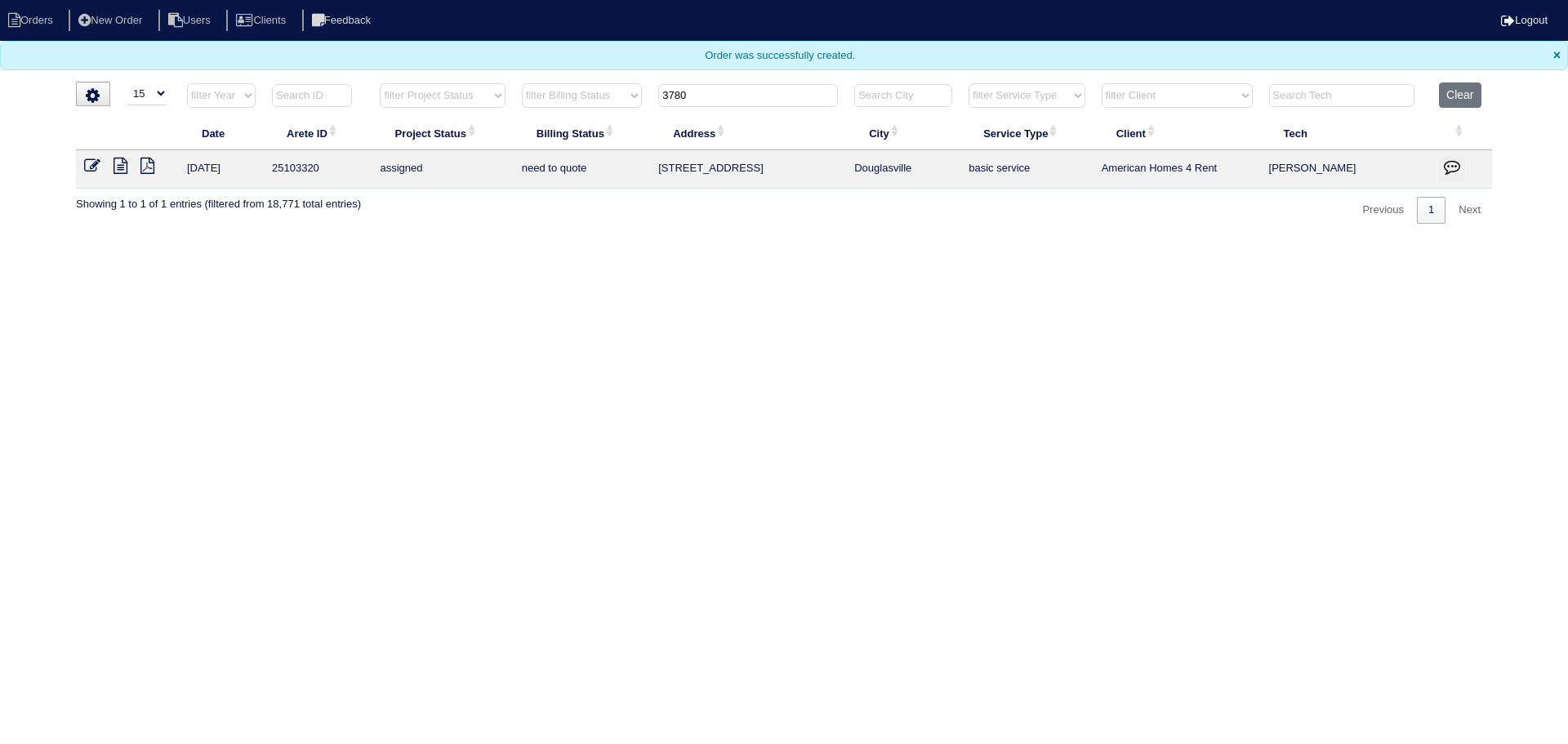
type input "3780"
click at [96, 163] on icon at bounding box center [91, 166] width 16 height 16
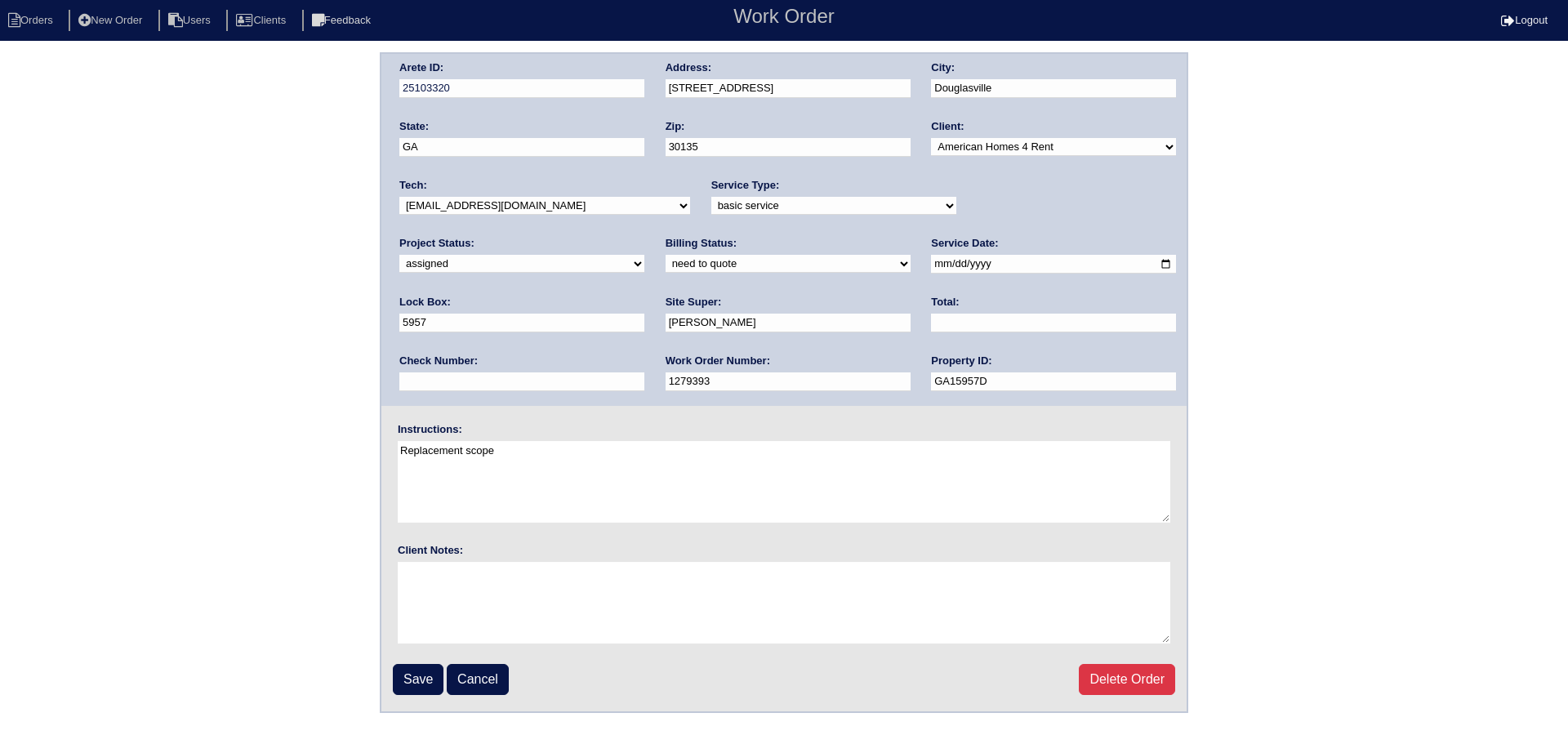
click at [931, 261] on input "2025-09-09" at bounding box center [1053, 264] width 245 height 19
type input "2025-09-11"
click at [421, 682] on input "Save" at bounding box center [419, 679] width 51 height 31
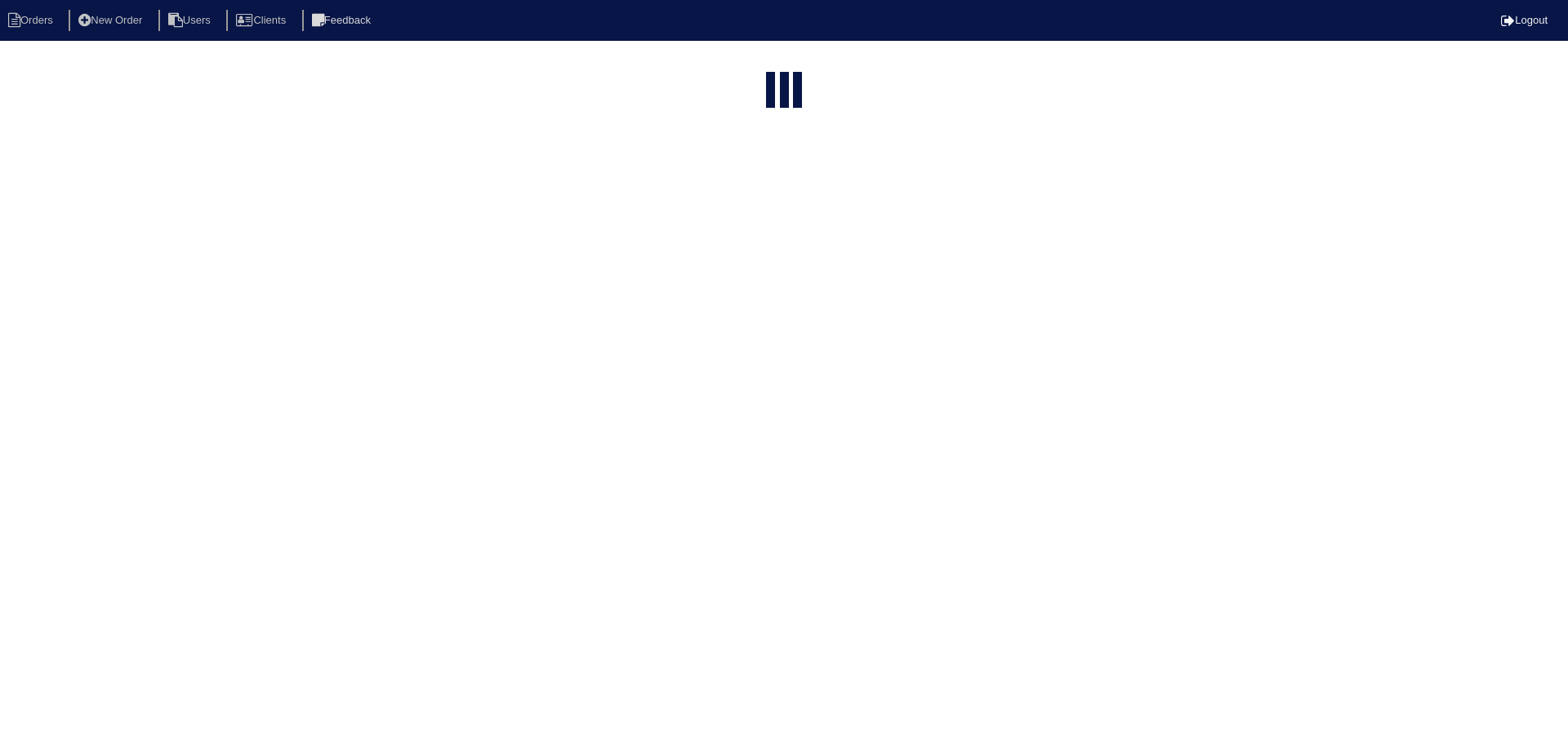
select select "15"
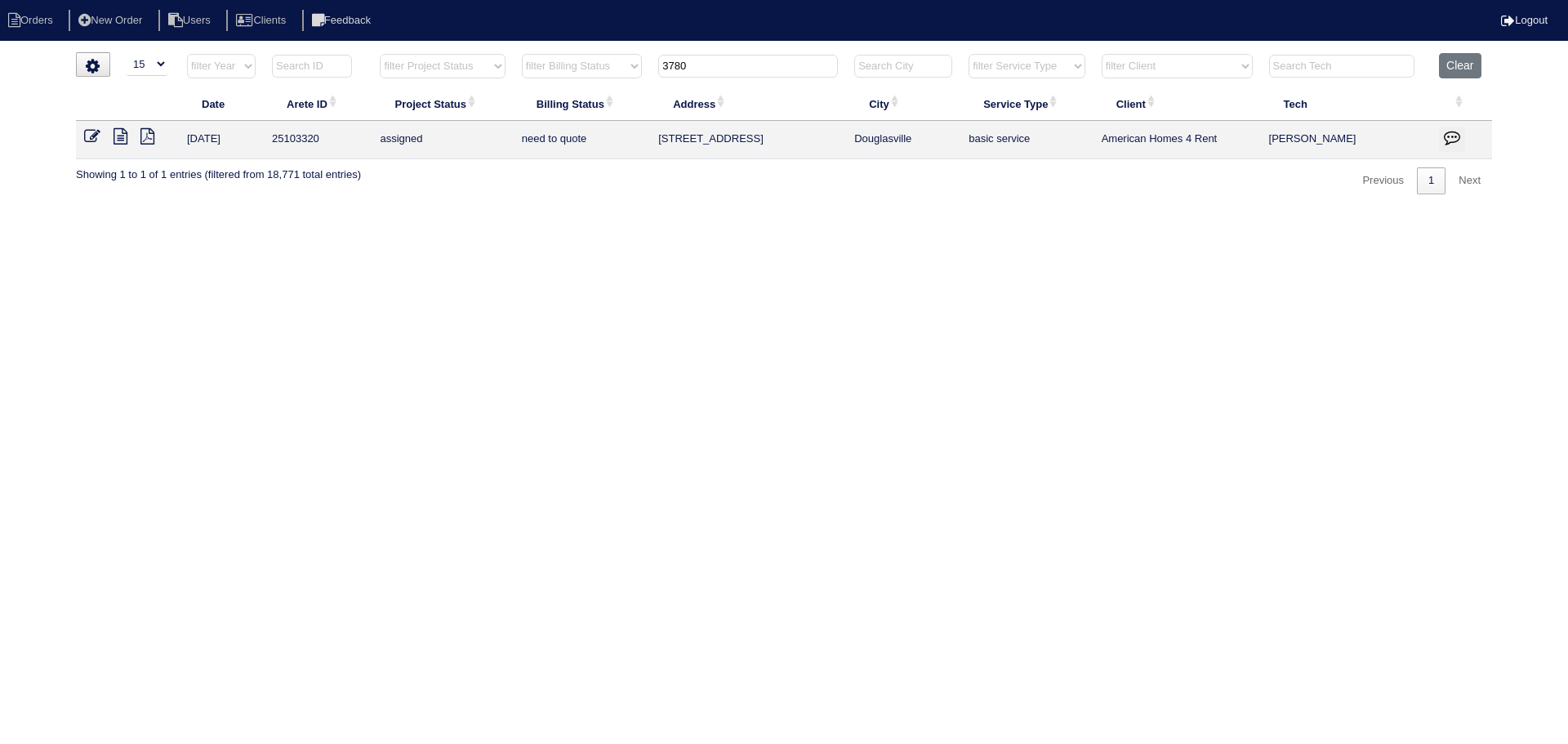
drag, startPoint x: 640, startPoint y: 67, endPoint x: 625, endPoint y: 71, distance: 15.5
click at [584, 65] on tr "filter Year -- Any Year -- 2025 2024 2023 2022 2021 2020 2019 filter Project St…" at bounding box center [784, 70] width 1416 height 34
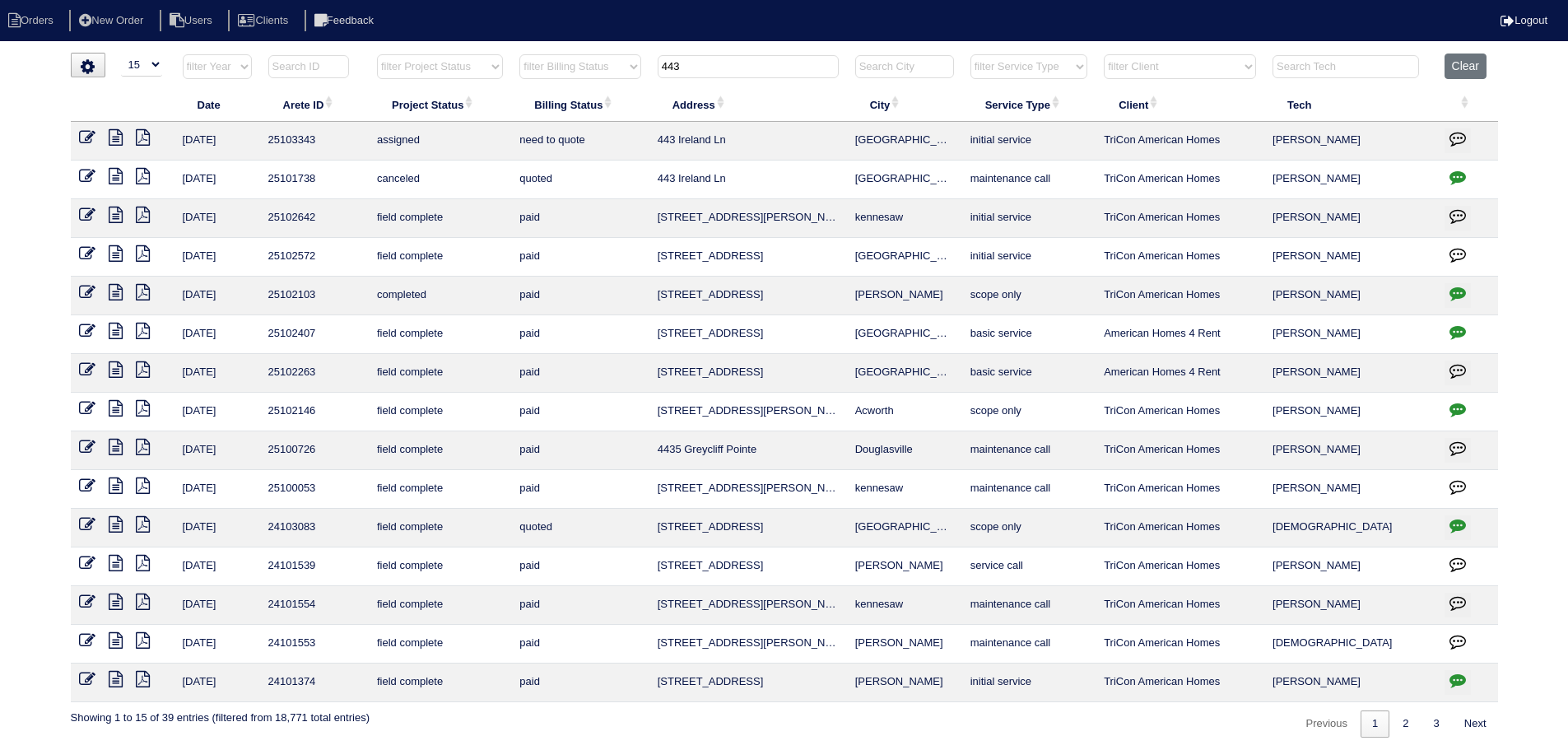
type input "443"
click at [94, 136] on icon at bounding box center [86, 137] width 16 height 16
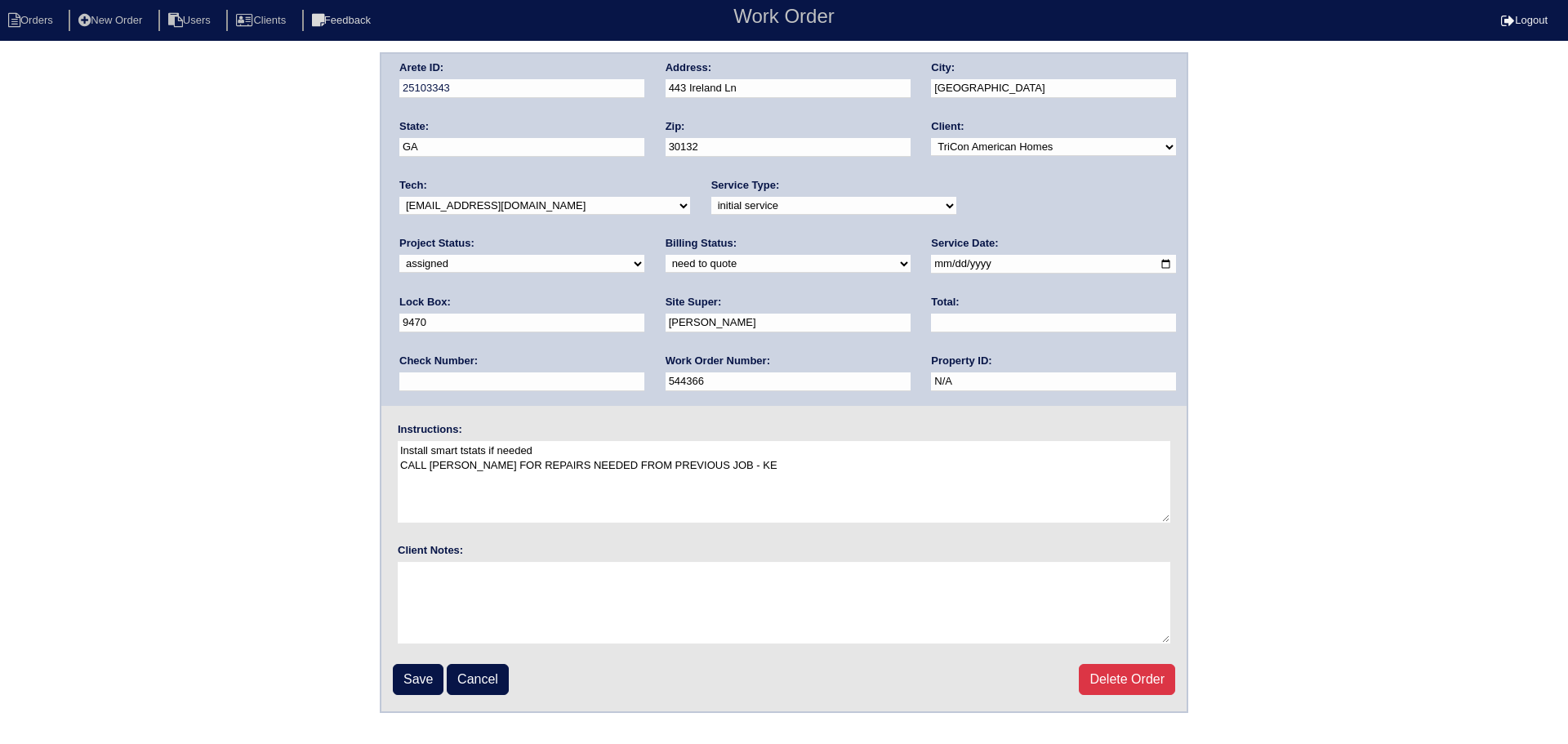
drag, startPoint x: 901, startPoint y: 265, endPoint x: 862, endPoint y: 303, distance: 54.5
click at [931, 265] on input "[DATE]" at bounding box center [1053, 264] width 245 height 19
type input "[DATE]"
click at [418, 671] on input "Save" at bounding box center [419, 679] width 51 height 31
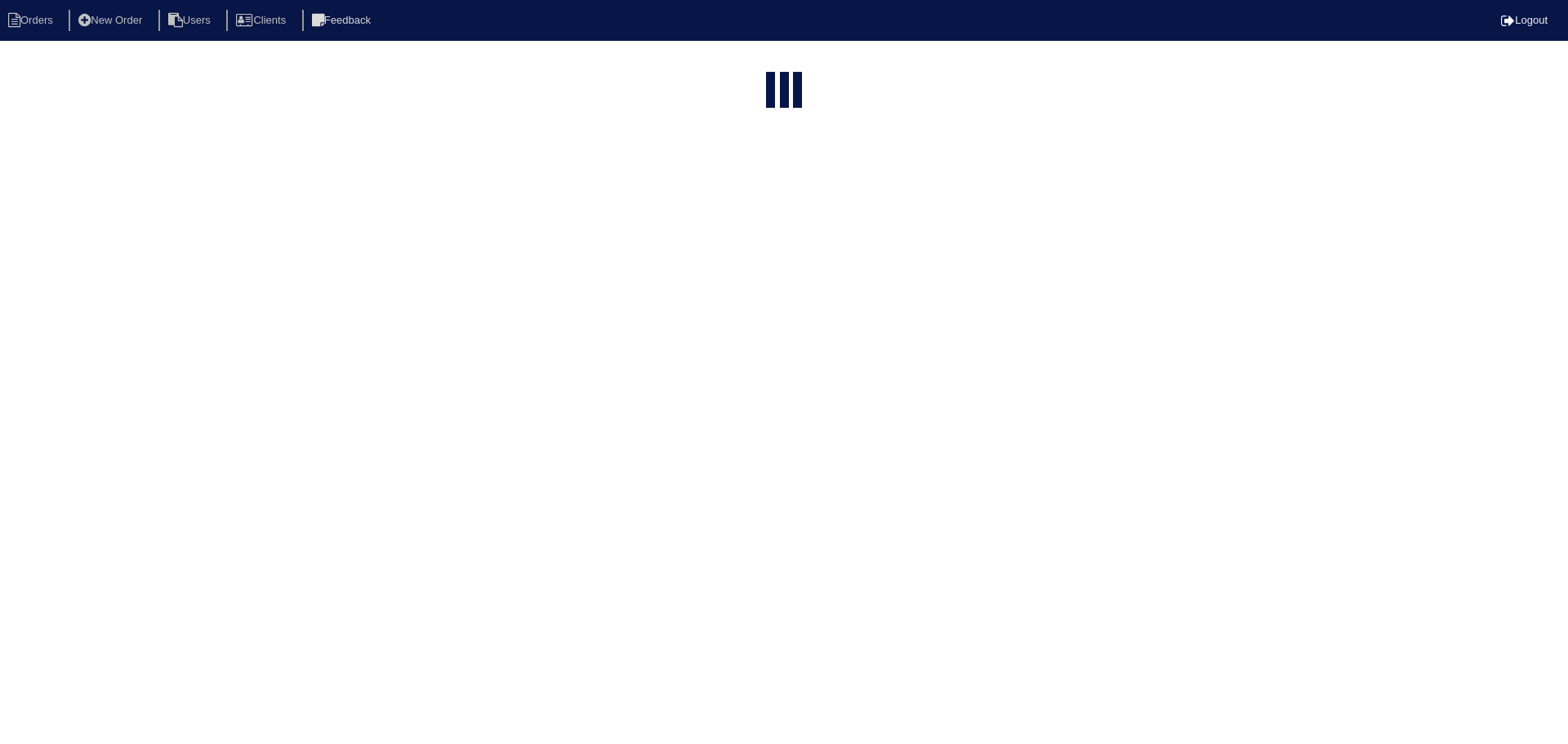
select select "15"
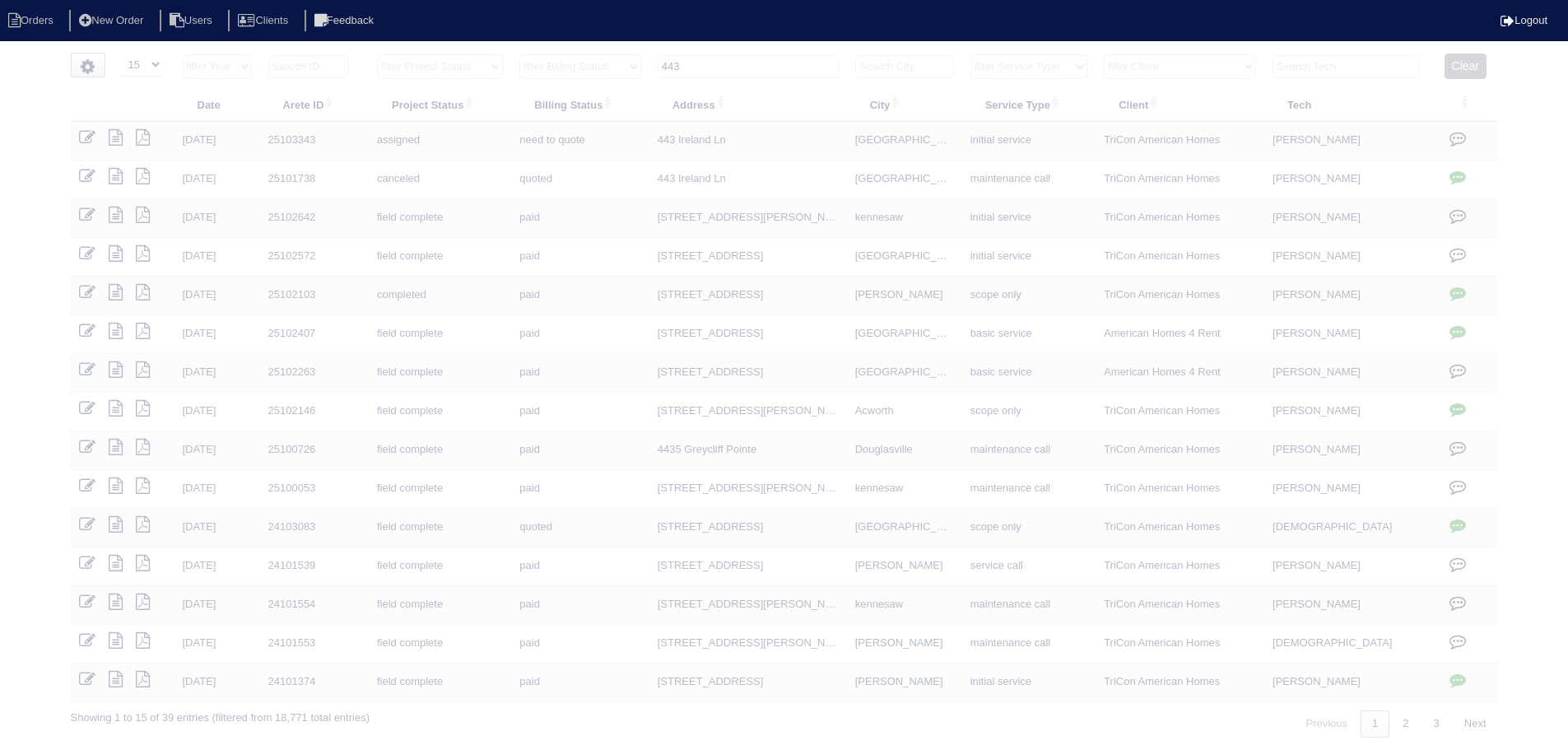
click at [762, 65] on input "443" at bounding box center [748, 66] width 181 height 23
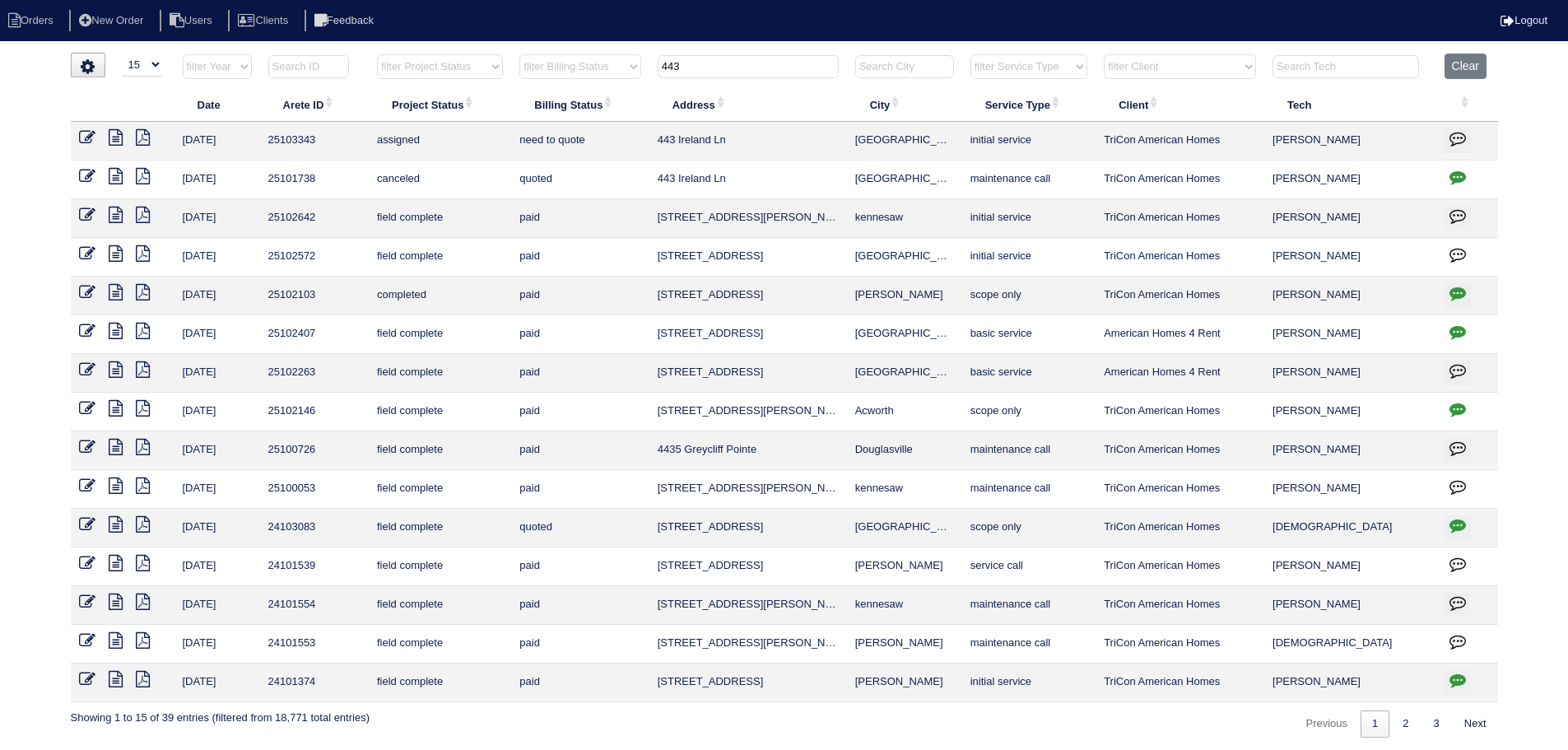
click at [762, 65] on input "443" at bounding box center [748, 66] width 181 height 23
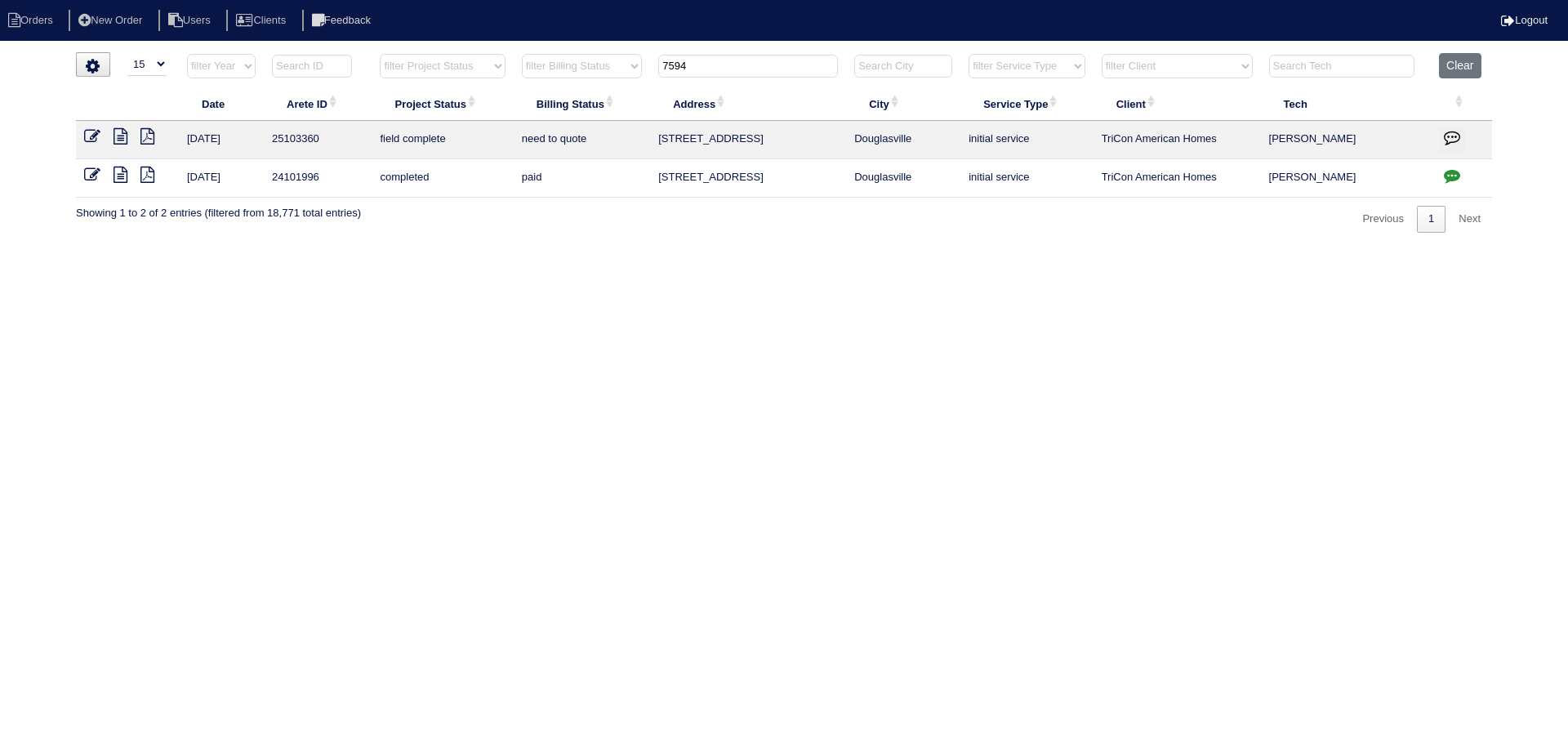
type input "7594"
click at [91, 134] on icon at bounding box center [91, 135] width 16 height 16
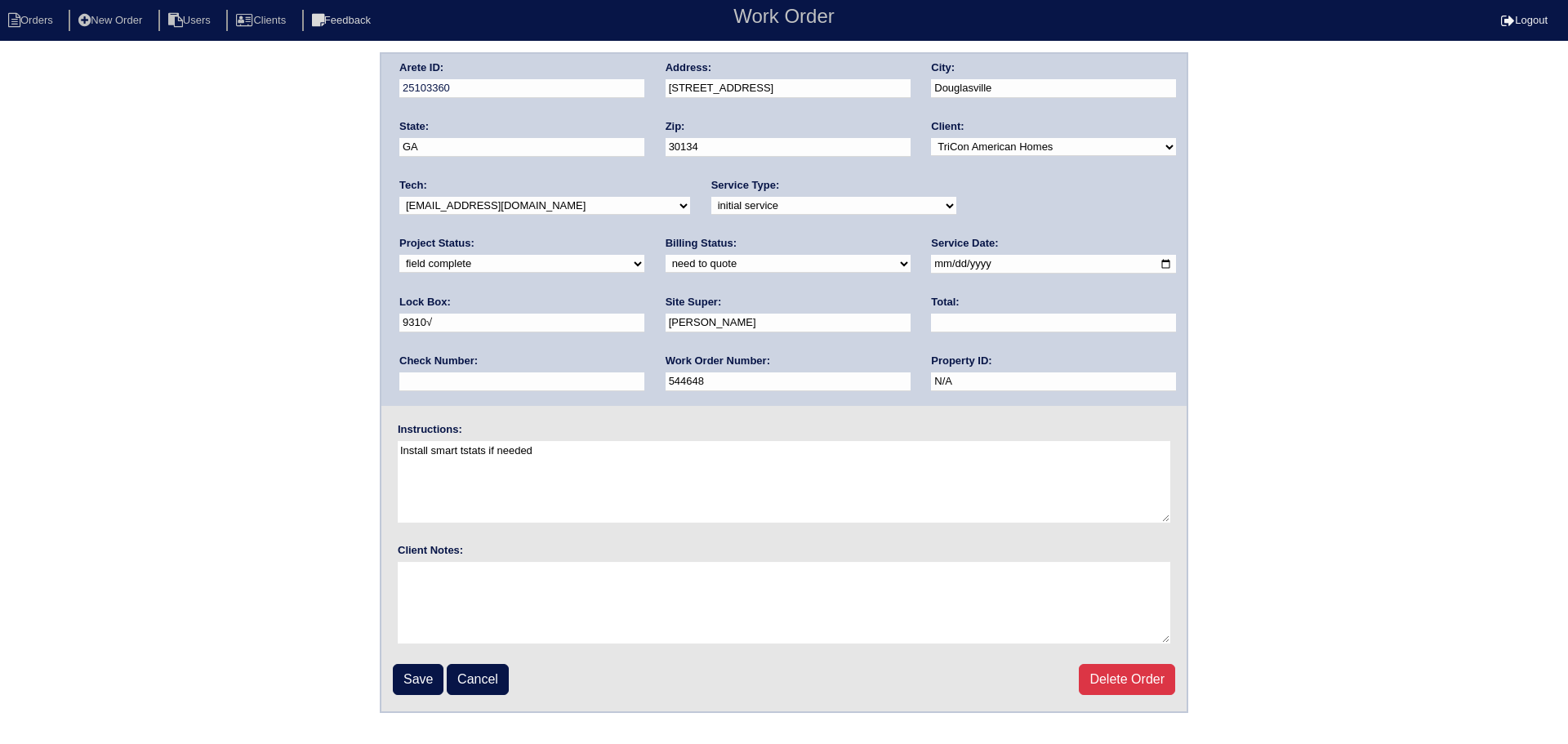
click at [931, 261] on input "[DATE]" at bounding box center [1053, 264] width 245 height 19
type input "[DATE]"
click at [413, 679] on input "Save" at bounding box center [419, 679] width 51 height 31
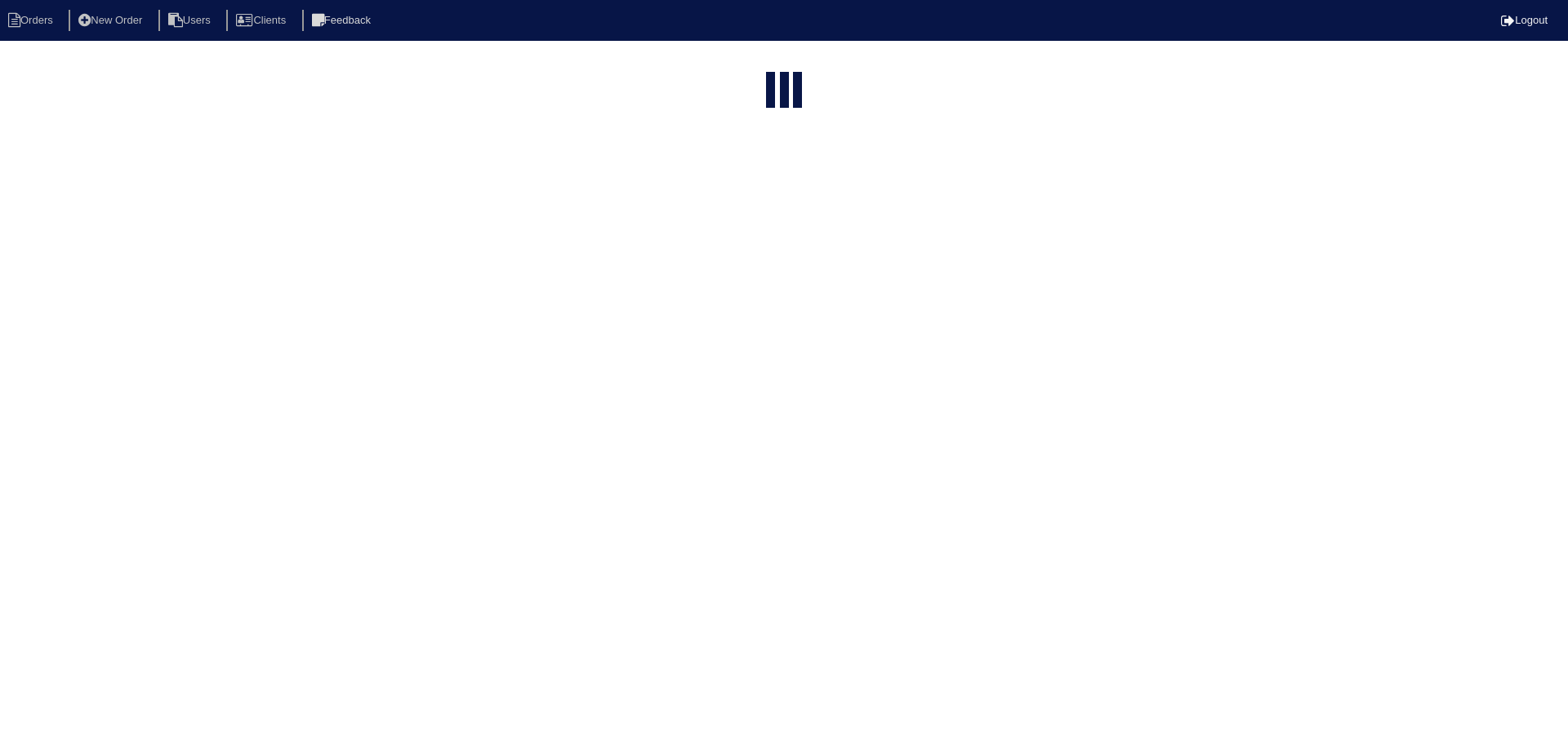
select select "15"
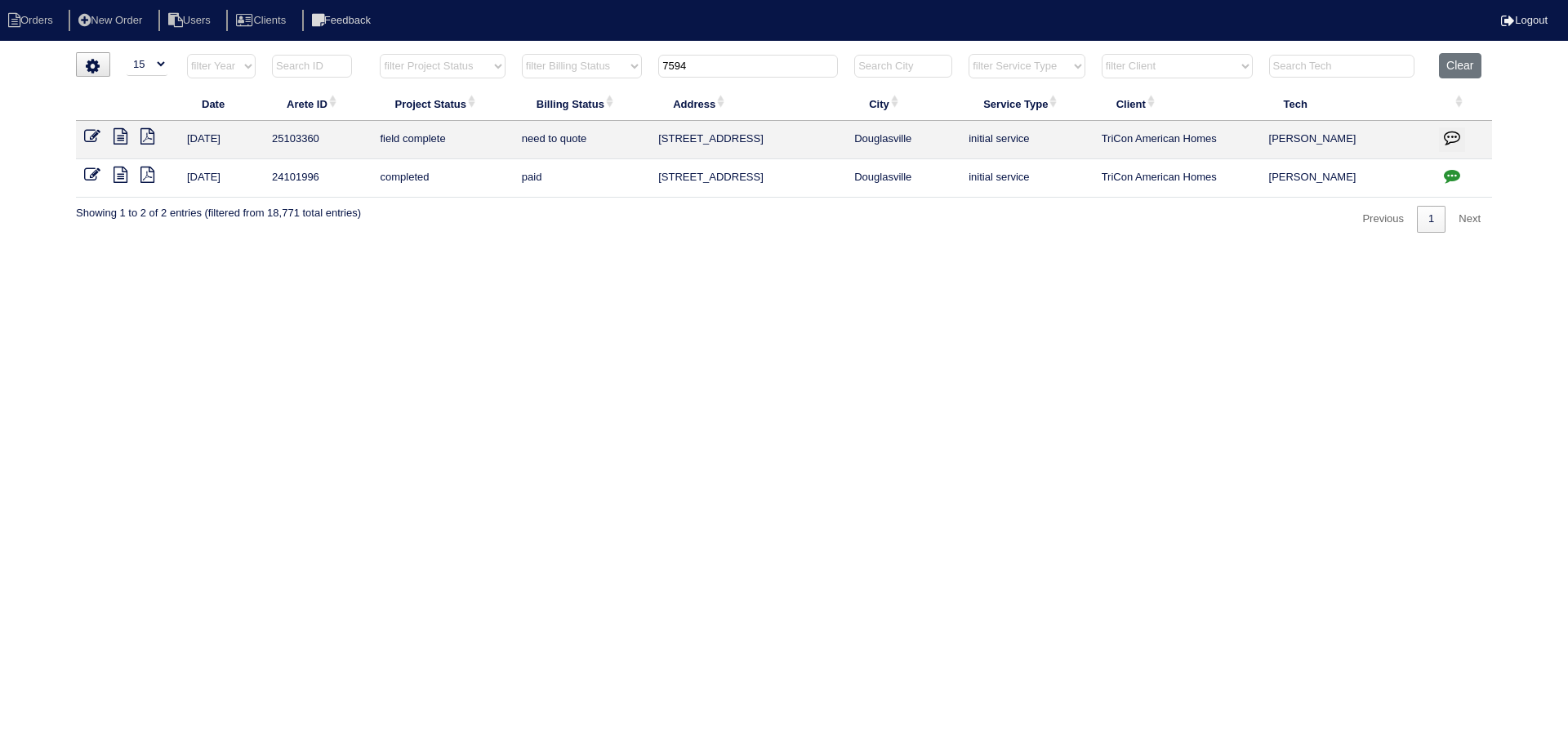
drag, startPoint x: 630, startPoint y: 52, endPoint x: 578, endPoint y: 56, distance: 52.2
click at [578, 56] on tr "filter Year -- Any Year -- 2025 2024 2023 2022 2021 2020 2019 filter Project St…" at bounding box center [784, 70] width 1416 height 34
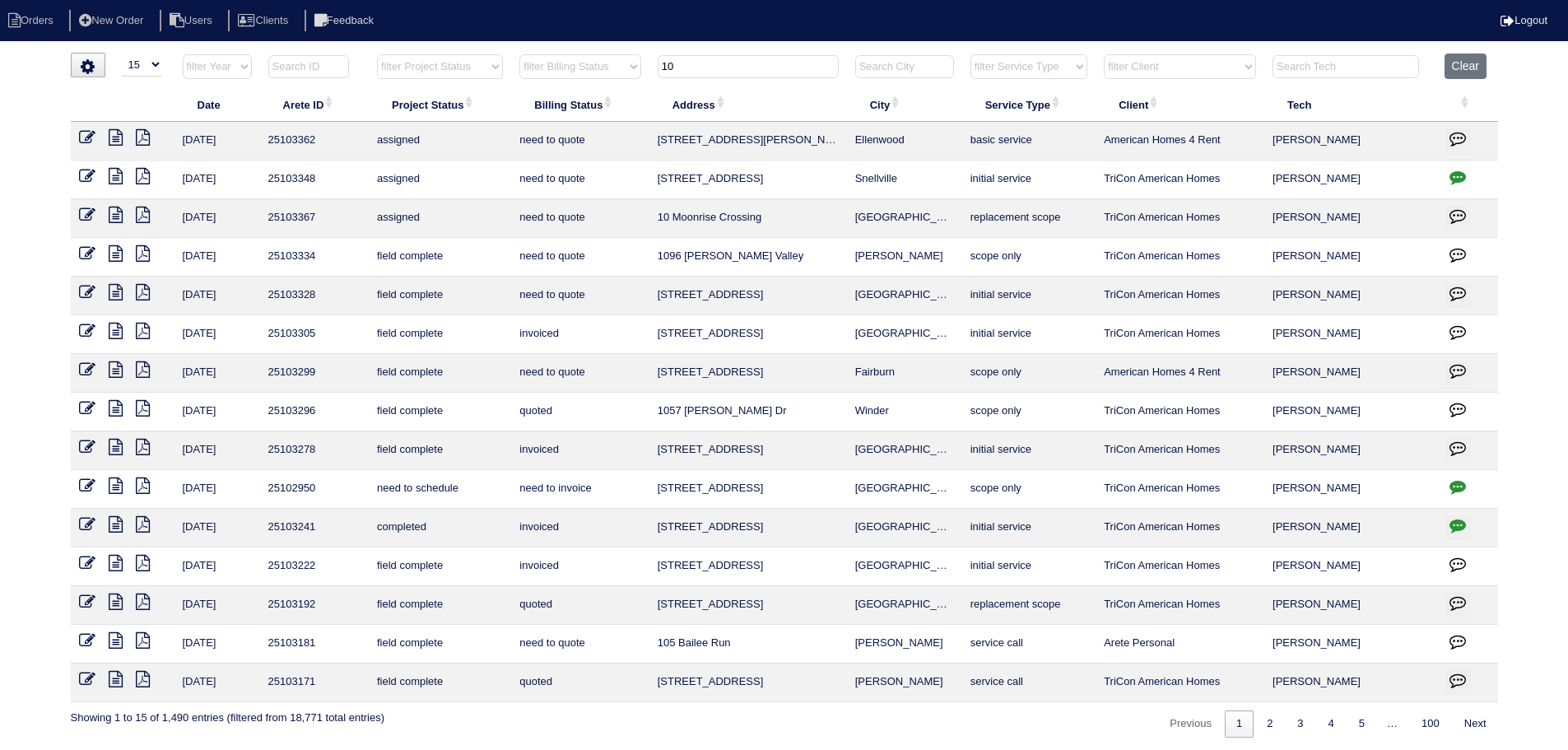
type input "10"
click at [80, 213] on icon at bounding box center [86, 214] width 16 height 16
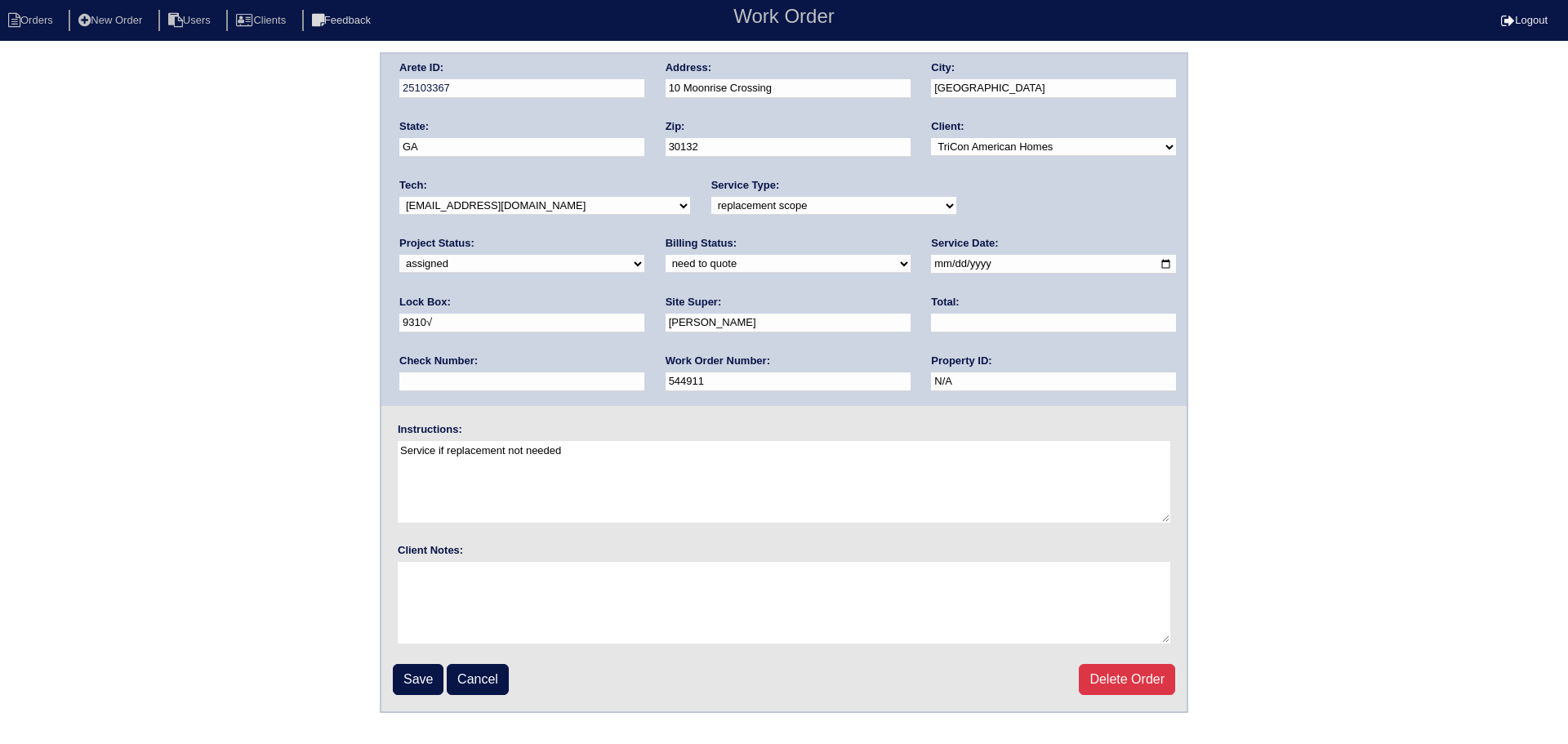
click at [931, 266] on input "[DATE]" at bounding box center [1053, 264] width 245 height 19
type input "[DATE]"
click at [398, 677] on input "Save" at bounding box center [419, 679] width 51 height 31
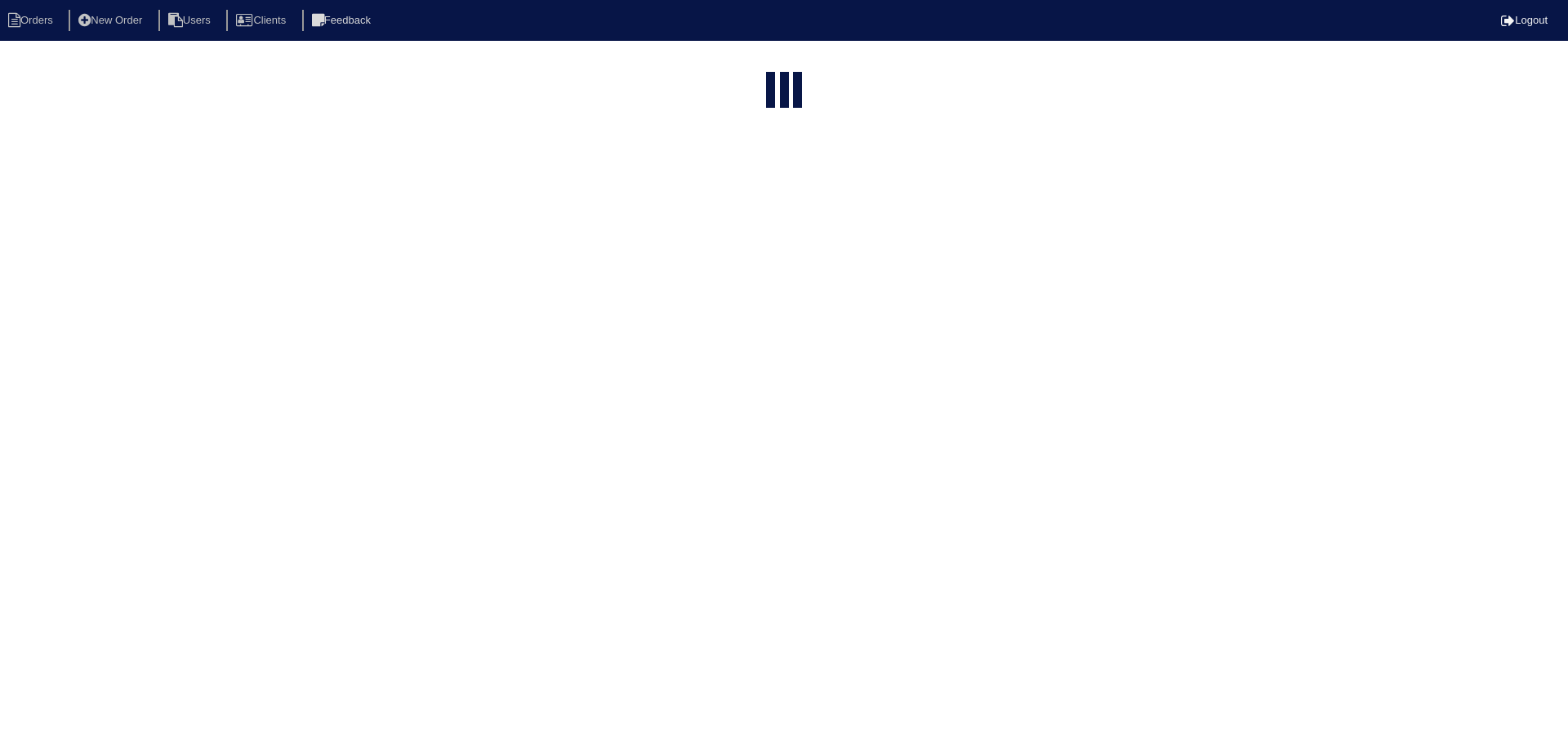
select select "15"
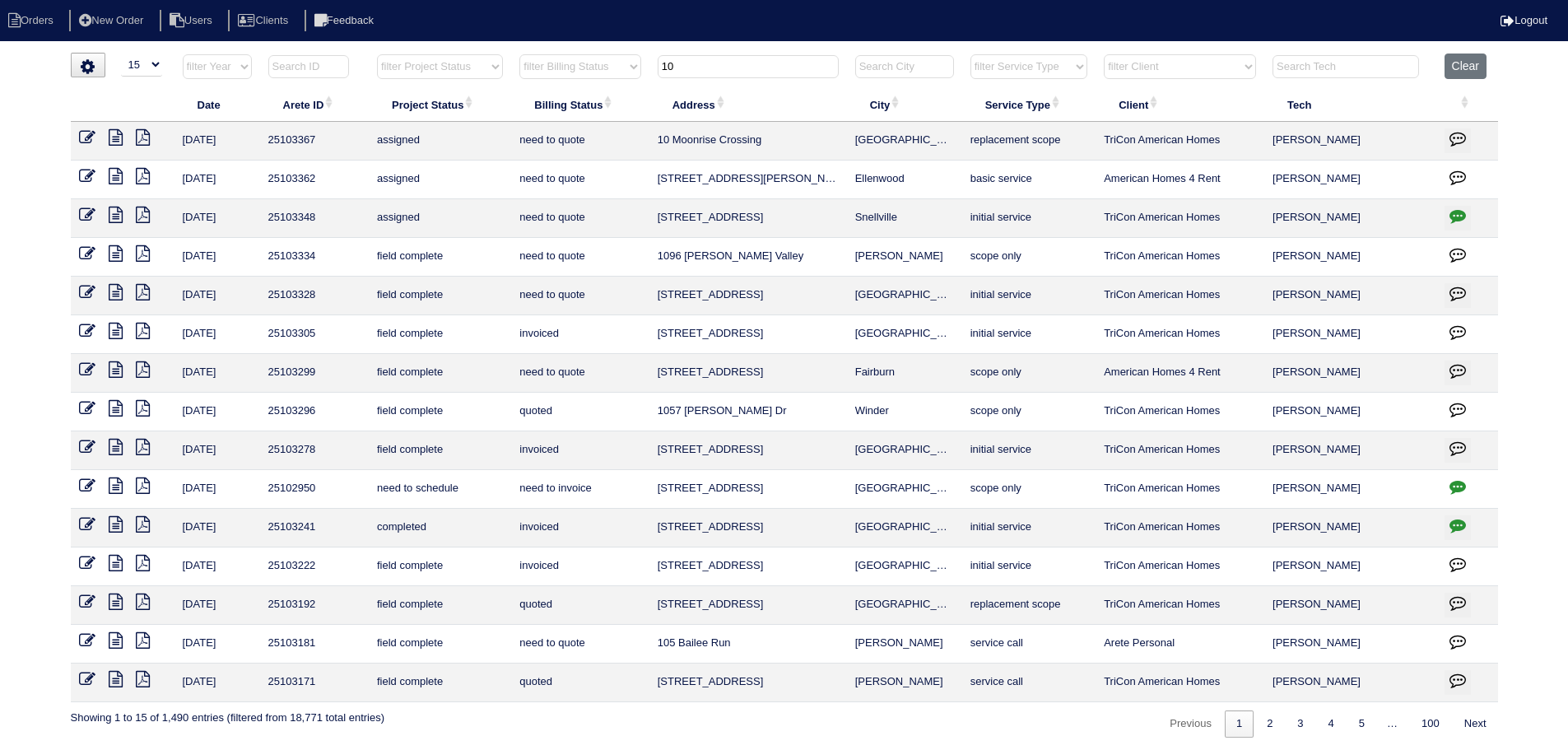
drag, startPoint x: 720, startPoint y: 61, endPoint x: 601, endPoint y: 67, distance: 119.2
click at [578, 67] on tr "filter Year -- Any Year -- 2025 2024 2023 2022 2021 2020 2019 filter Project St…" at bounding box center [784, 70] width 1427 height 34
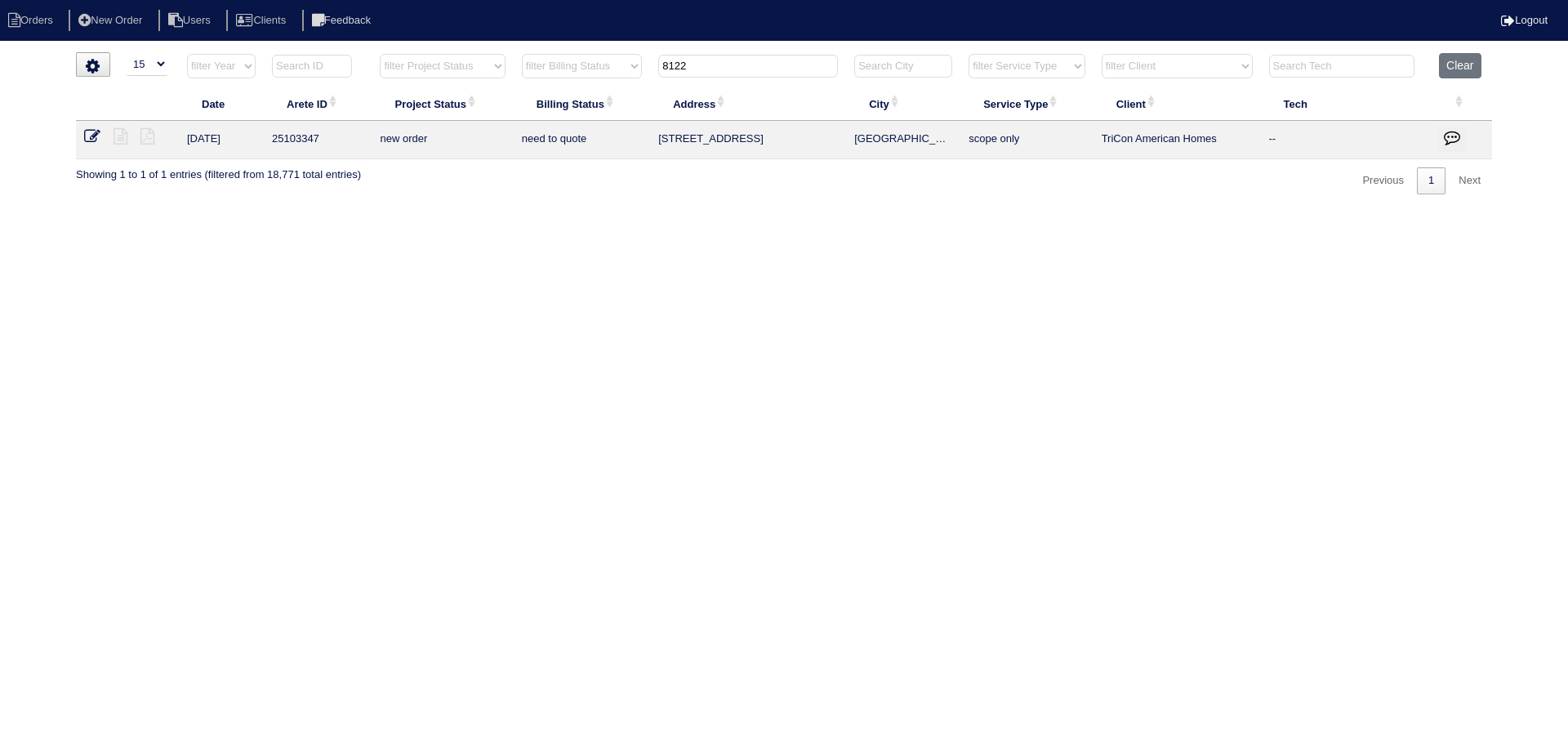
type input "8122"
click at [83, 140] on td at bounding box center [127, 139] width 103 height 39
click at [86, 138] on icon at bounding box center [91, 135] width 16 height 16
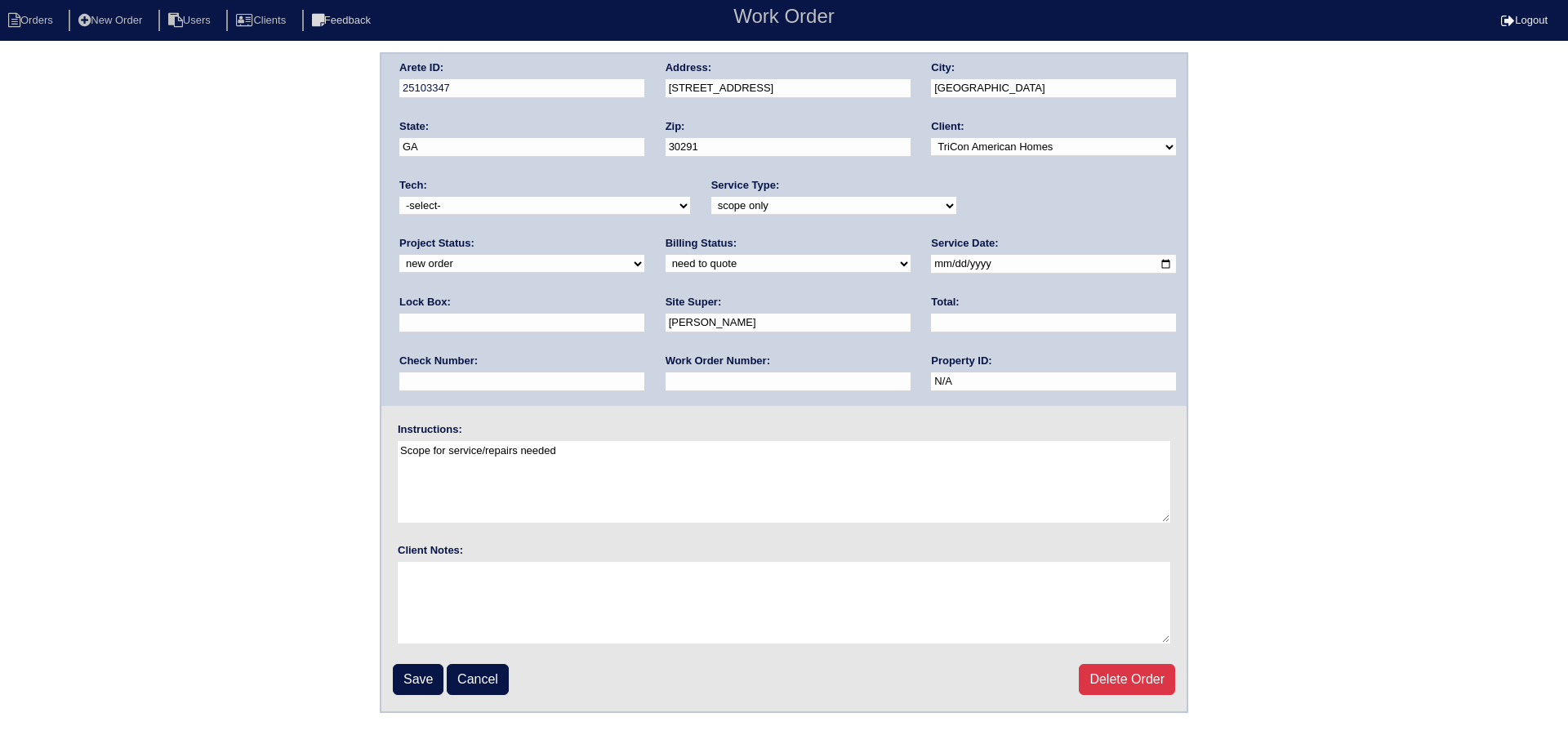
click at [644, 255] on select "new order assigned in progress field complete need to schedule admin review arc…" at bounding box center [521, 263] width 245 height 18
select select "assigned"
click at [644, 255] on select "new order assigned in progress field complete need to schedule admin review arc…" at bounding box center [521, 263] width 245 height 18
click at [931, 264] on input "[DATE]" at bounding box center [1053, 264] width 245 height 19
type input "[DATE]"
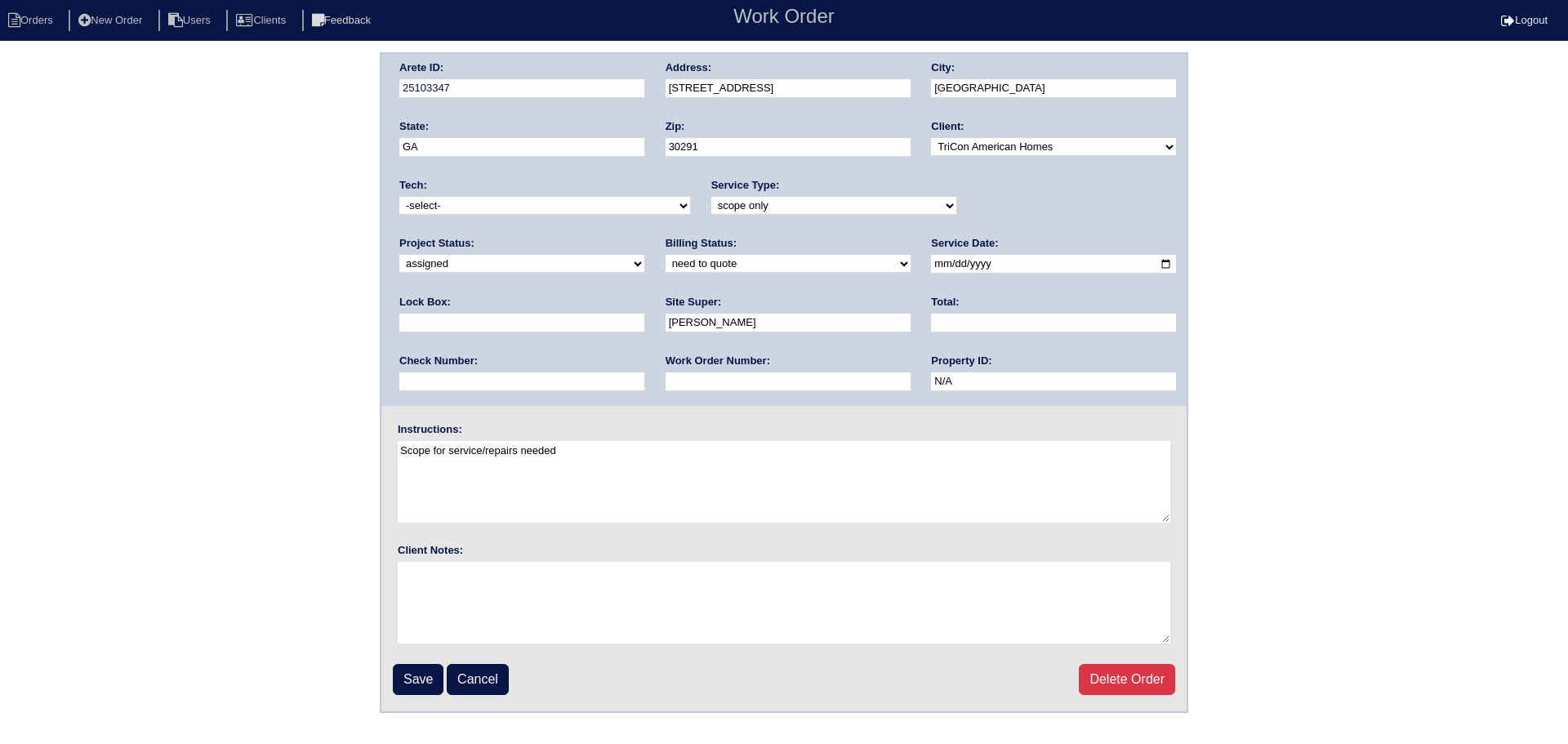
click at [599, 206] on select "-select- [EMAIL_ADDRESS][DOMAIN_NAME] [EMAIL_ADDRESS][DOMAIN_NAME] [EMAIL_ADDRE…" at bounding box center [544, 205] width 291 height 18
select select "31"
click at [399, 197] on select "-select- [EMAIL_ADDRESS][DOMAIN_NAME] [EMAIL_ADDRESS][DOMAIN_NAME] [EMAIL_ADDRE…" at bounding box center [544, 205] width 291 height 18
click at [39, 13] on li "Orders" at bounding box center [33, 20] width 66 height 22
select select "15"
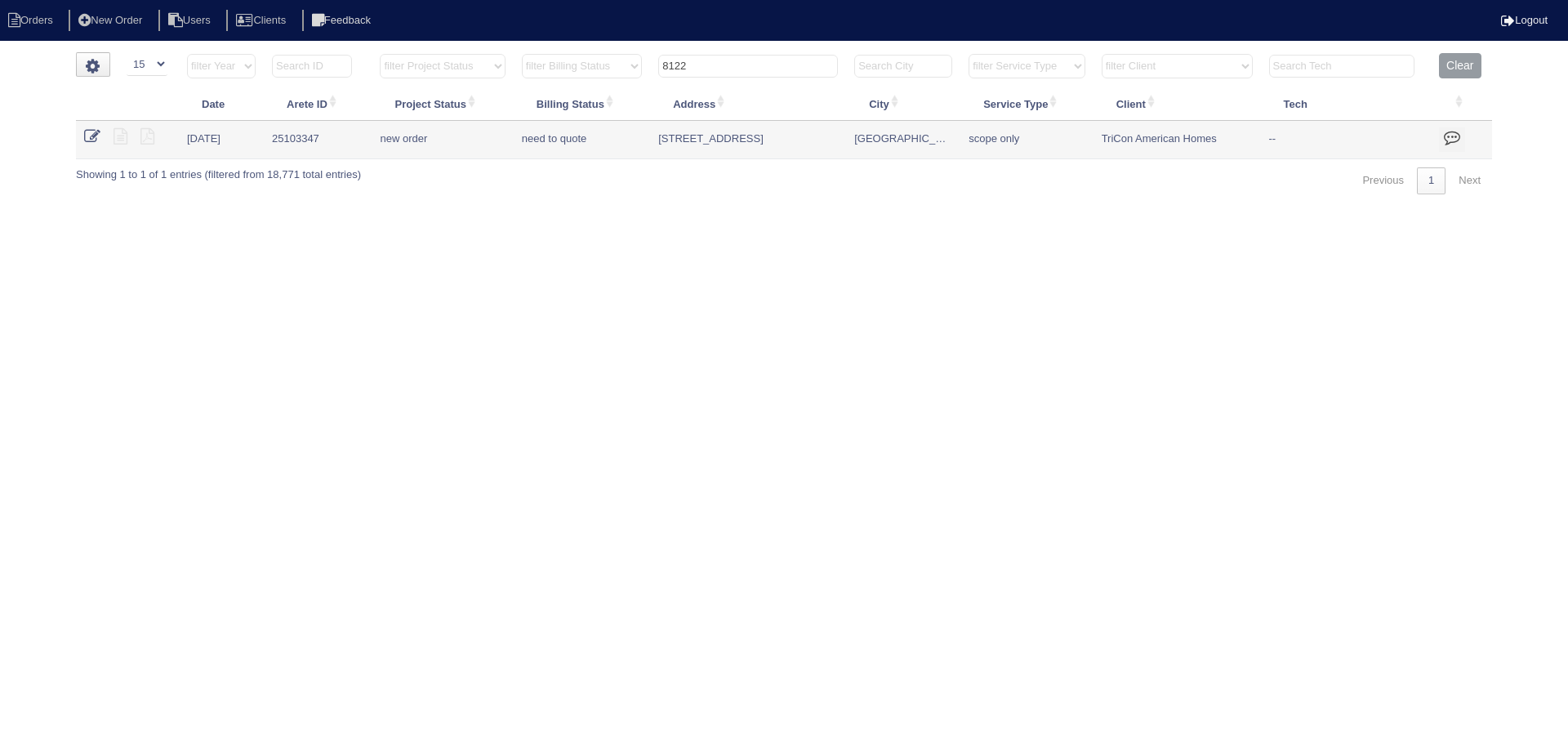
drag, startPoint x: 678, startPoint y: 71, endPoint x: 584, endPoint y: 66, distance: 94.1
click at [584, 66] on tr "filter Year -- Any Year -- 2025 2024 2023 2022 2021 2020 2019 filter Project St…" at bounding box center [784, 70] width 1416 height 34
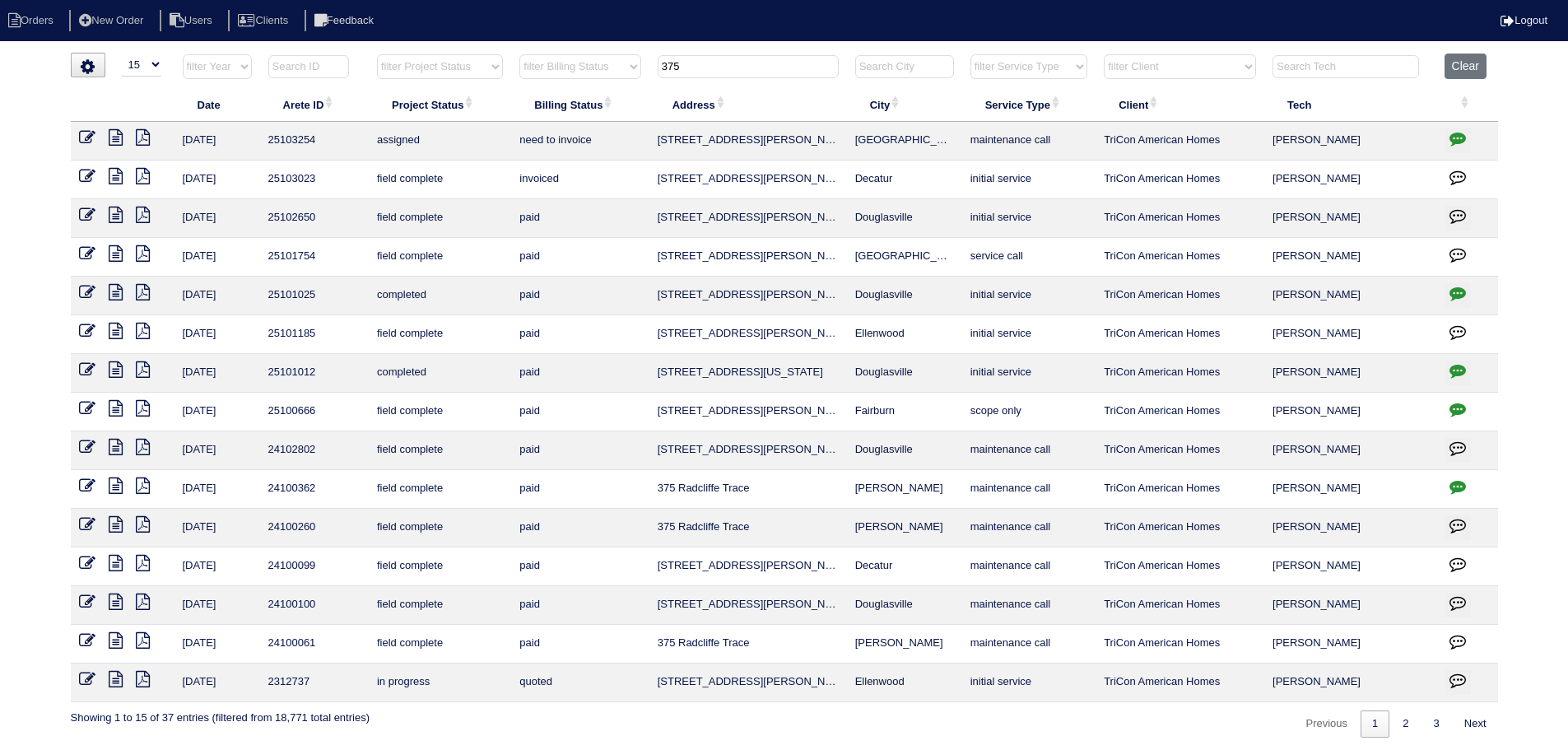
drag, startPoint x: 743, startPoint y: 66, endPoint x: 620, endPoint y: 59, distance: 123.2
click at [620, 59] on tr "filter Year -- Any Year -- 2025 2024 2023 2022 2021 2020 2019 filter Project St…" at bounding box center [784, 70] width 1427 height 34
type input "3"
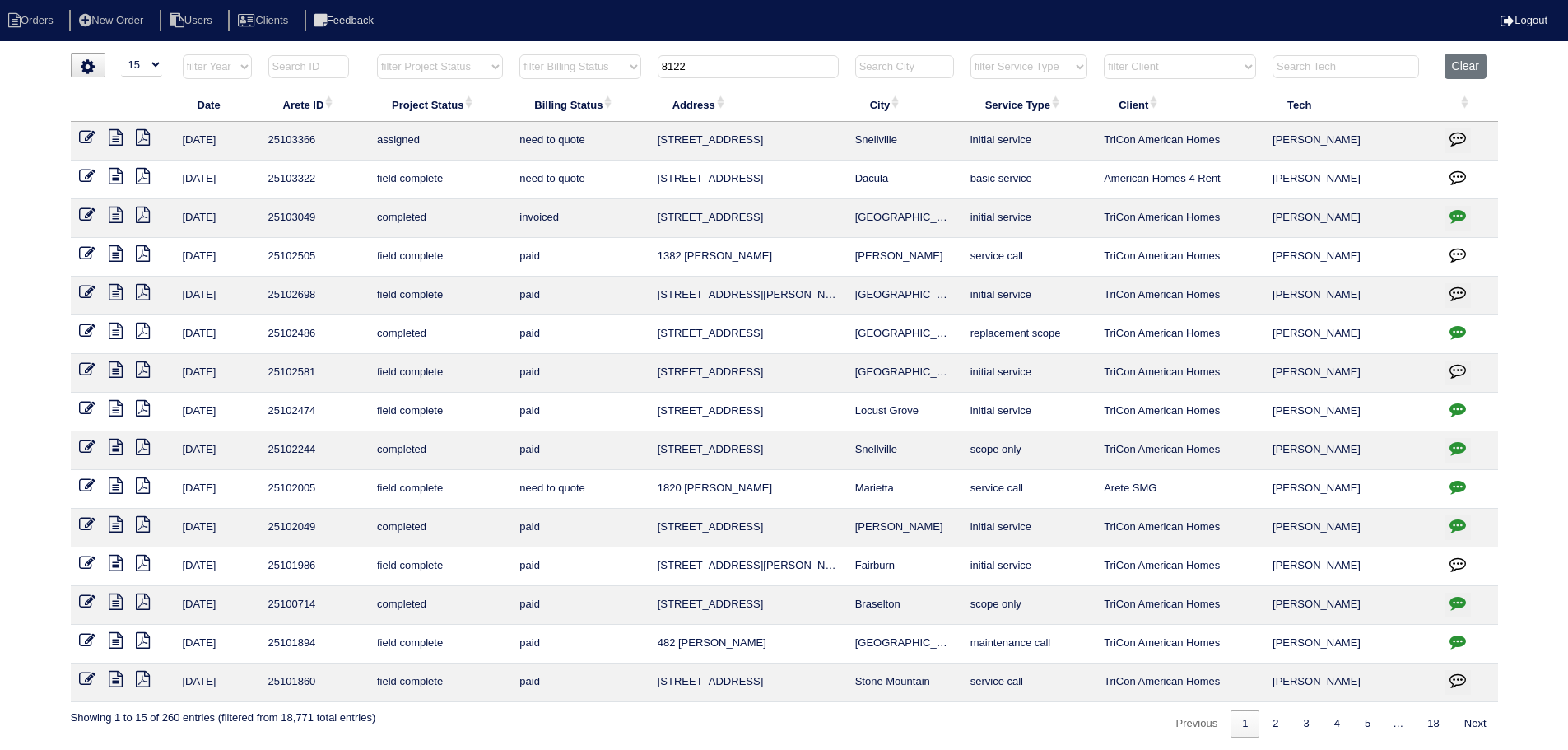
type input "8122"
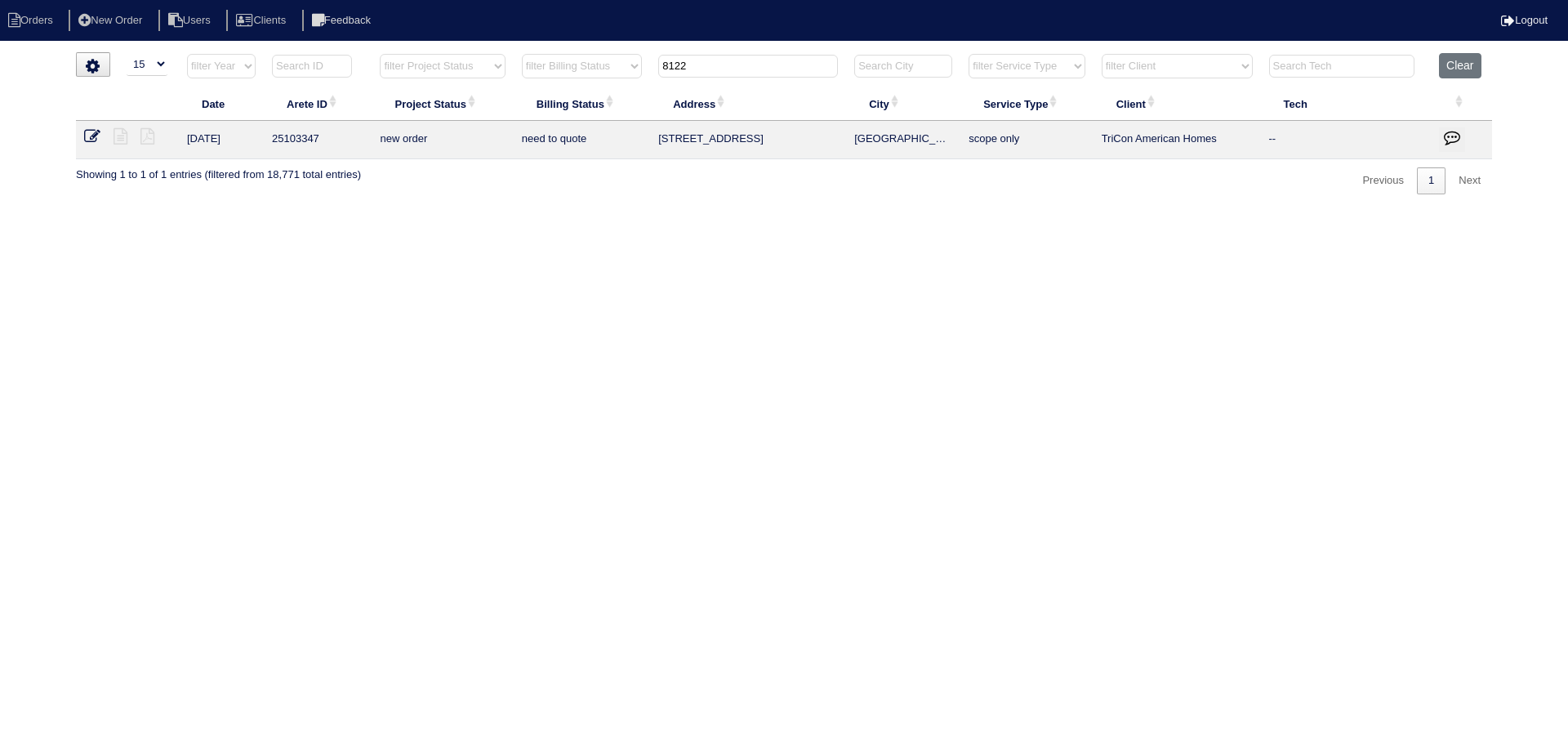
click at [97, 147] on td at bounding box center [127, 139] width 103 height 39
click at [93, 138] on icon at bounding box center [91, 135] width 16 height 16
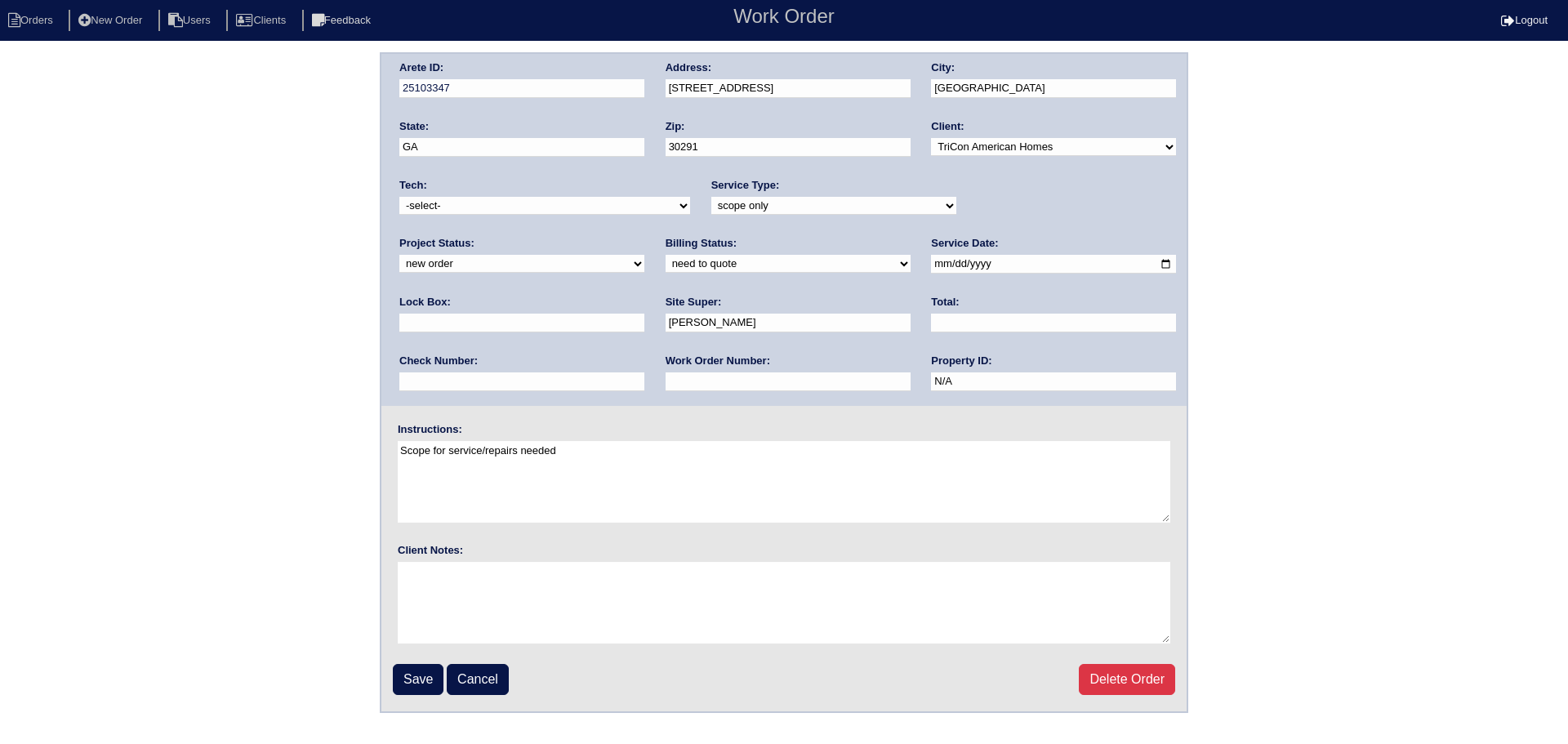
drag, startPoint x: 481, startPoint y: 207, endPoint x: 487, endPoint y: 214, distance: 9.2
click at [483, 211] on select "-select- [EMAIL_ADDRESS][DOMAIN_NAME] [EMAIL_ADDRESS][DOMAIN_NAME] [EMAIL_ADDRE…" at bounding box center [544, 205] width 291 height 18
select select "80"
click at [399, 197] on select "-select- [EMAIL_ADDRESS][DOMAIN_NAME] [EMAIL_ADDRESS][DOMAIN_NAME] [EMAIL_ADDRE…" at bounding box center [544, 205] width 291 height 18
drag, startPoint x: 969, startPoint y: 206, endPoint x: 980, endPoint y: 216, distance: 14.9
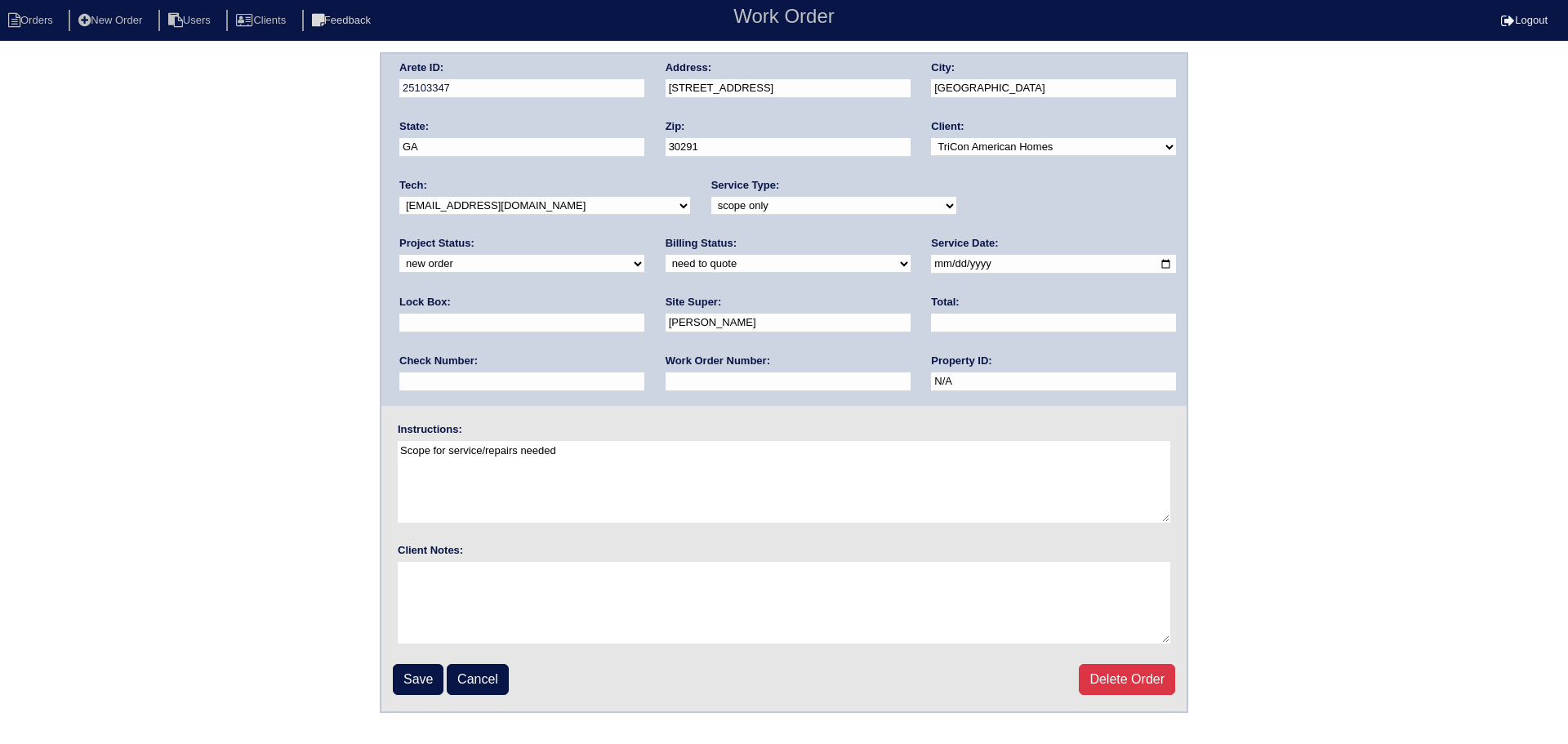
click at [644, 236] on div "Project Status: new order assigned in progress field complete need to schedule …" at bounding box center [521, 259] width 245 height 45
select select "assigned"
click at [644, 255] on select "new order assigned in progress field complete need to schedule admin review arc…" at bounding box center [521, 263] width 245 height 18
click at [931, 264] on input "[DATE]" at bounding box center [1053, 264] width 245 height 19
type input "[DATE]"
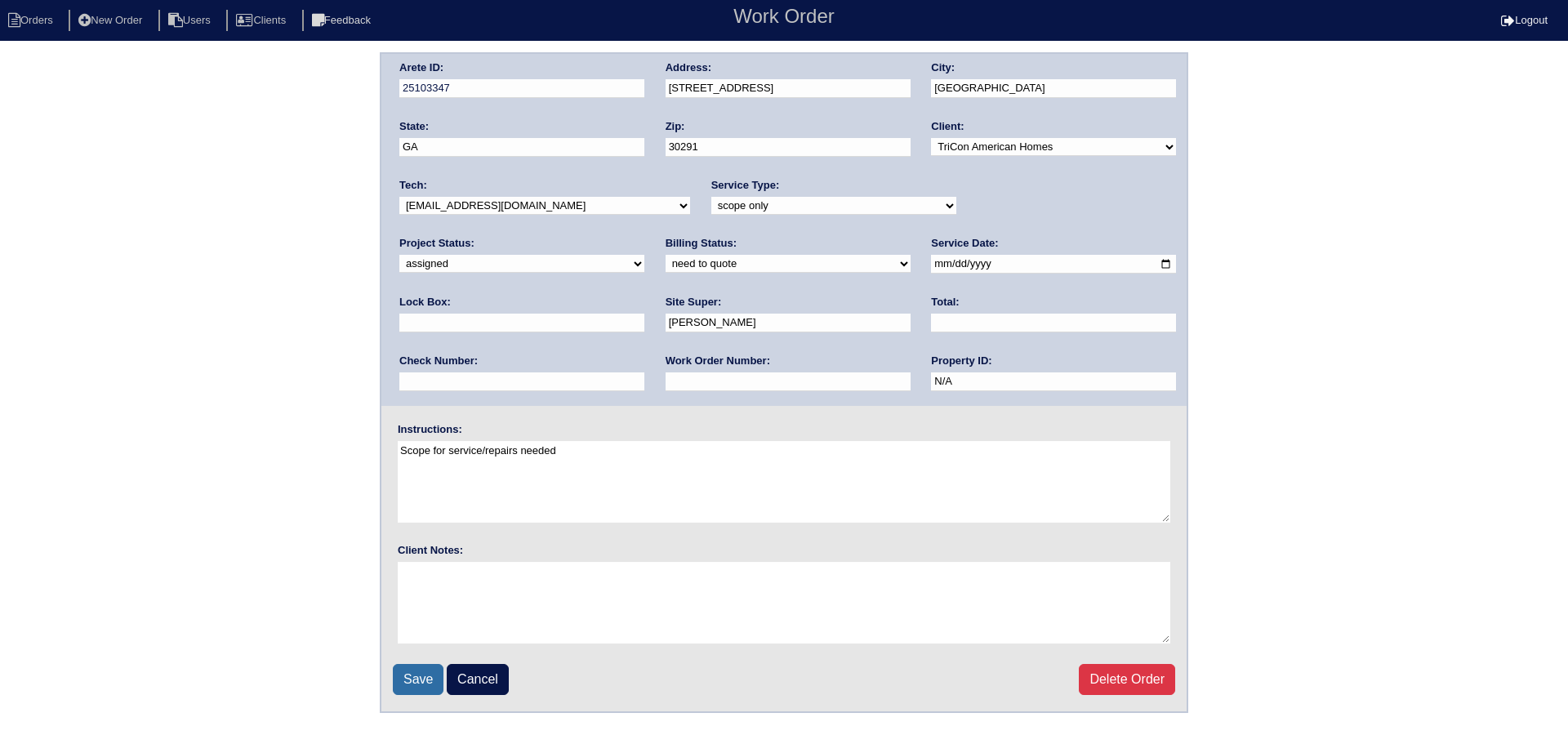
click at [407, 665] on input "Save" at bounding box center [419, 679] width 51 height 31
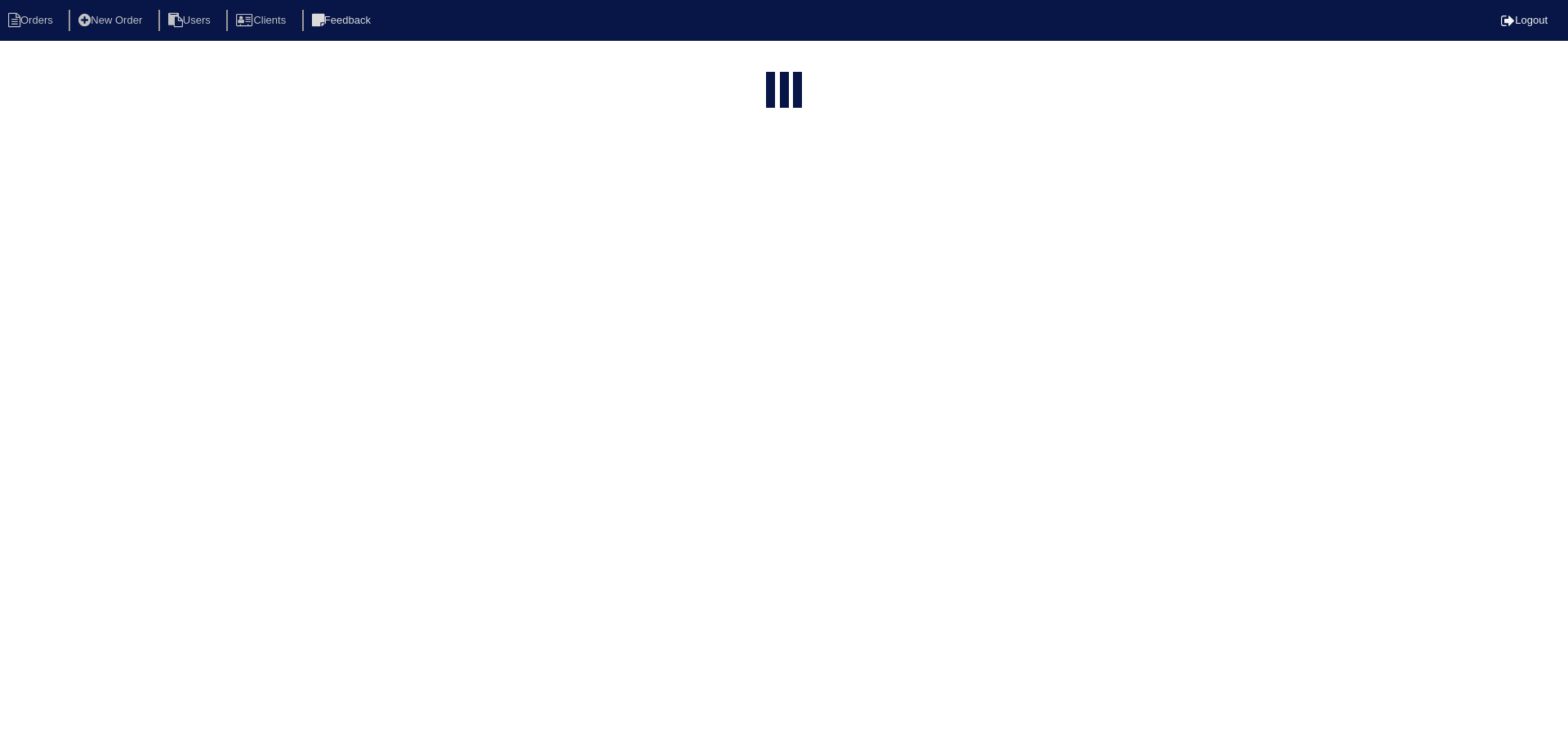
select select "15"
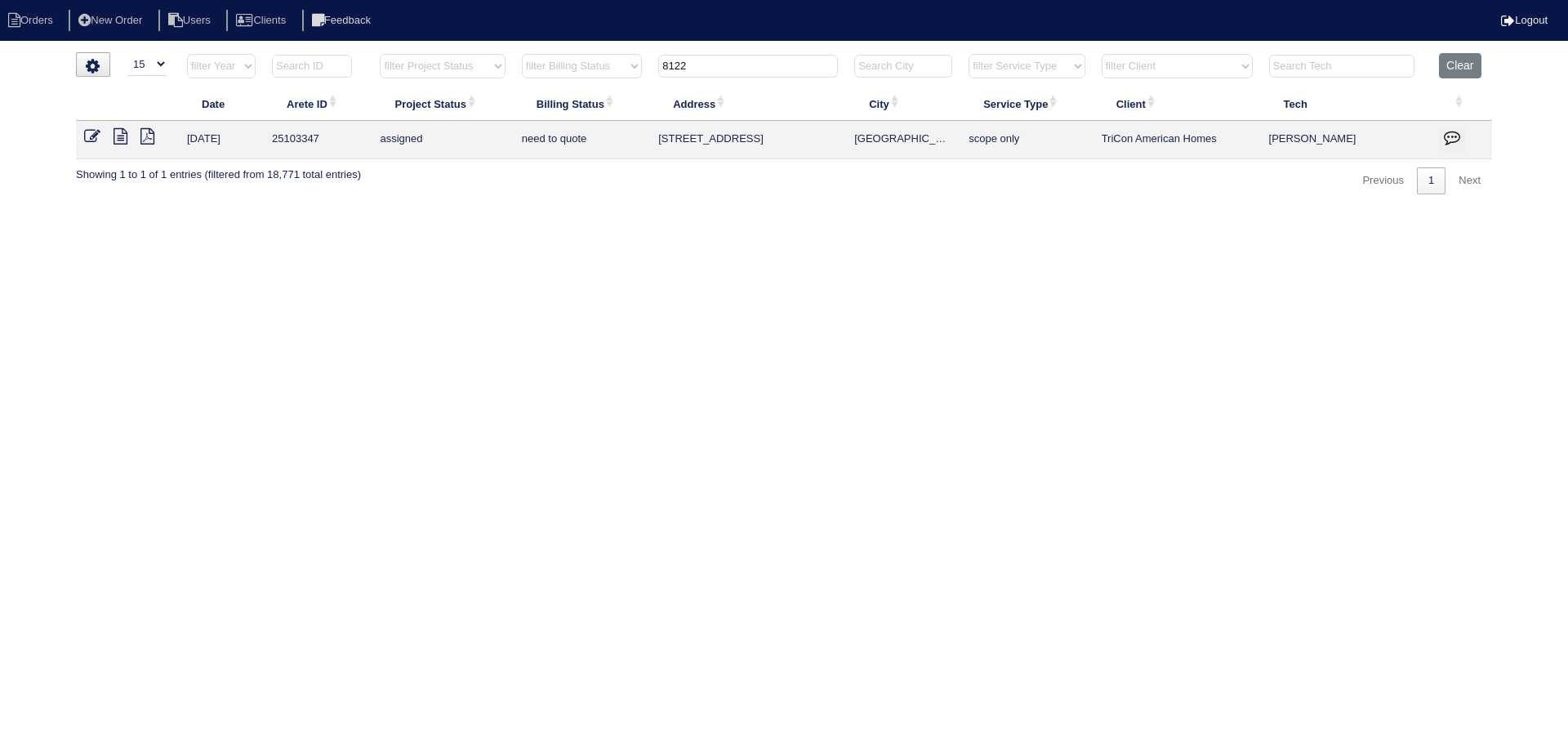
drag, startPoint x: 657, startPoint y: 56, endPoint x: 594, endPoint y: 56, distance: 63.0
click at [594, 56] on tr "filter Year -- Any Year -- 2025 2024 2023 2022 2021 2020 2019 filter Project St…" at bounding box center [784, 70] width 1416 height 34
type input "5"
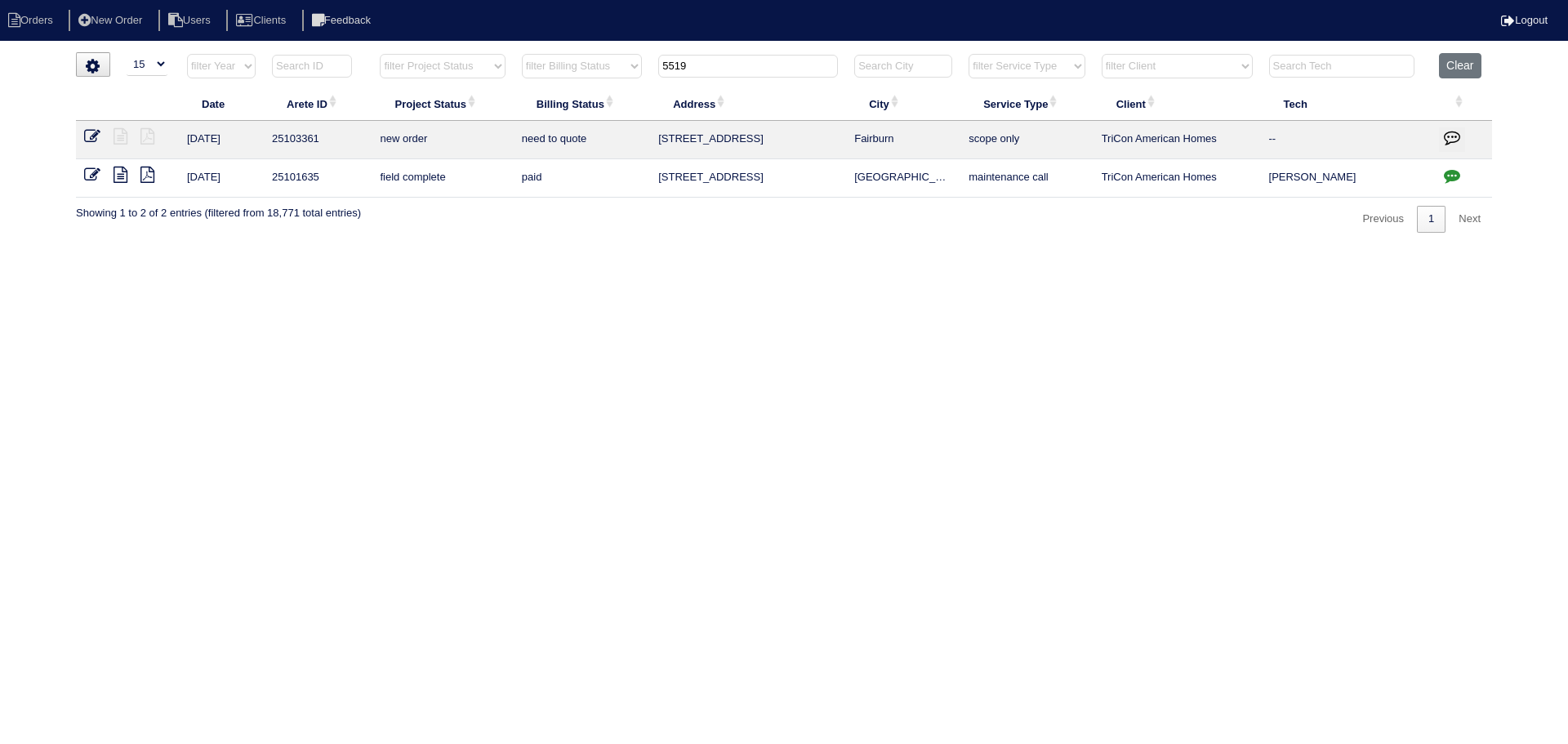
type input "5519"
click at [92, 135] on icon at bounding box center [91, 135] width 16 height 16
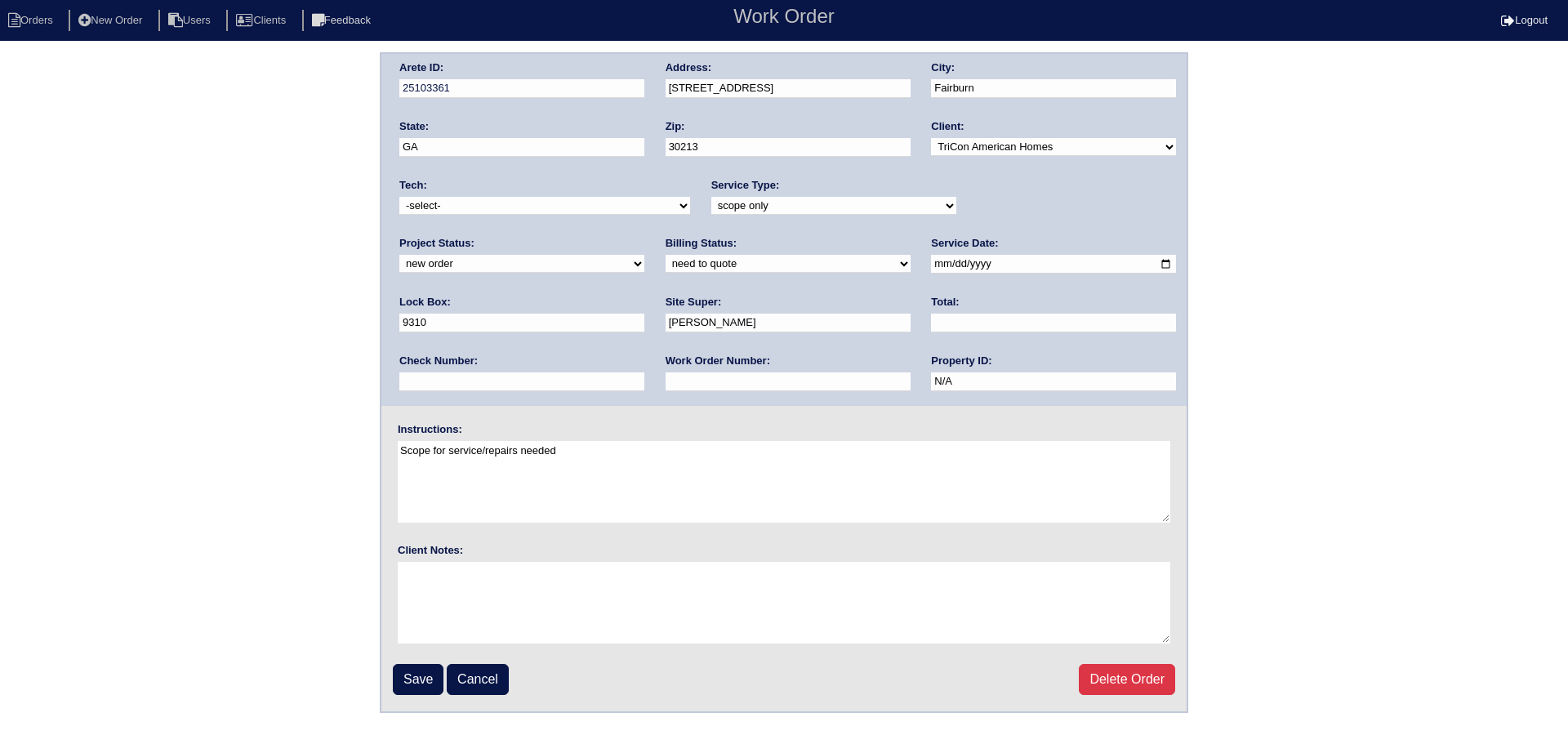
drag, startPoint x: 1057, startPoint y: 208, endPoint x: 1049, endPoint y: 214, distance: 10.0
click at [644, 255] on select "new order assigned in progress field complete need to schedule admin review arc…" at bounding box center [521, 263] width 245 height 18
select select "assigned"
click at [644, 255] on select "new order assigned in progress field complete need to schedule admin review arc…" at bounding box center [521, 263] width 245 height 18
click at [931, 263] on input "2025-09-10" at bounding box center [1053, 264] width 245 height 19
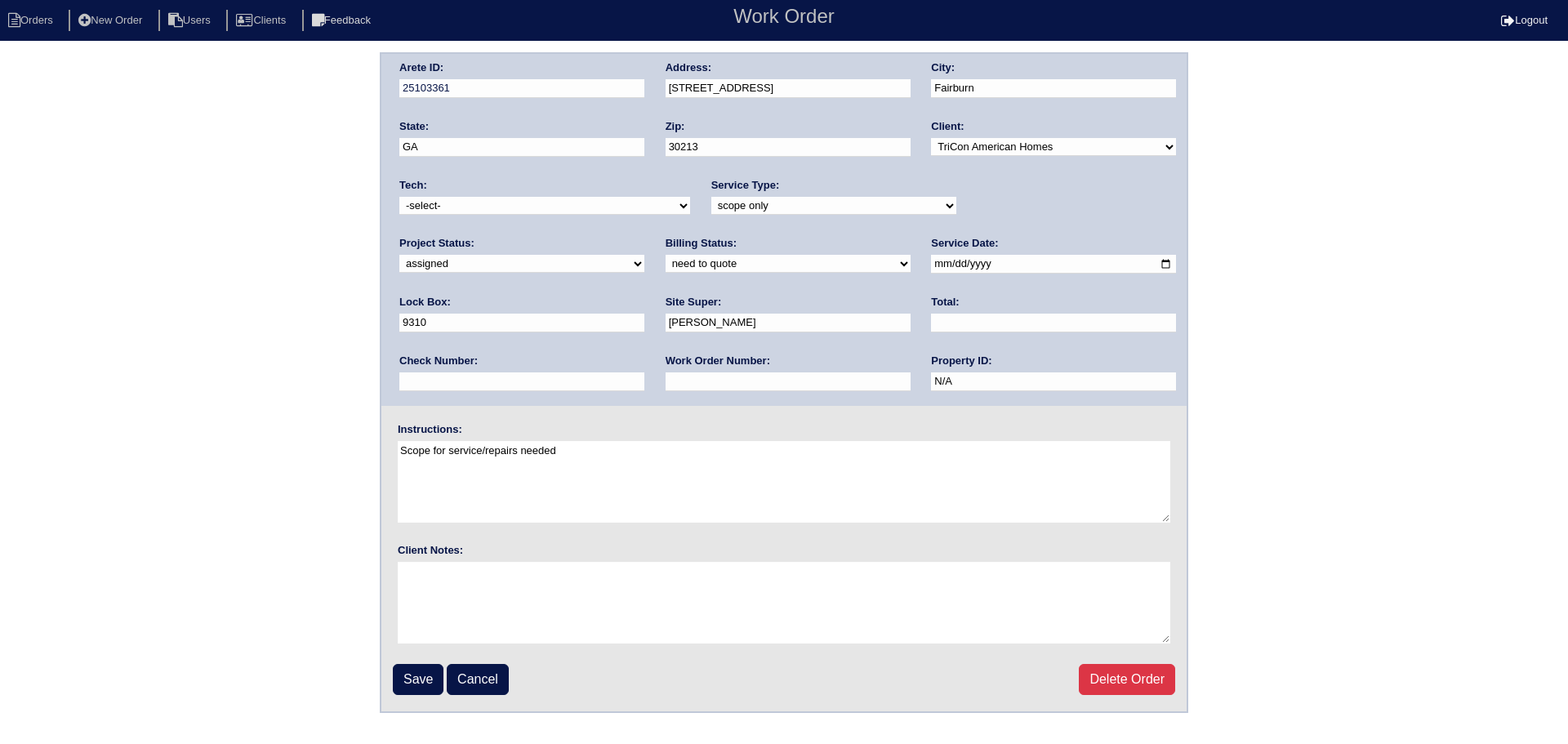
type input "2025-09-11"
click at [574, 215] on div "Tech: -select- aretesmg+backup-tech@gmail.com benjohnholt88@gmail.com callisonh…" at bounding box center [544, 200] width 291 height 45
click at [584, 208] on select "-select- aretesmg+backup-tech@gmail.com benjohnholt88@gmail.com callisonhvac@ya…" at bounding box center [544, 205] width 291 height 18
select select "80"
click at [399, 197] on select "-select- aretesmg+backup-tech@gmail.com benjohnholt88@gmail.com callisonhvac@ya…" at bounding box center [544, 205] width 291 height 18
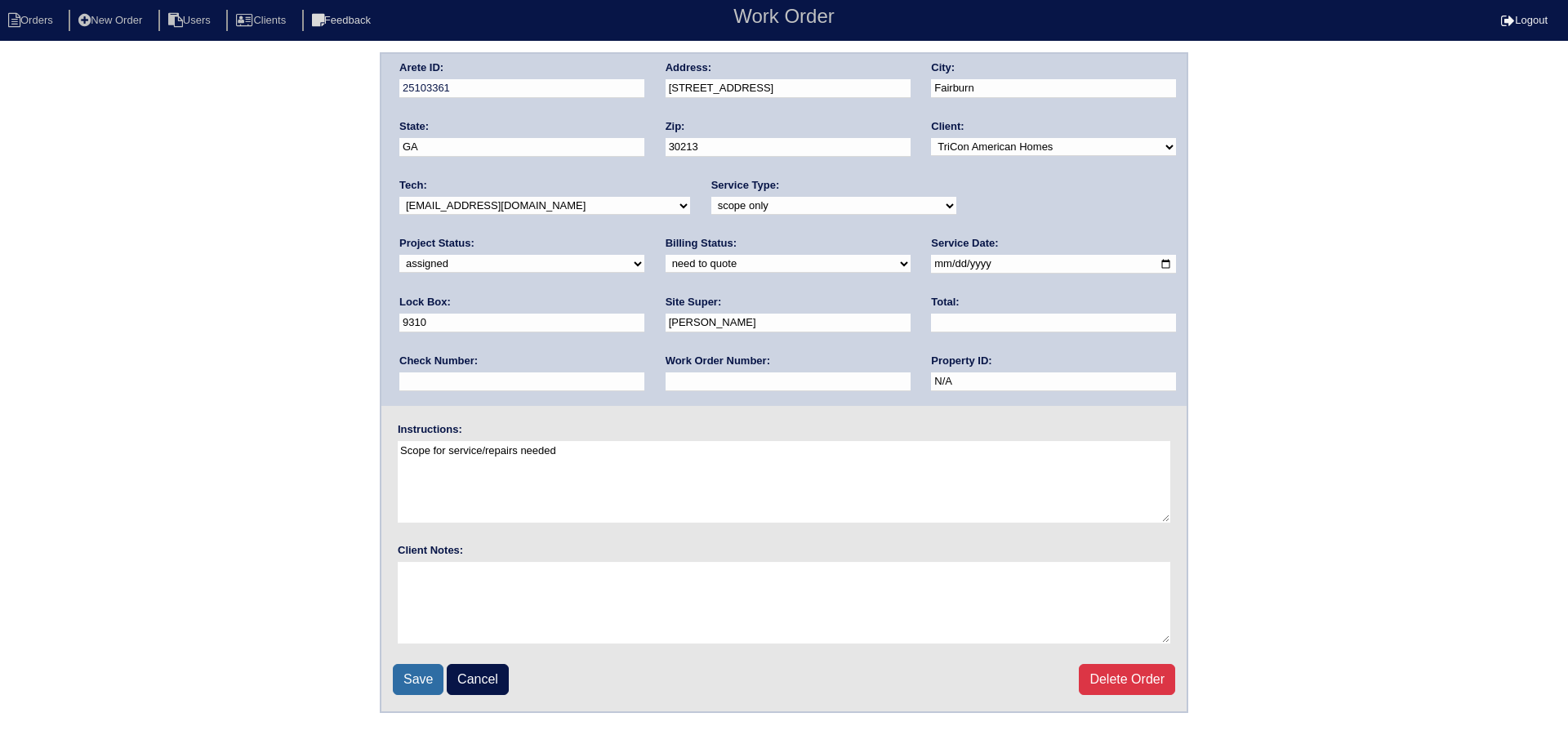
click at [425, 684] on input "Save" at bounding box center [419, 679] width 51 height 31
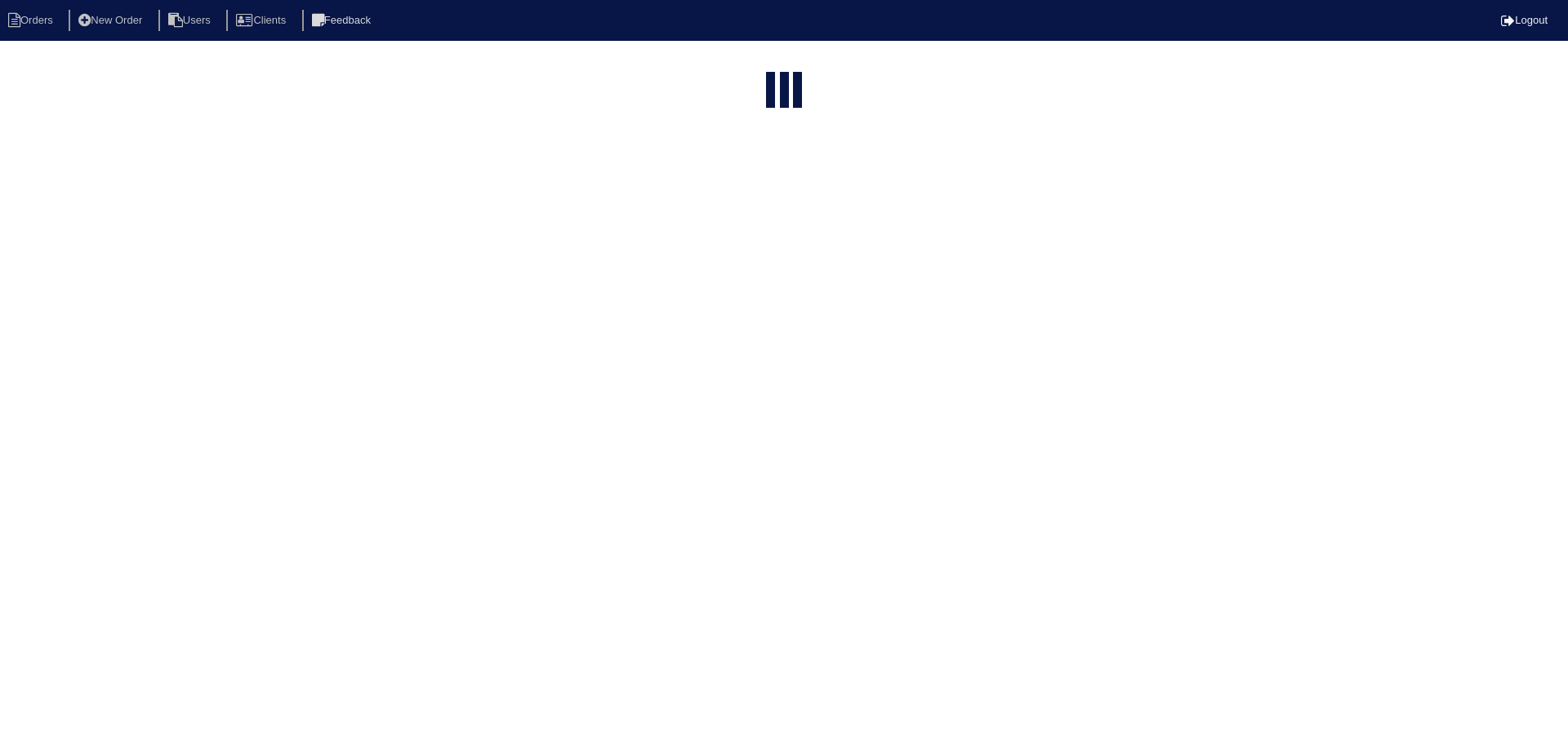
select select "15"
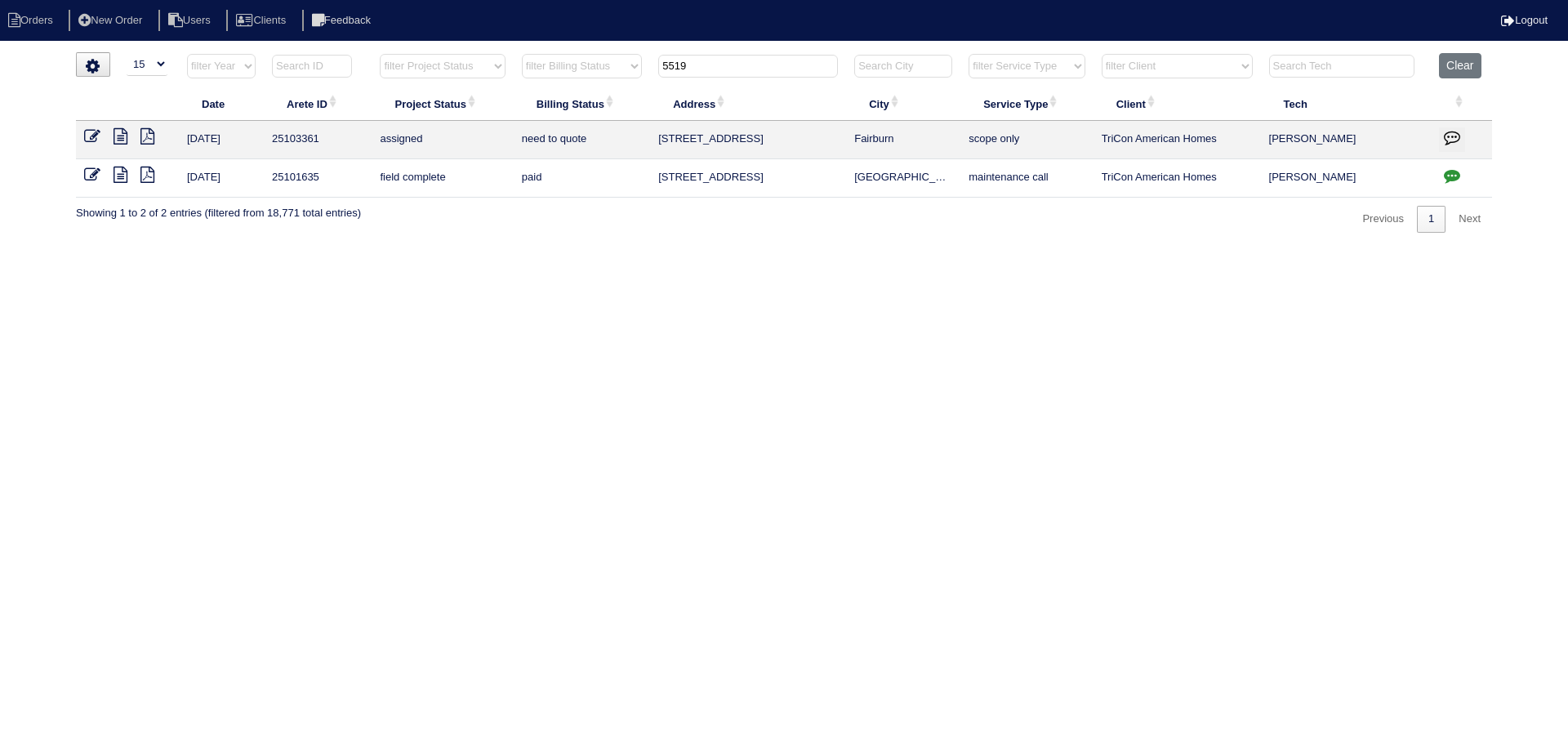
drag, startPoint x: 720, startPoint y: 71, endPoint x: 630, endPoint y: 59, distance: 90.8
click at [630, 59] on tr "filter Year -- Any Year -- 2025 2024 2023 2022 2021 2020 2019 filter Project St…" at bounding box center [784, 70] width 1416 height 34
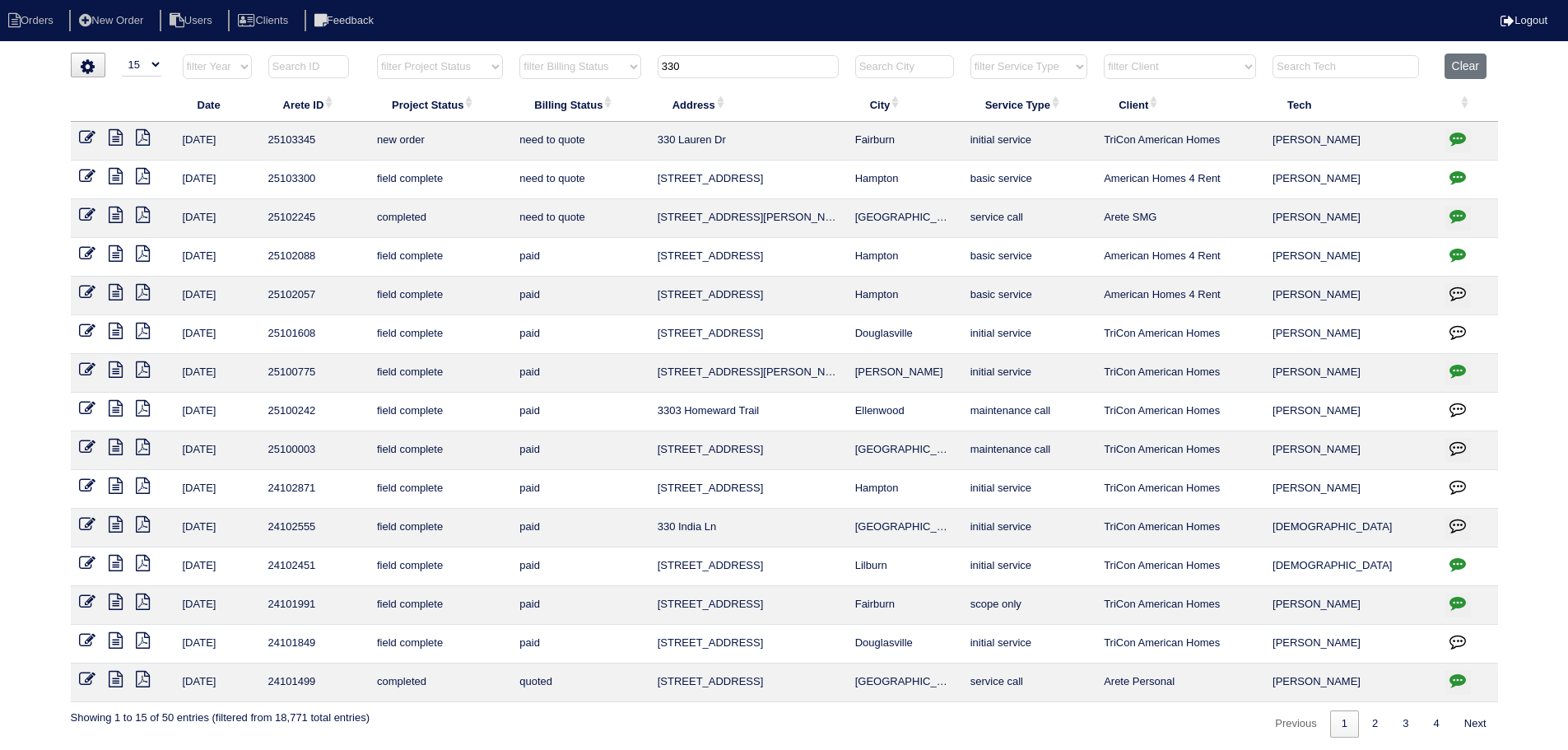
type input "330"
click at [82, 134] on icon at bounding box center [86, 137] width 16 height 16
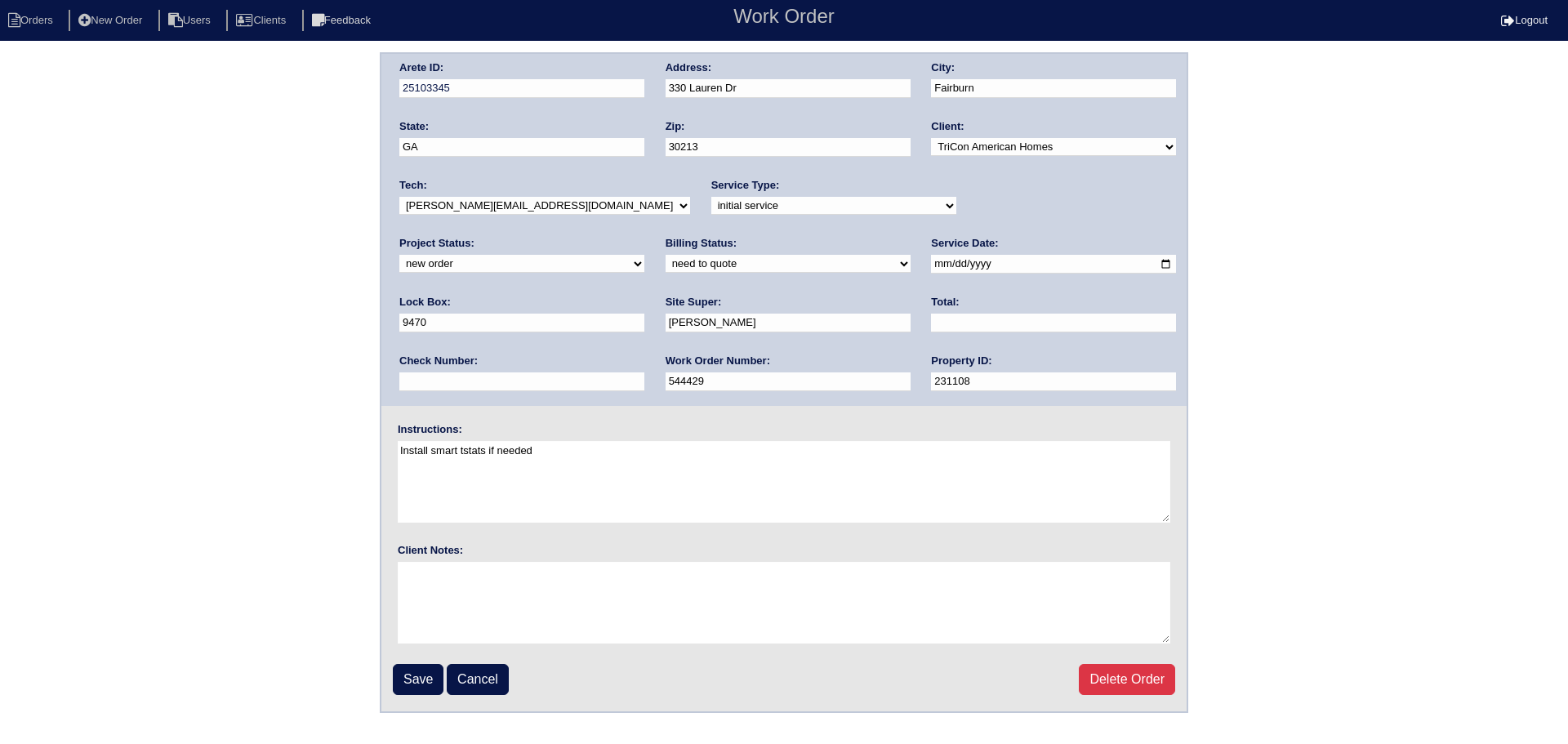
click at [498, 204] on select "-select- aretesmg+backup-tech@gmail.com benjohnholt88@gmail.com callisonhvac@ya…" at bounding box center [544, 205] width 291 height 18
select select "80"
click at [399, 197] on select "-select- aretesmg+backup-tech@gmail.com benjohnholt88@gmail.com callisonhvac@ya…" at bounding box center [544, 205] width 291 height 18
click at [644, 236] on div "Project Status: new order assigned in progress field complete need to schedule …" at bounding box center [521, 259] width 245 height 45
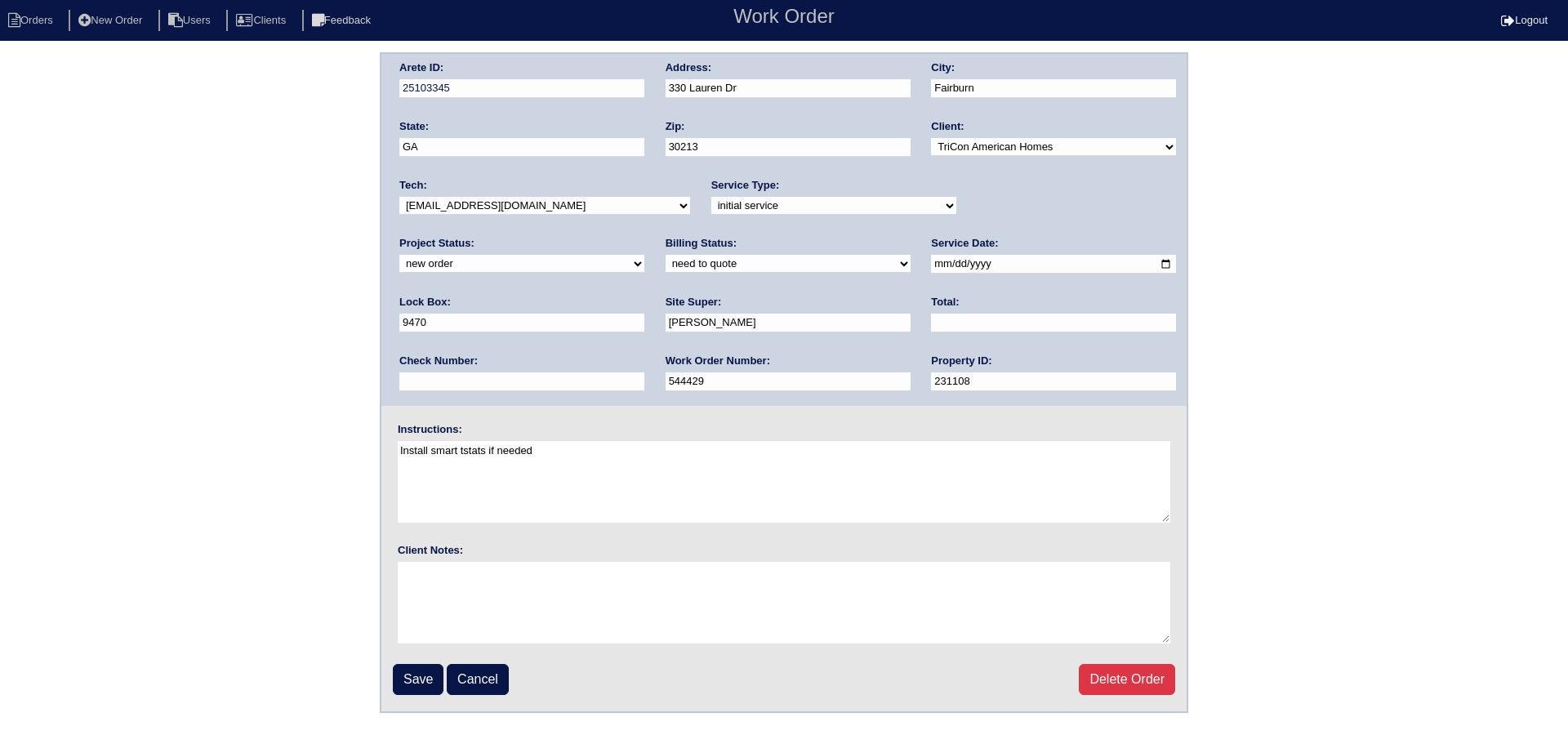
drag, startPoint x: 1015, startPoint y: 207, endPoint x: 1005, endPoint y: 244, distance: 38.3
click at [1005, 244] on div "Arete ID: 25103345 Address: 330 Lauren Dr City: Fairburn State: GA Zip: 30213 C…" at bounding box center [784, 230] width 805 height 352
select select "assigned"
click at [644, 255] on select "new order assigned in progress field complete need to schedule admin review arc…" at bounding box center [521, 263] width 245 height 18
drag, startPoint x: 905, startPoint y: 261, endPoint x: 890, endPoint y: 269, distance: 17.0
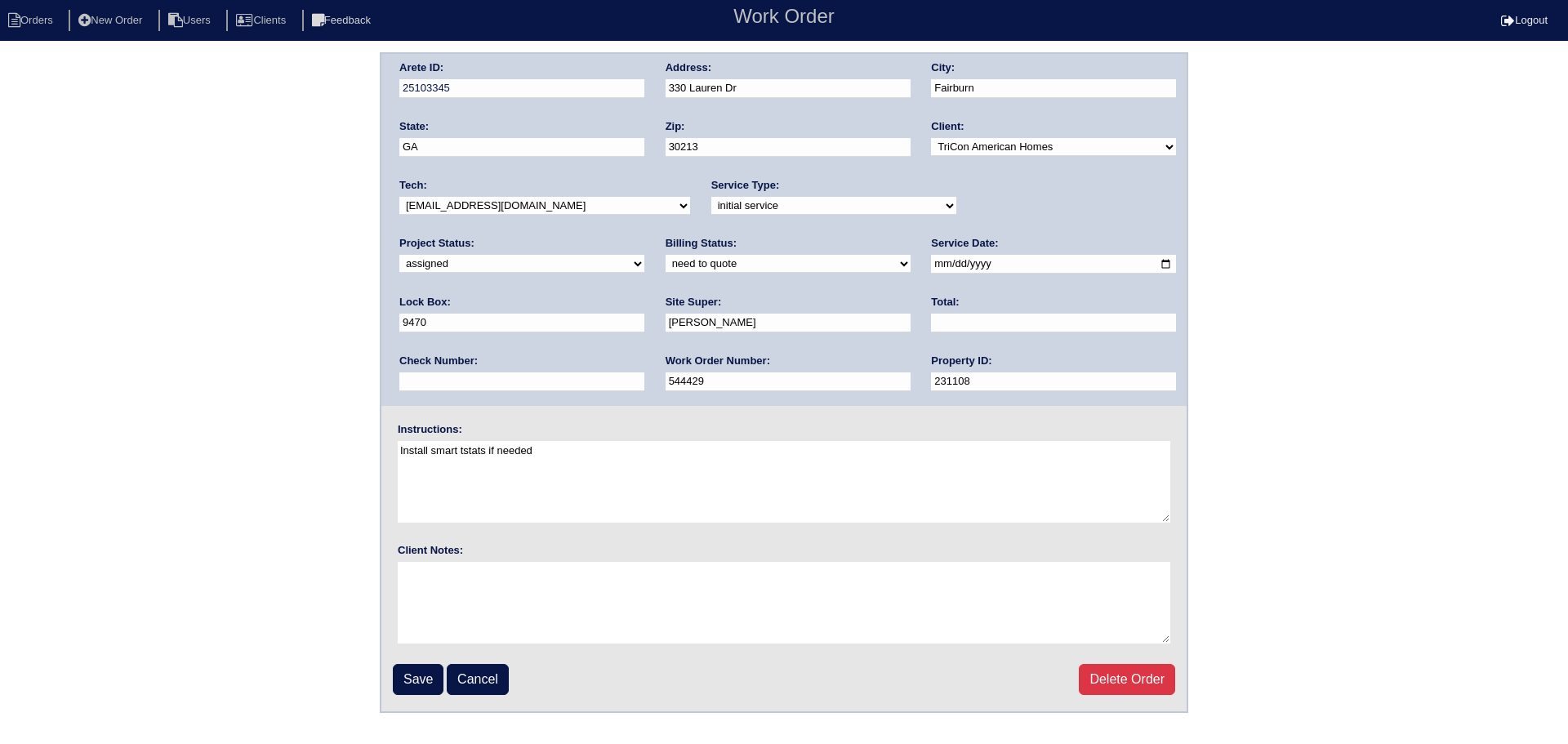
click at [931, 262] on input "2025-09-10" at bounding box center [1053, 264] width 245 height 19
type input "2025-09-12"
click at [931, 265] on input "2025-09-12" at bounding box center [1053, 264] width 245 height 19
click at [931, 368] on div "Property ID: 231108" at bounding box center [1053, 376] width 245 height 46
click at [397, 677] on input "Save" at bounding box center [419, 679] width 51 height 31
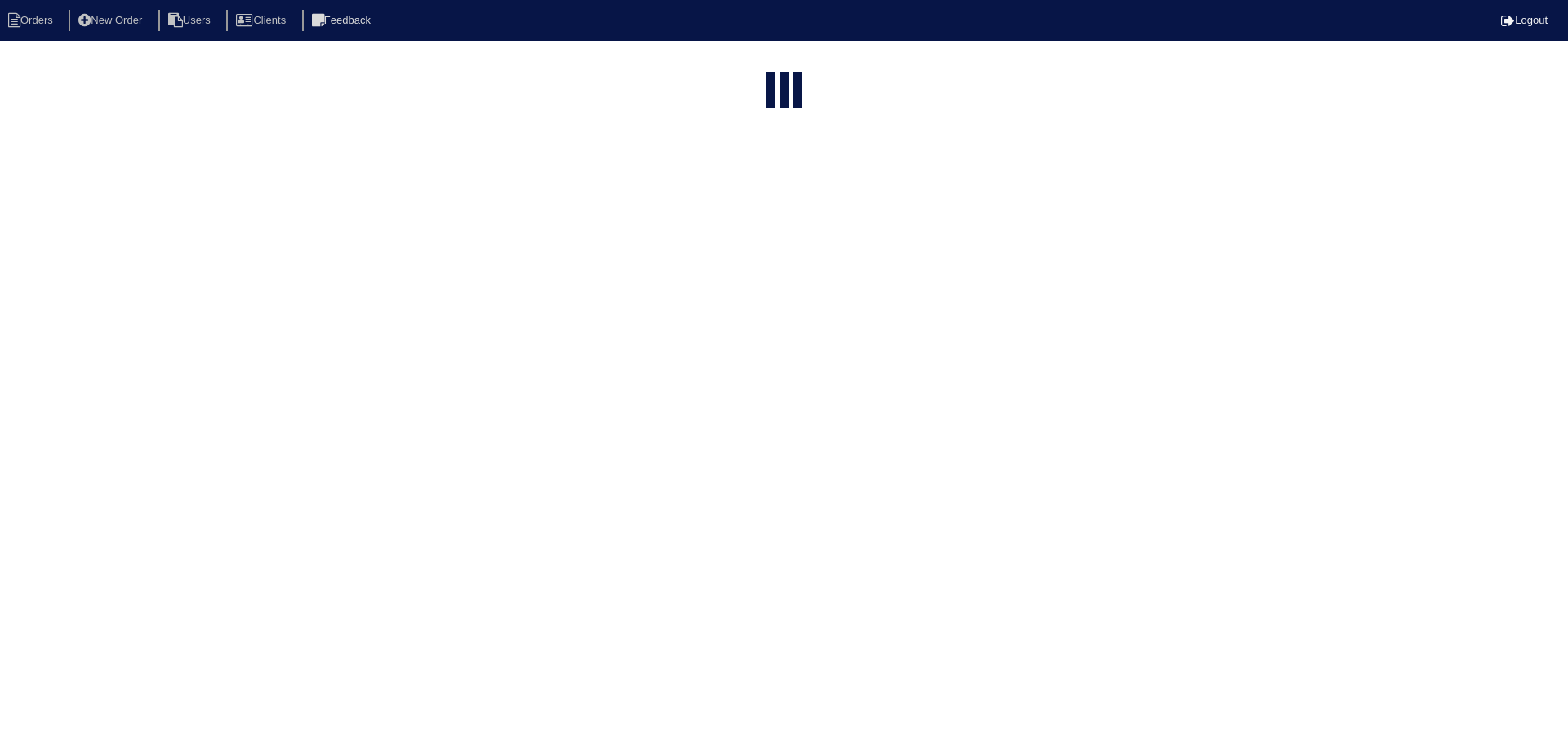
select select "15"
type input "330"
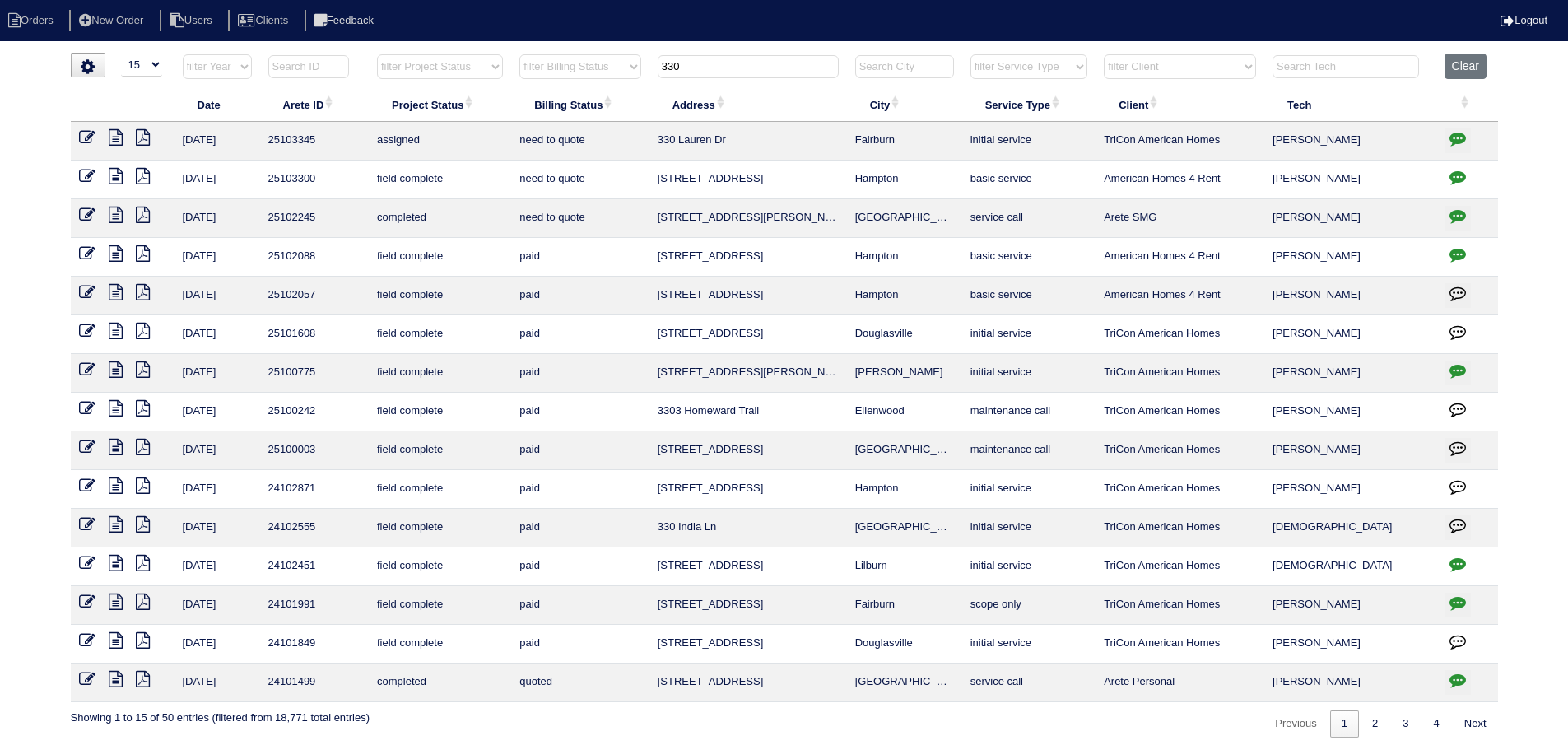
click at [95, 137] on icon at bounding box center [86, 137] width 16 height 16
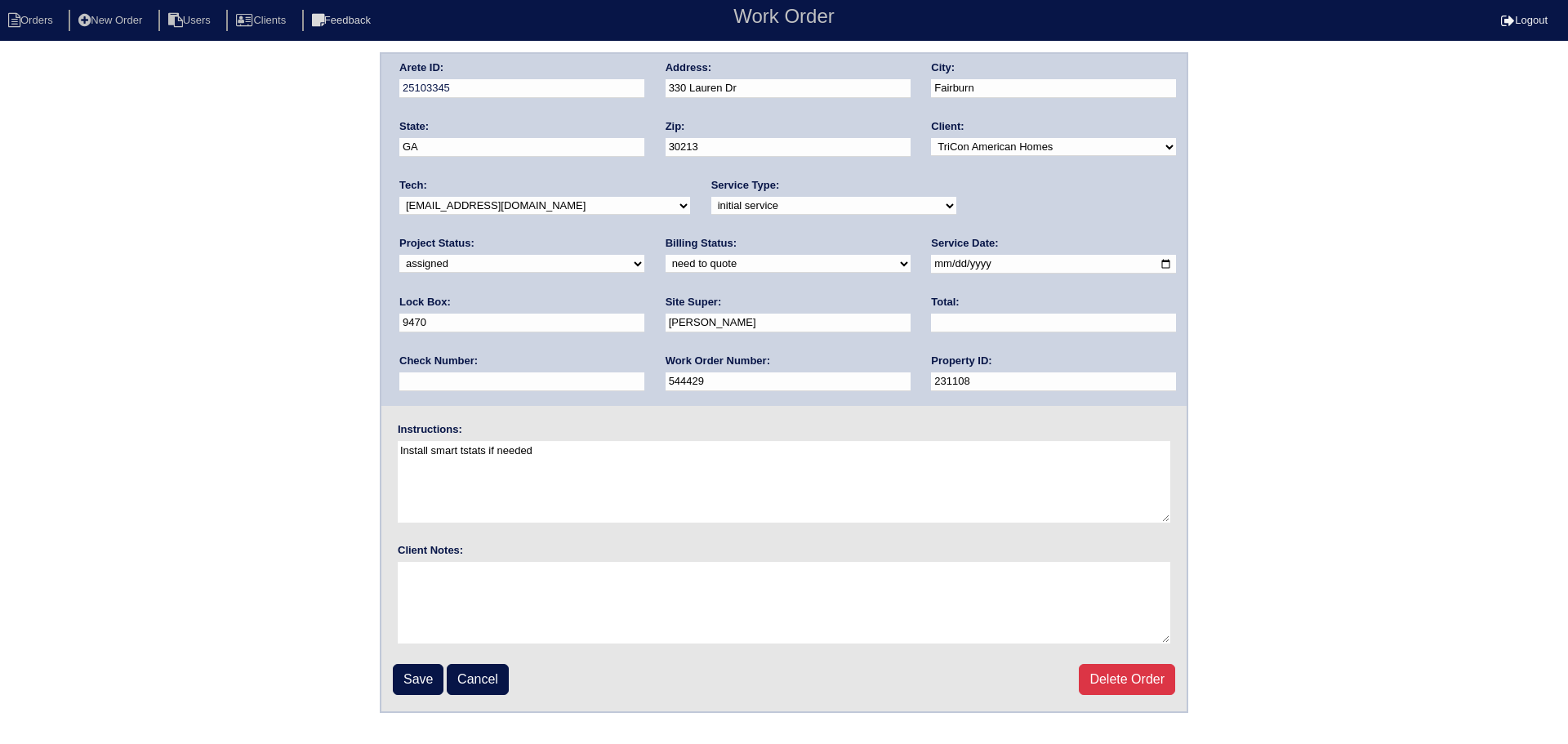
click at [931, 267] on input "[DATE]" at bounding box center [1053, 264] width 245 height 19
type input "[DATE]"
click at [417, 678] on input "Save" at bounding box center [419, 679] width 51 height 31
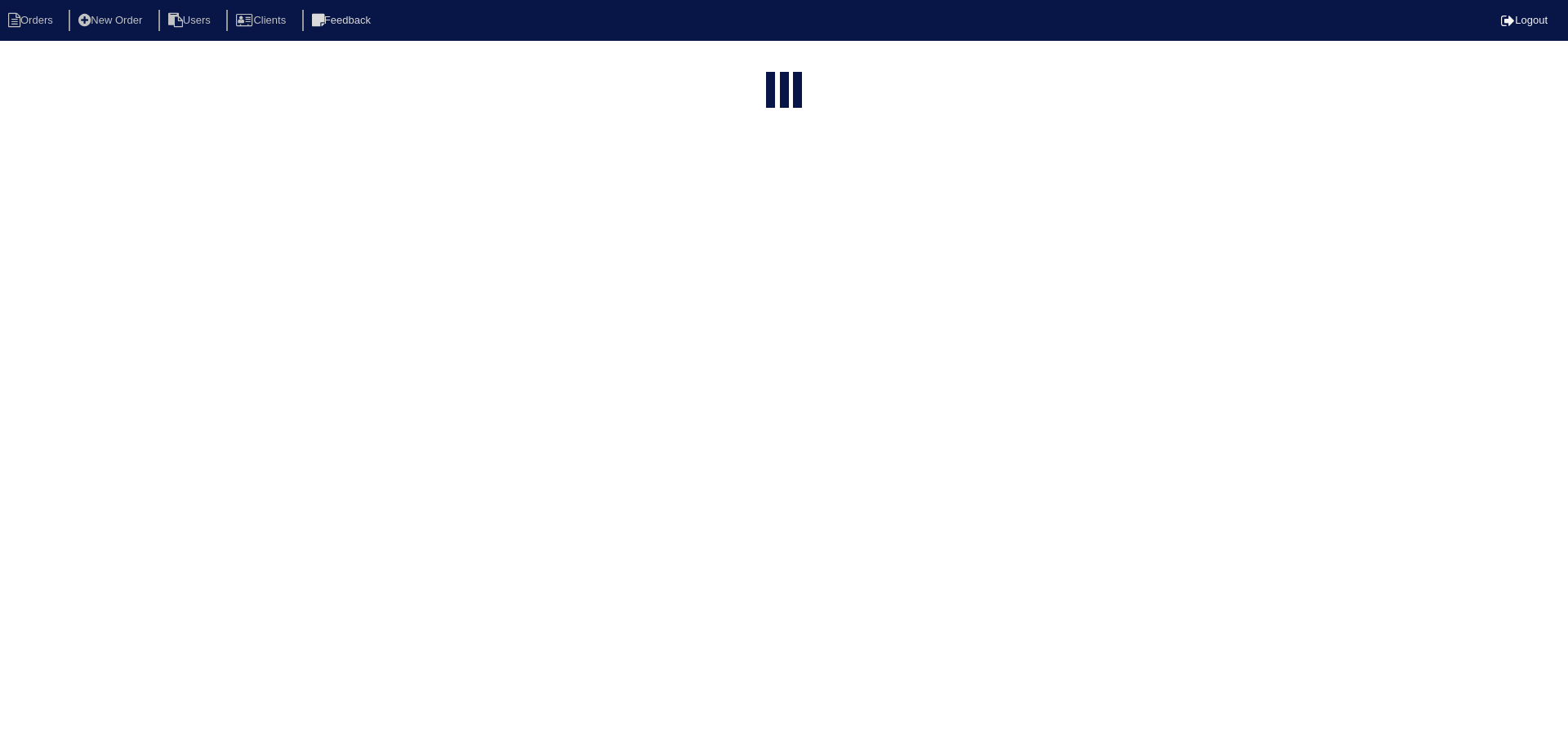
select select "15"
type input "330"
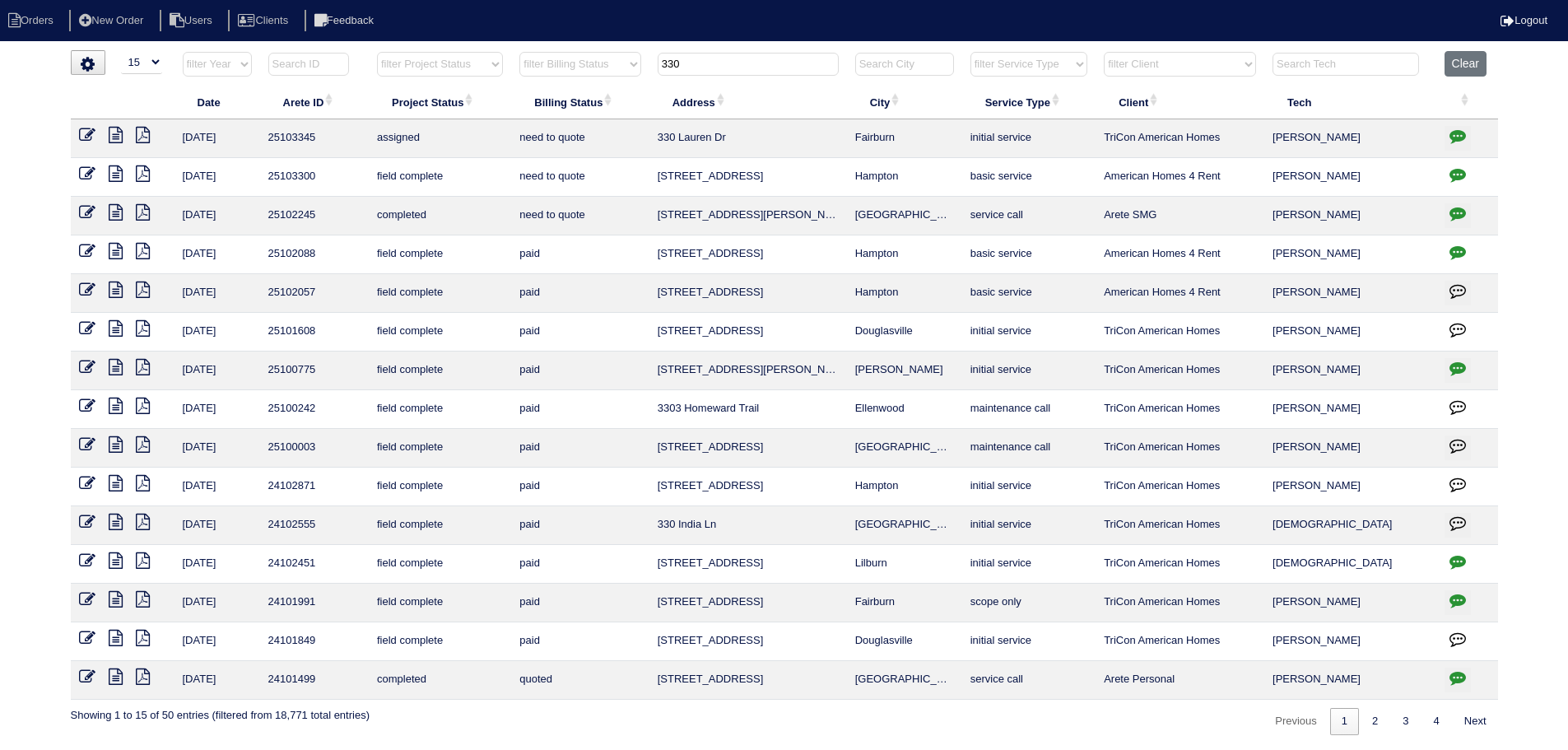
scroll to position [3, 0]
